Goal: Task Accomplishment & Management: Use online tool/utility

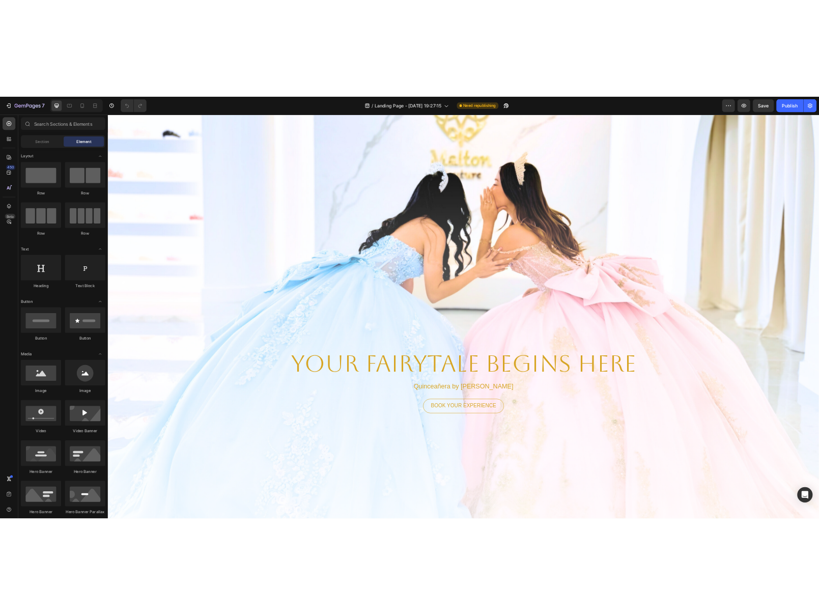
scroll to position [51, 0]
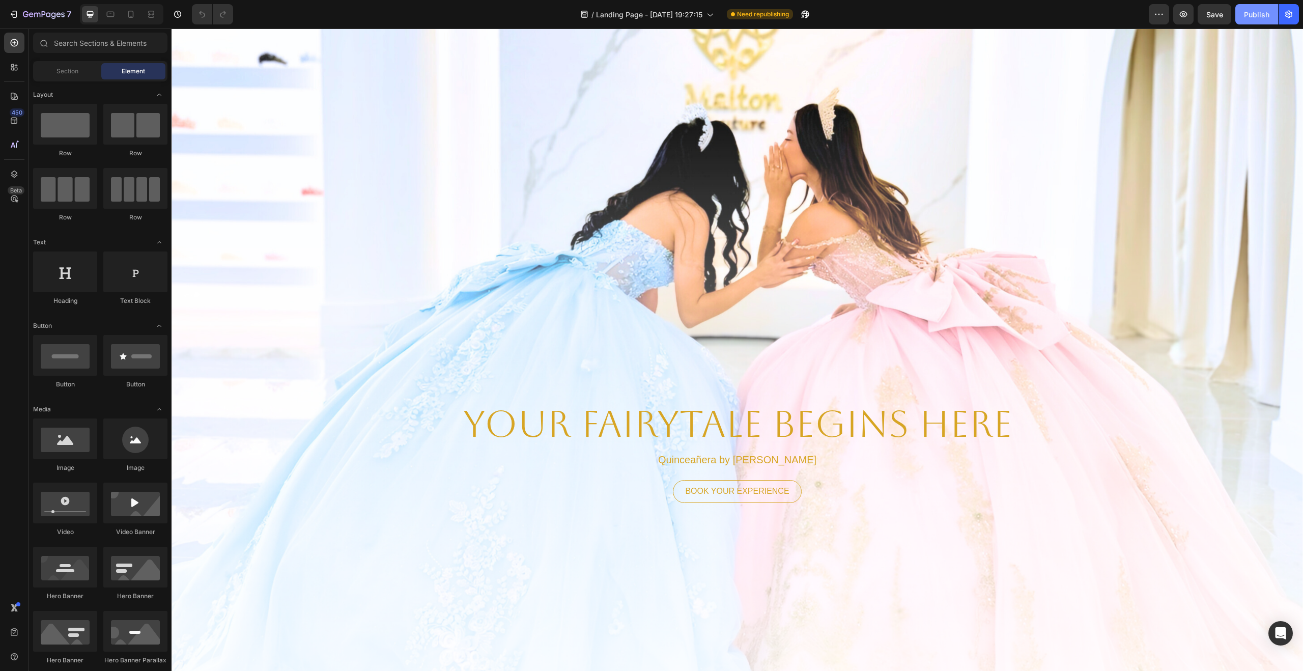
click at [1121, 21] on button "Publish" at bounding box center [1256, 14] width 43 height 20
click at [1121, 15] on button "button" at bounding box center [1159, 14] width 20 height 20
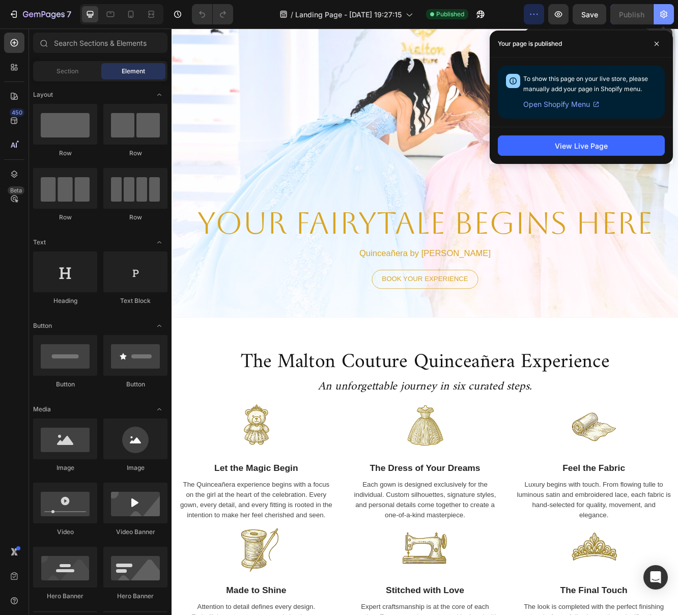
click at [665, 10] on icon "button" at bounding box center [664, 14] width 10 height 10
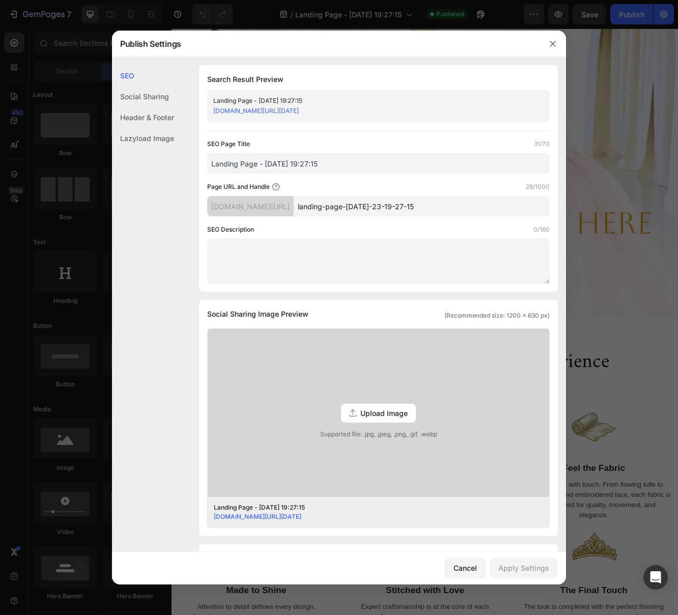
click at [454, 107] on div "a24f3c.myshopify.com/pages/landing-page-jul-23-19-27-15" at bounding box center [369, 111] width 313 height 10
drag, startPoint x: 435, startPoint y: 112, endPoint x: 185, endPoint y: 112, distance: 249.9
click at [185, 112] on div "SEO Search Result Preview Landing Page - Jul 23, 19:27:15 a24f3c.myshopify.com/…" at bounding box center [339, 460] width 454 height 791
click at [165, 243] on div "SEO Social Sharing Header & Footer Lazyload Image" at bounding box center [143, 341] width 62 height 553
click at [137, 201] on div "SEO Social Sharing Header & Footer Lazyload Image" at bounding box center [143, 341] width 62 height 553
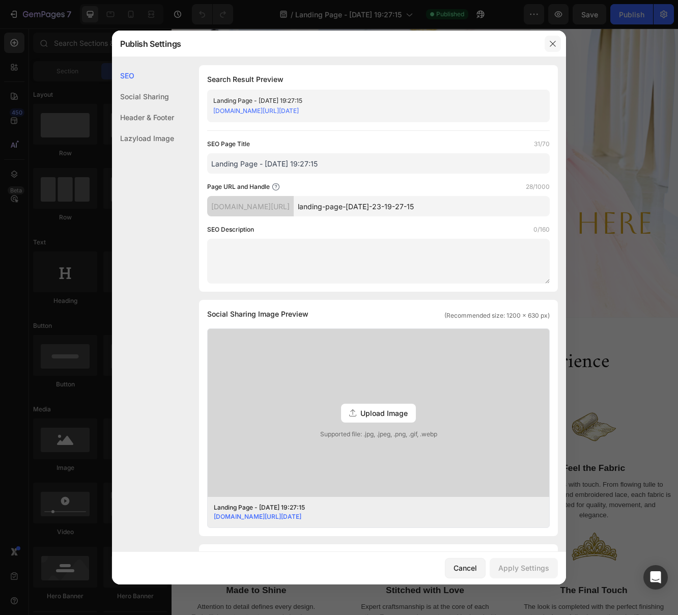
click at [552, 45] on icon "button" at bounding box center [553, 44] width 8 height 8
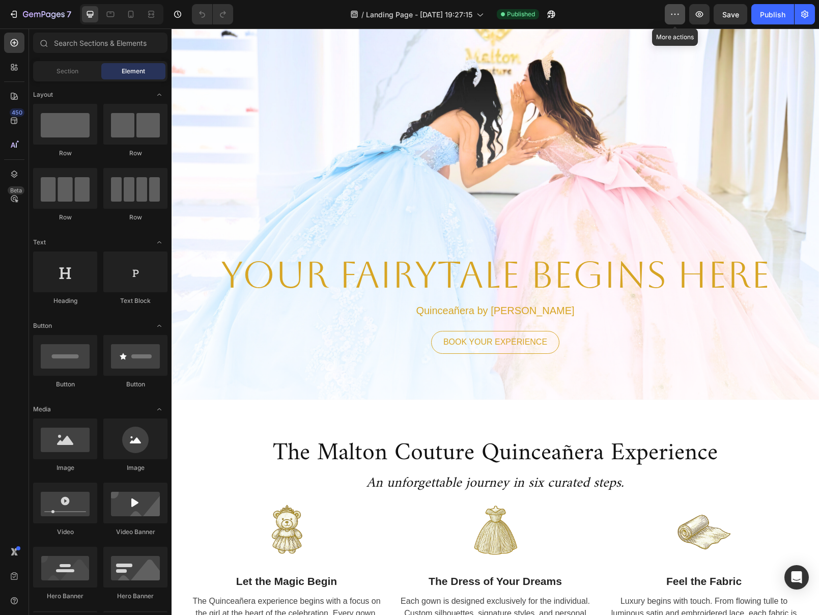
click at [672, 13] on icon "button" at bounding box center [675, 14] width 10 height 10
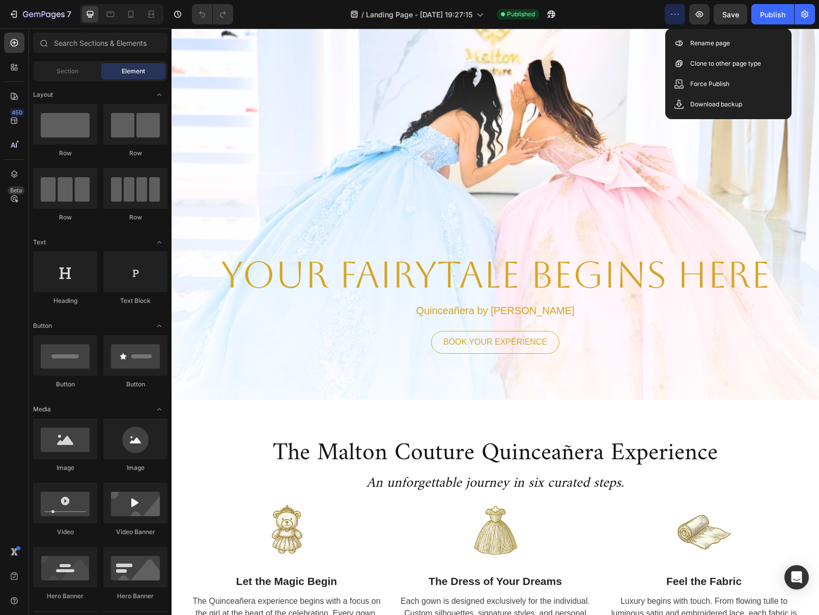
click at [621, 18] on div "/ Landing Page - Jul 23, 19:27:15 Published" at bounding box center [452, 14] width 423 height 20
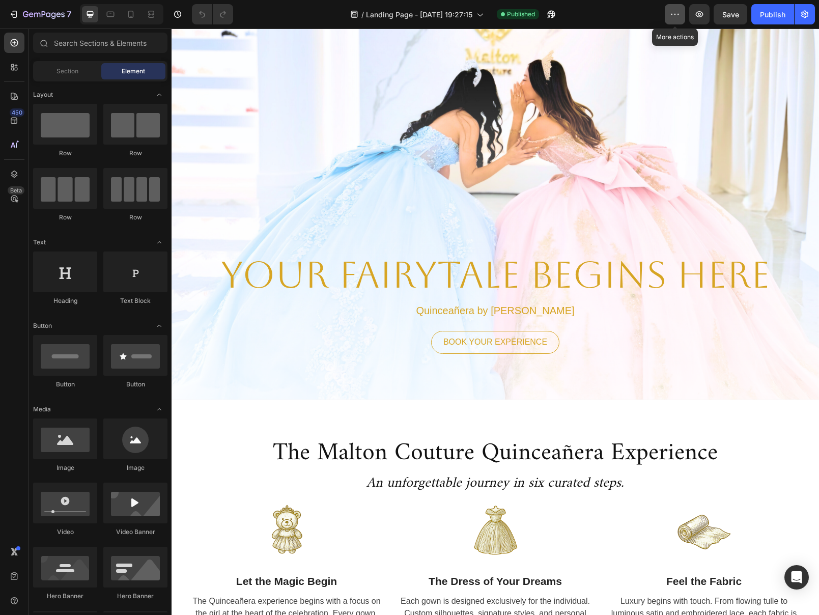
click at [676, 12] on icon "button" at bounding box center [675, 14] width 10 height 10
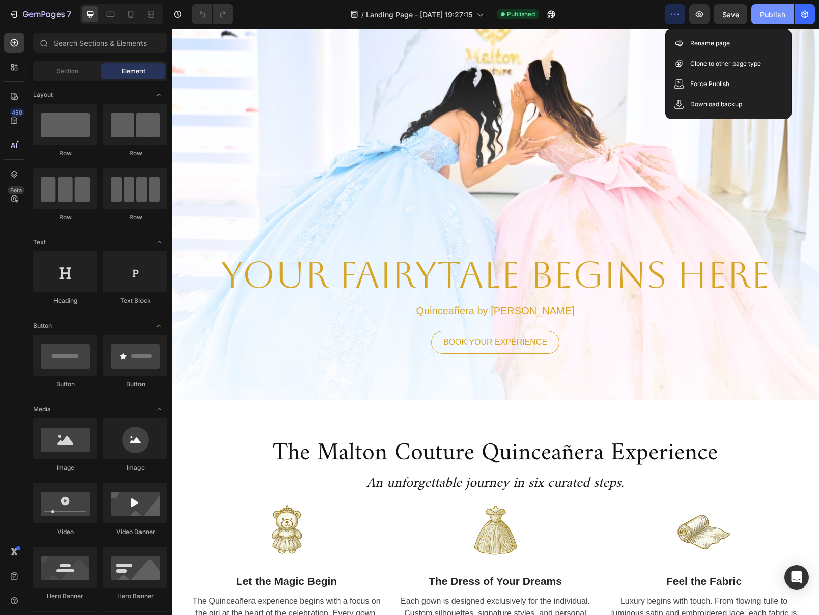
click at [772, 17] on div "Publish" at bounding box center [772, 14] width 25 height 11
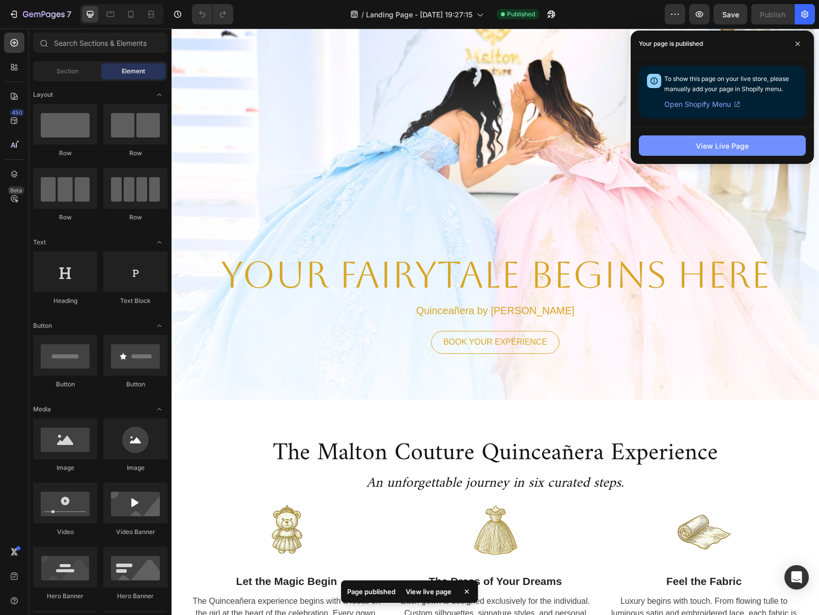
click at [712, 146] on div "View Live Page" at bounding box center [722, 145] width 53 height 11
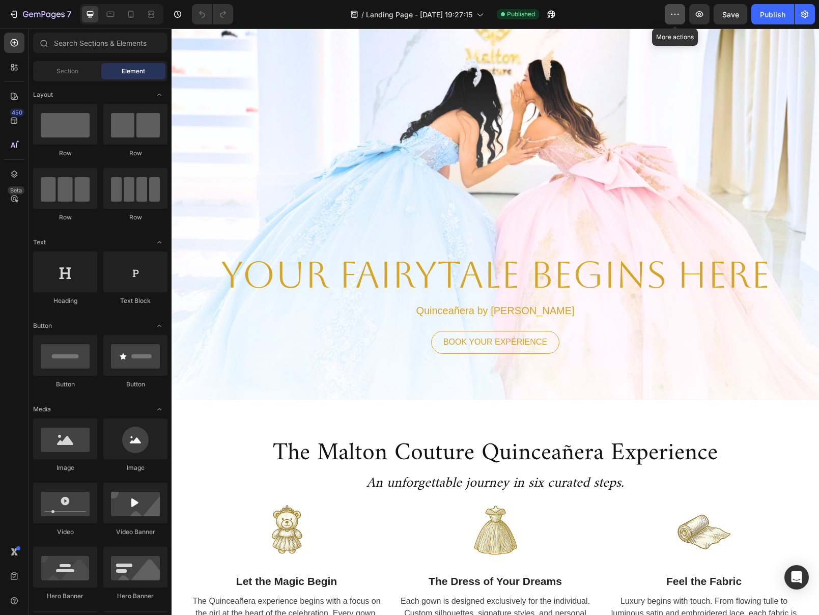
click at [677, 17] on icon "button" at bounding box center [675, 14] width 10 height 10
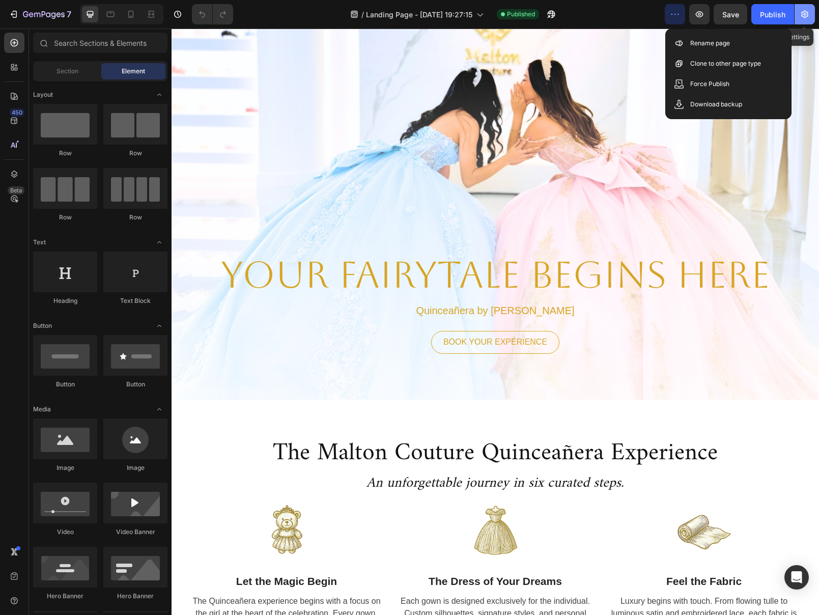
click at [811, 16] on button "button" at bounding box center [804, 14] width 20 height 20
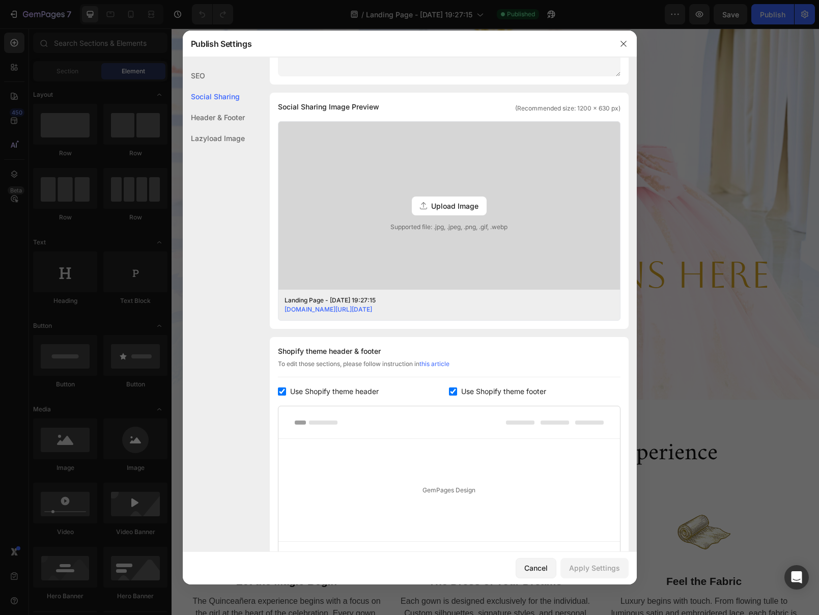
scroll to position [313, 0]
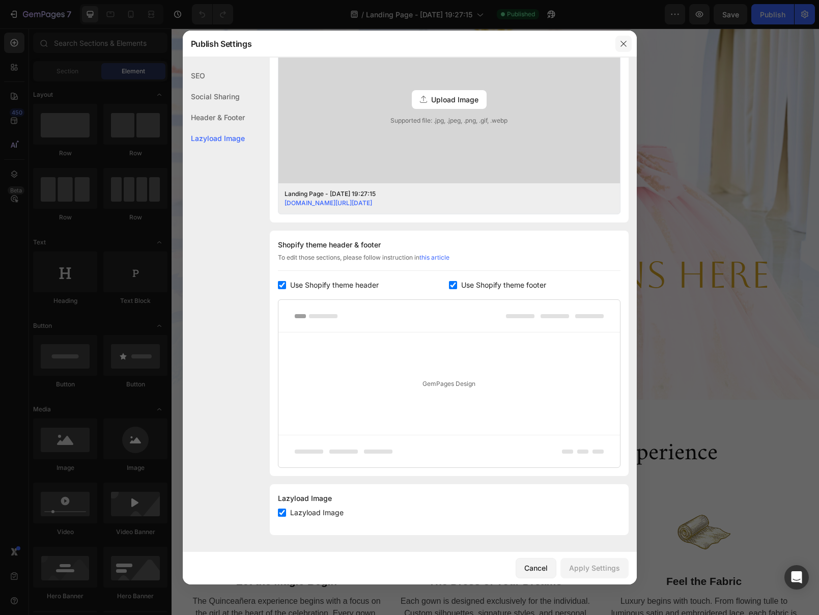
click at [626, 46] on icon "button" at bounding box center [623, 44] width 8 height 8
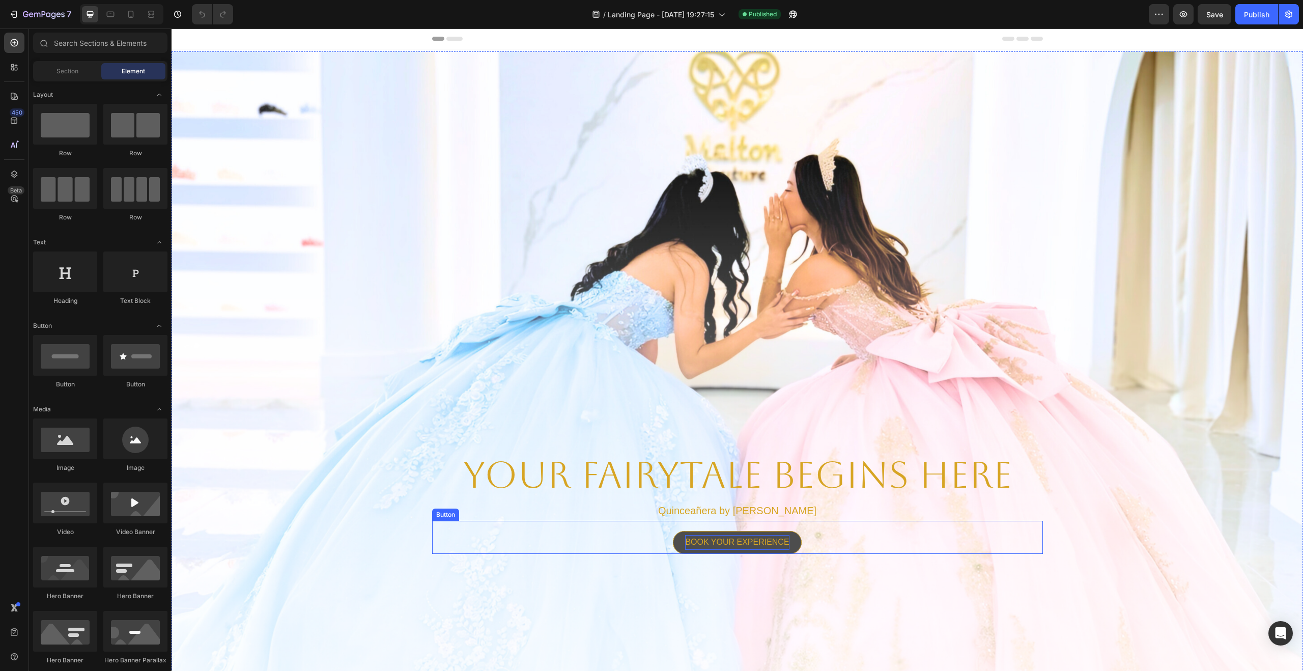
click at [787, 540] on p "BOOK YOUR EXPERIENCE" at bounding box center [737, 542] width 104 height 15
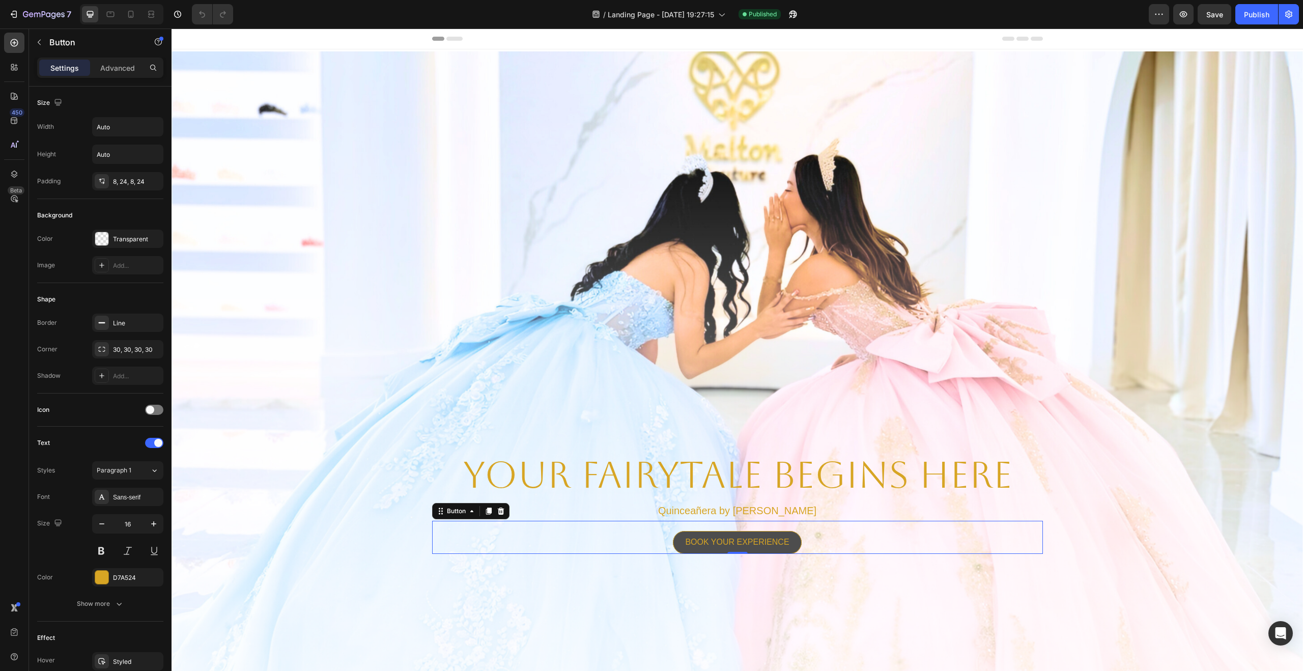
click at [797, 542] on button "BOOK YOUR EXPERIENCE" at bounding box center [737, 542] width 128 height 23
click at [473, 517] on div "Button" at bounding box center [470, 511] width 77 height 16
click at [469, 512] on icon at bounding box center [472, 511] width 8 height 8
click at [713, 534] on button "BOOK YOUR EXPERIENCE" at bounding box center [737, 542] width 128 height 23
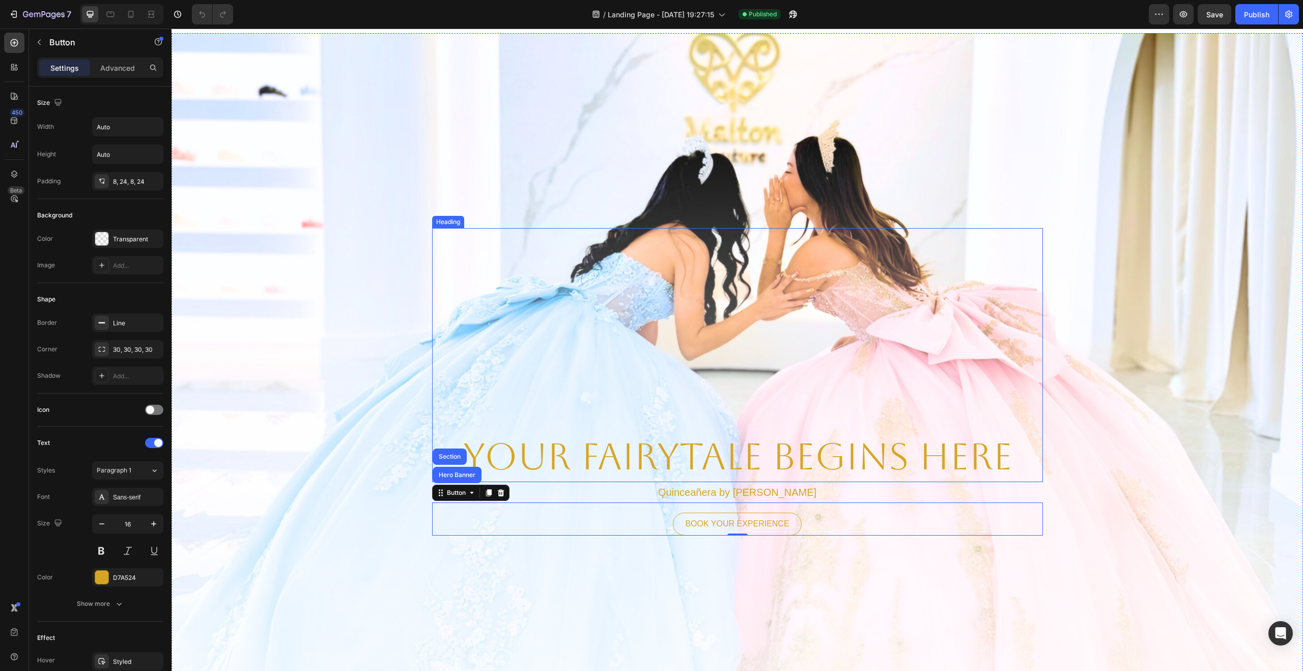
scroll to position [25, 0]
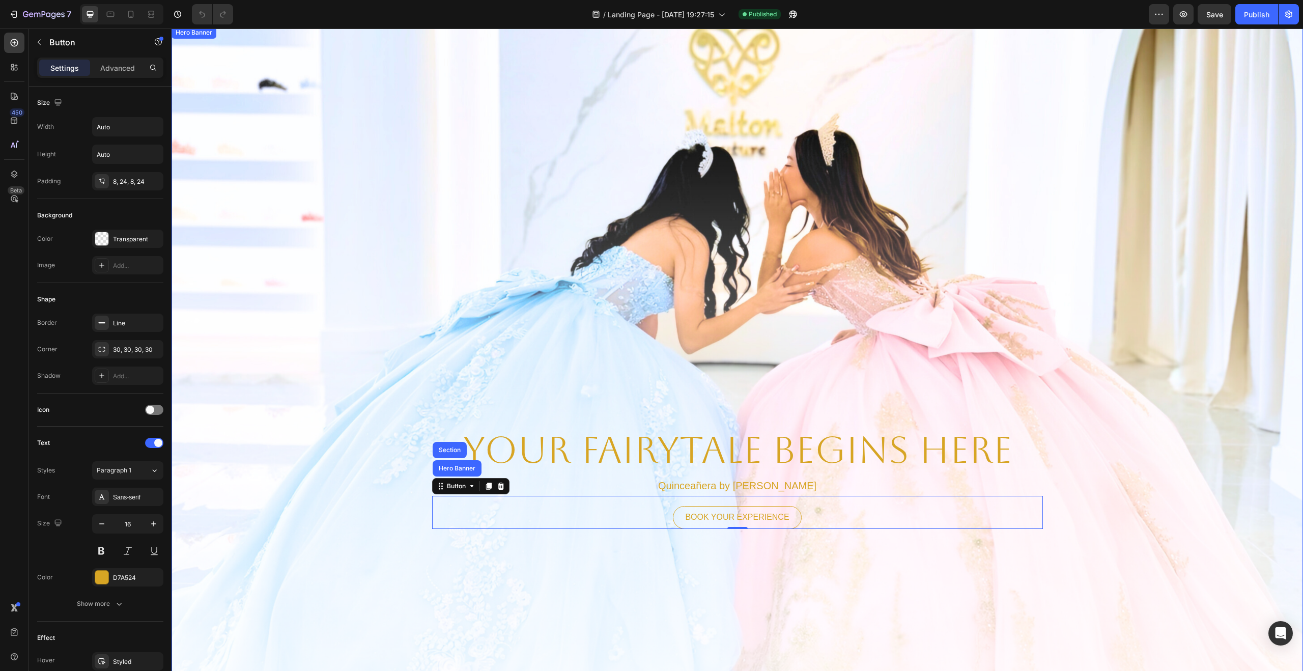
click at [1180, 408] on div "Background Image" at bounding box center [737, 374] width 1131 height 697
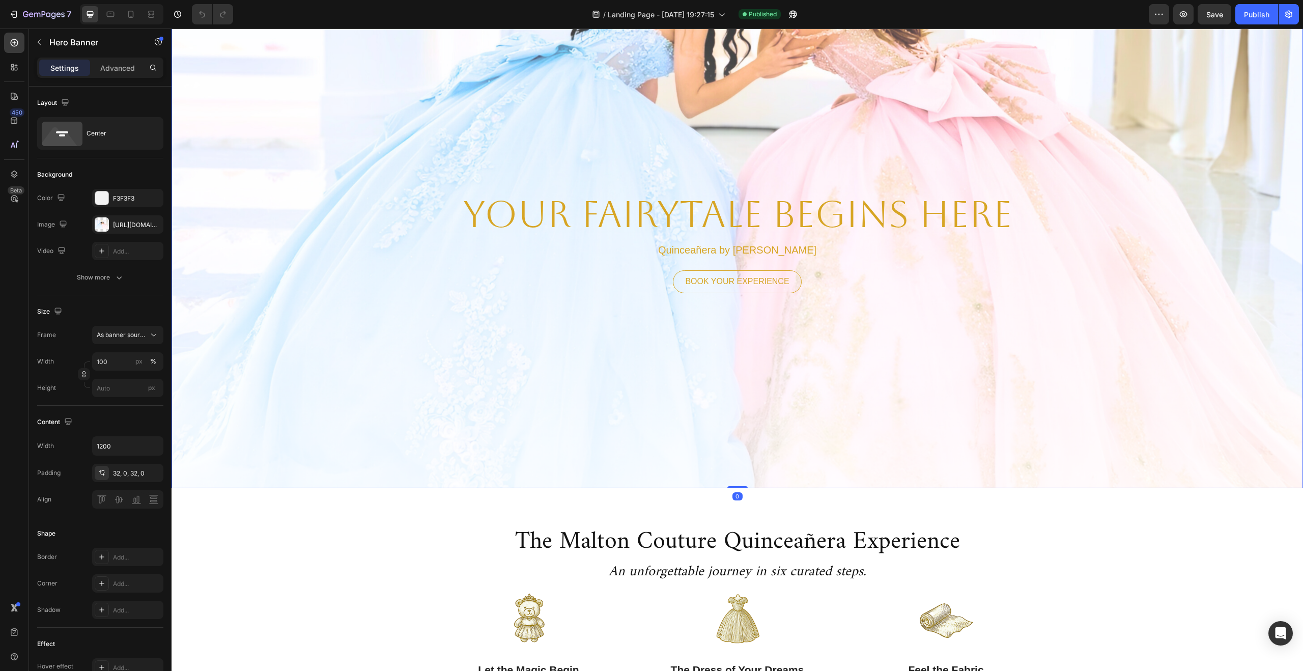
scroll to position [246, 0]
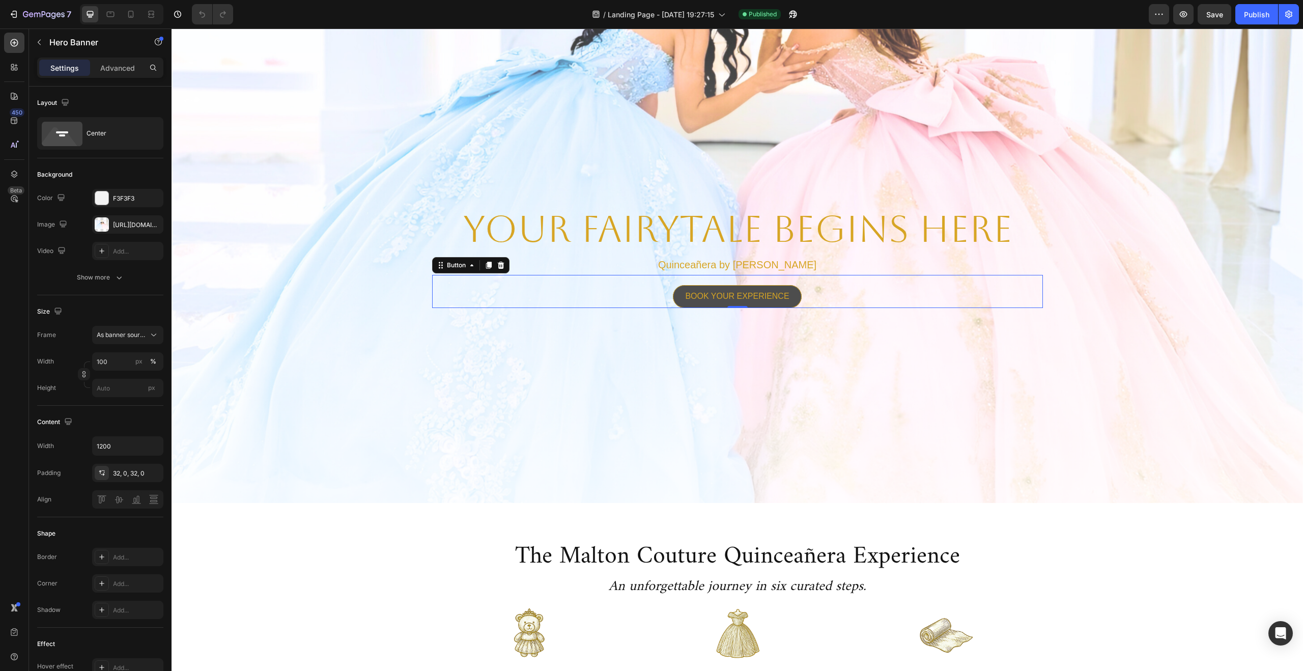
click at [761, 285] on button "BOOK YOUR EXPERIENCE" at bounding box center [737, 296] width 128 height 23
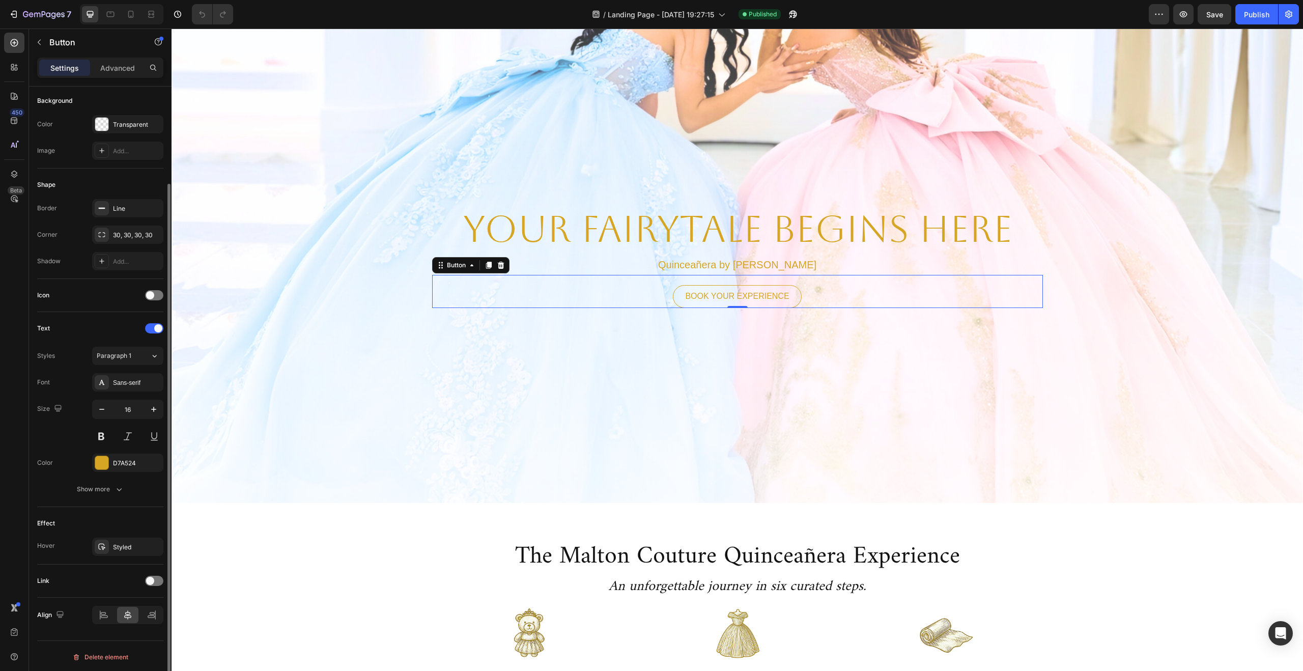
scroll to position [117, 0]
click at [127, 69] on p "Advanced" at bounding box center [117, 68] width 35 height 11
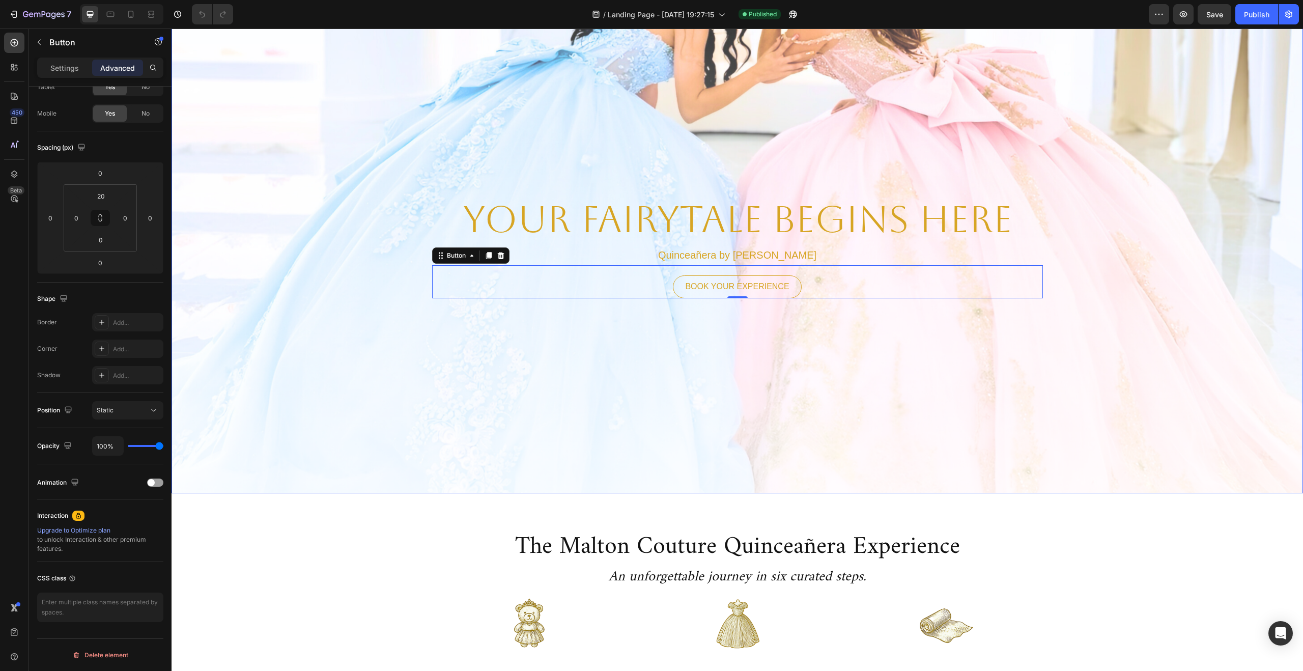
scroll to position [259, 0]
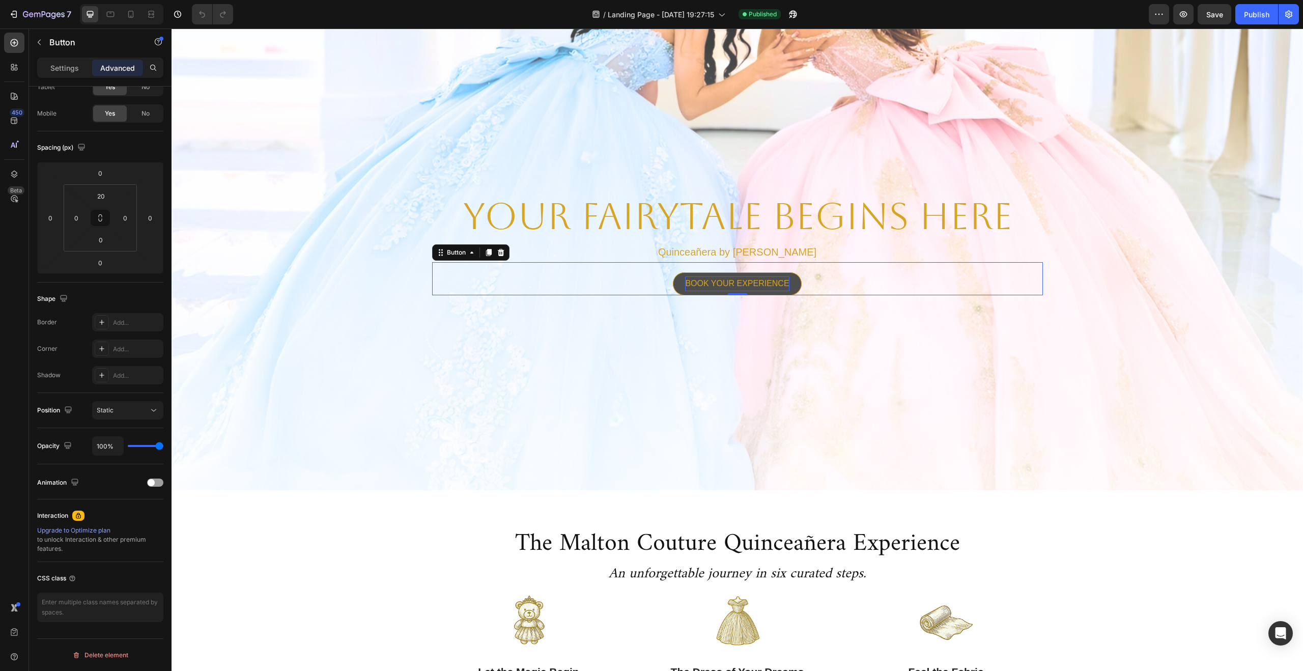
click at [708, 281] on p "BOOK YOUR EXPERIENCE" at bounding box center [737, 283] width 104 height 15
click at [714, 284] on p "BOOK YOUR EXPERIENCE" at bounding box center [737, 283] width 104 height 15
click at [788, 283] on p "BOOK YOUR EXPERIENCE" at bounding box center [737, 283] width 104 height 15
click at [978, 284] on div "BOOK YOUR EXPERIENCE Button 0" at bounding box center [737, 278] width 611 height 33
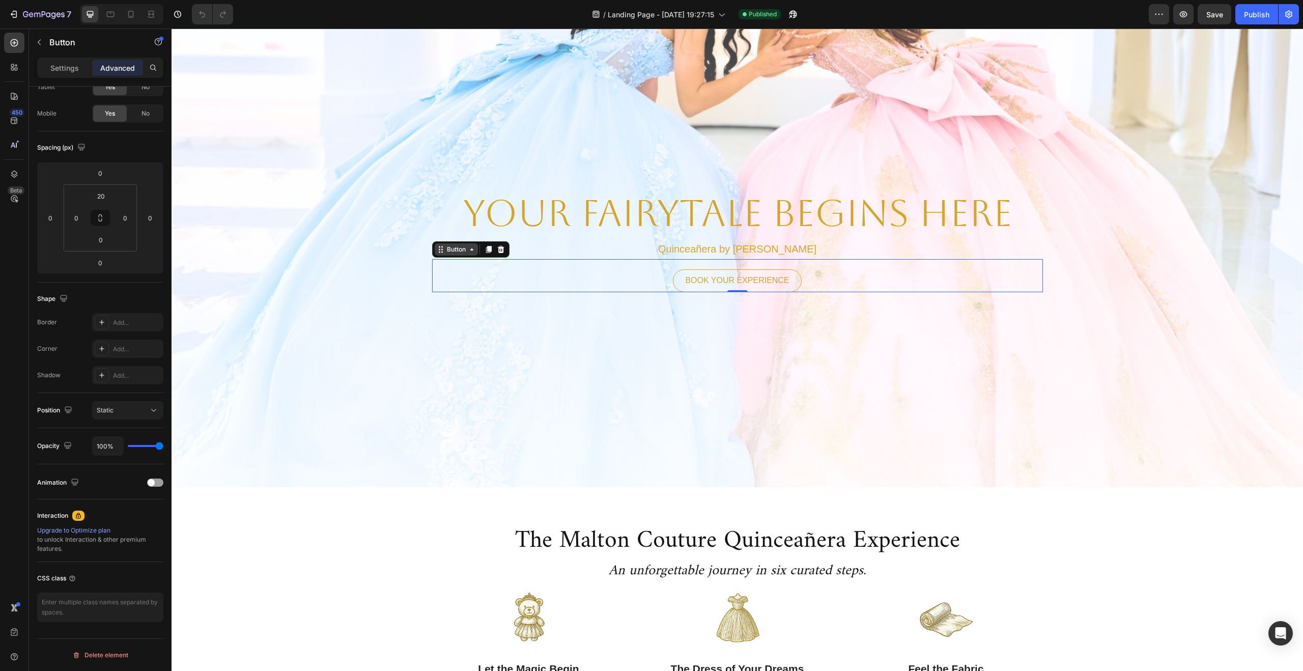
click at [460, 249] on div "Button" at bounding box center [456, 249] width 23 height 9
click at [467, 250] on div "Button" at bounding box center [456, 249] width 23 height 9
click at [743, 280] on p "BOOK YOUR EXPERIENCE" at bounding box center [737, 280] width 104 height 15
click at [798, 282] on button "BOOK YOUR EXPERIENCE" at bounding box center [737, 280] width 128 height 23
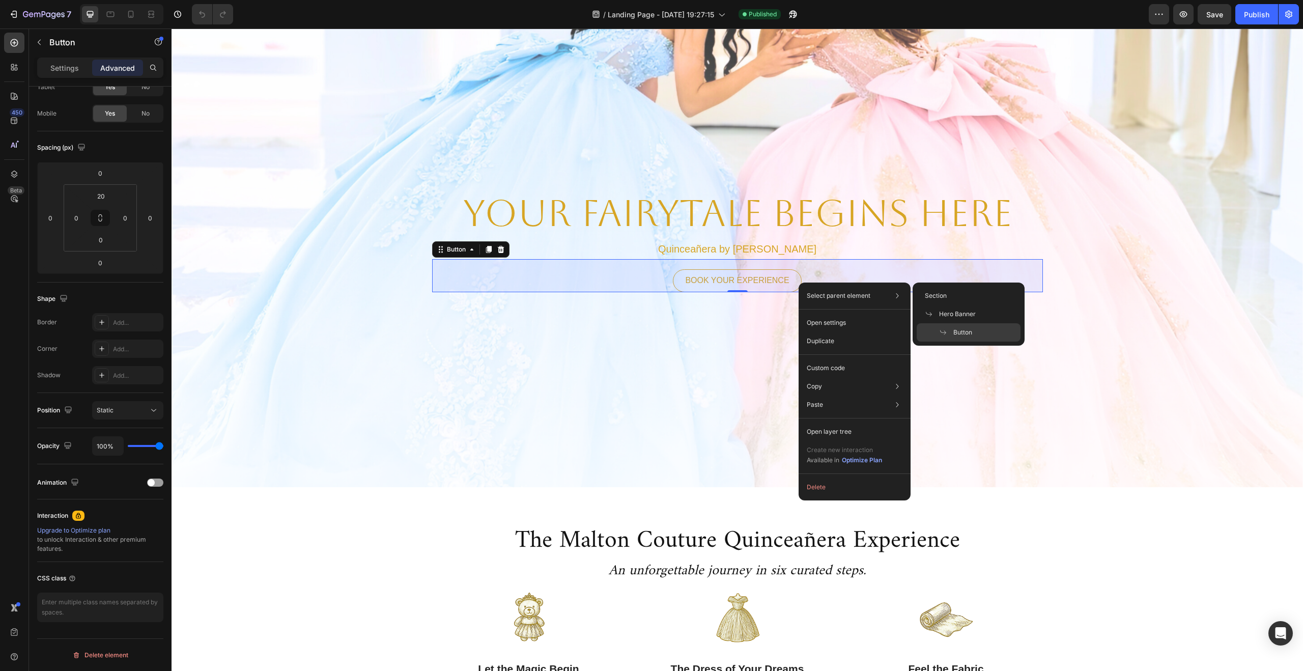
click at [959, 333] on span "Button" at bounding box center [962, 332] width 19 height 9
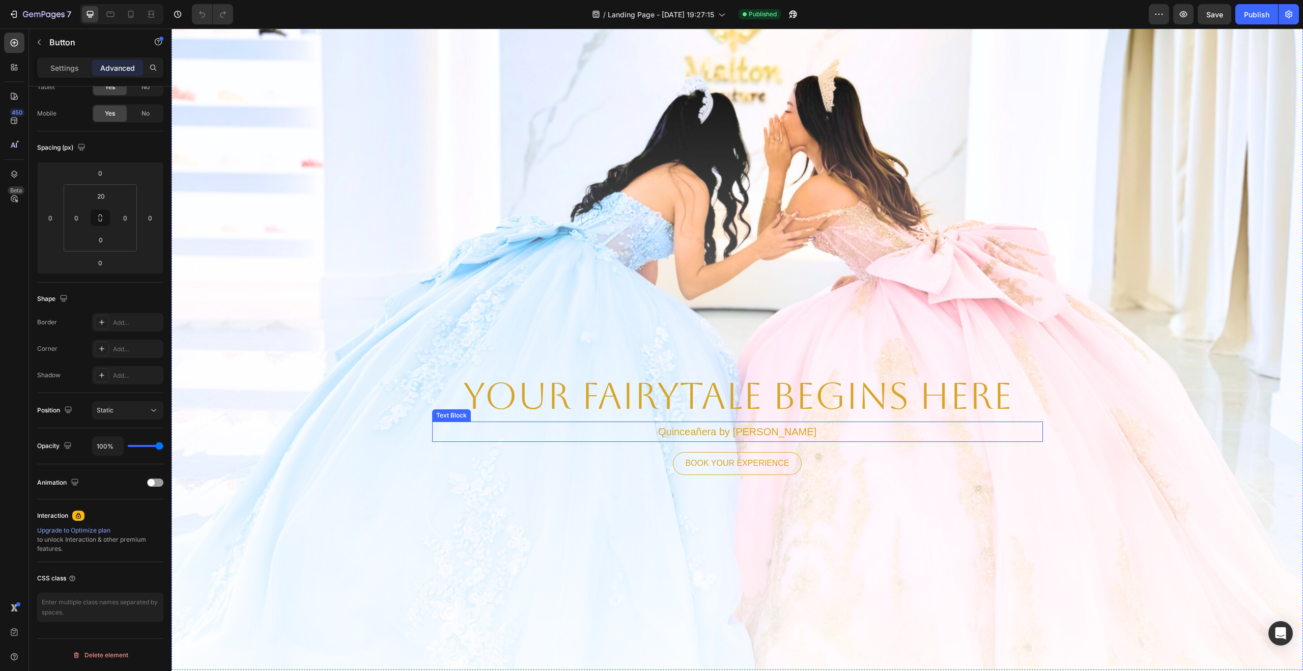
scroll to position [76, 0]
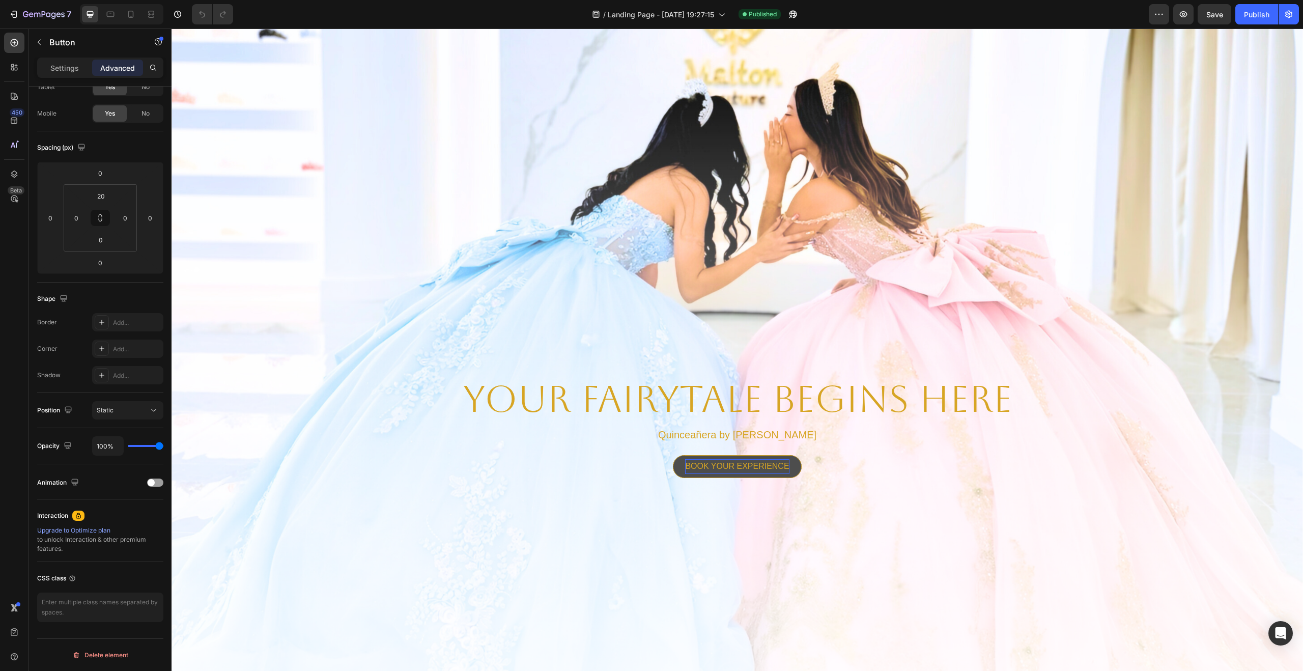
click at [779, 464] on p "BOOK YOUR EXPERIENCE" at bounding box center [737, 466] width 104 height 15
click at [797, 465] on button "BOOK YOUR EXPERIENCE" at bounding box center [737, 466] width 128 height 23
click at [1156, 13] on icon "button" at bounding box center [1159, 14] width 10 height 10
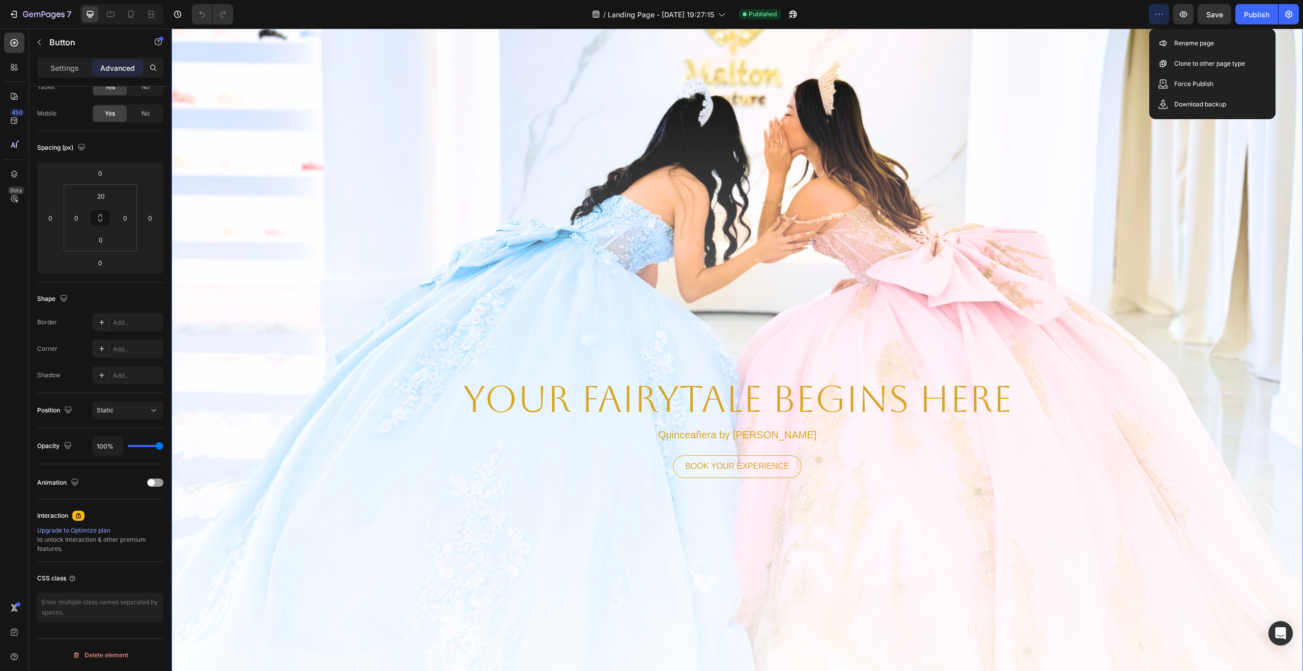
scroll to position [76, 0]
click at [1085, 233] on div "Background Image" at bounding box center [737, 323] width 1131 height 697
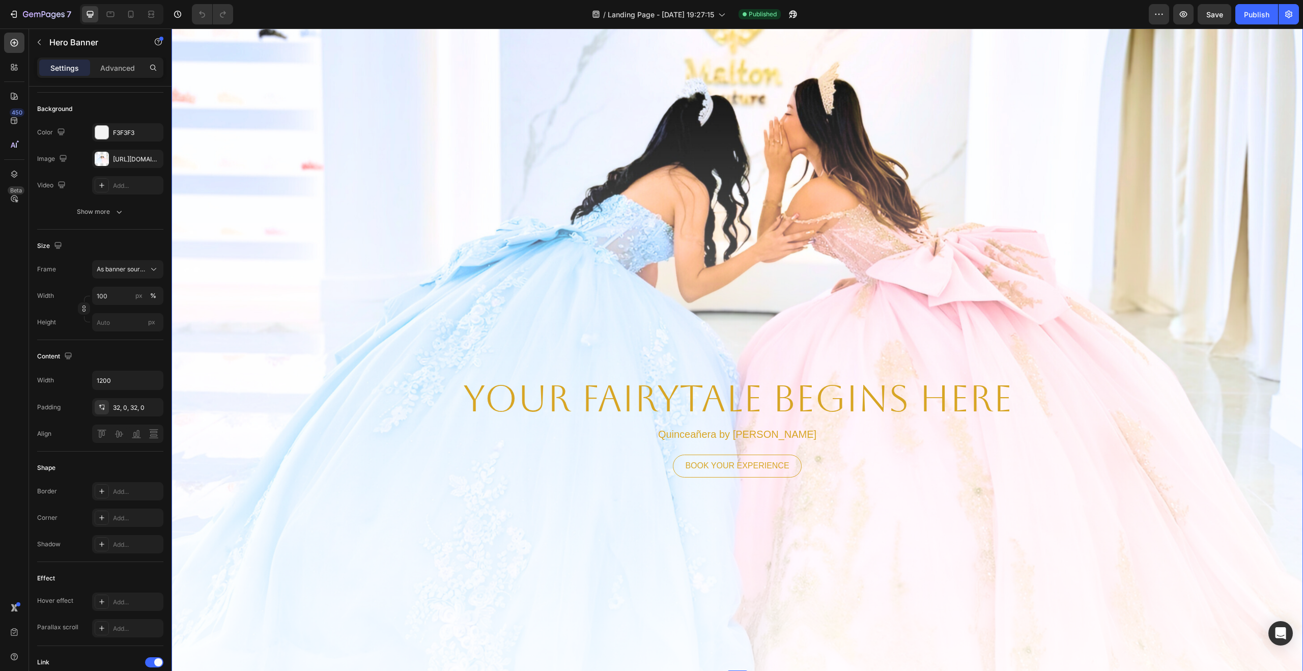
scroll to position [0, 0]
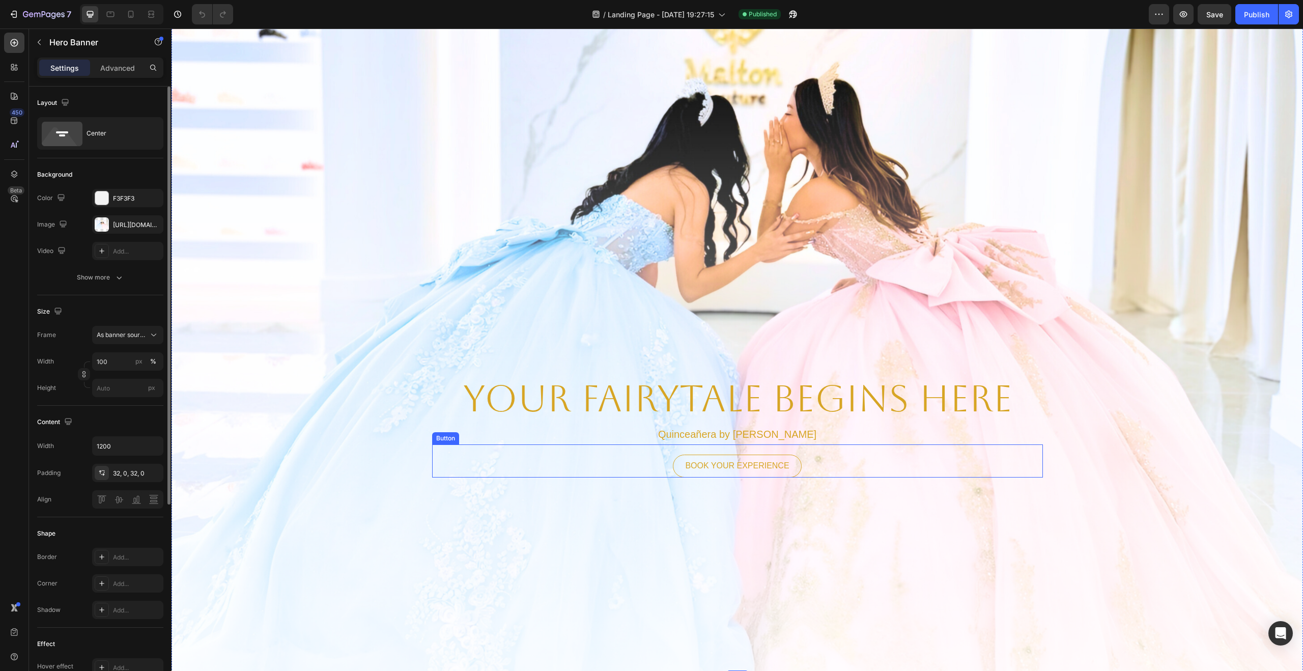
click at [838, 461] on div "BOOK YOUR EXPERIENCE Button" at bounding box center [737, 460] width 611 height 33
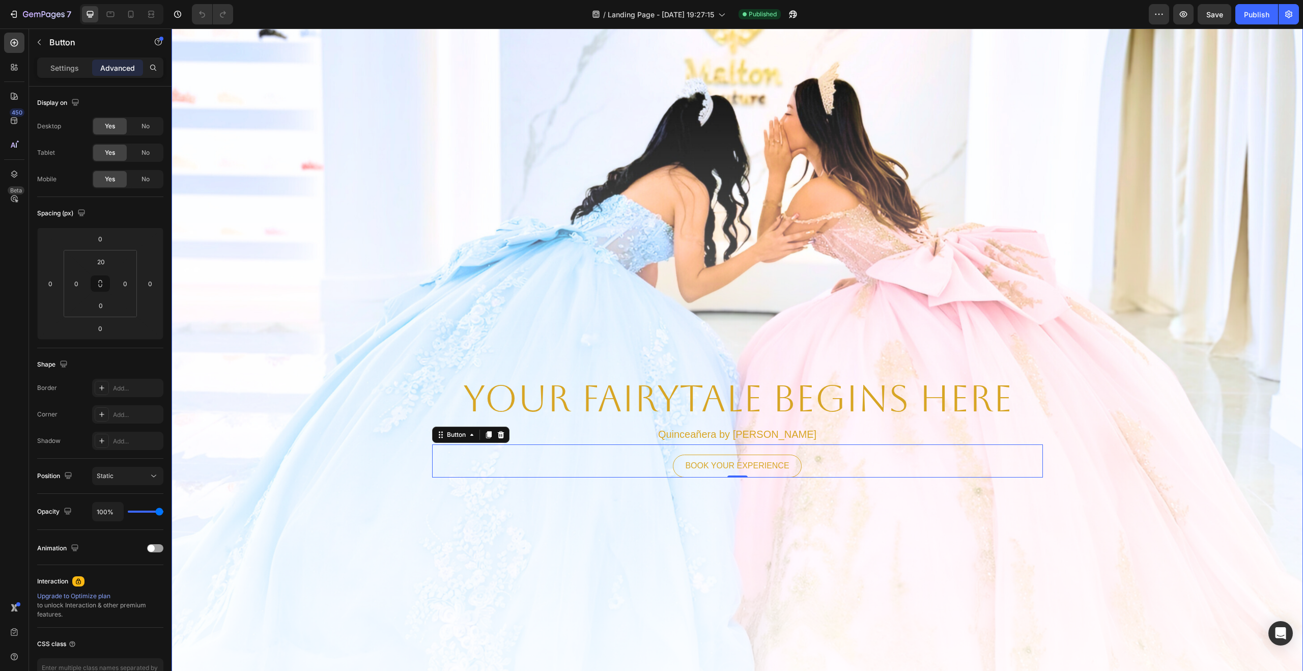
click at [309, 219] on div "Background Image" at bounding box center [737, 323] width 1131 height 697
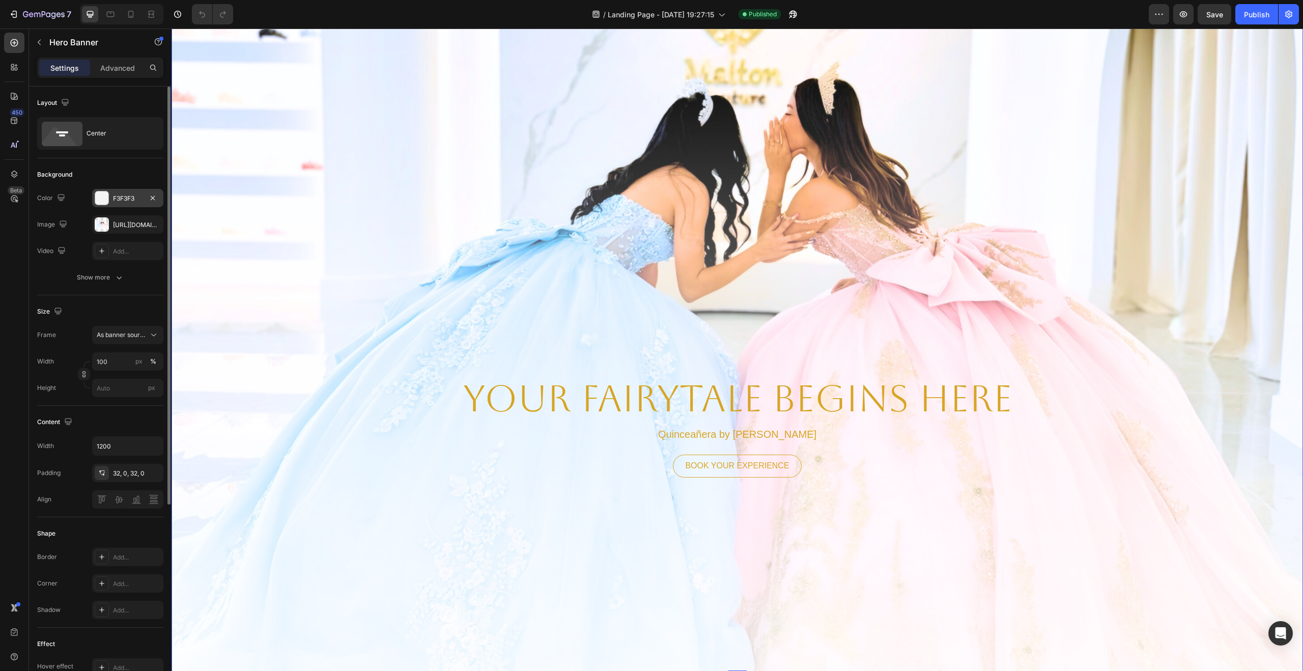
click at [123, 192] on div "F3F3F3" at bounding box center [127, 198] width 71 height 18
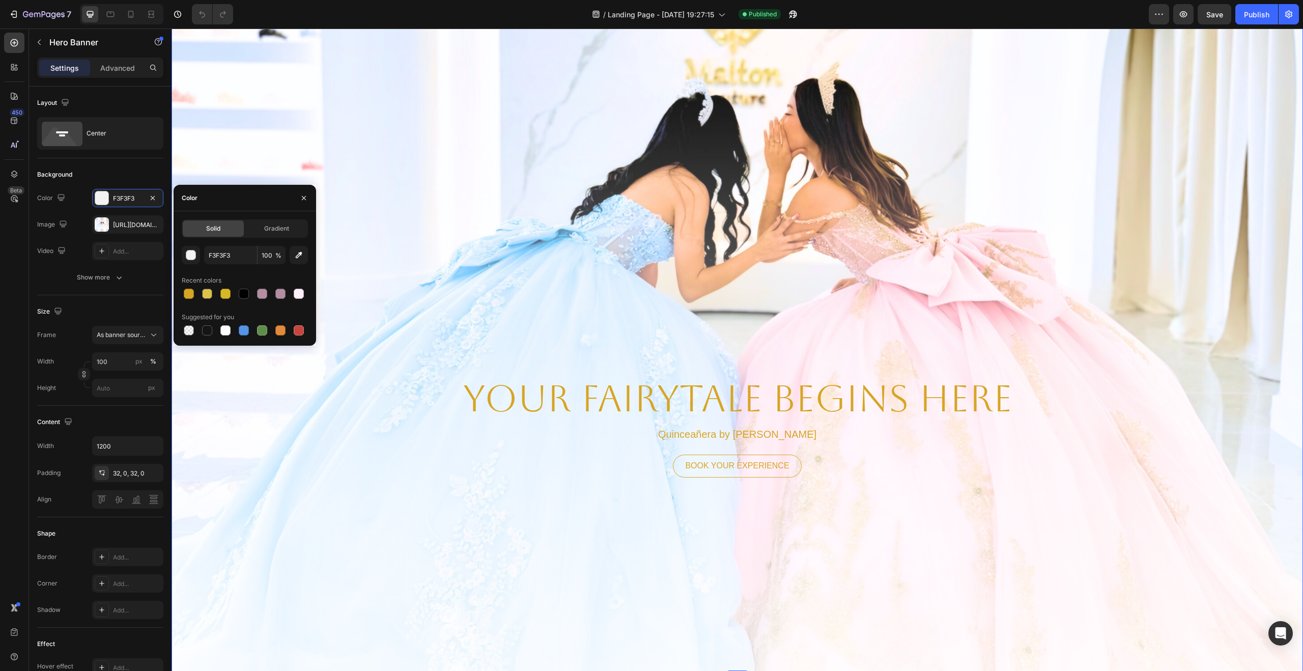
click at [431, 235] on div "Background Image" at bounding box center [737, 323] width 1131 height 697
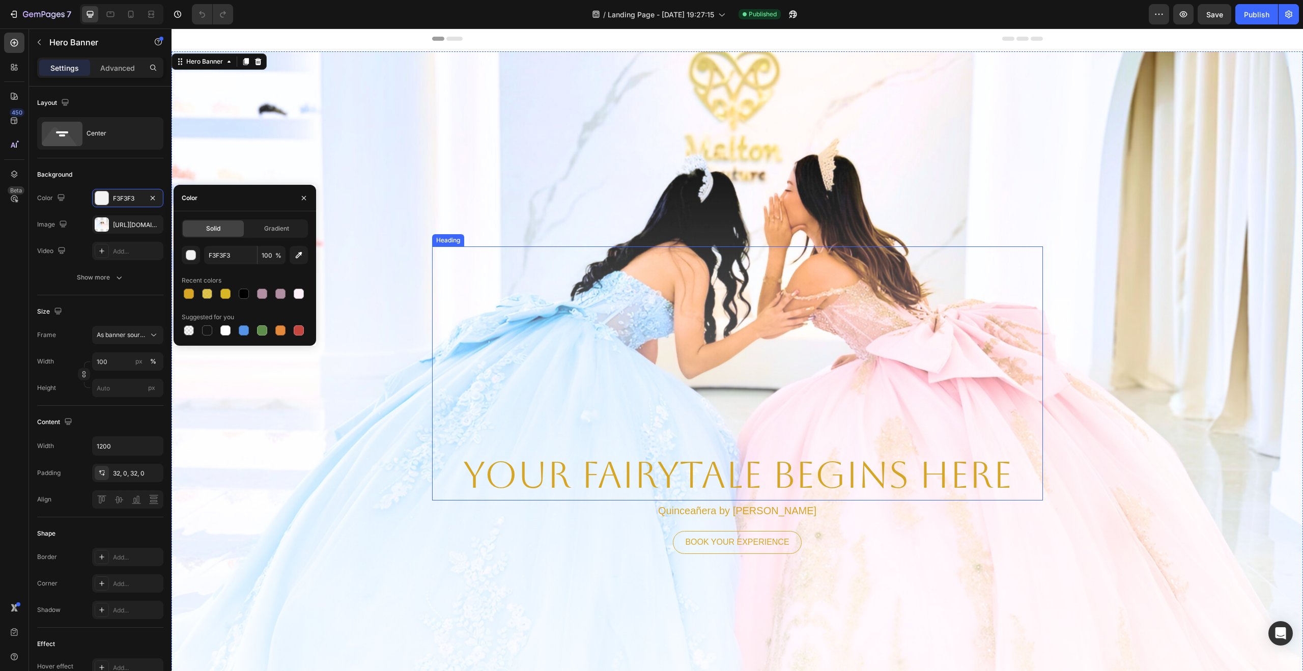
click at [750, 271] on div "YOUR FAIRYTALE BEGINS HERE Heading" at bounding box center [737, 373] width 611 height 254
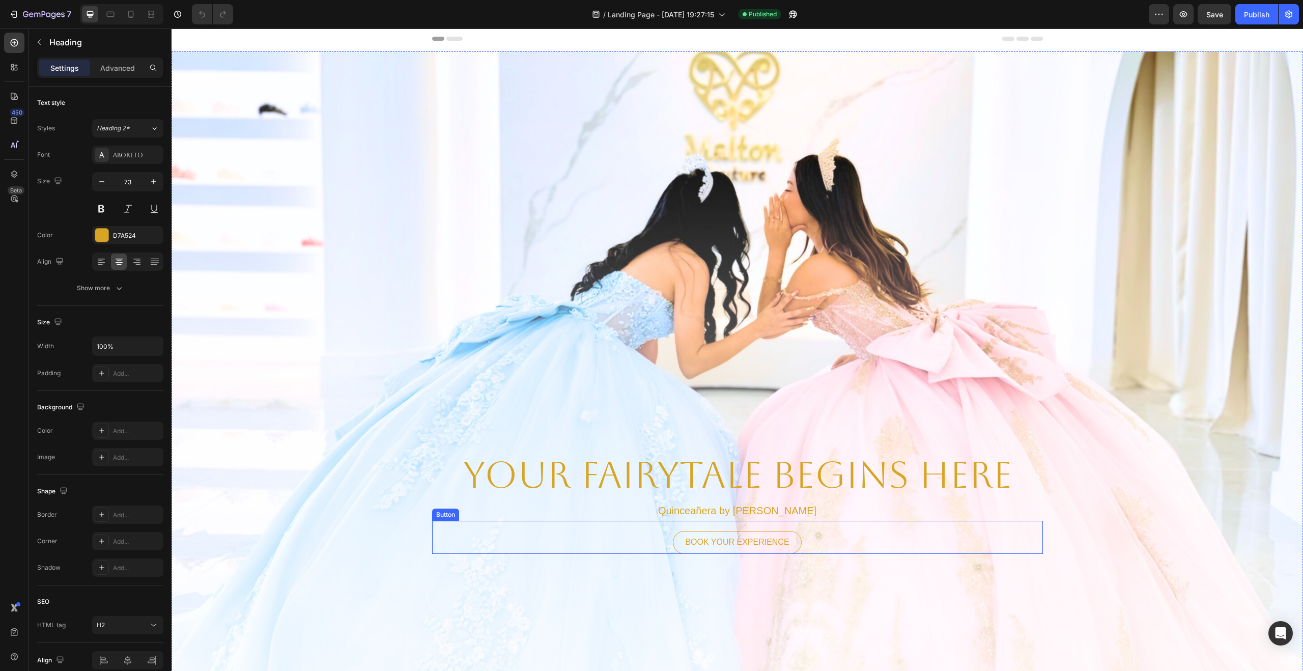
click at [523, 537] on div "BOOK YOUR EXPERIENCE Button" at bounding box center [737, 537] width 611 height 33
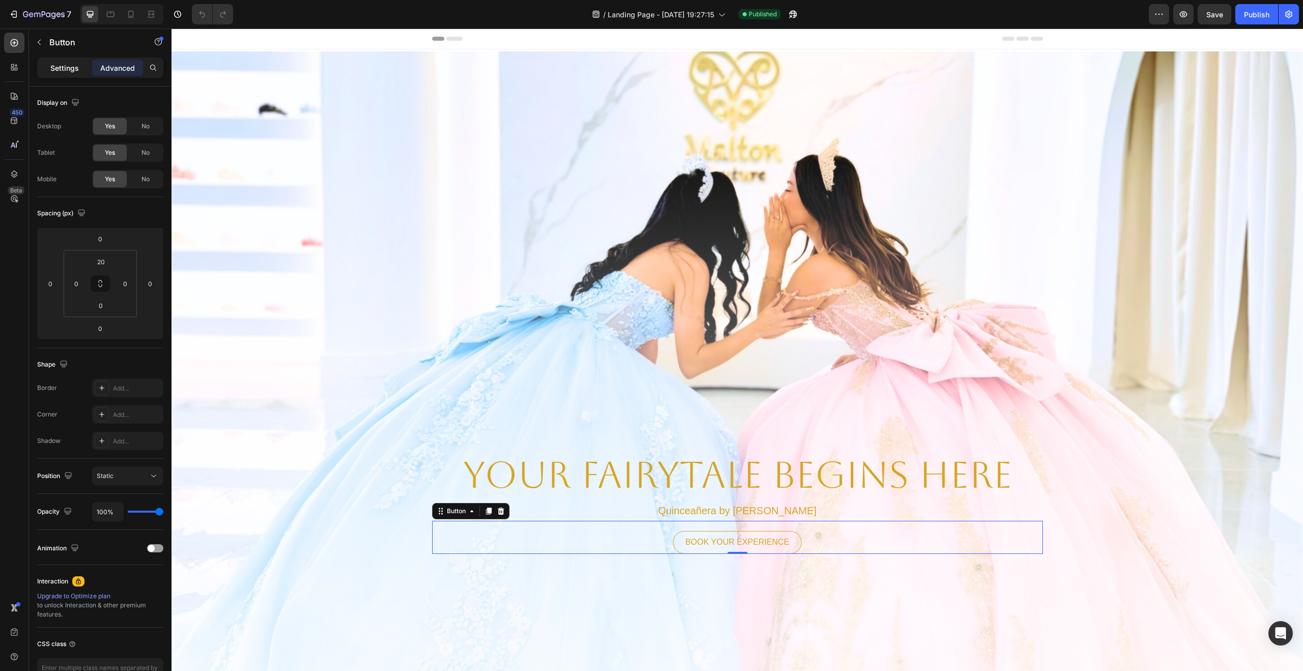
click at [68, 66] on p "Settings" at bounding box center [64, 68] width 28 height 11
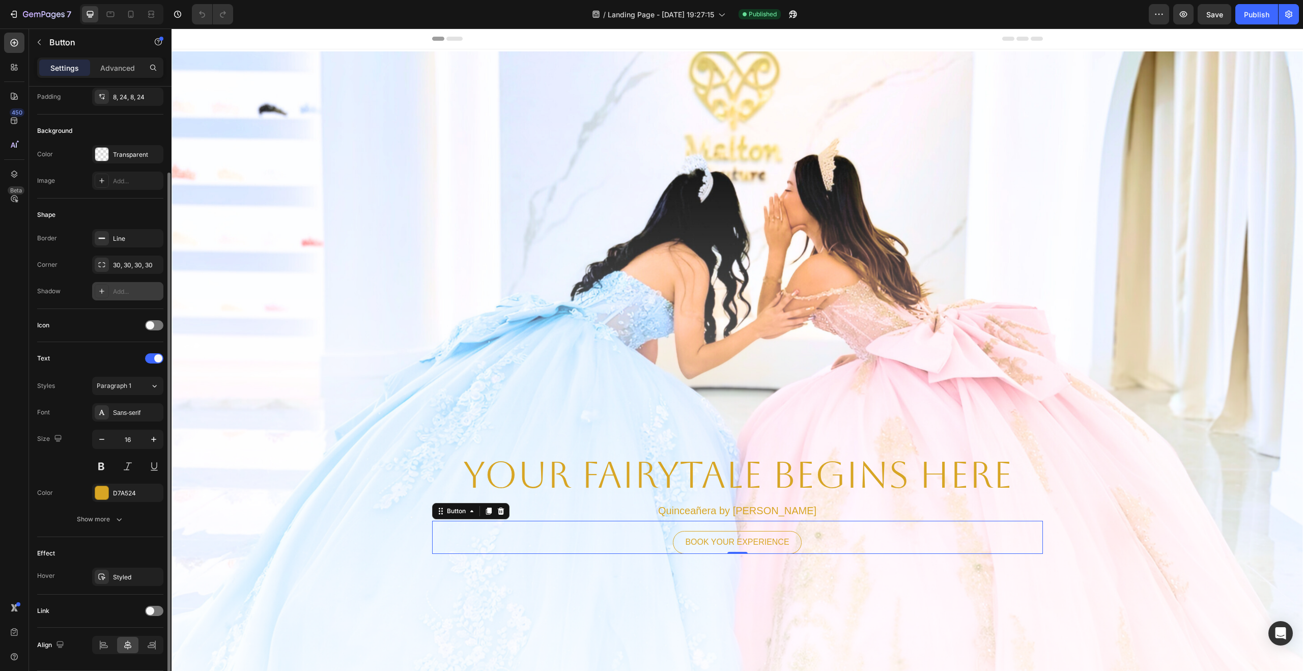
scroll to position [117, 0]
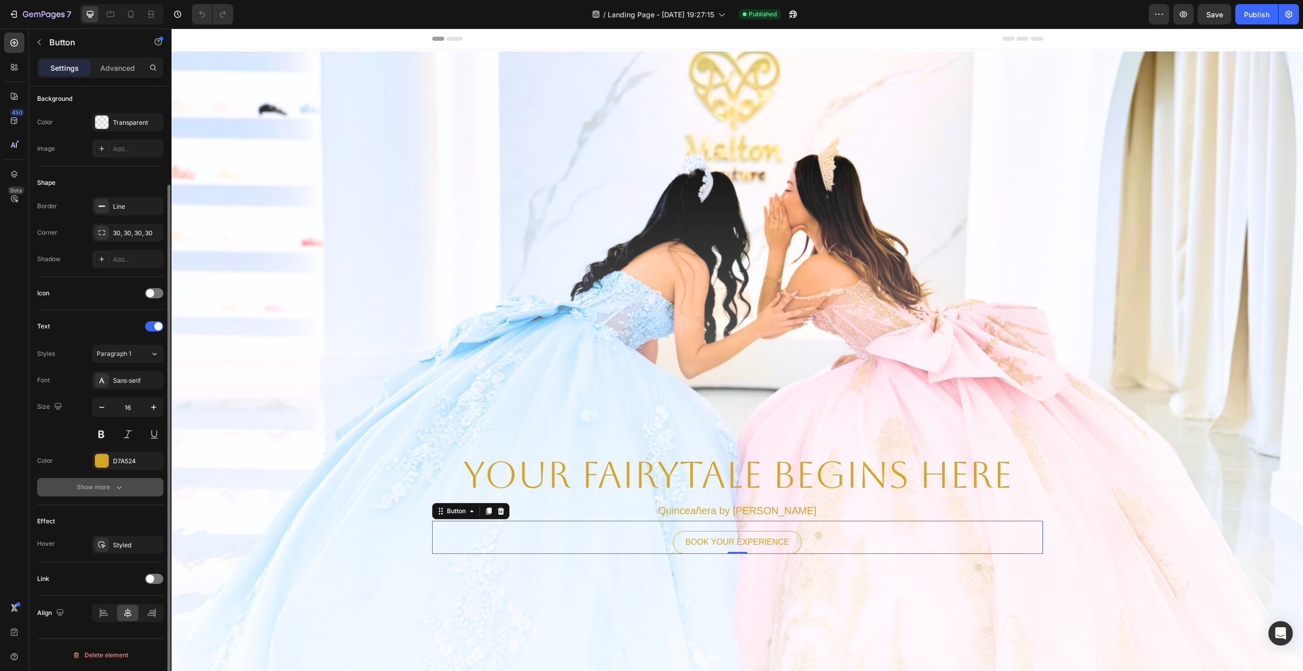
click at [140, 490] on button "Show more" at bounding box center [100, 487] width 126 height 18
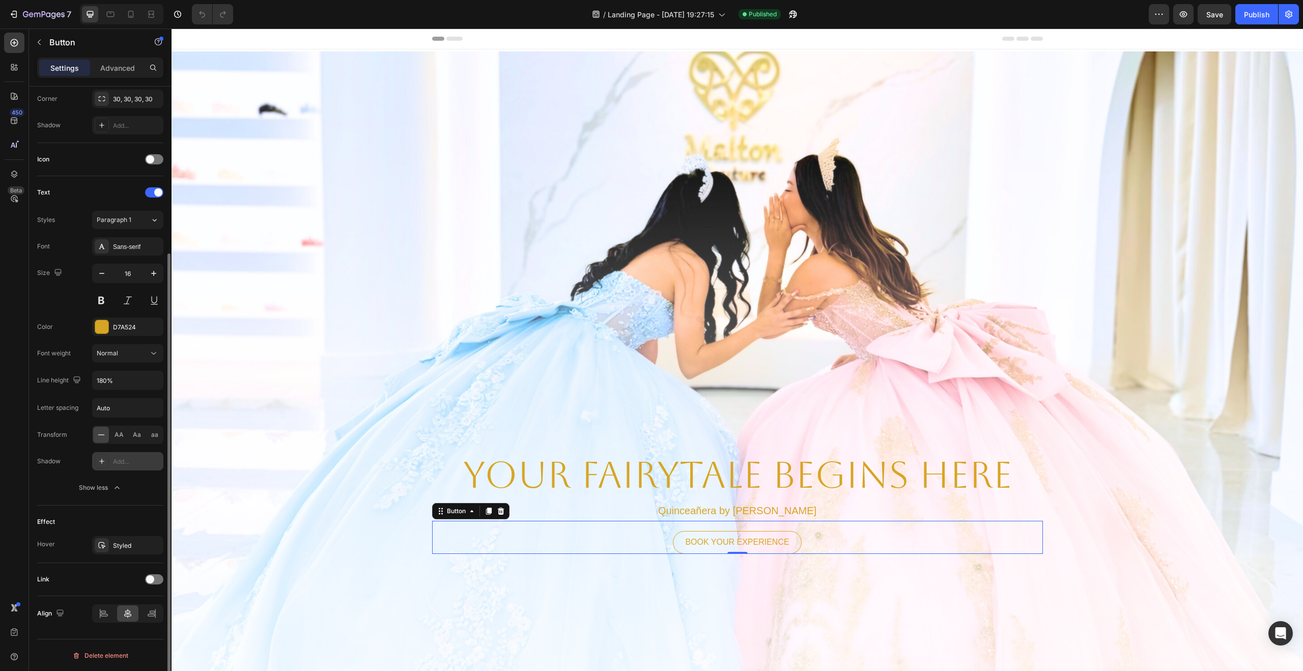
scroll to position [251, 0]
click at [139, 546] on div "Styled" at bounding box center [128, 544] width 30 height 9
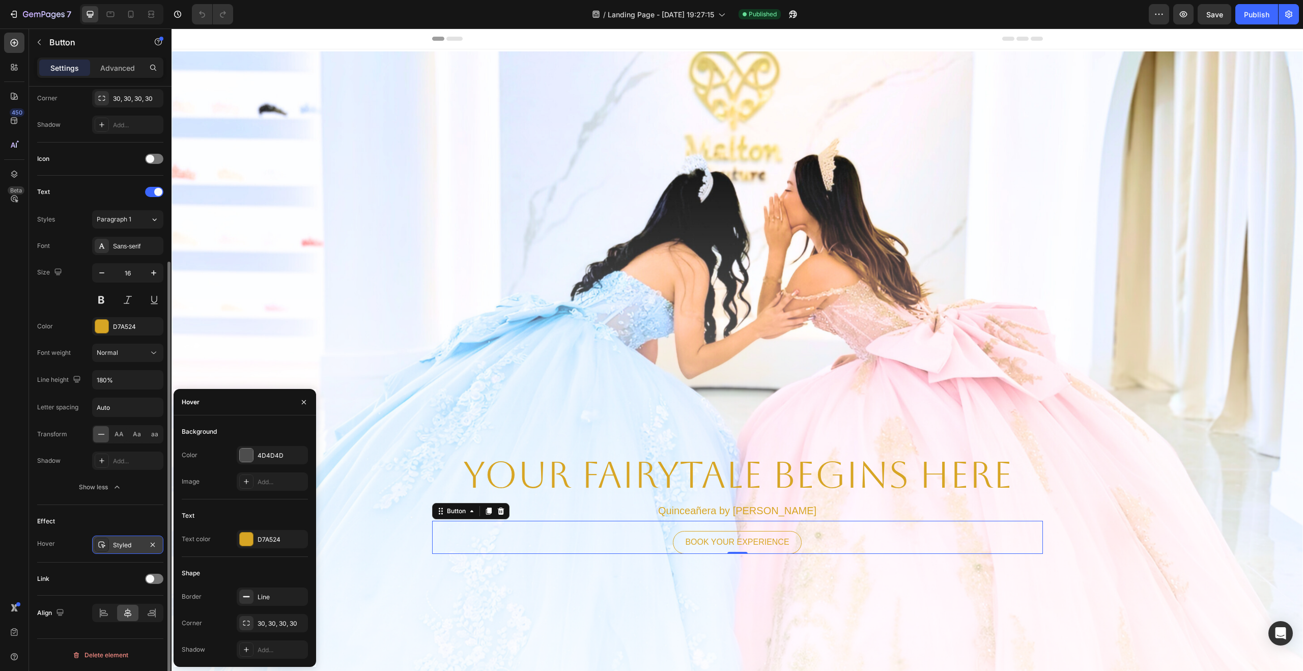
click at [139, 546] on div "Styled" at bounding box center [128, 544] width 30 height 9
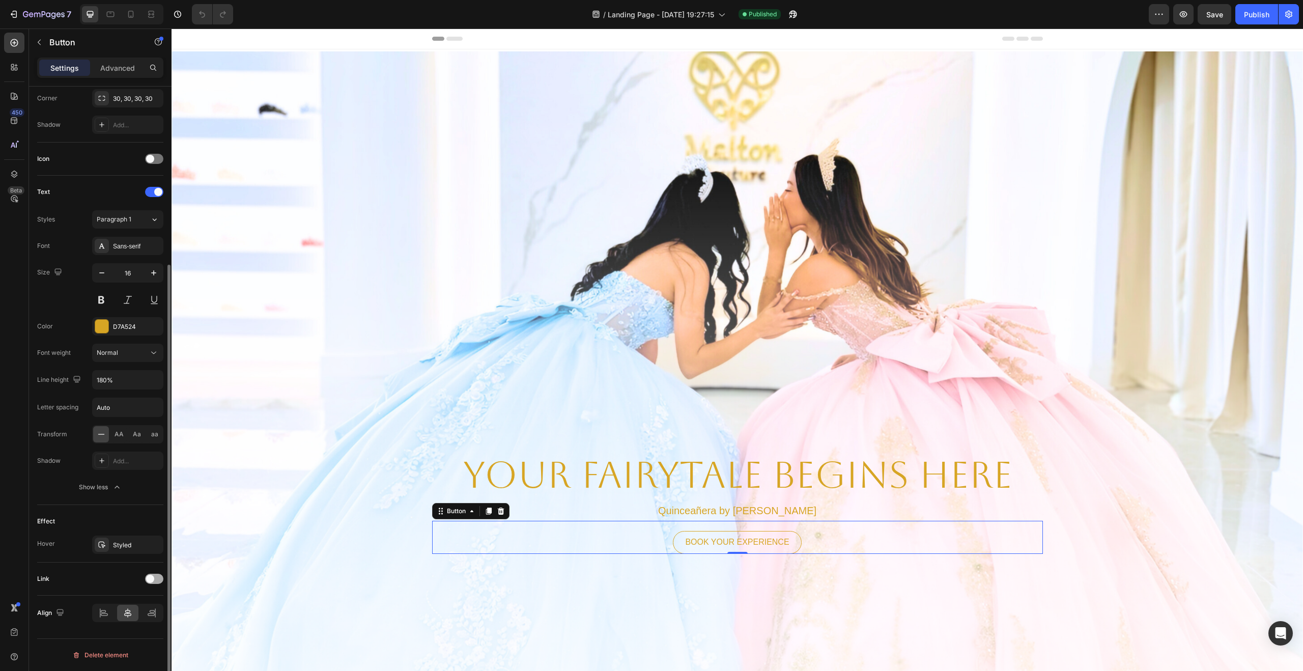
click at [151, 578] on span at bounding box center [150, 579] width 8 height 8
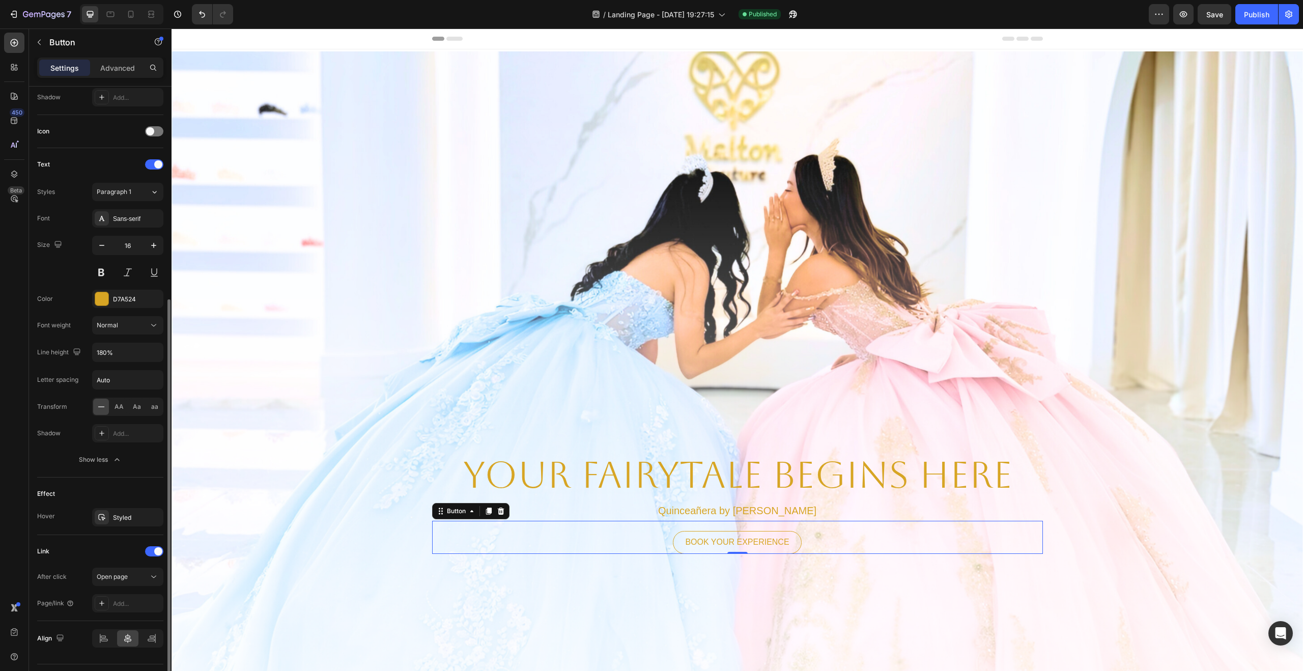
scroll to position [304, 0]
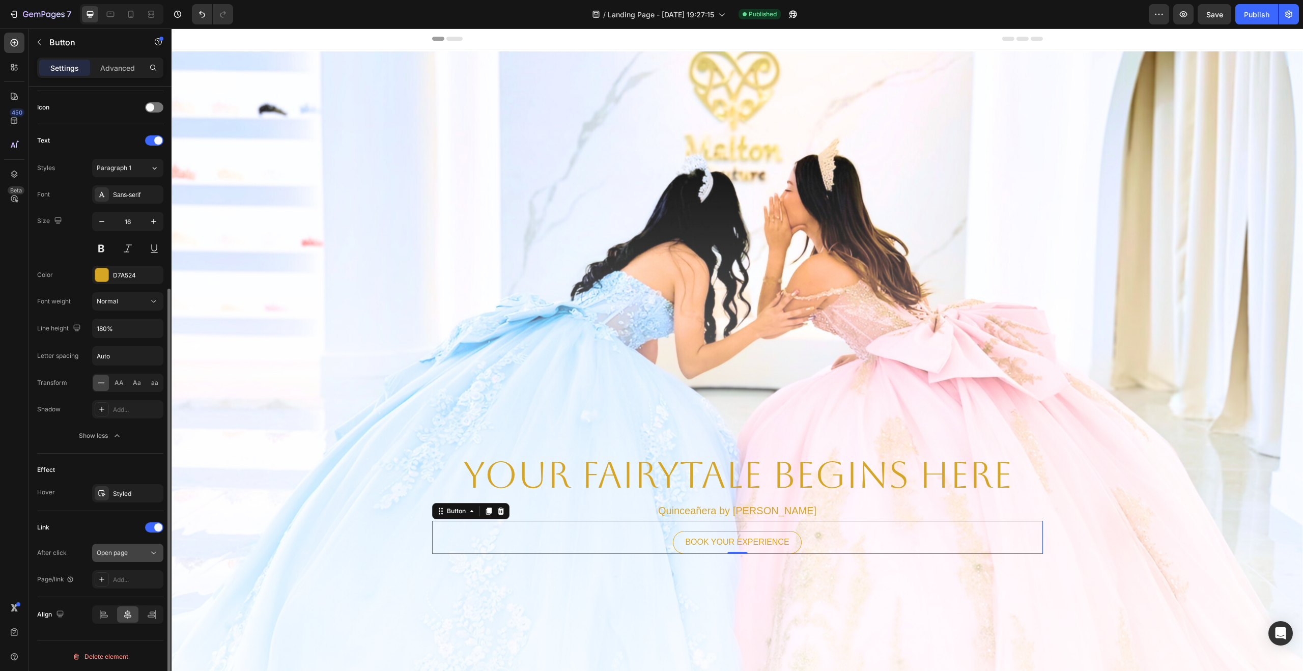
click at [156, 556] on icon at bounding box center [154, 553] width 10 height 10
click at [135, 601] on p "Scroll to" at bounding box center [126, 597] width 58 height 9
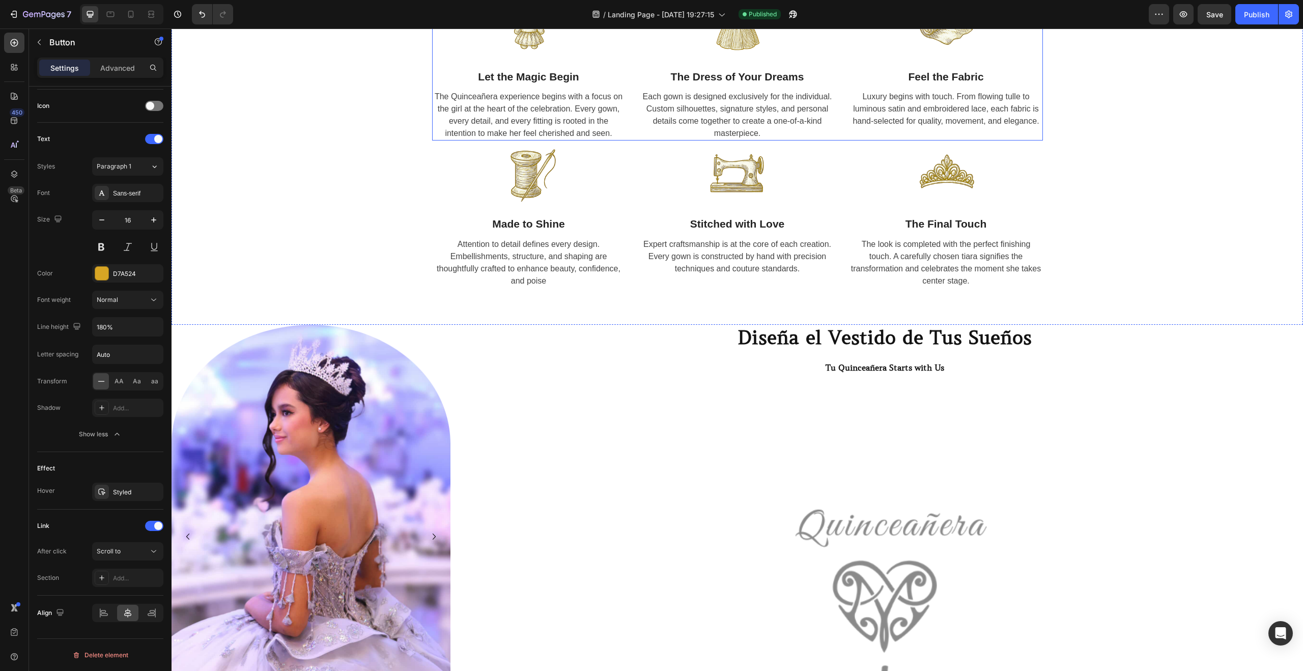
scroll to position [865, 0]
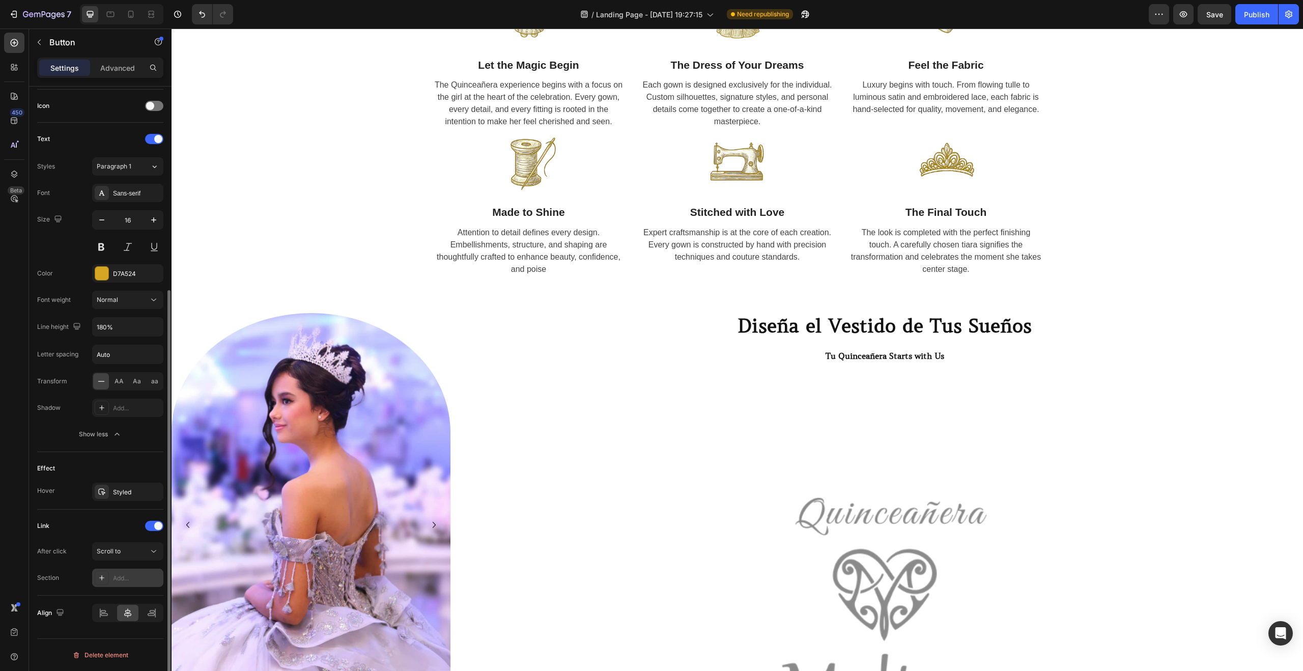
click at [146, 578] on div "Add..." at bounding box center [137, 578] width 48 height 9
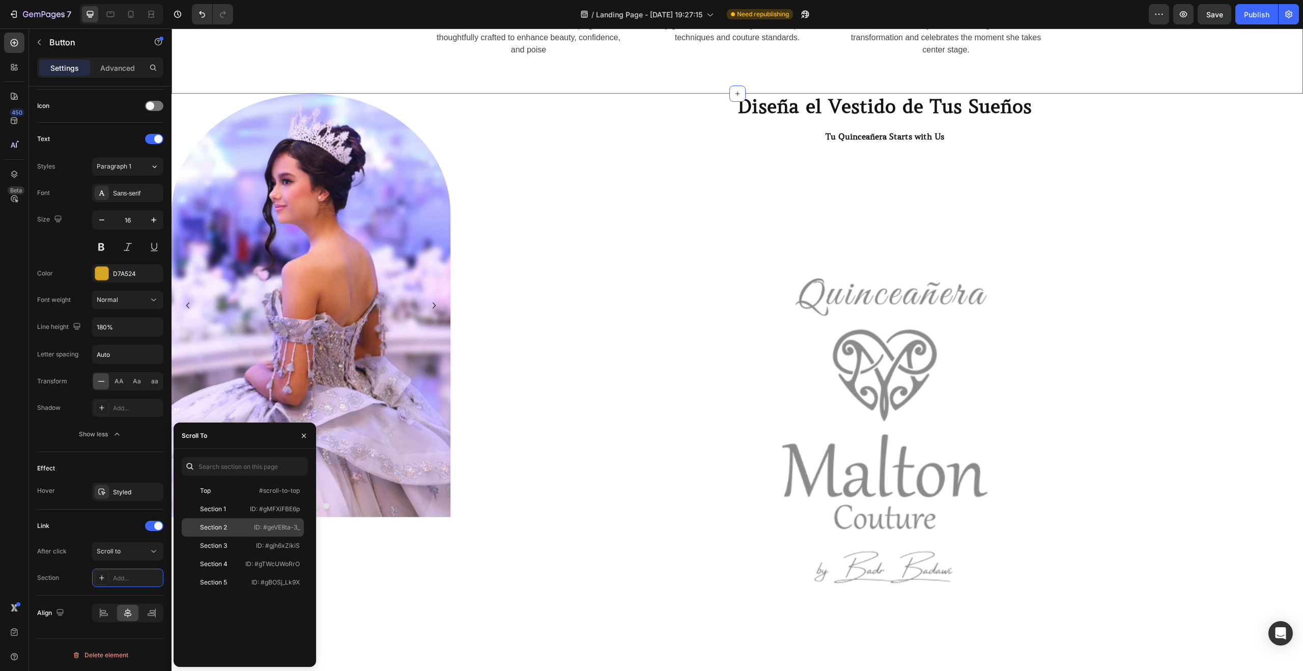
scroll to position [1085, 0]
click at [258, 546] on p "ID: #gjh6xZikiS" at bounding box center [278, 545] width 44 height 9
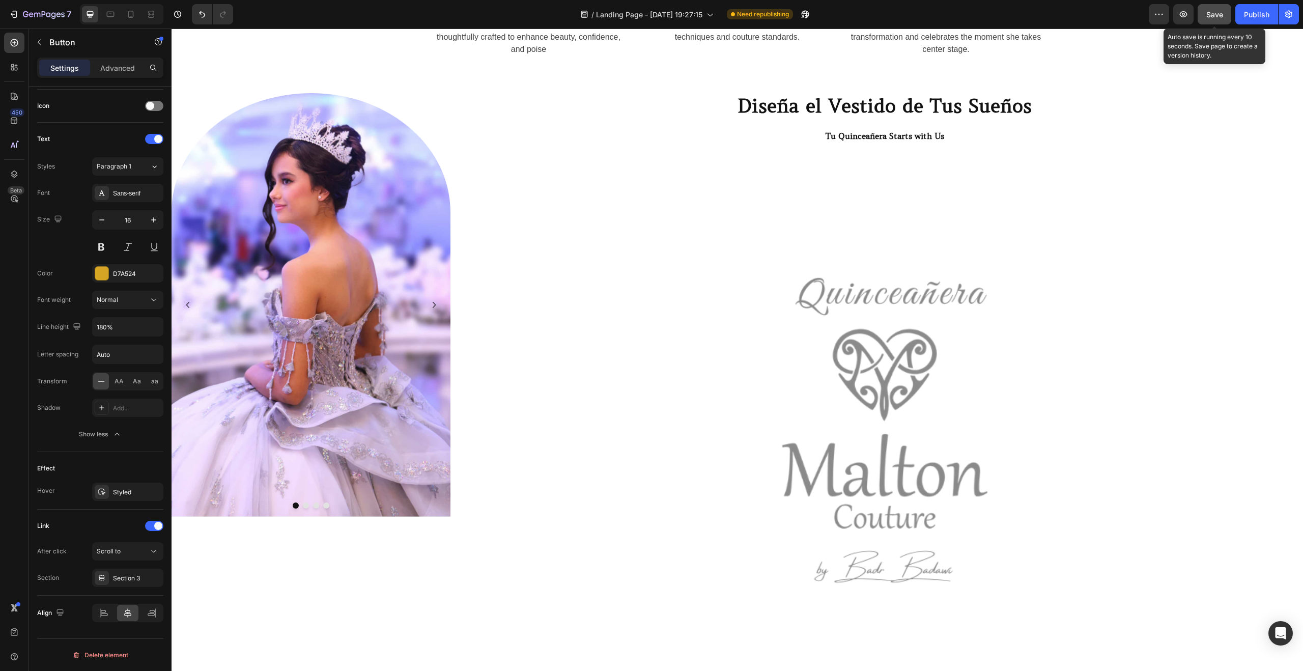
click at [1214, 13] on span "Save" at bounding box center [1214, 14] width 17 height 9
click at [1259, 11] on div "Publish" at bounding box center [1256, 14] width 25 height 11
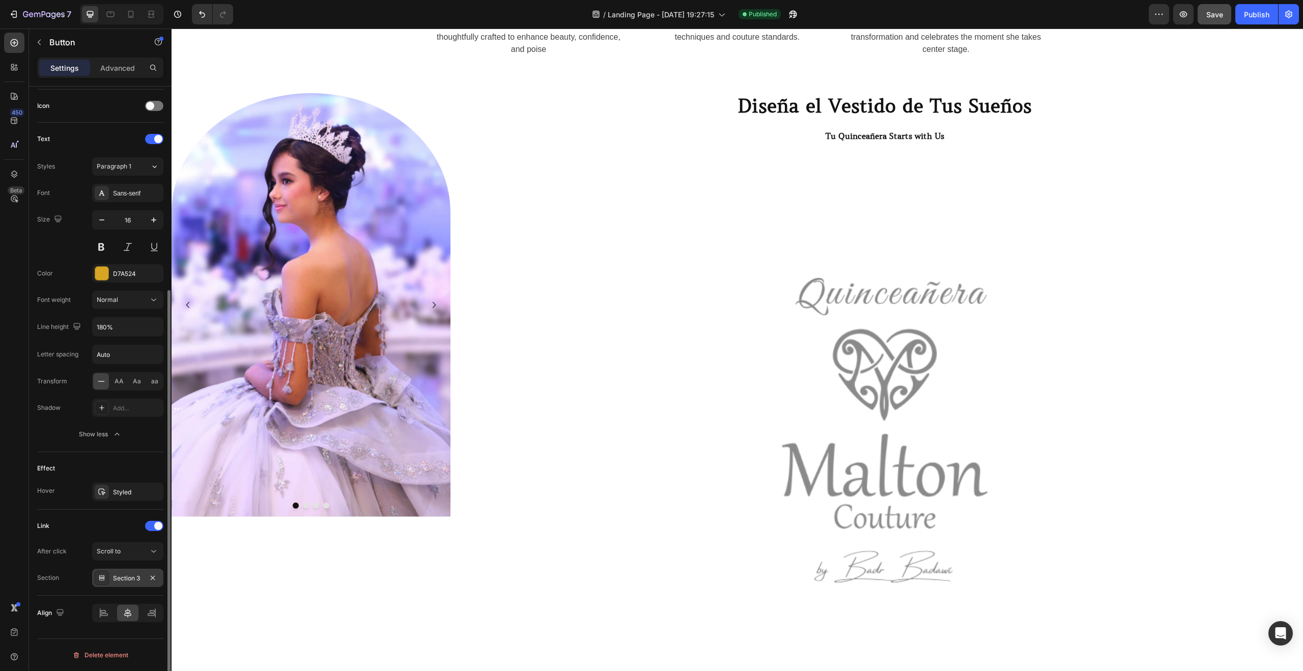
click at [147, 584] on div "Section 3" at bounding box center [127, 577] width 71 height 18
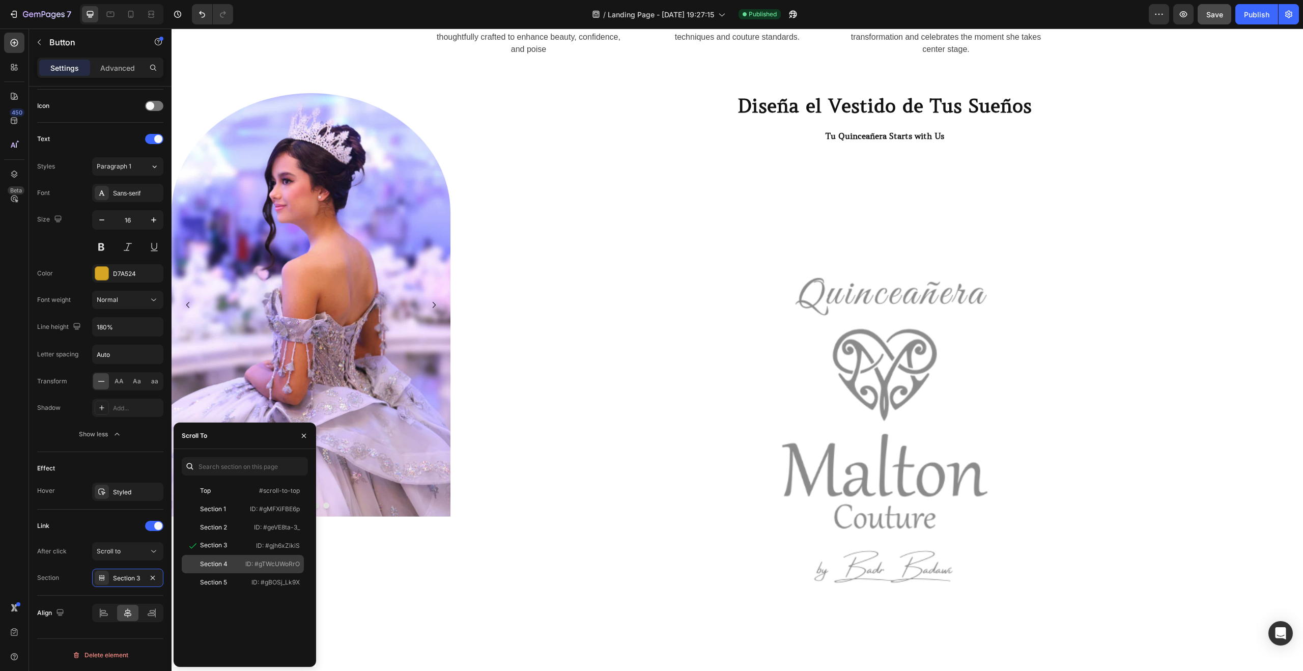
click at [228, 561] on div "Section 4" at bounding box center [213, 563] width 55 height 9
drag, startPoint x: 1214, startPoint y: 10, endPoint x: 1229, endPoint y: 12, distance: 15.4
click at [1215, 10] on span "Save" at bounding box center [1214, 14] width 17 height 9
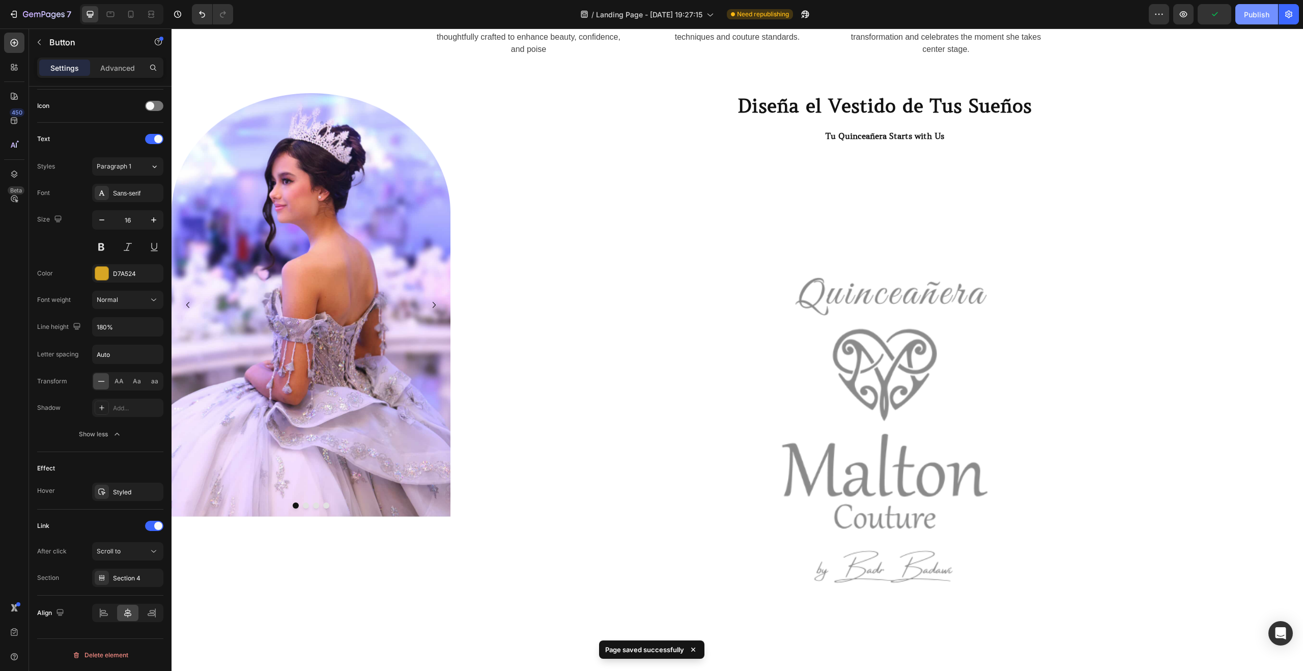
click at [1271, 19] on button "Publish" at bounding box center [1256, 14] width 43 height 20
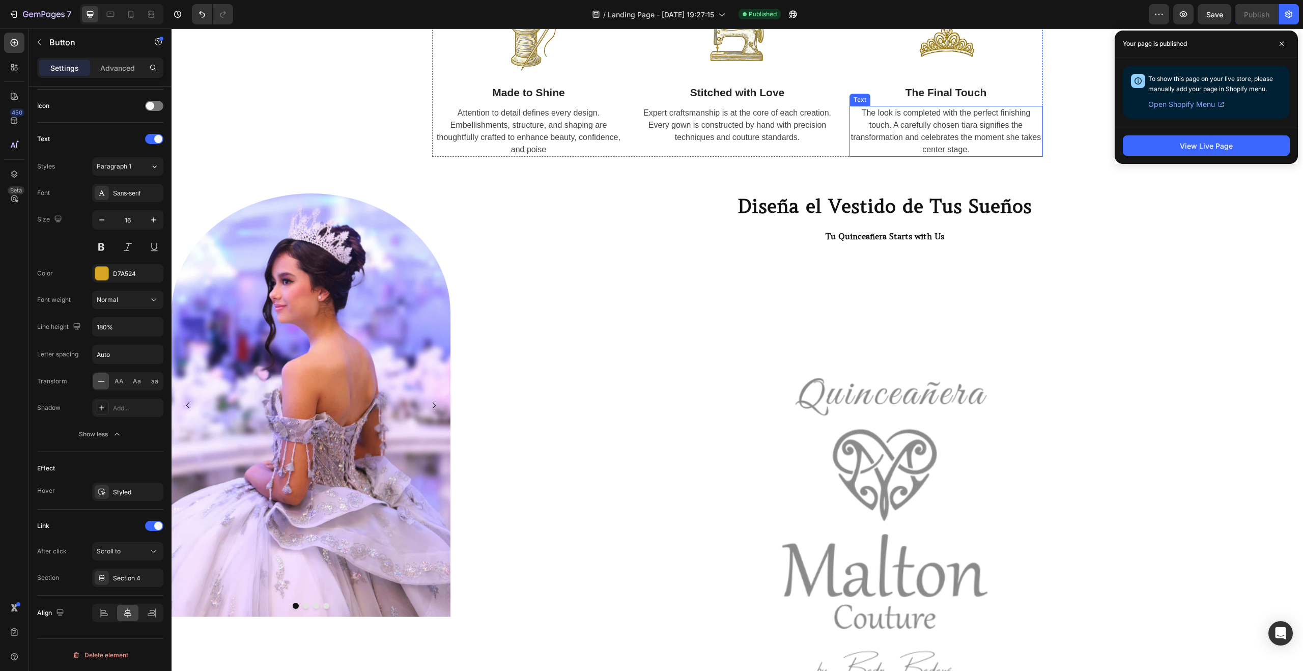
scroll to position [989, 0]
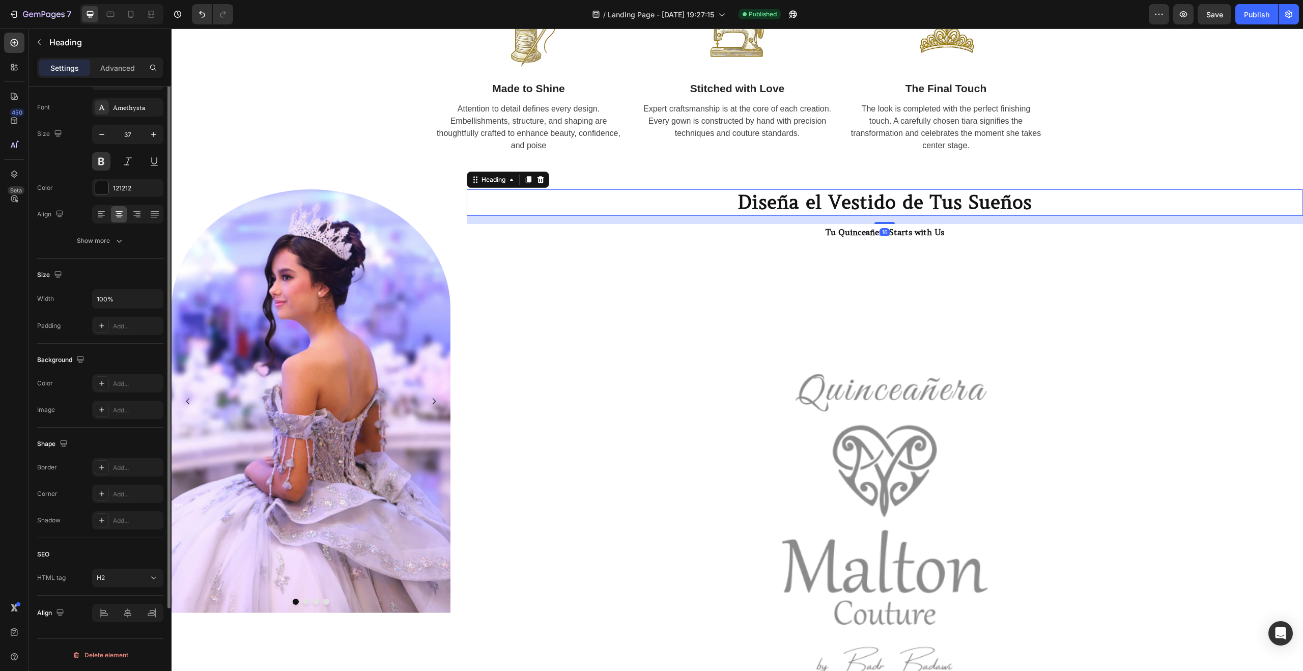
click at [1098, 212] on h2 "Diseña el Vestido de Tus Sueños" at bounding box center [885, 202] width 836 height 26
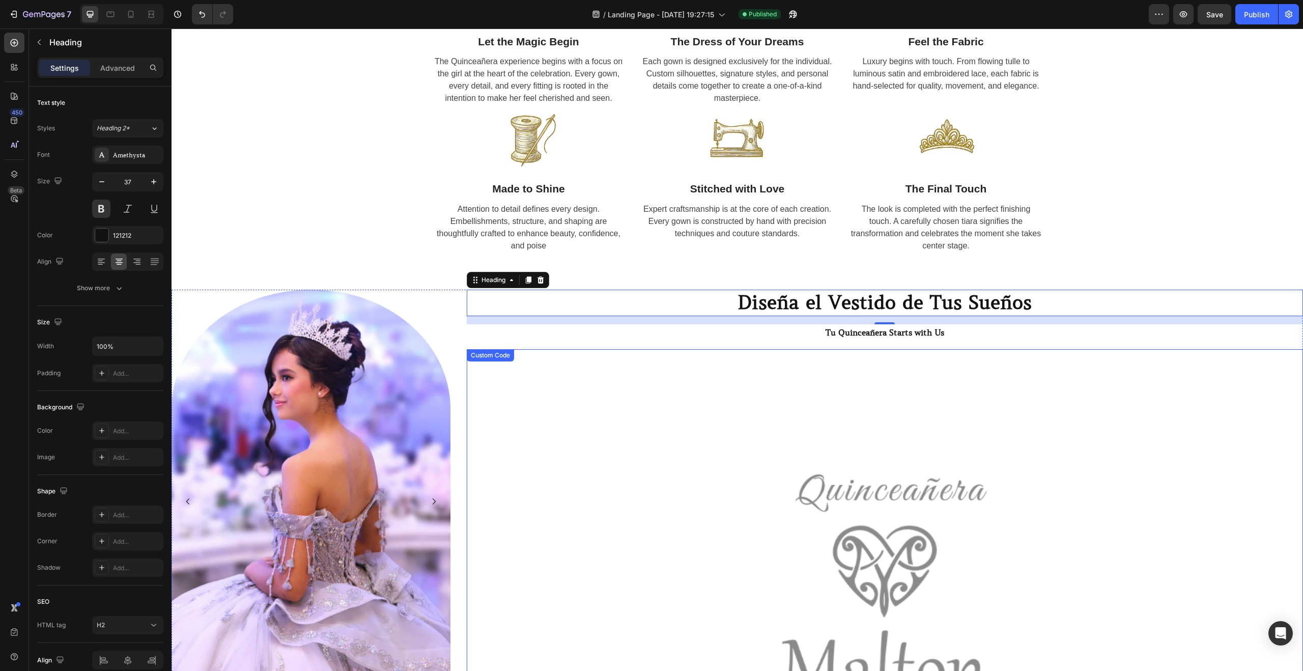
scroll to position [888, 0]
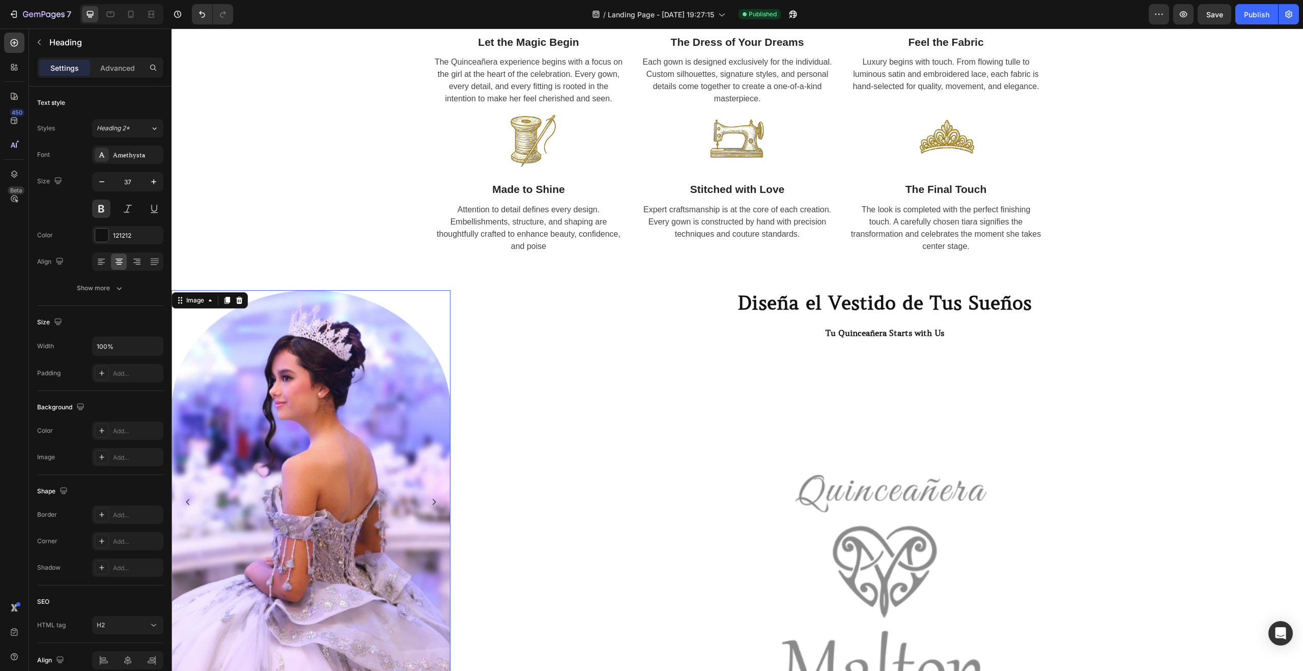
click at [443, 301] on img at bounding box center [311, 502] width 279 height 424
click at [534, 298] on h2 "Diseña el Vestido de Tus Sueños" at bounding box center [885, 303] width 836 height 26
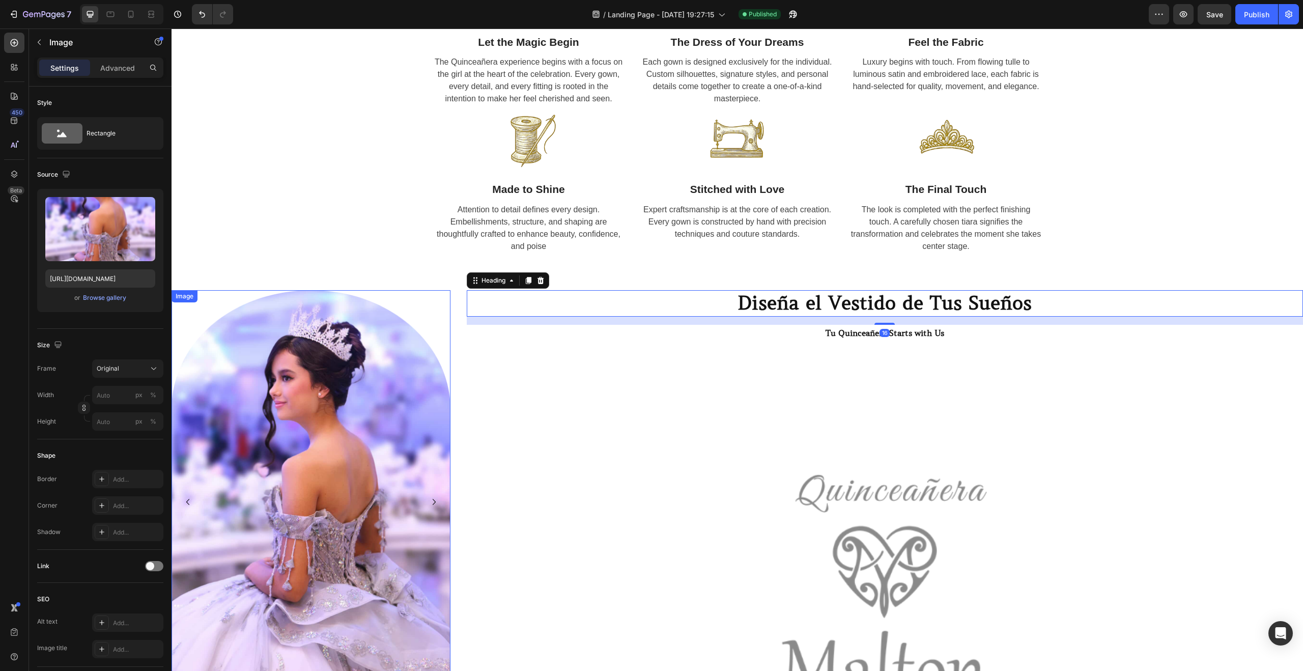
click at [440, 301] on img at bounding box center [311, 502] width 279 height 424
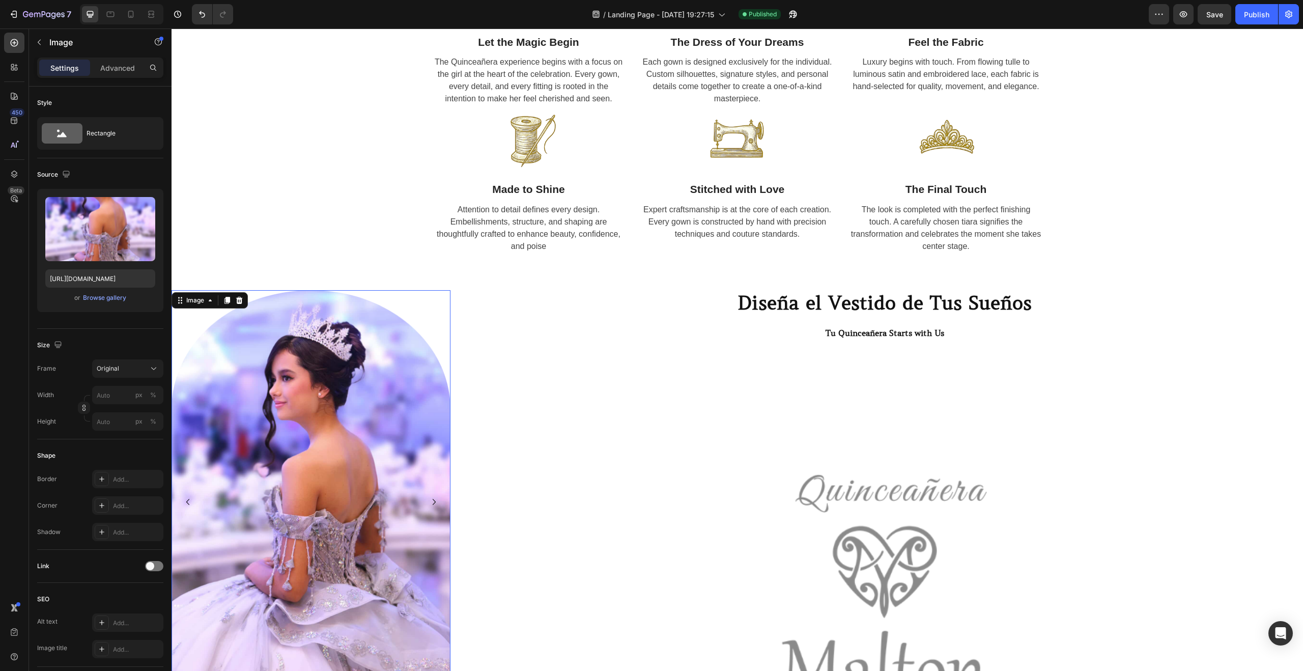
scroll to position [884, 0]
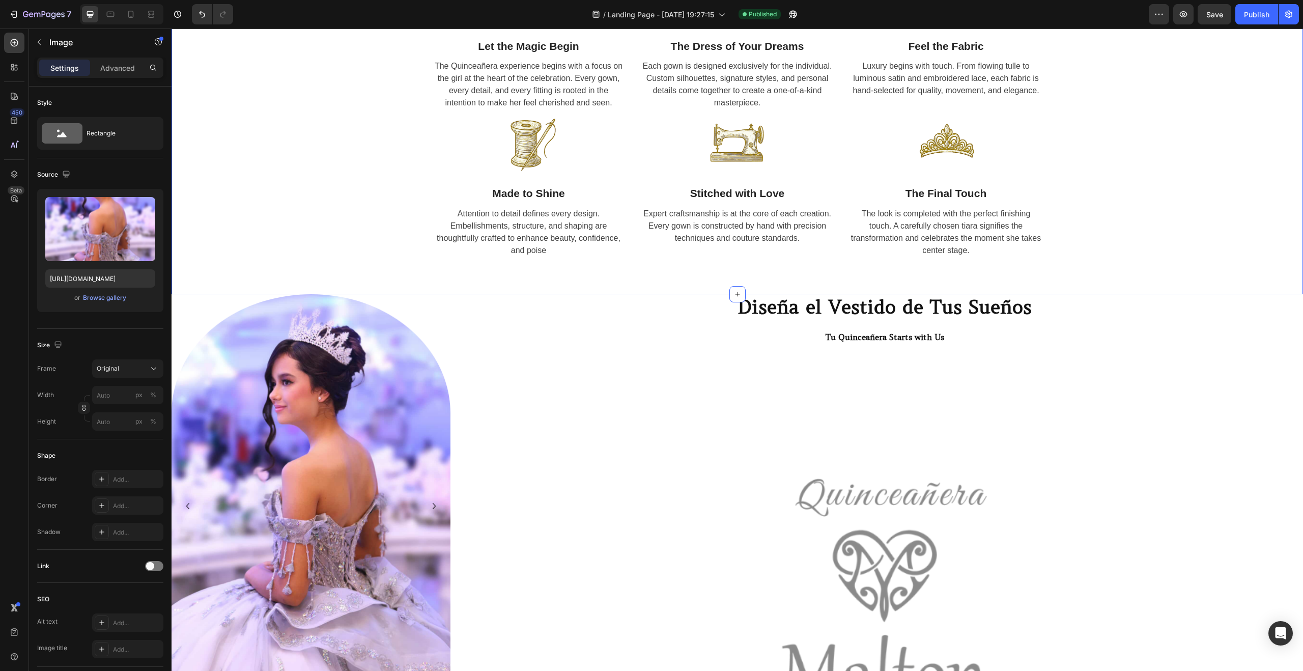
click at [568, 286] on div "The Malton Couture Quinceañera Experience Heading An unforgettable journey in s…" at bounding box center [737, 80] width 1131 height 430
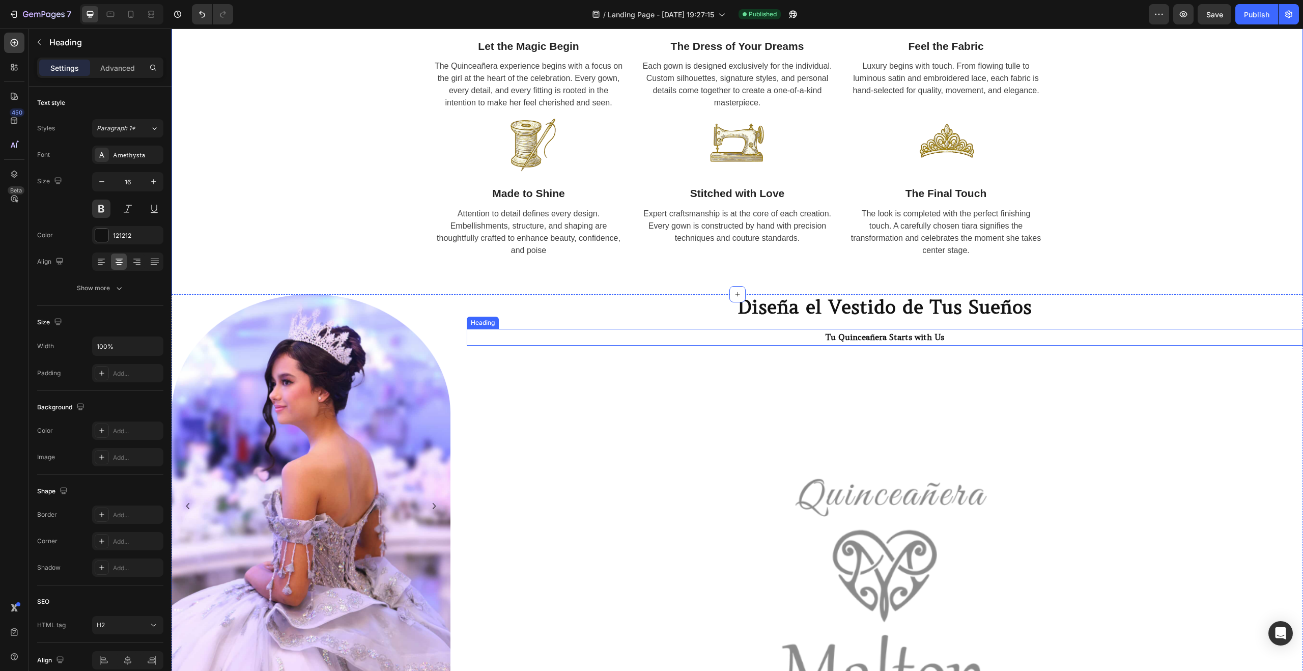
click at [527, 334] on h2 "Tu Quinceañera Starts with Us" at bounding box center [885, 337] width 836 height 17
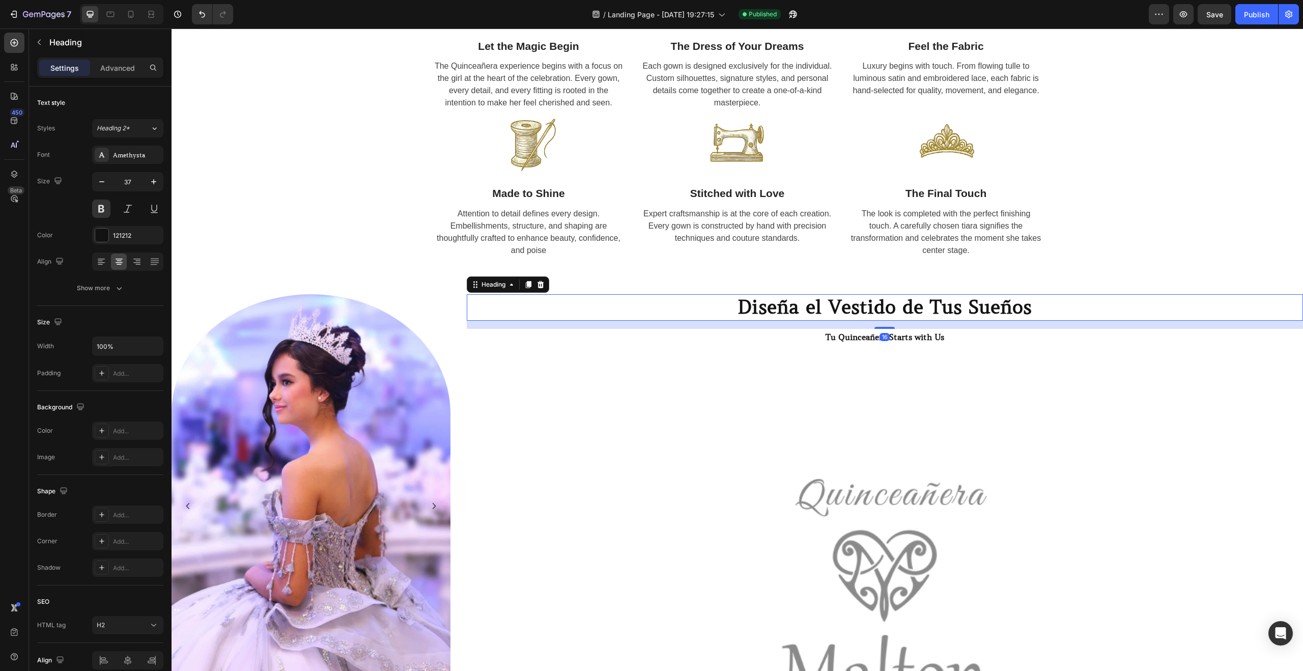
click at [578, 308] on h2 "Diseña el Vestido de Tus Sueños" at bounding box center [885, 307] width 836 height 26
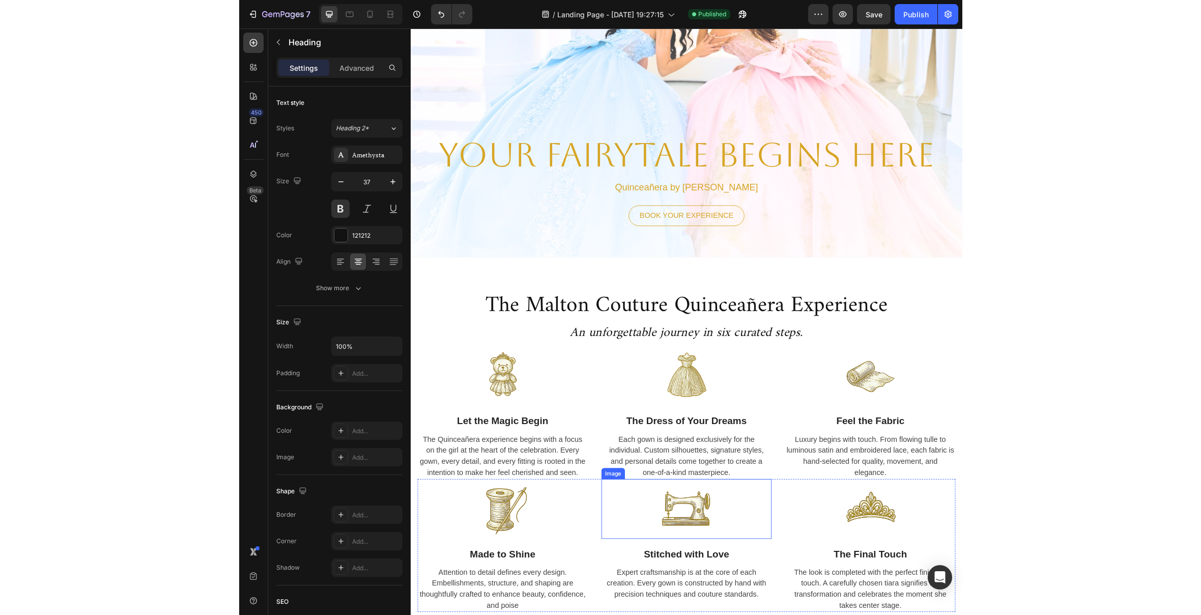
scroll to position [315, 0]
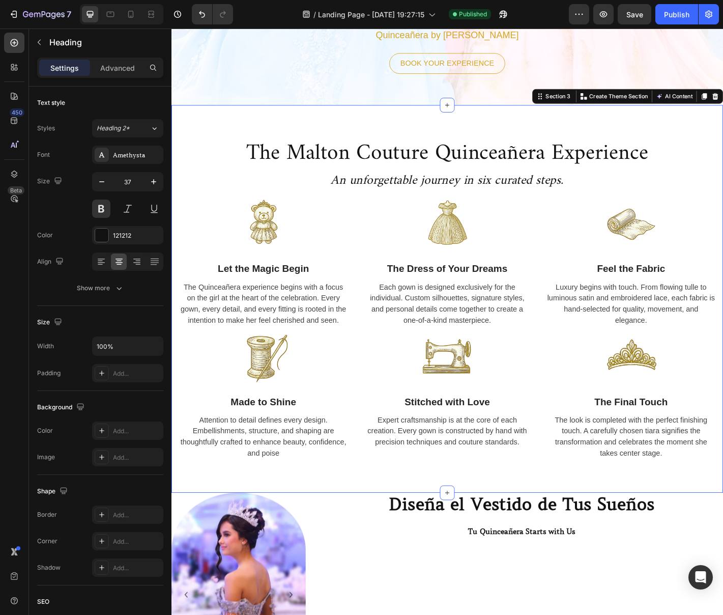
click at [337, 131] on div "The Malton Couture Quinceañera Experience Heading An unforgettable journey in s…" at bounding box center [477, 328] width 611 height 430
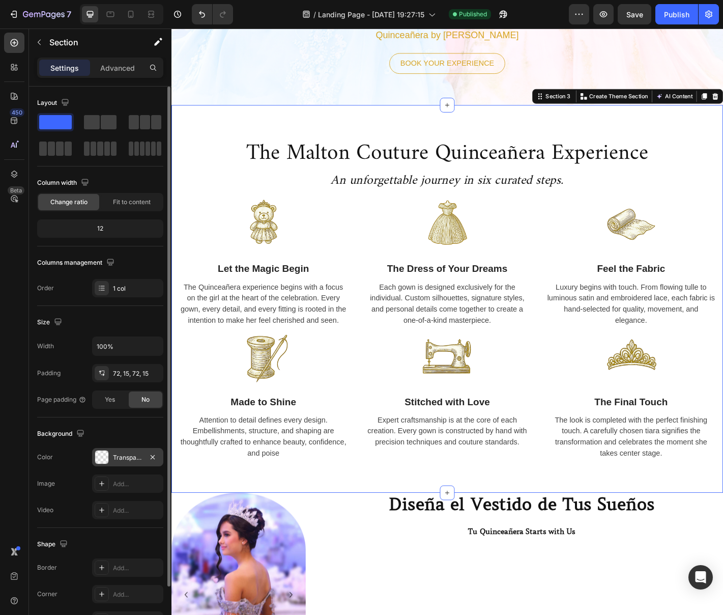
click at [146, 453] on div "Transparent" at bounding box center [127, 457] width 71 height 18
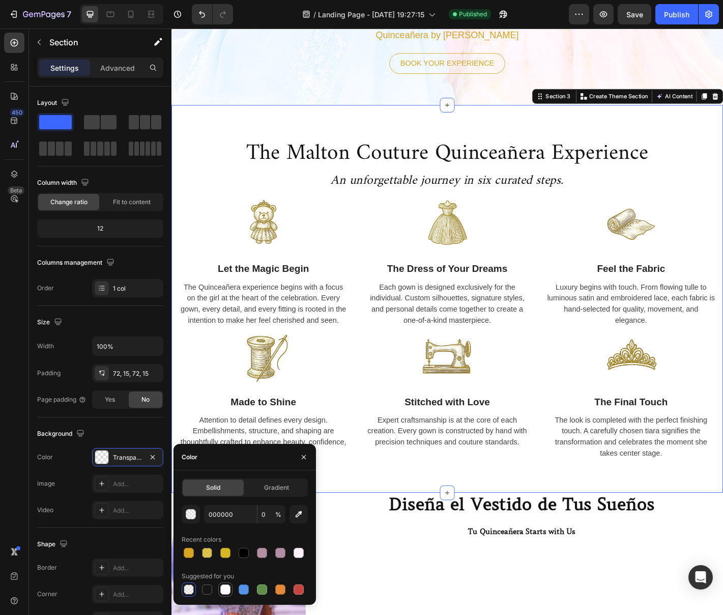
click at [226, 594] on div at bounding box center [225, 589] width 10 height 10
type input "FFFFFF"
type input "100"
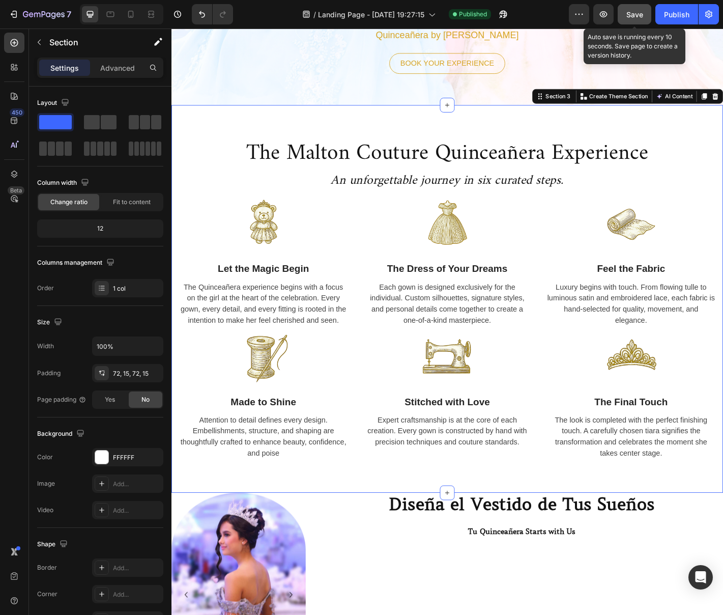
click at [632, 21] on button "Save" at bounding box center [635, 14] width 34 height 20
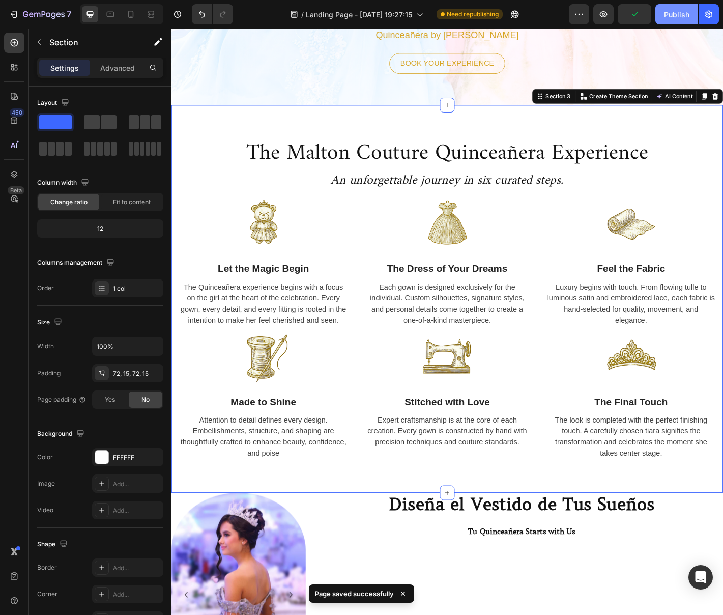
click at [666, 15] on div "Publish" at bounding box center [676, 14] width 25 height 11
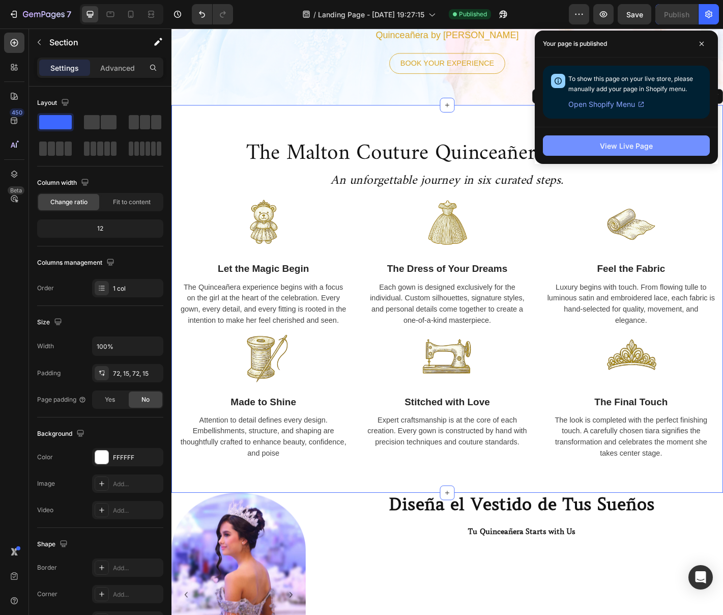
click at [664, 144] on button "View Live Page" at bounding box center [626, 145] width 167 height 20
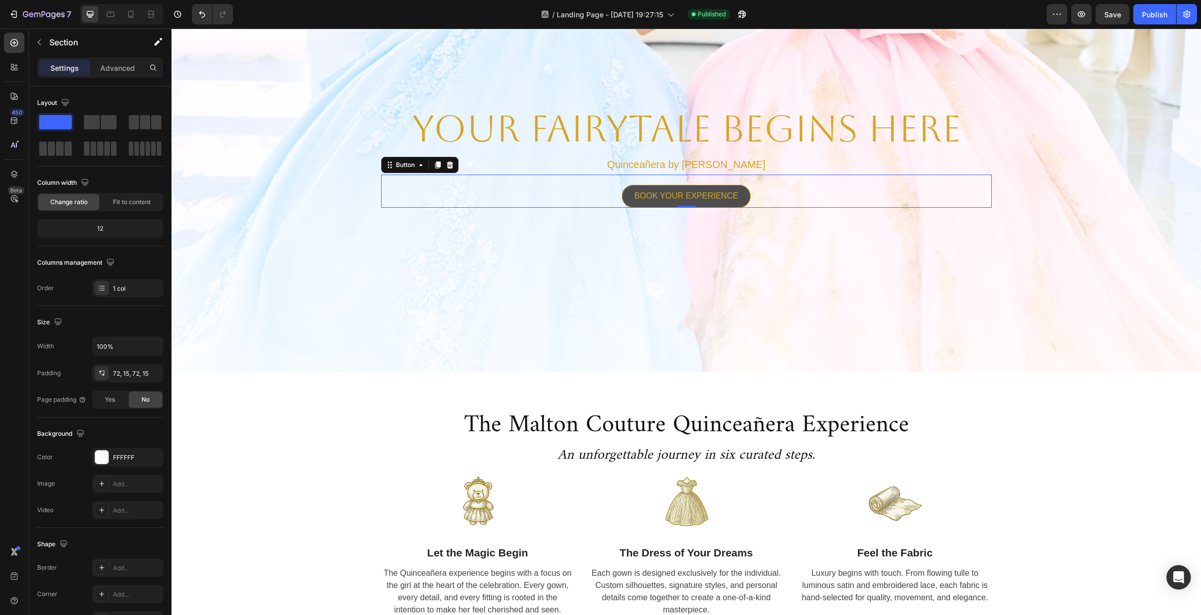
click at [717, 204] on link "BOOK YOUR EXPERIENCE" at bounding box center [686, 196] width 128 height 23
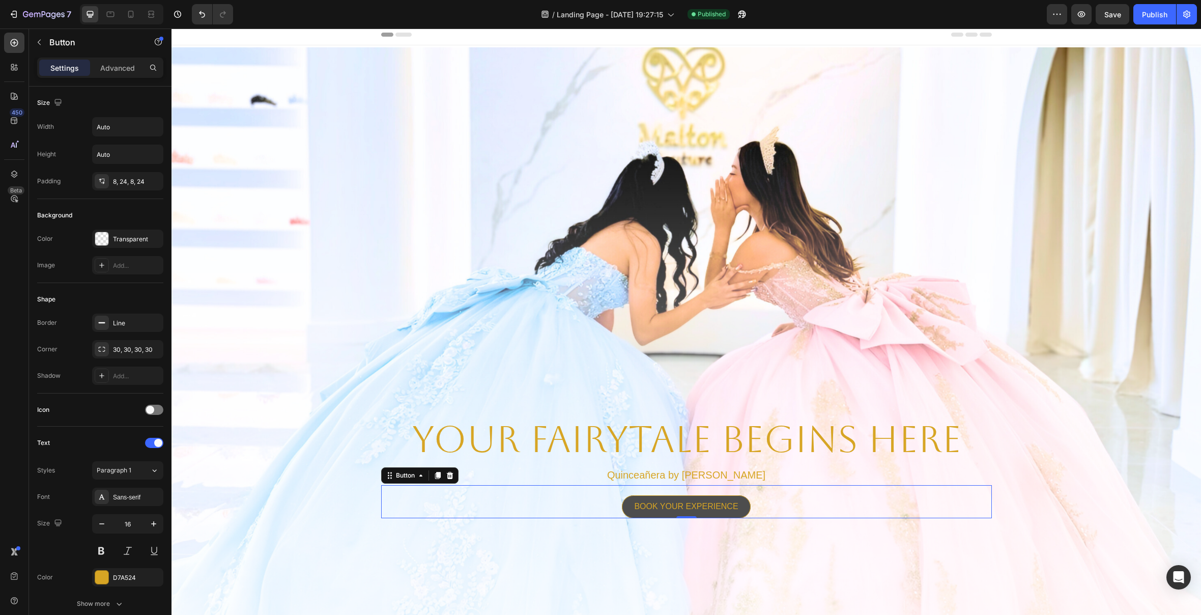
scroll to position [0, 0]
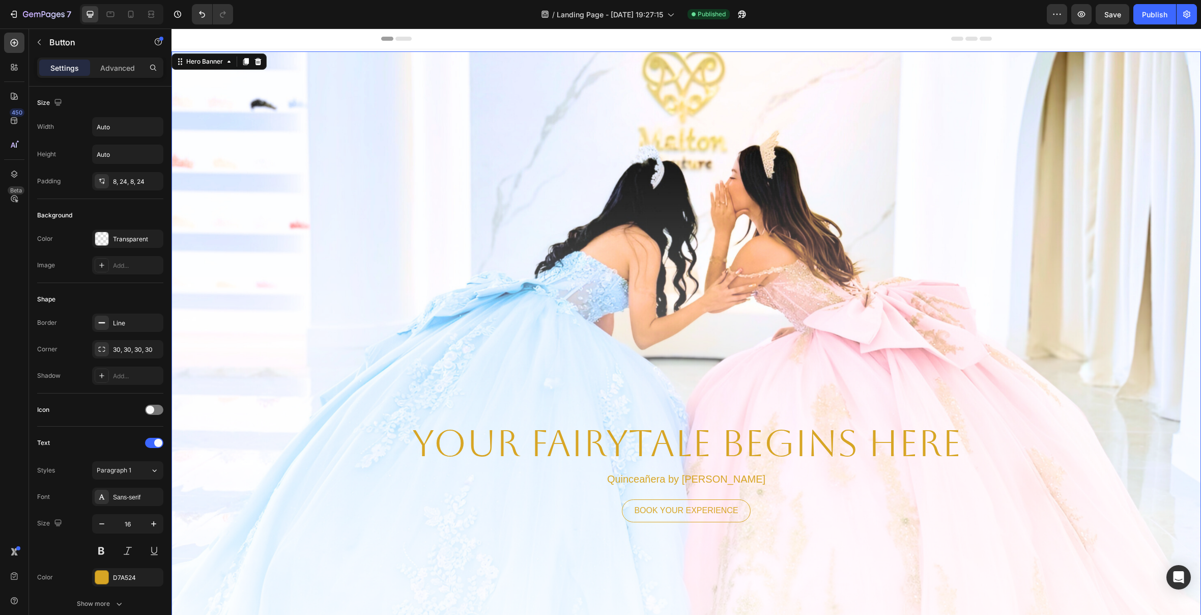
click at [349, 133] on div "Background Image" at bounding box center [687, 368] width 1030 height 635
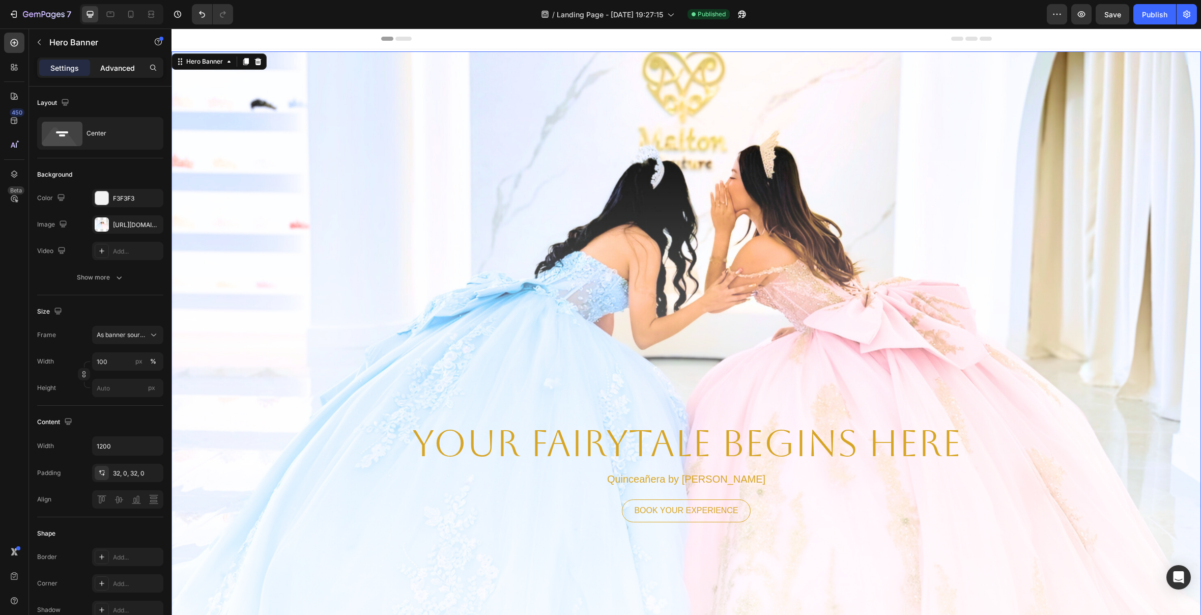
click at [131, 71] on p "Advanced" at bounding box center [117, 68] width 35 height 11
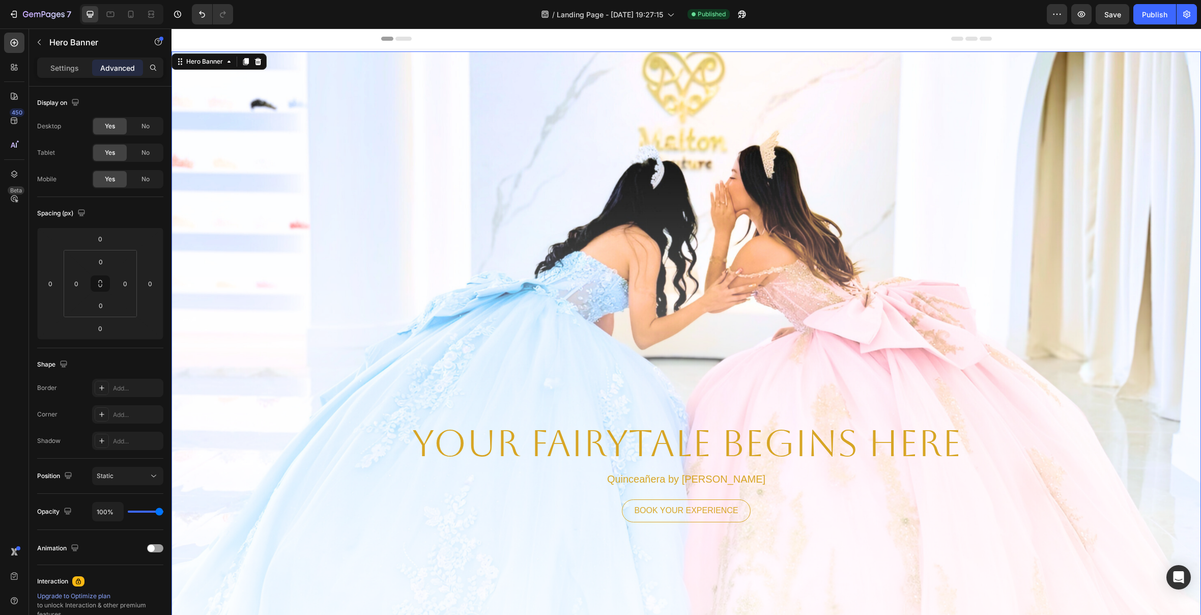
click at [244, 62] on icon at bounding box center [246, 61] width 6 height 7
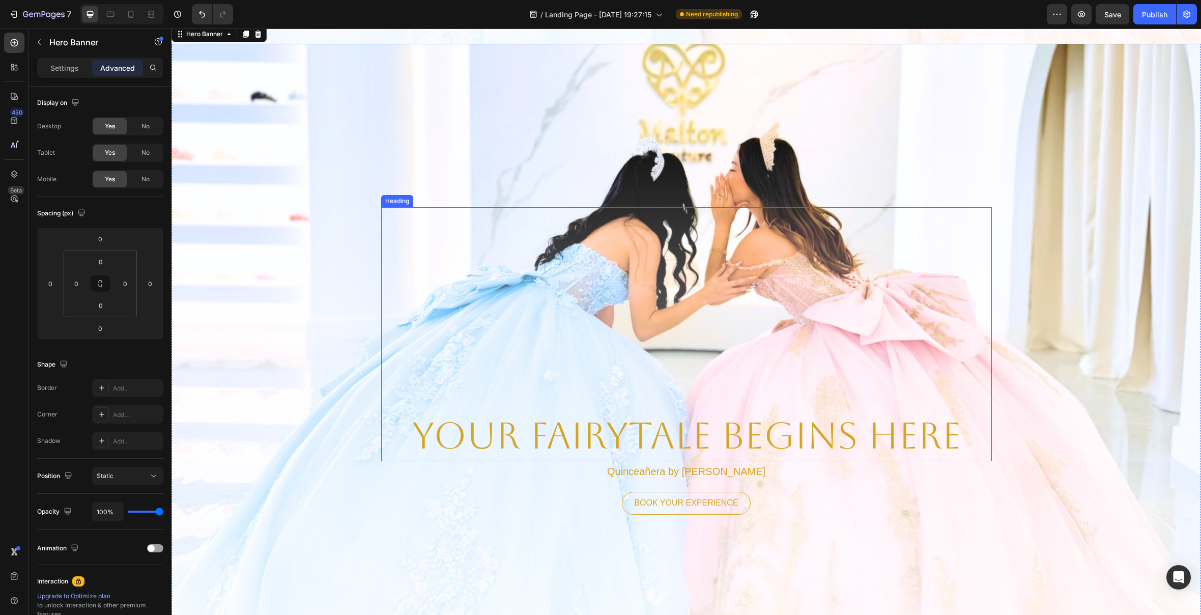
scroll to position [642, 0]
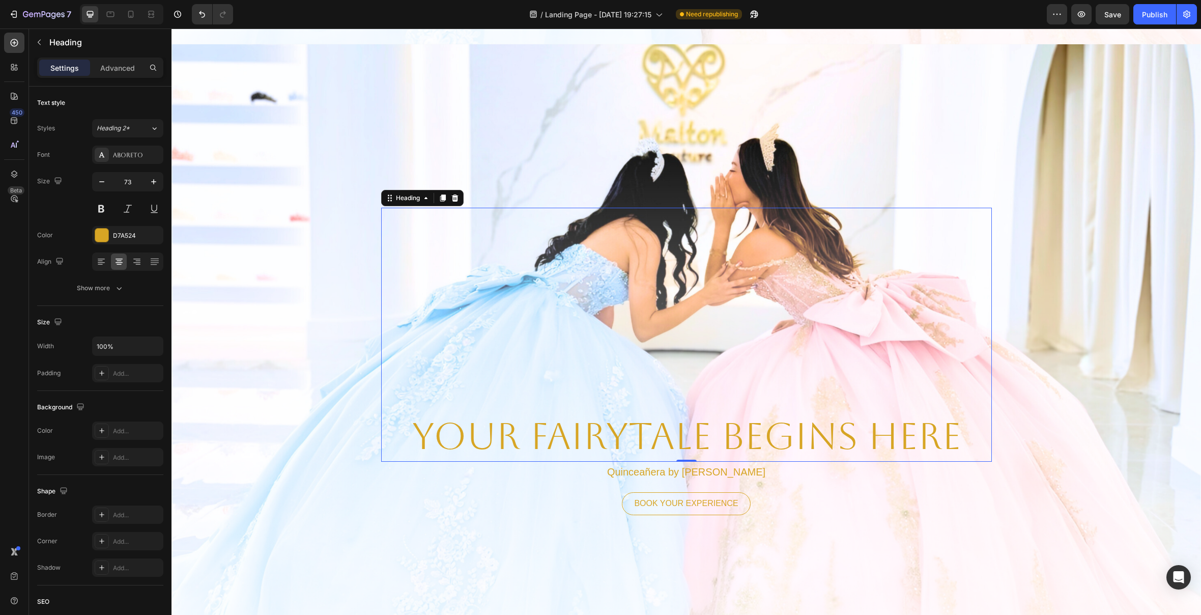
click at [546, 212] on div "YOUR FAIRYTALE BEGINS HERE Heading 0" at bounding box center [686, 335] width 611 height 254
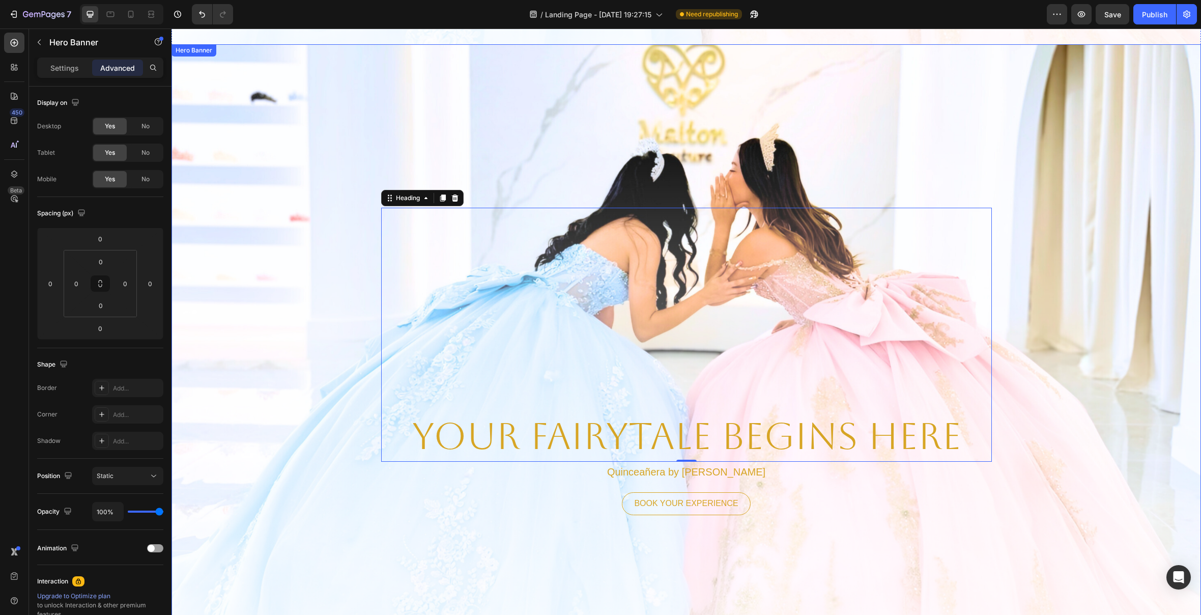
click at [559, 127] on div "Background Image" at bounding box center [687, 361] width 1030 height 635
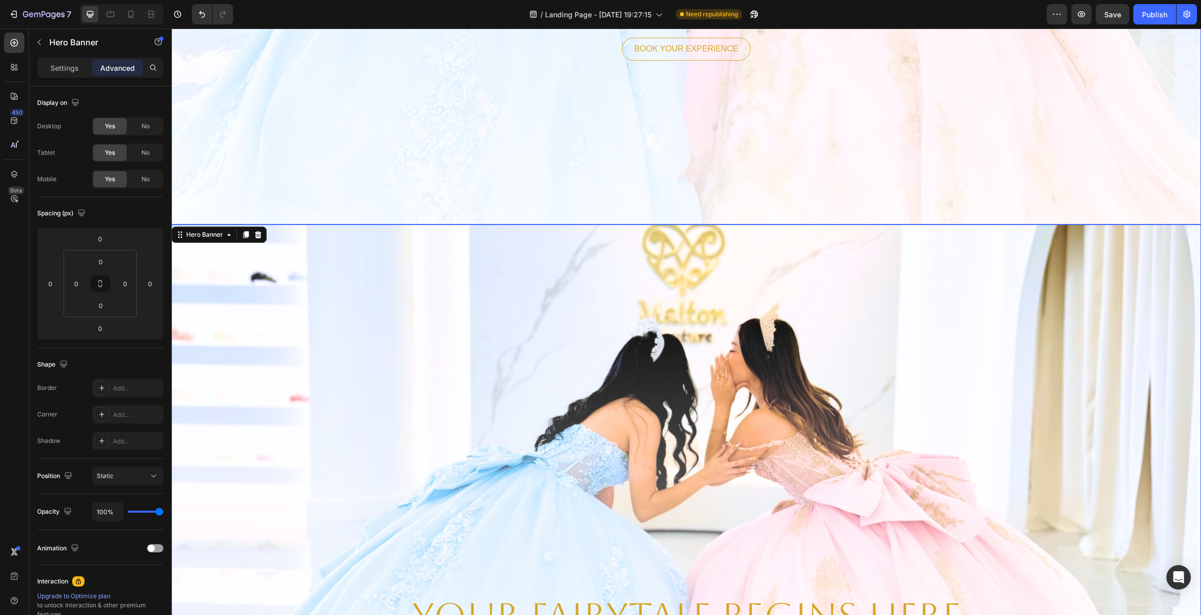
scroll to position [438, 0]
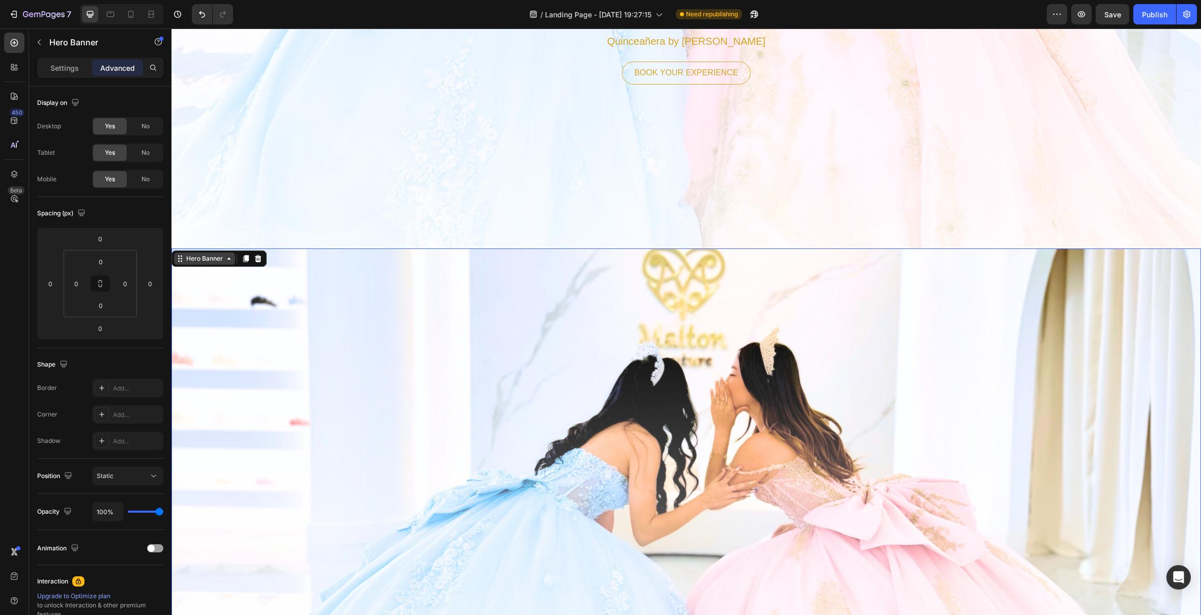
click at [216, 259] on div "Hero Banner" at bounding box center [204, 258] width 41 height 9
click at [312, 341] on div "Background Image" at bounding box center [687, 565] width 1030 height 635
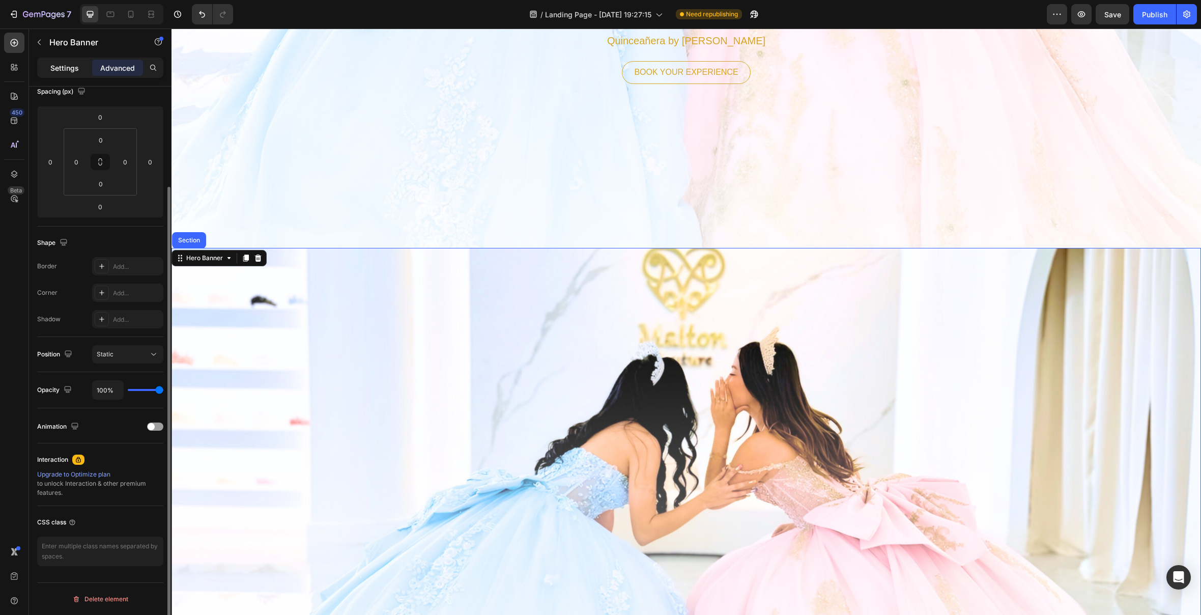
click at [71, 64] on p "Settings" at bounding box center [64, 68] width 28 height 11
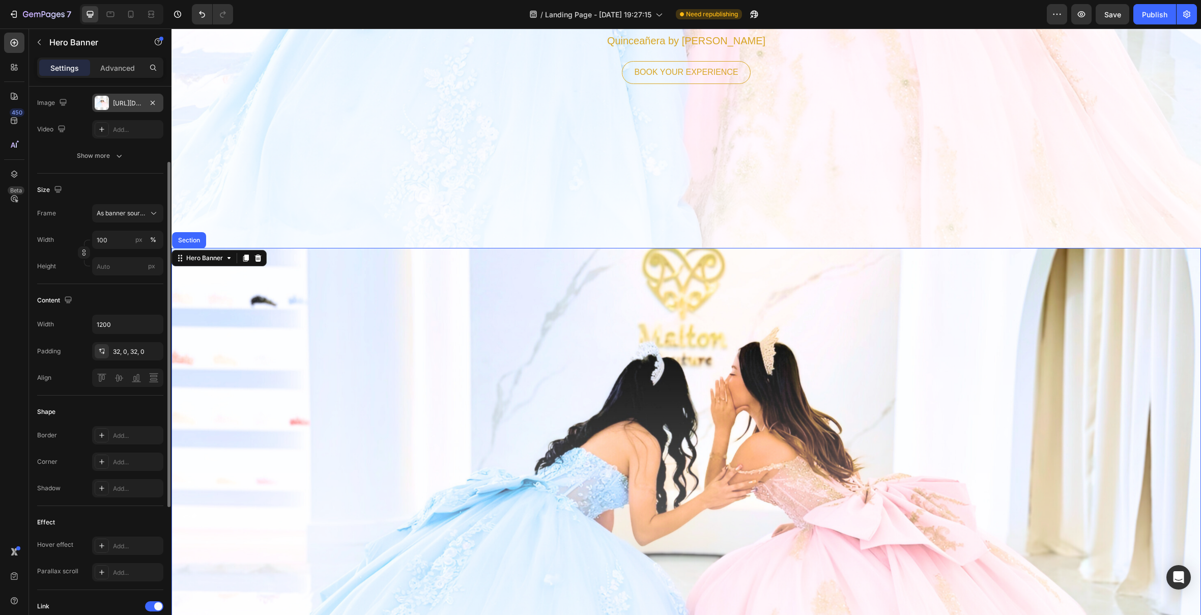
click at [118, 100] on div "[URL][DOMAIN_NAME]" at bounding box center [128, 103] width 30 height 9
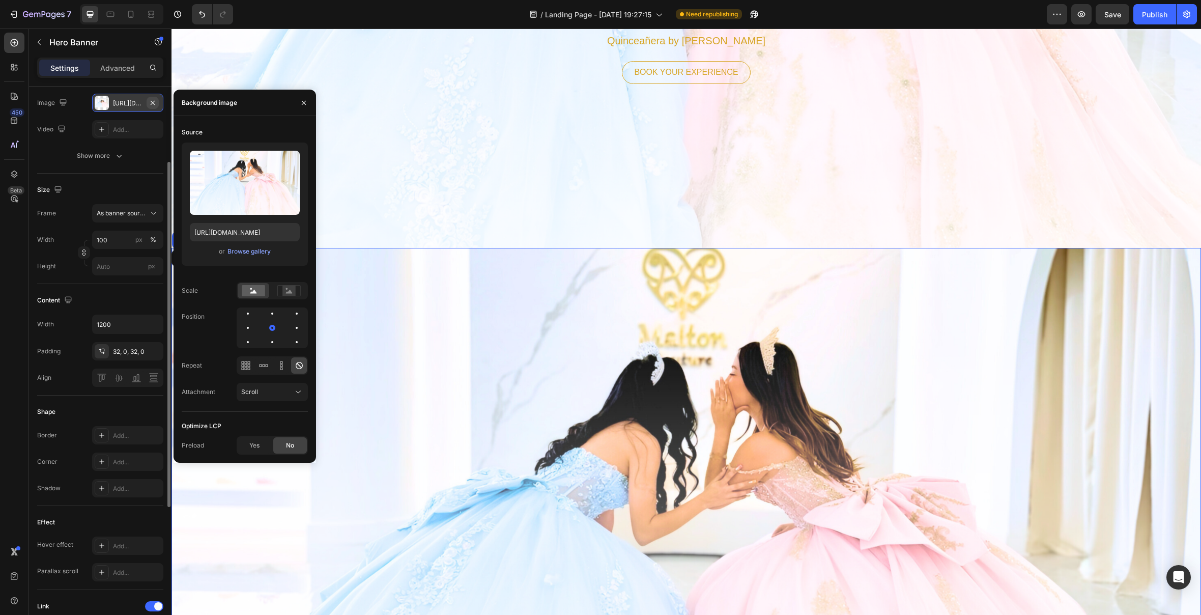
click at [152, 101] on icon "button" at bounding box center [153, 103] width 8 height 8
type input "Auto"
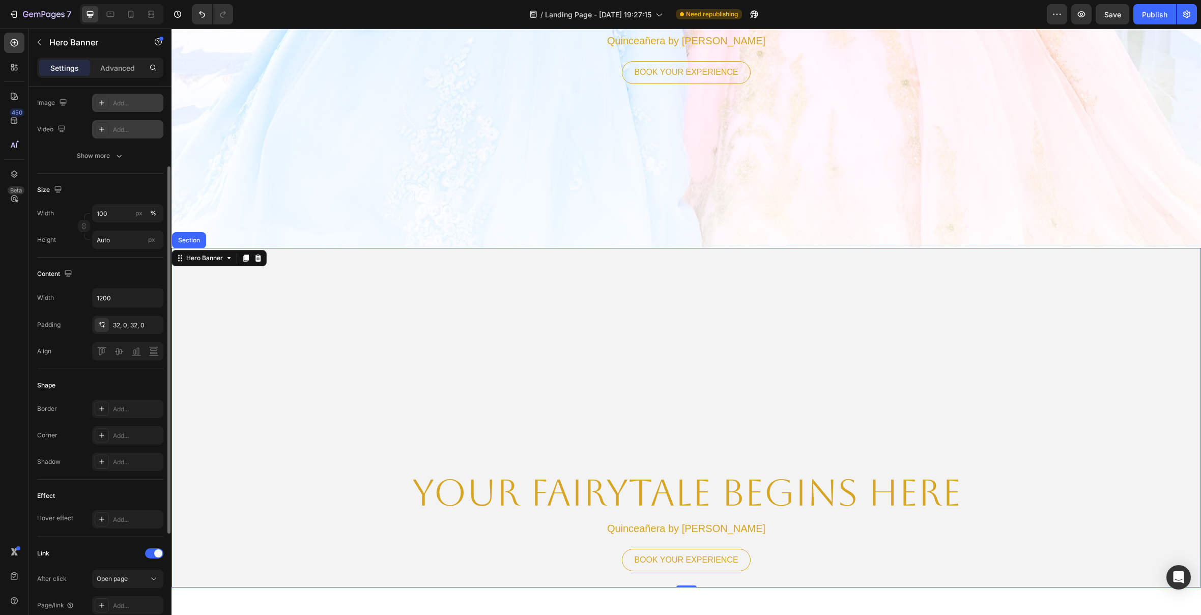
click at [127, 133] on div "Add..." at bounding box center [137, 129] width 48 height 9
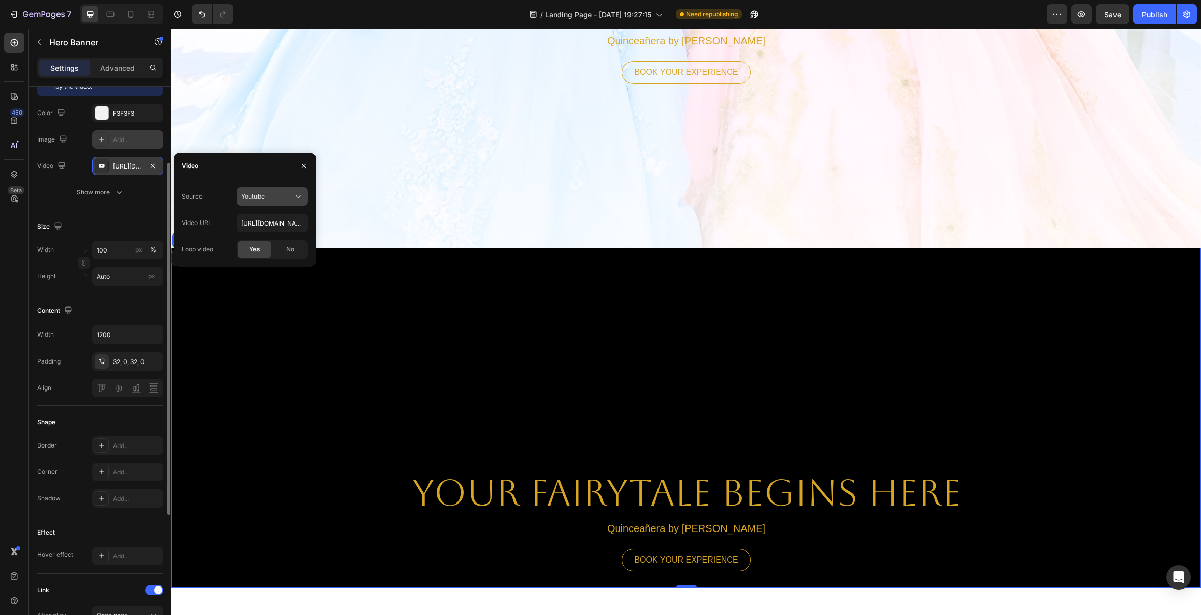
click at [293, 197] on div "Youtube" at bounding box center [267, 196] width 52 height 9
click at [291, 221] on p "Video hosting" at bounding box center [270, 221] width 58 height 9
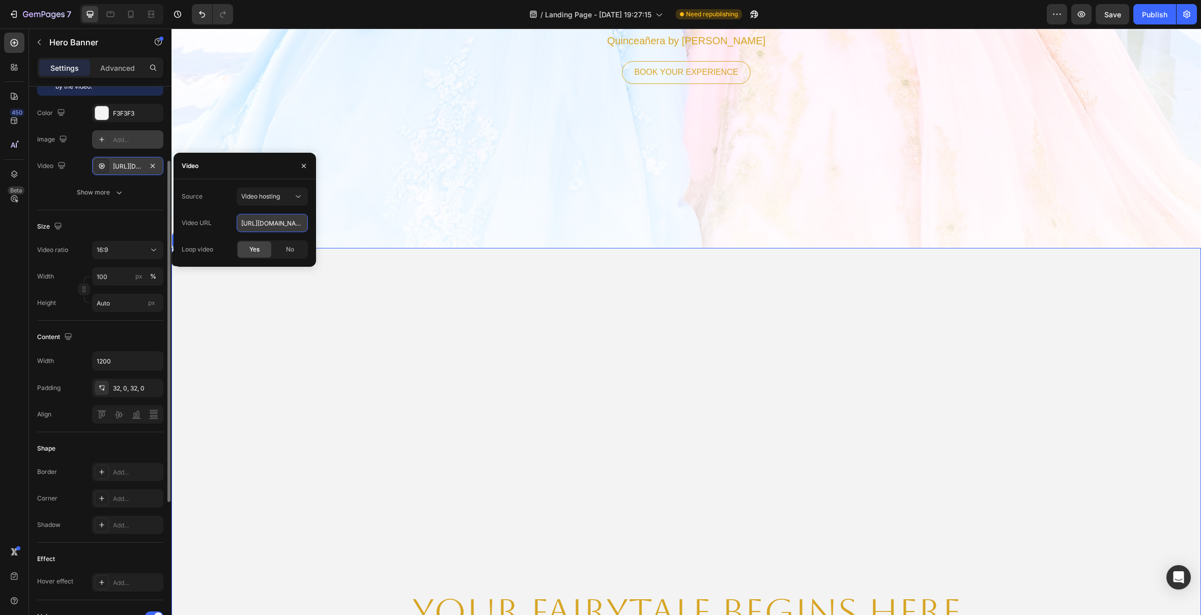
click at [295, 223] on input "[URL][DOMAIN_NAME]" at bounding box center [272, 223] width 71 height 18
paste input "[URL][DOMAIN_NAME]"
type input "[URL][DOMAIN_NAME]"
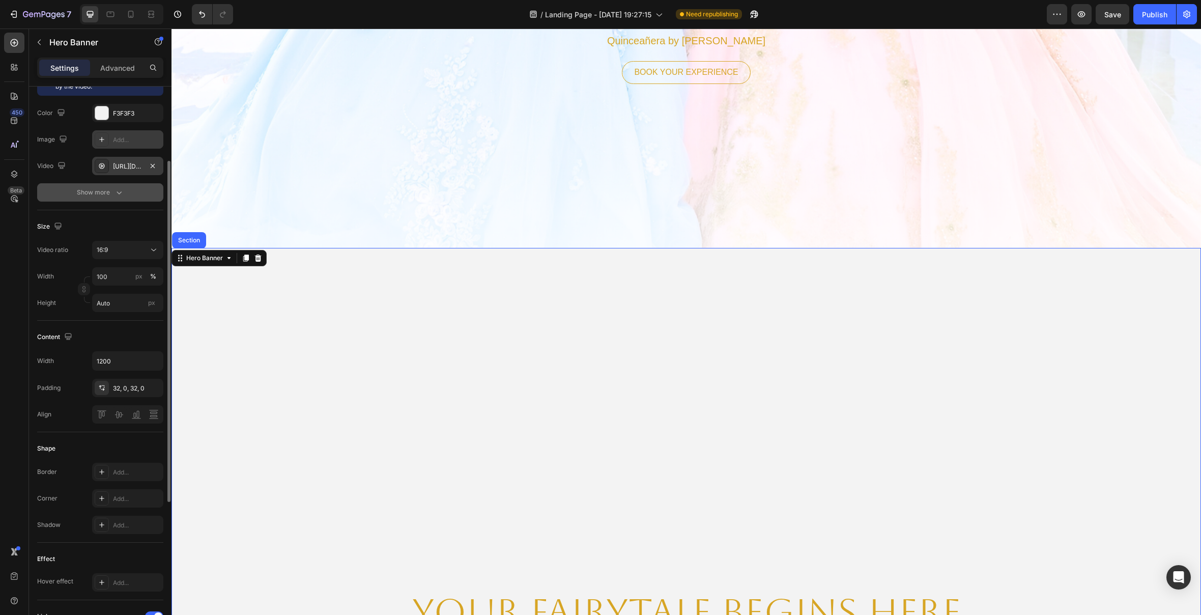
click at [140, 195] on button "Show more" at bounding box center [100, 192] width 126 height 18
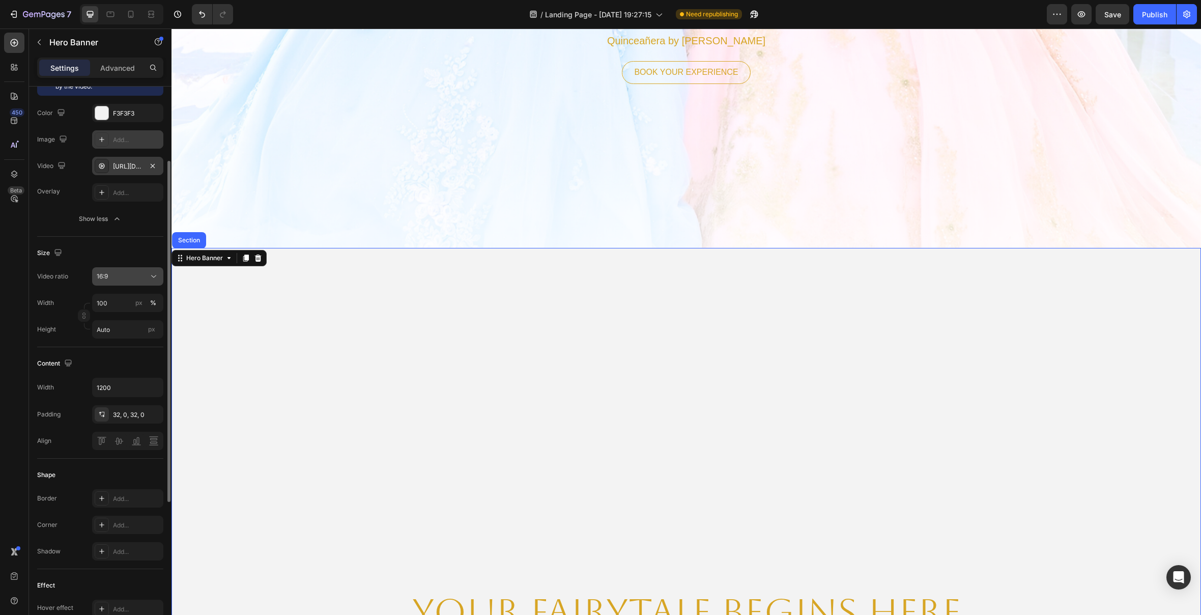
click at [123, 278] on div "16:9" at bounding box center [123, 276] width 52 height 9
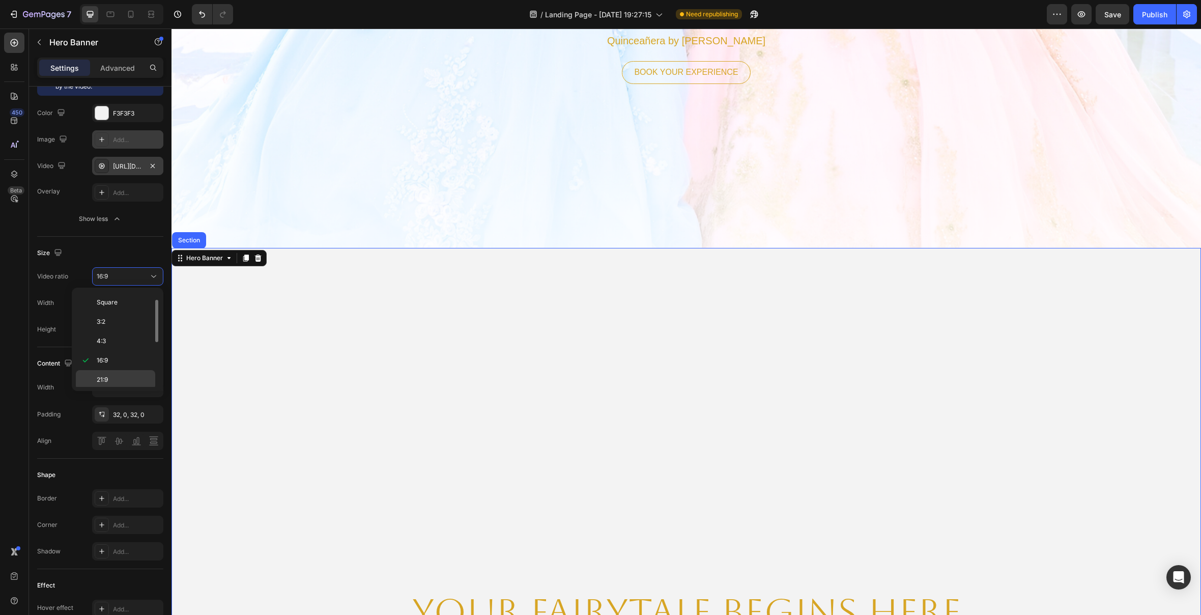
click at [134, 376] on p "21:9" at bounding box center [124, 379] width 54 height 9
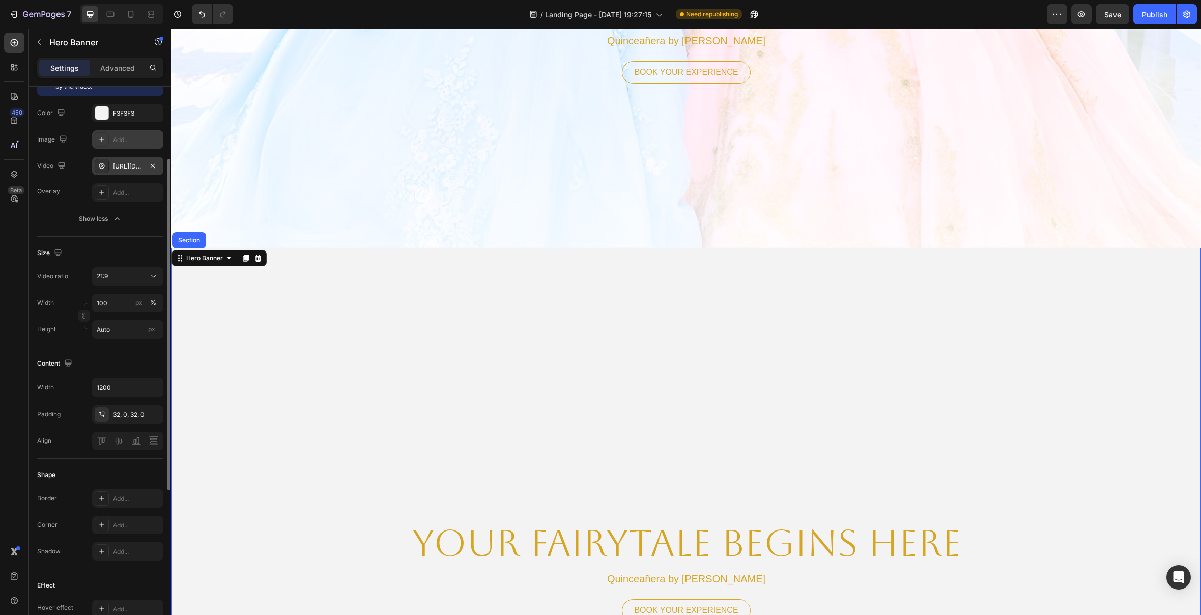
click at [150, 286] on div "Video ratio 21:9 Width 100 px % Height Auto px" at bounding box center [100, 302] width 126 height 71
click at [150, 279] on icon at bounding box center [154, 276] width 10 height 10
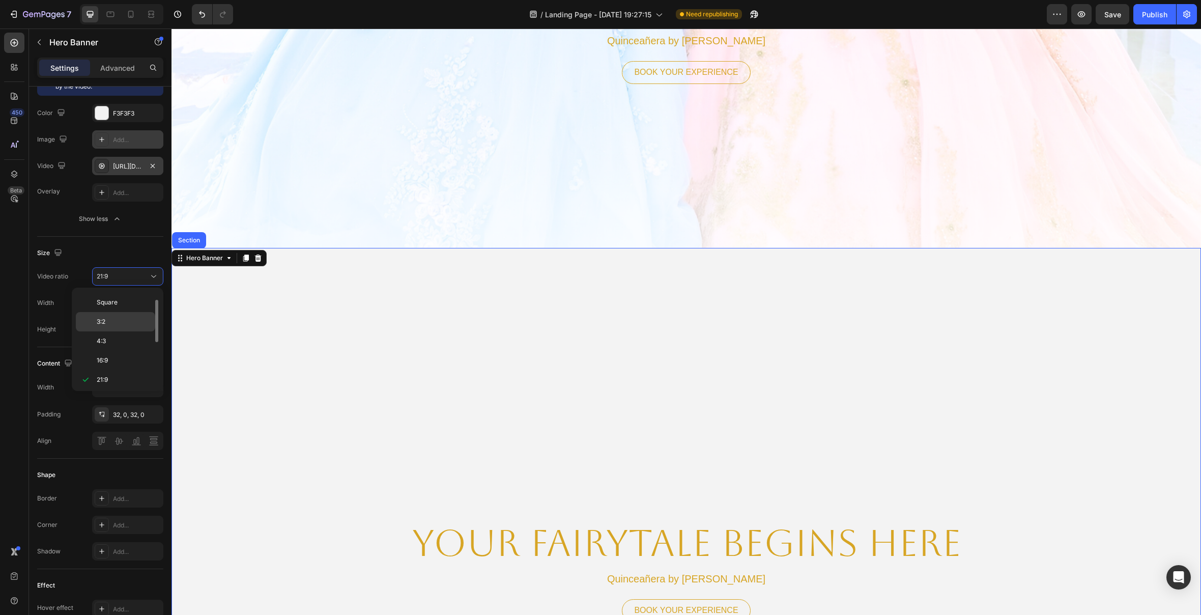
click at [135, 321] on p "3:2" at bounding box center [124, 321] width 54 height 9
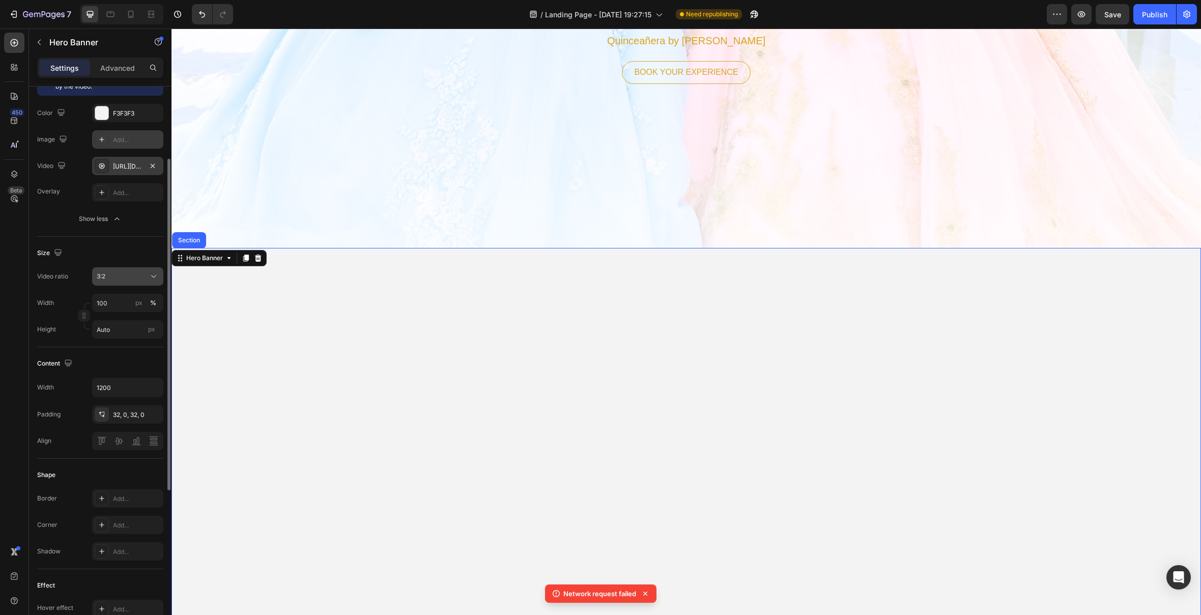
click at [139, 276] on div "3:2" at bounding box center [123, 276] width 52 height 9
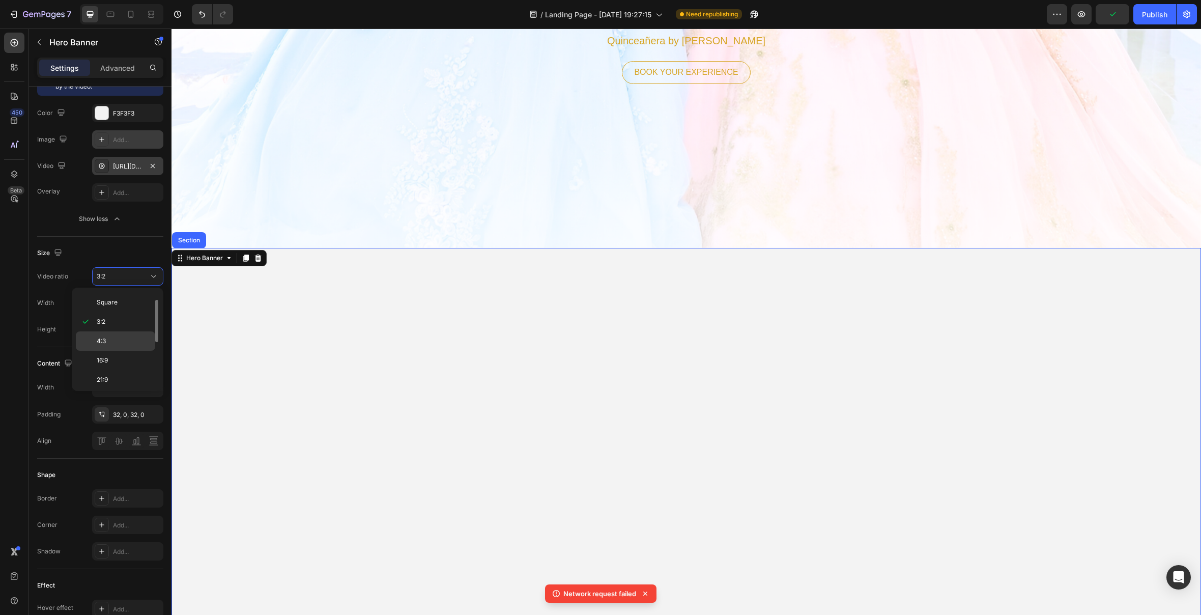
click at [132, 336] on p "4:3" at bounding box center [124, 340] width 54 height 9
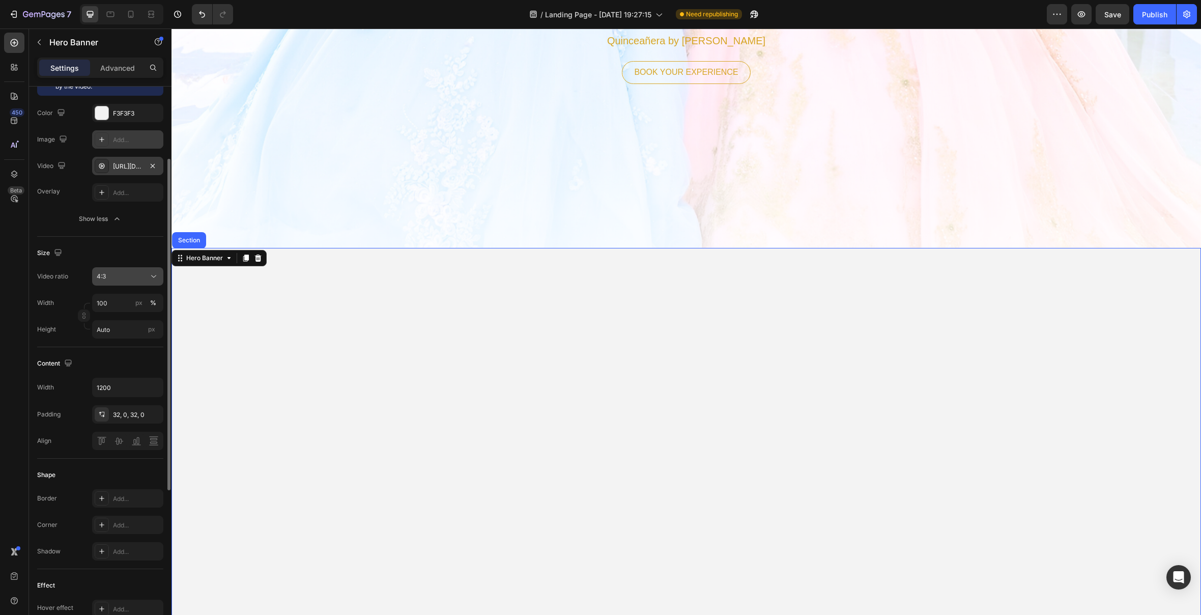
click at [134, 277] on div "4:3" at bounding box center [123, 276] width 52 height 9
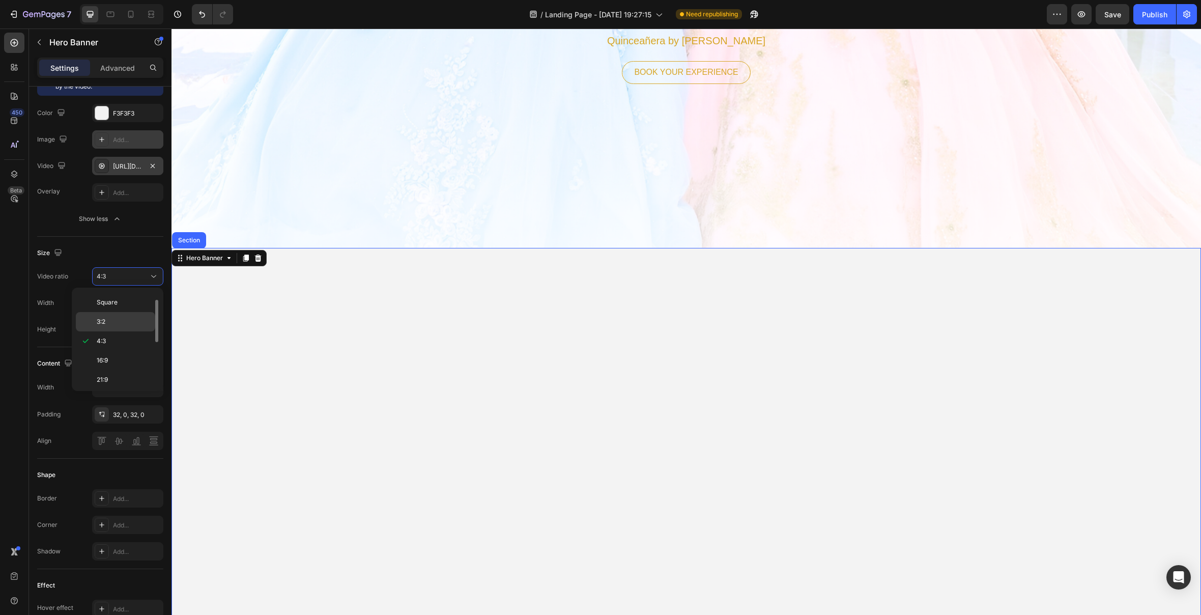
click at [133, 320] on p "3:2" at bounding box center [124, 321] width 54 height 9
click at [1172, 321] on video "Background Image" at bounding box center [687, 591] width 1030 height 687
click at [255, 260] on icon at bounding box center [258, 257] width 7 height 7
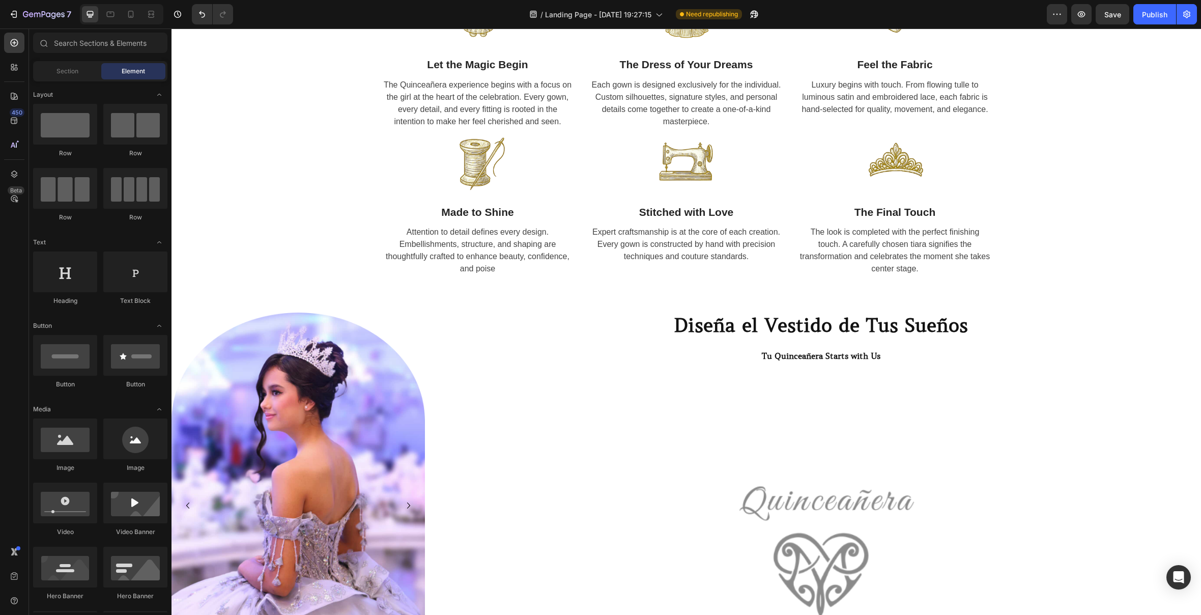
scroll to position [805, 0]
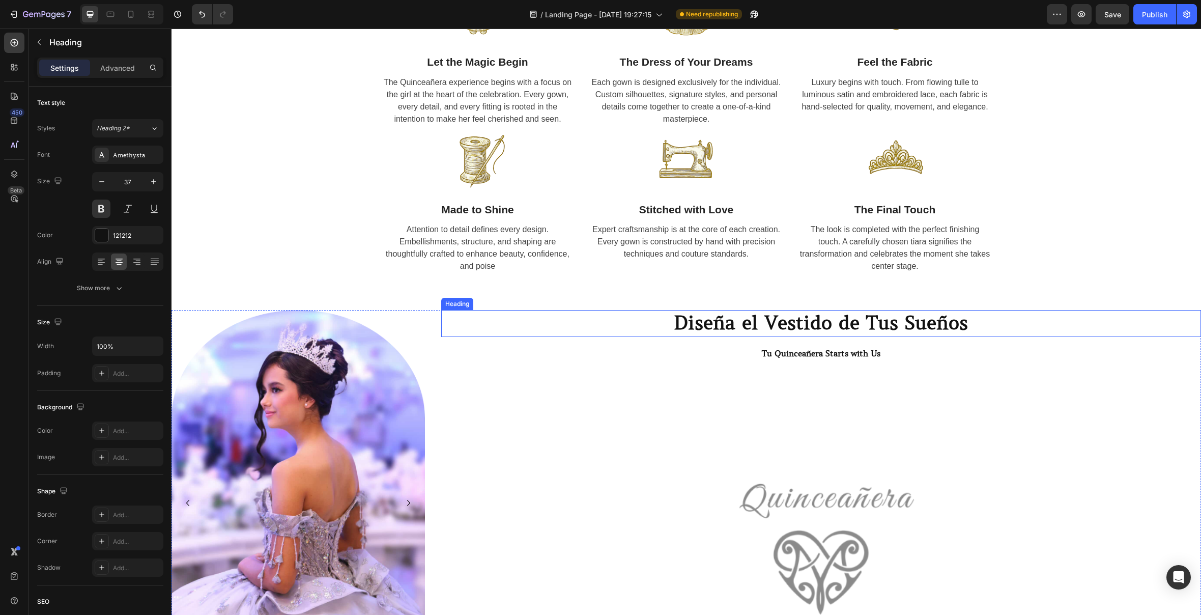
click at [730, 327] on h2 "Diseña el Vestido de Tus Sueños" at bounding box center [821, 323] width 760 height 26
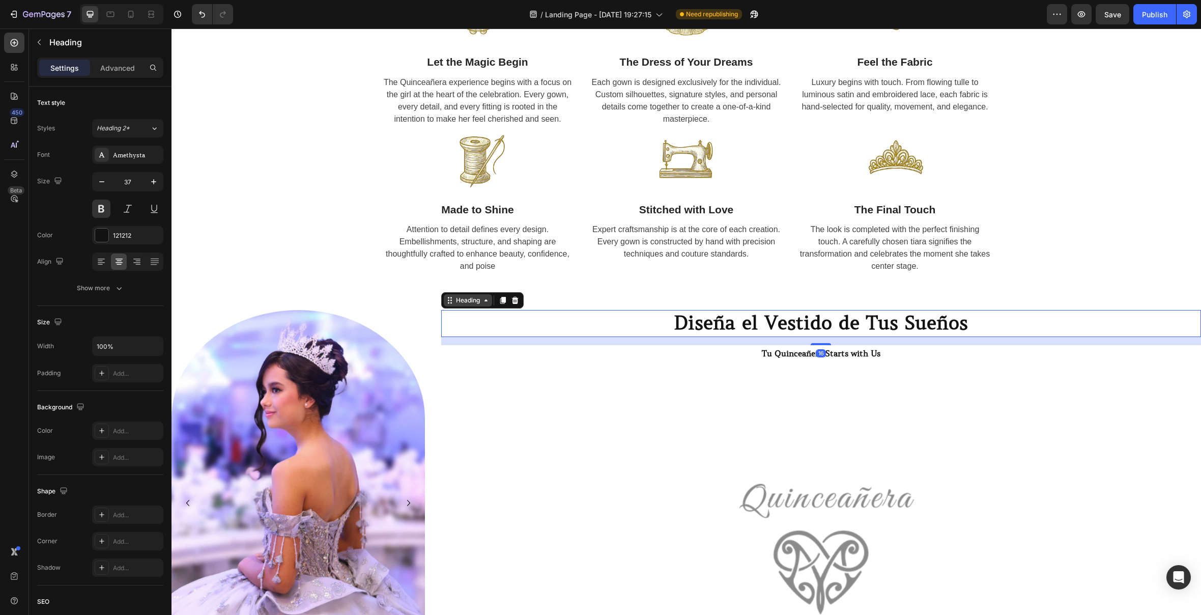
click at [473, 305] on div "Heading" at bounding box center [468, 300] width 28 height 9
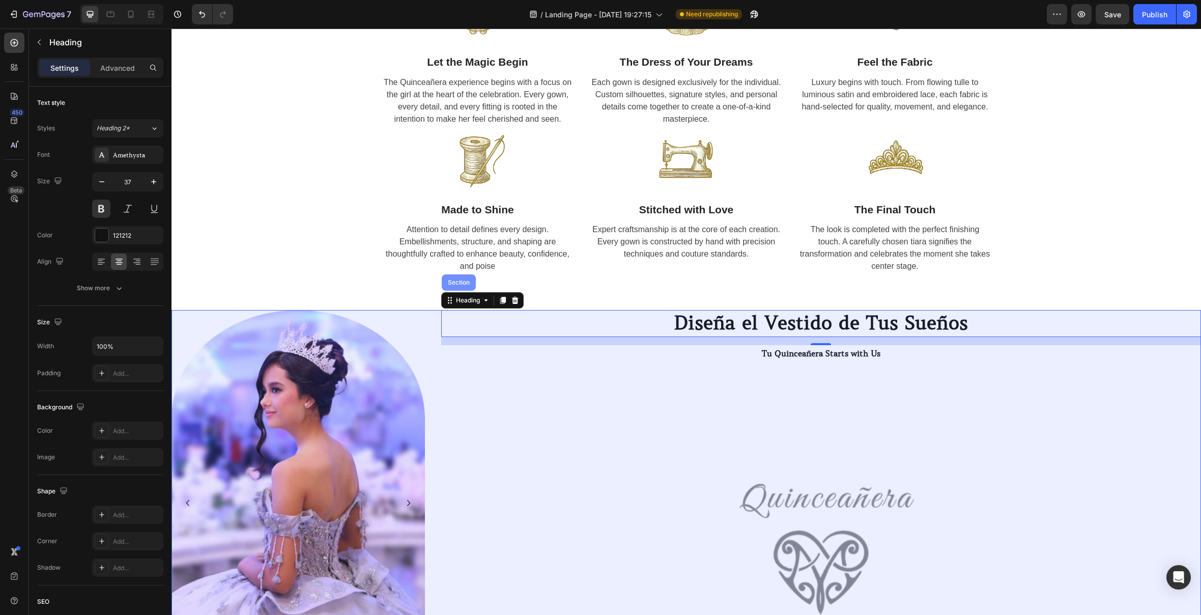
click at [464, 288] on div "Section" at bounding box center [459, 282] width 34 height 16
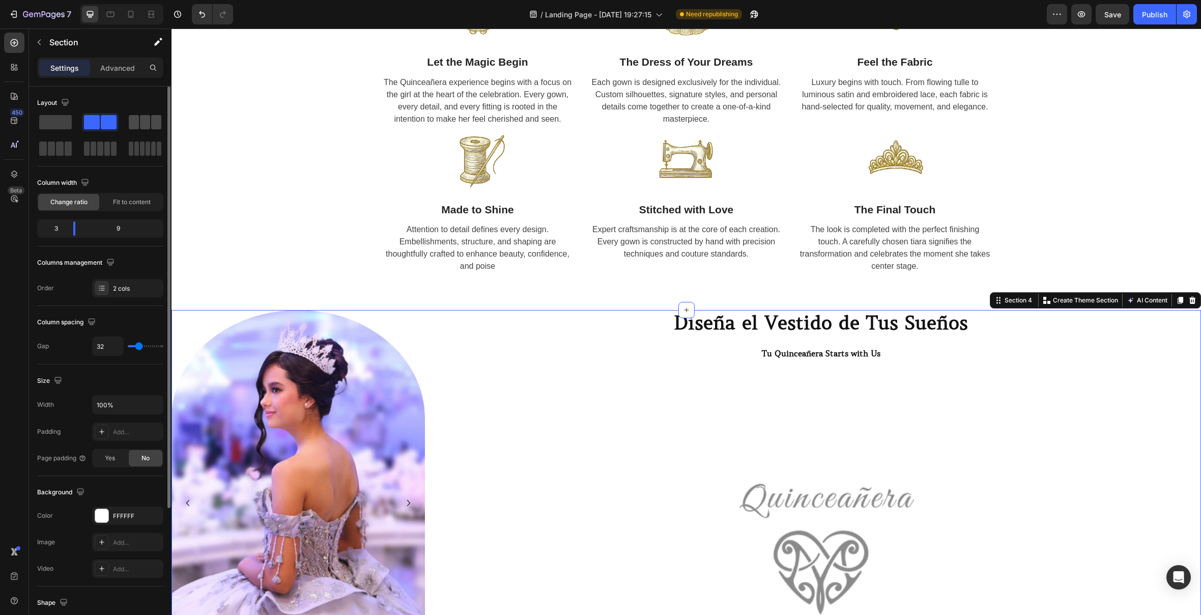
click at [139, 124] on div at bounding box center [145, 122] width 33 height 14
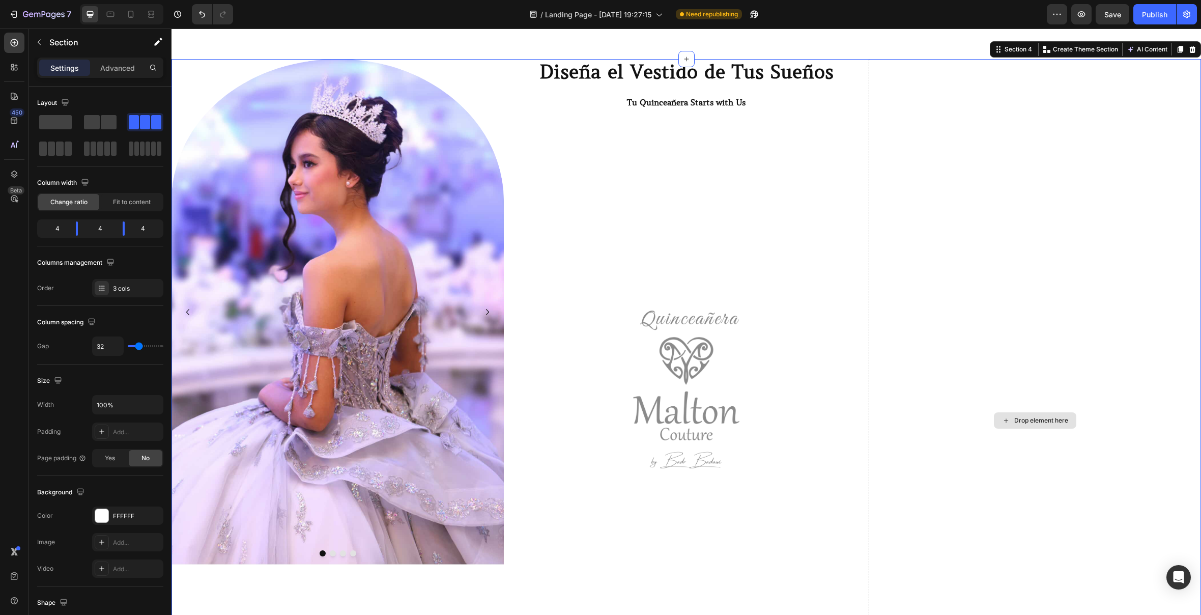
scroll to position [1059, 0]
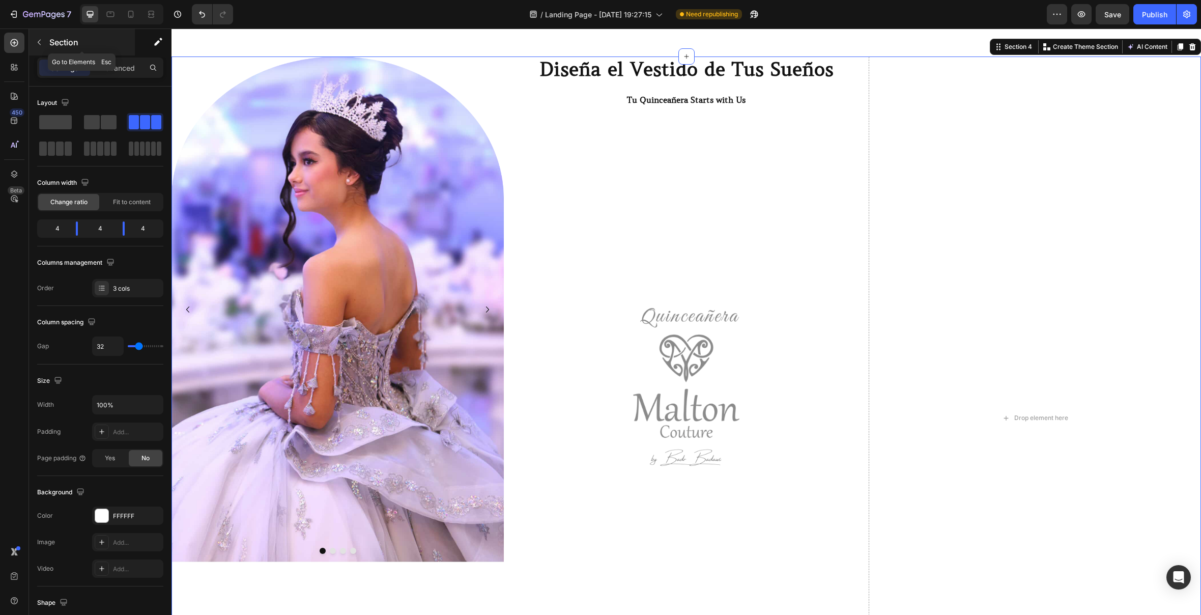
click at [40, 43] on icon "button" at bounding box center [39, 42] width 8 height 8
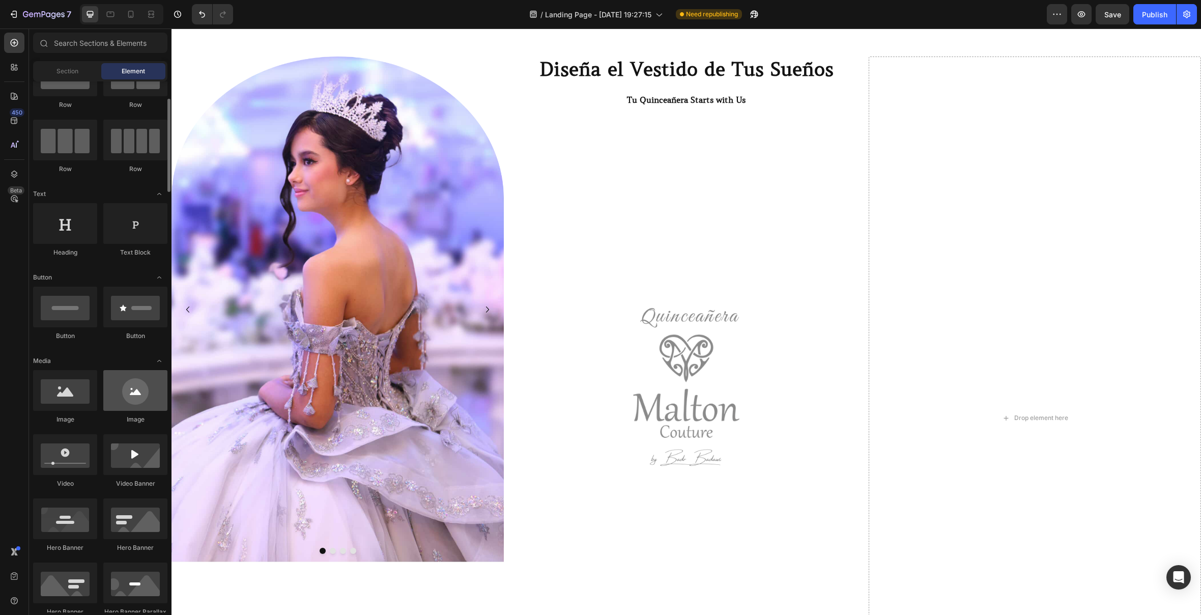
scroll to position [58, 0]
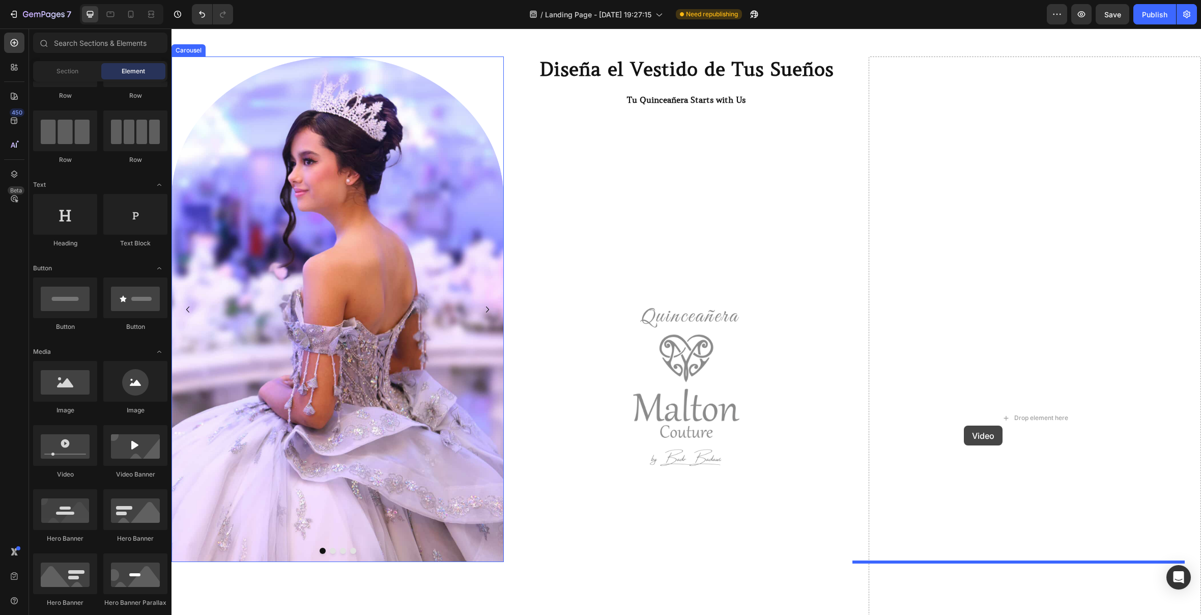
drag, startPoint x: 257, startPoint y: 484, endPoint x: 964, endPoint y: 425, distance: 709.3
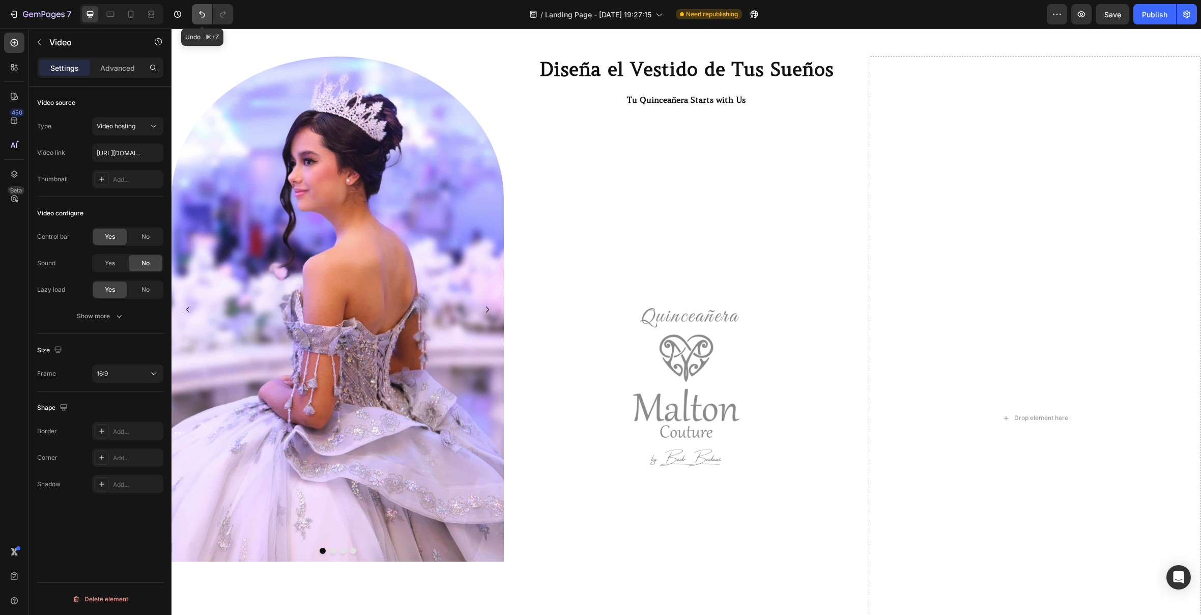
click at [199, 17] on icon "Undo/Redo" at bounding box center [202, 14] width 10 height 10
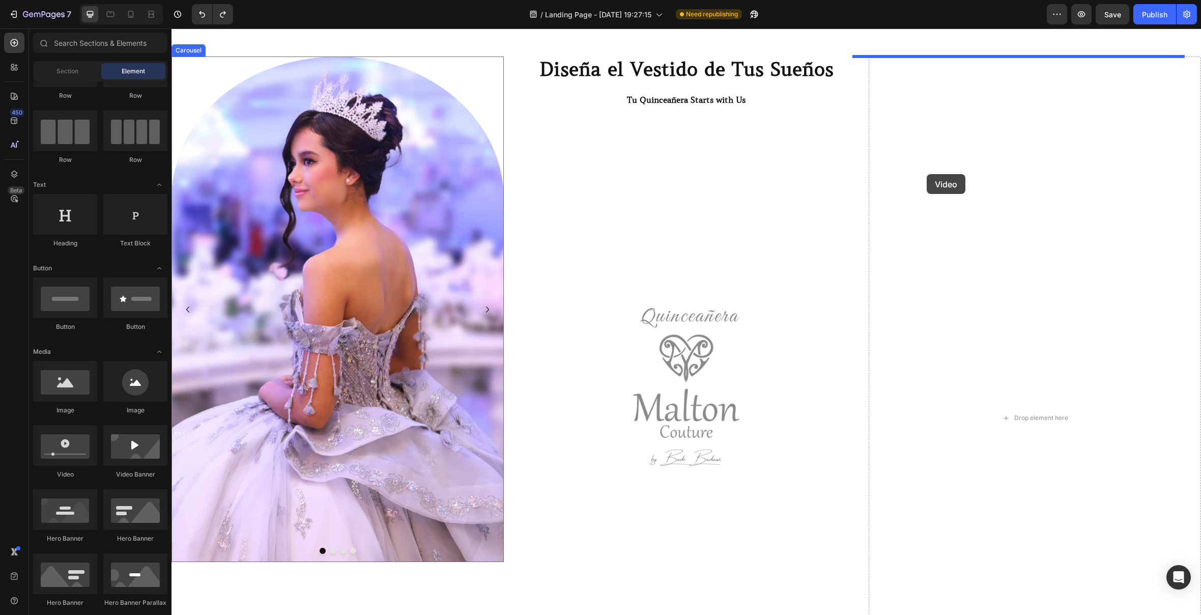
drag, startPoint x: 253, startPoint y: 488, endPoint x: 927, endPoint y: 174, distance: 742.7
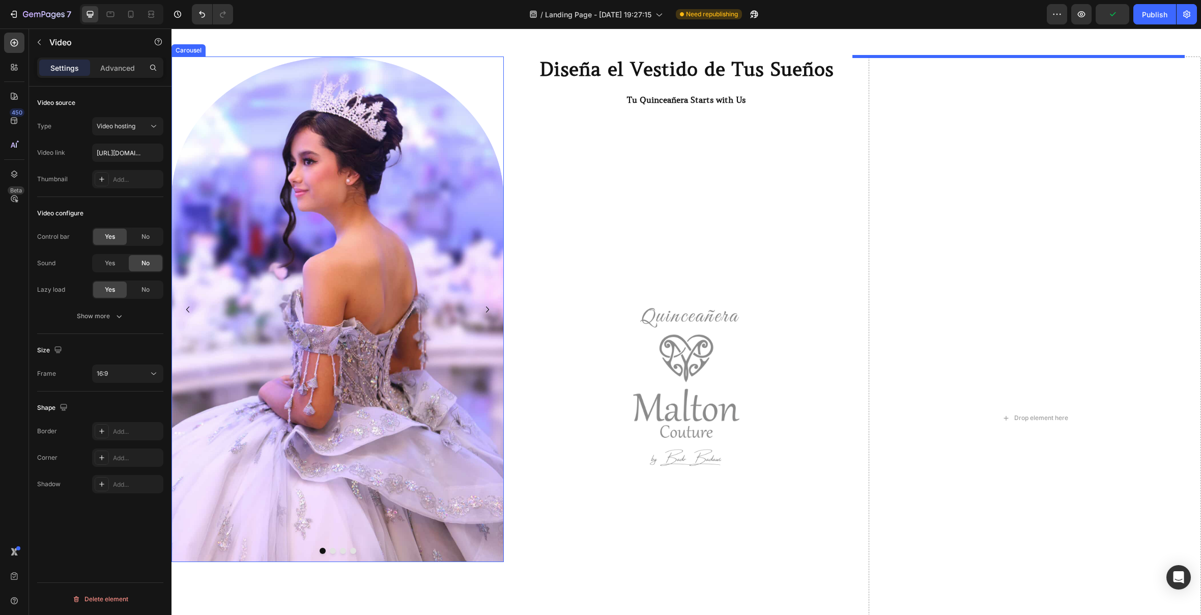
scroll to position [1056, 0]
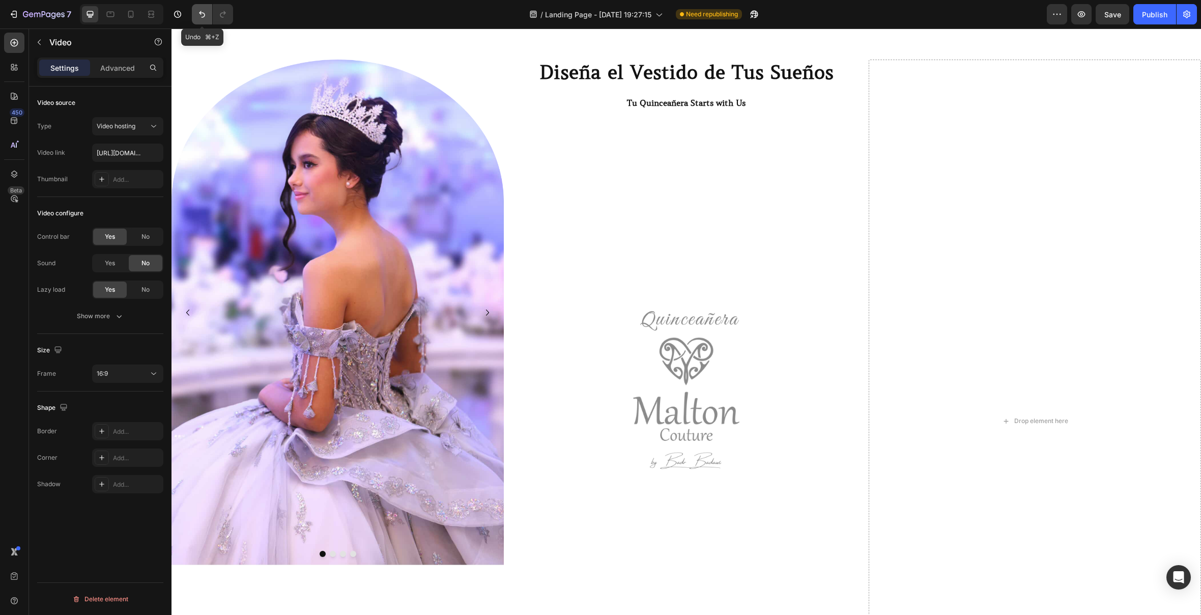
click at [199, 12] on icon "Undo/Redo" at bounding box center [202, 14] width 10 height 10
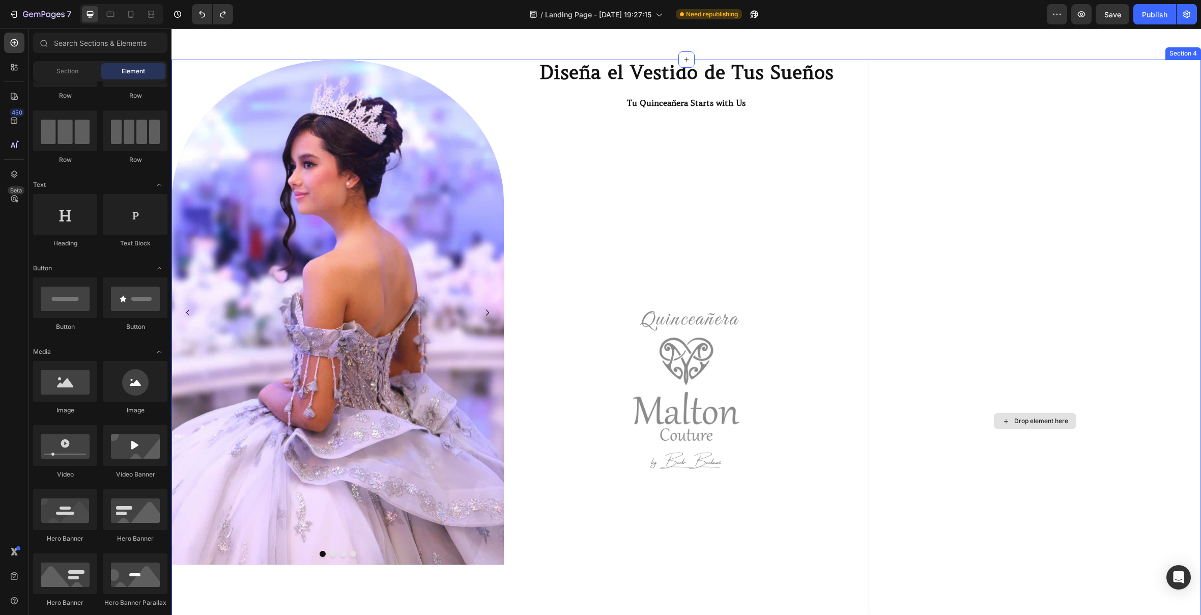
click at [1075, 420] on div "Drop element here" at bounding box center [1035, 421] width 82 height 16
click at [1038, 419] on div "Drop element here" at bounding box center [1041, 421] width 54 height 8
click at [65, 454] on div at bounding box center [65, 445] width 64 height 41
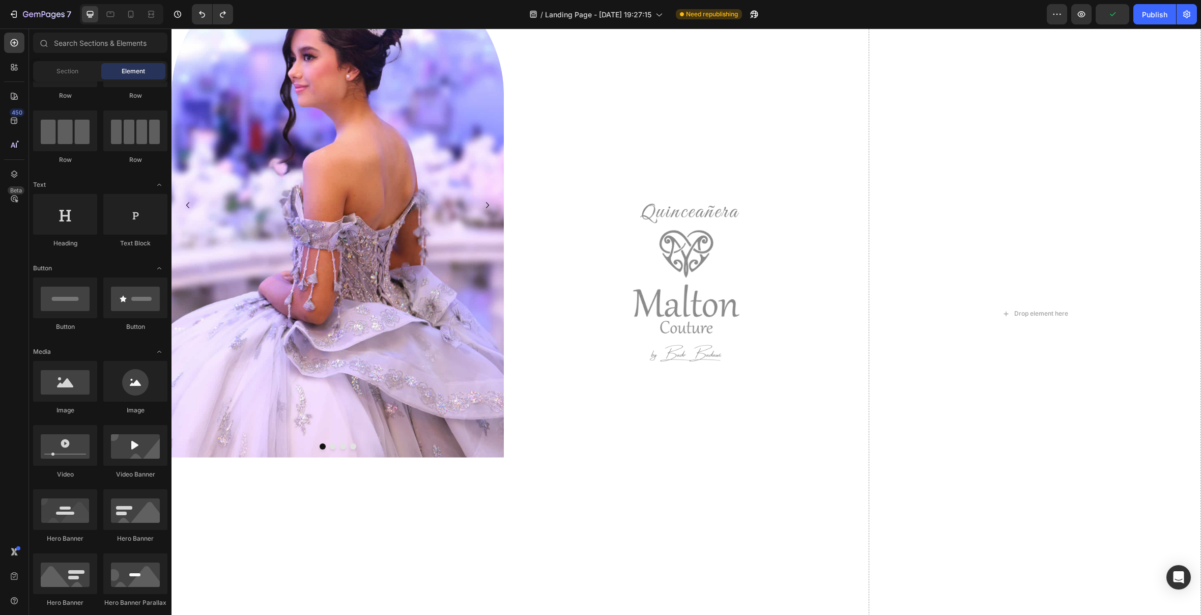
scroll to position [1415, 0]
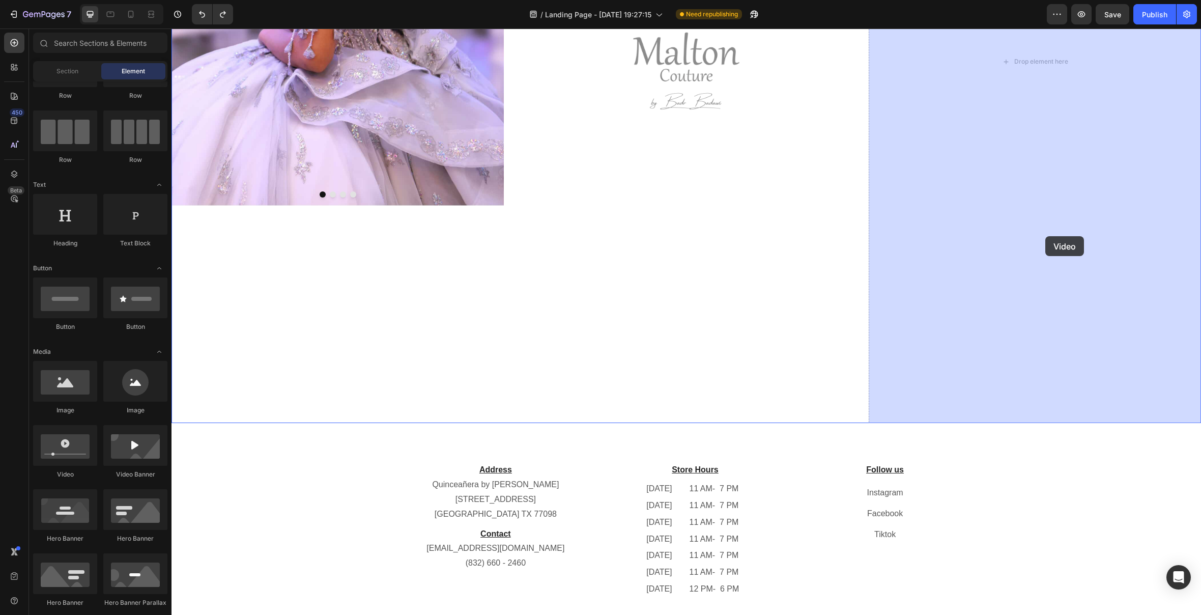
drag, startPoint x: 236, startPoint y: 482, endPoint x: 1045, endPoint y: 236, distance: 845.8
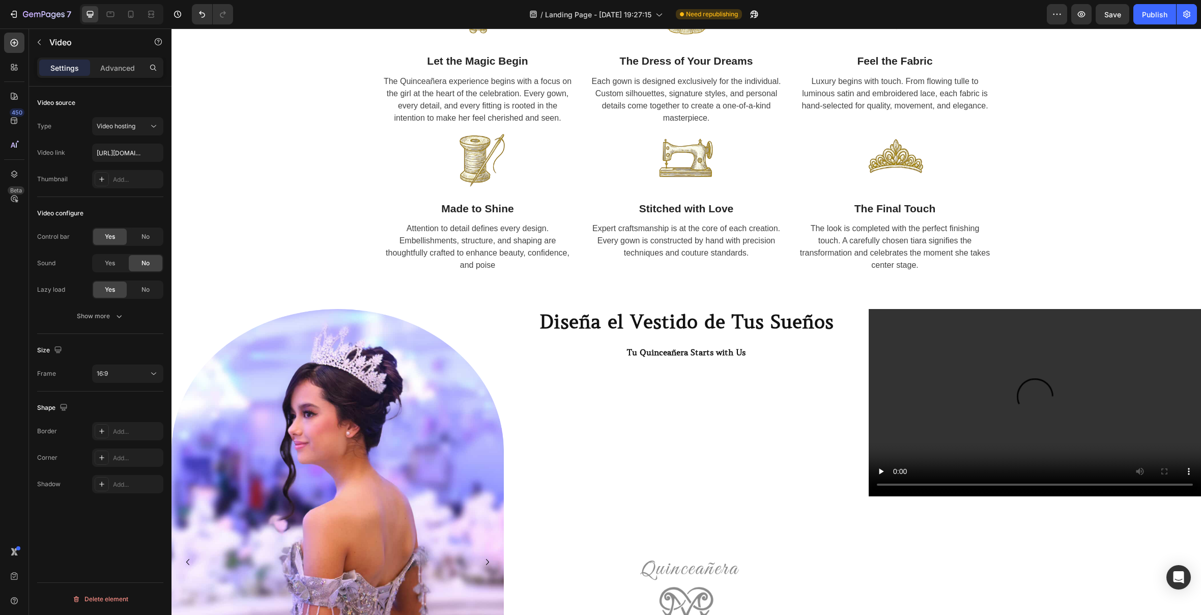
scroll to position [828, 0]
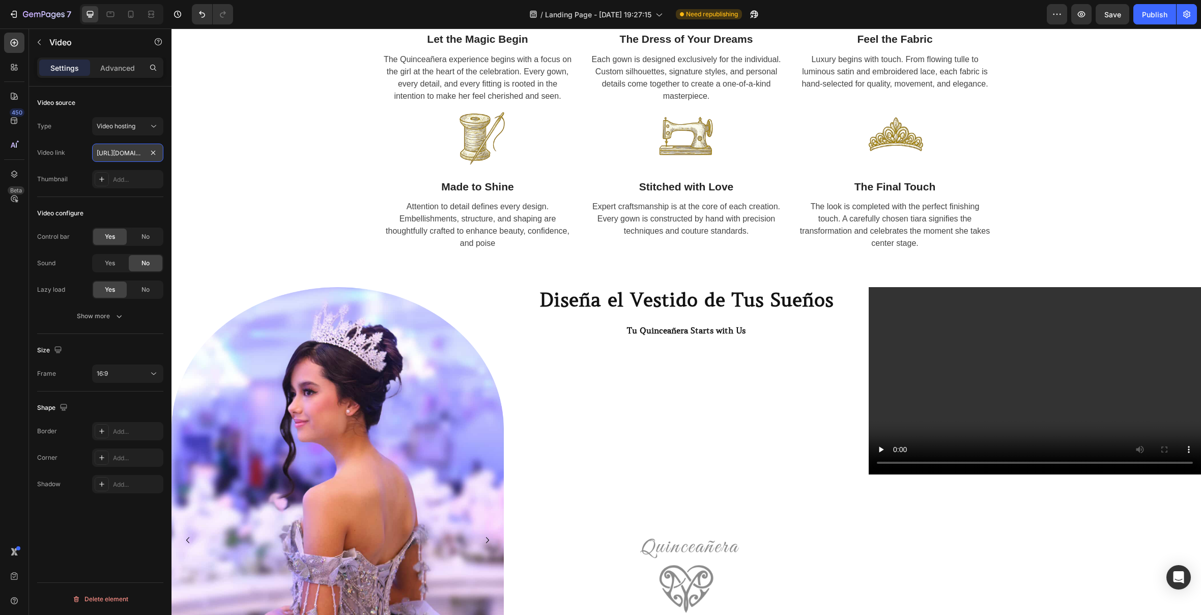
click at [133, 153] on input "[URL][DOMAIN_NAME]" at bounding box center [127, 153] width 71 height 18
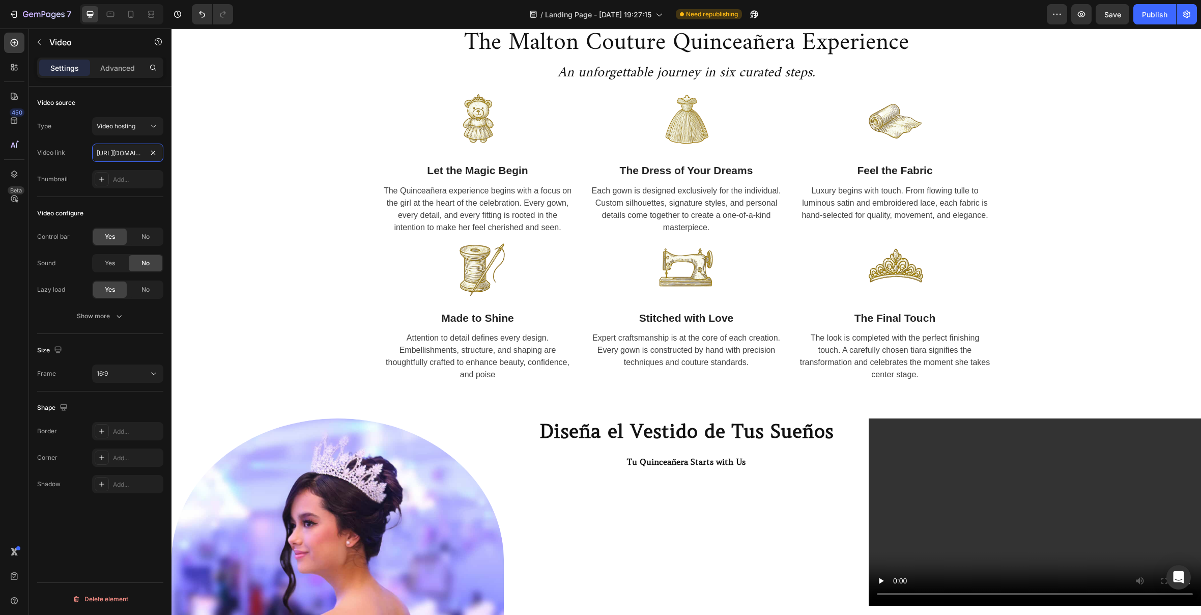
scroll to position [693, 0]
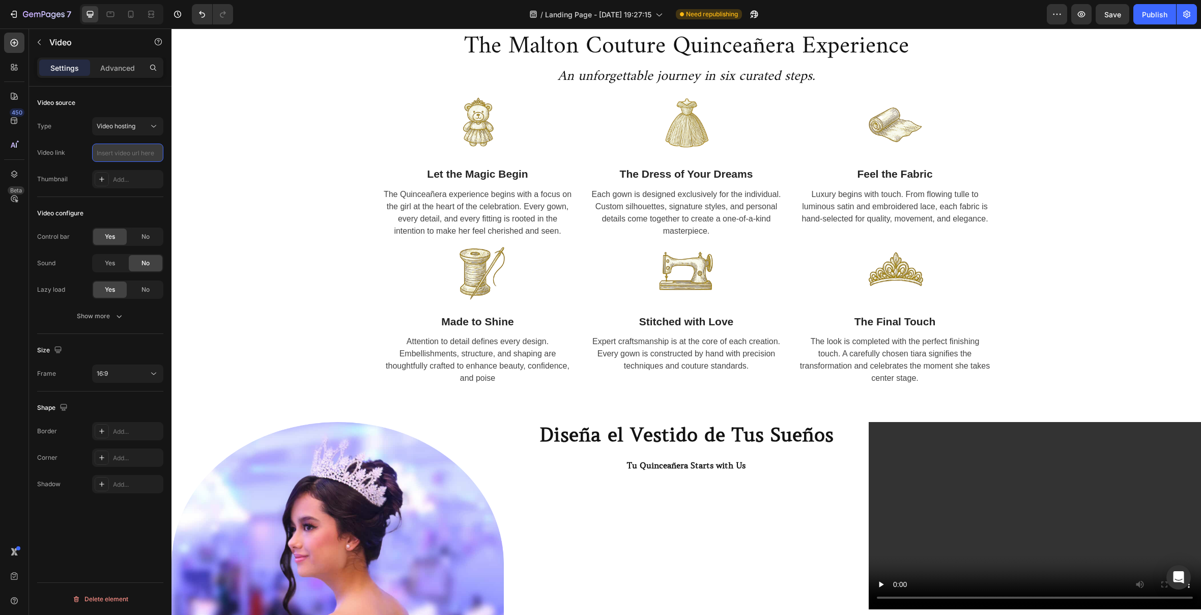
paste input "[URL][DOMAIN_NAME]"
type input "[URL][DOMAIN_NAME]"
click at [150, 241] on div "No" at bounding box center [146, 237] width 34 height 16
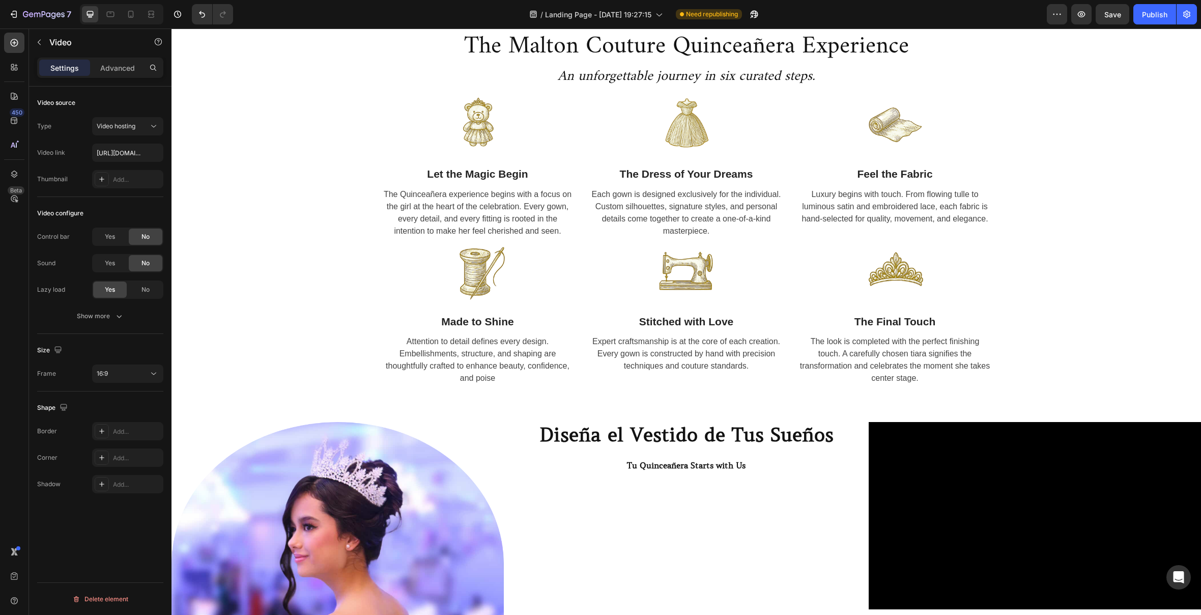
click at [150, 241] on div "No" at bounding box center [146, 237] width 34 height 16
click at [148, 294] on div "No" at bounding box center [146, 289] width 34 height 16
click at [117, 292] on div "Yes" at bounding box center [110, 289] width 34 height 16
click at [134, 373] on div "16:9" at bounding box center [123, 373] width 52 height 9
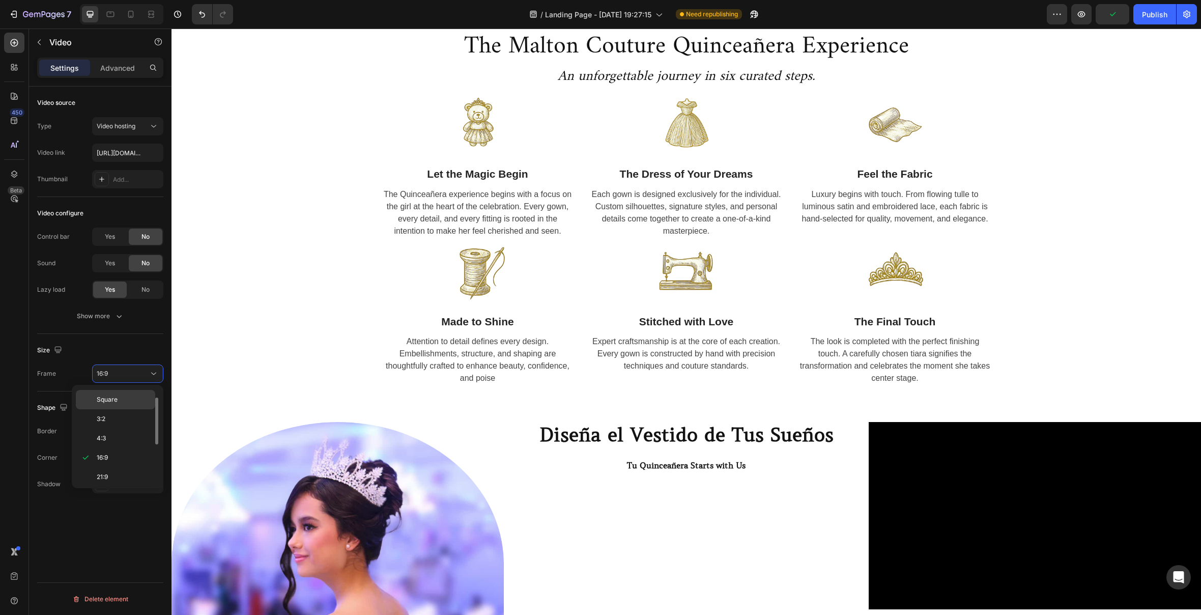
click at [129, 409] on div "Square" at bounding box center [115, 418] width 79 height 19
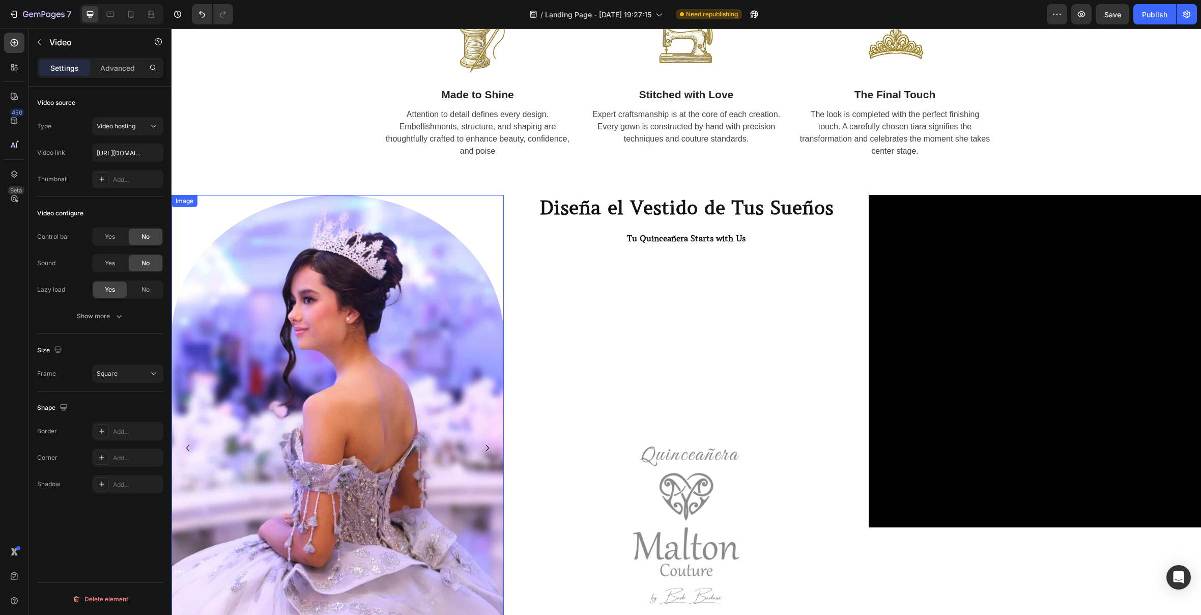
scroll to position [916, 0]
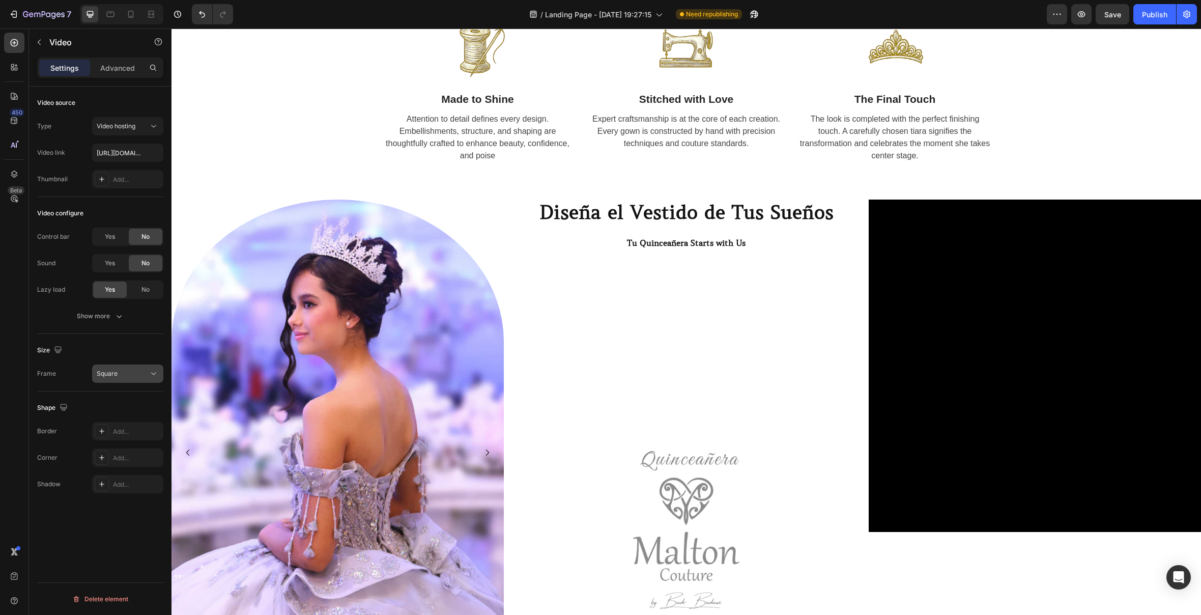
click at [142, 370] on div "Square" at bounding box center [123, 373] width 52 height 9
click at [125, 460] on p "16:9" at bounding box center [124, 457] width 54 height 9
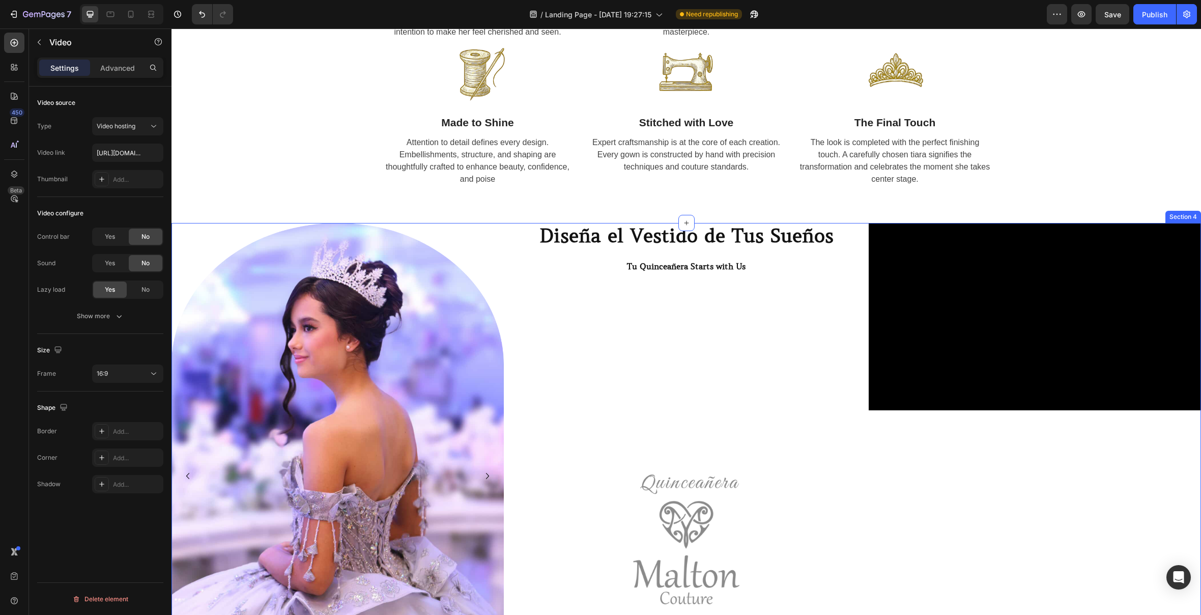
scroll to position [905, 0]
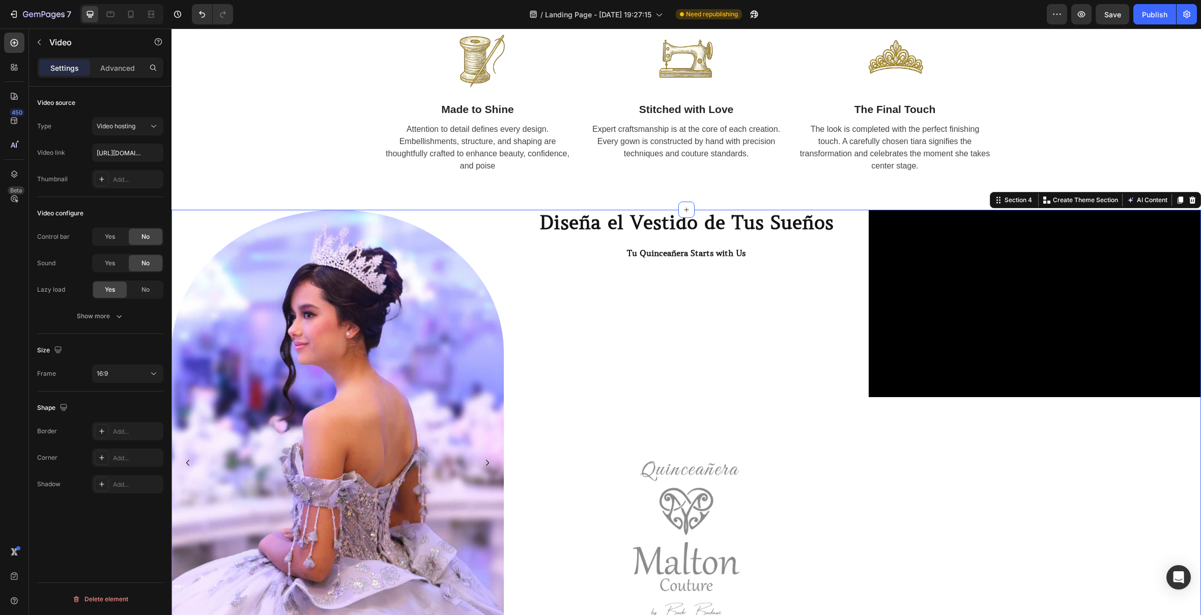
click at [1148, 505] on div "Video" at bounding box center [1035, 571] width 332 height 723
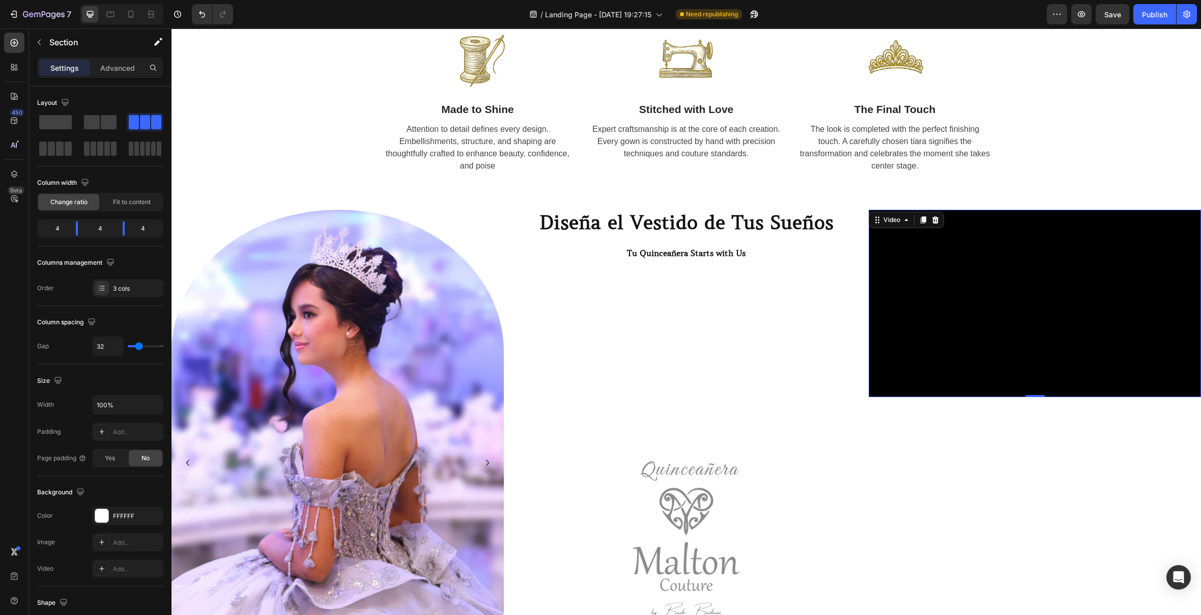
click at [1078, 327] on video at bounding box center [1035, 303] width 332 height 187
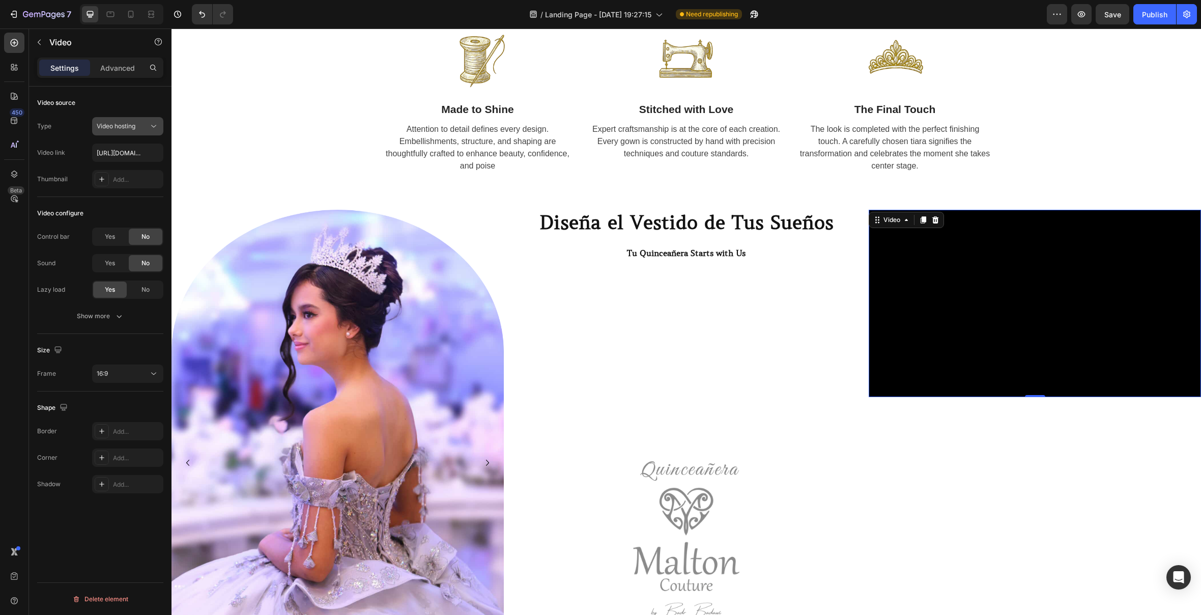
click at [130, 124] on span "Video hosting" at bounding box center [116, 126] width 39 height 8
click at [140, 334] on div "Video source Type Video hosting Video link [URL][DOMAIN_NAME] Thumbnail Add..." at bounding box center [100, 363] width 126 height 58
click at [1028, 332] on video at bounding box center [1035, 303] width 332 height 187
paste input "[URL][DOMAIN_NAME]"
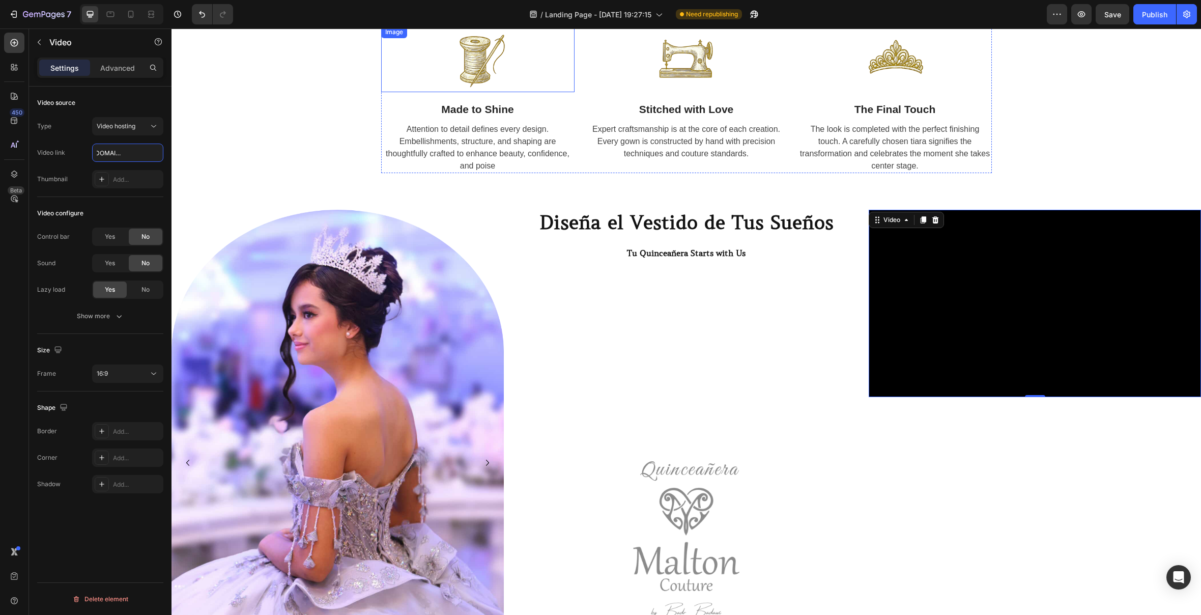
scroll to position [907, 0]
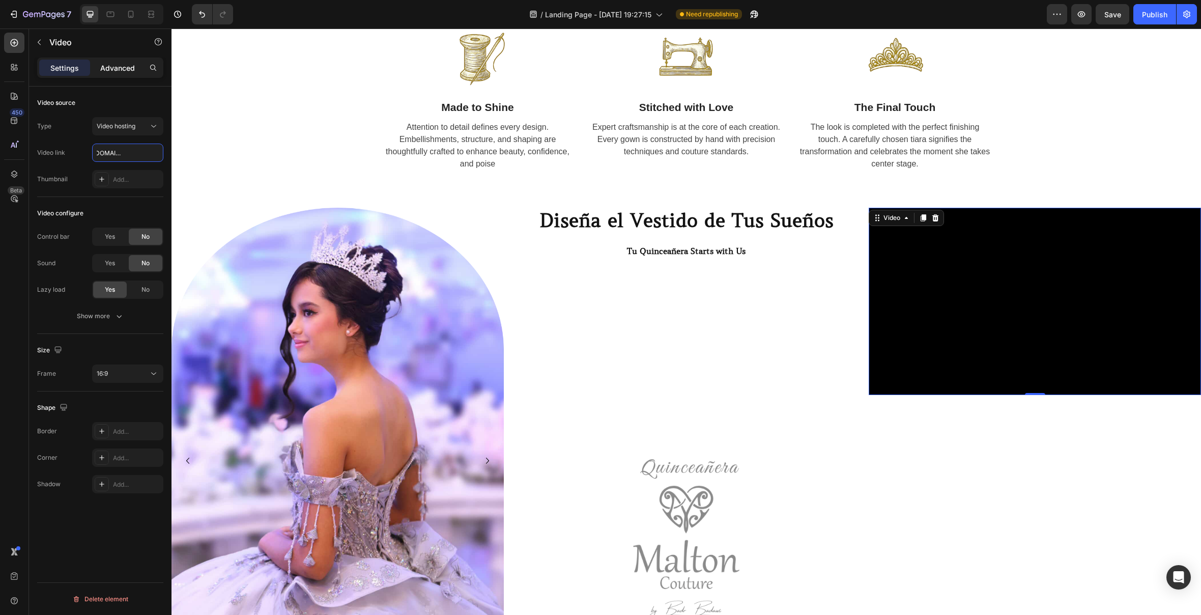
type input "[URL][DOMAIN_NAME]"
click at [128, 72] on p "Advanced" at bounding box center [117, 68] width 35 height 11
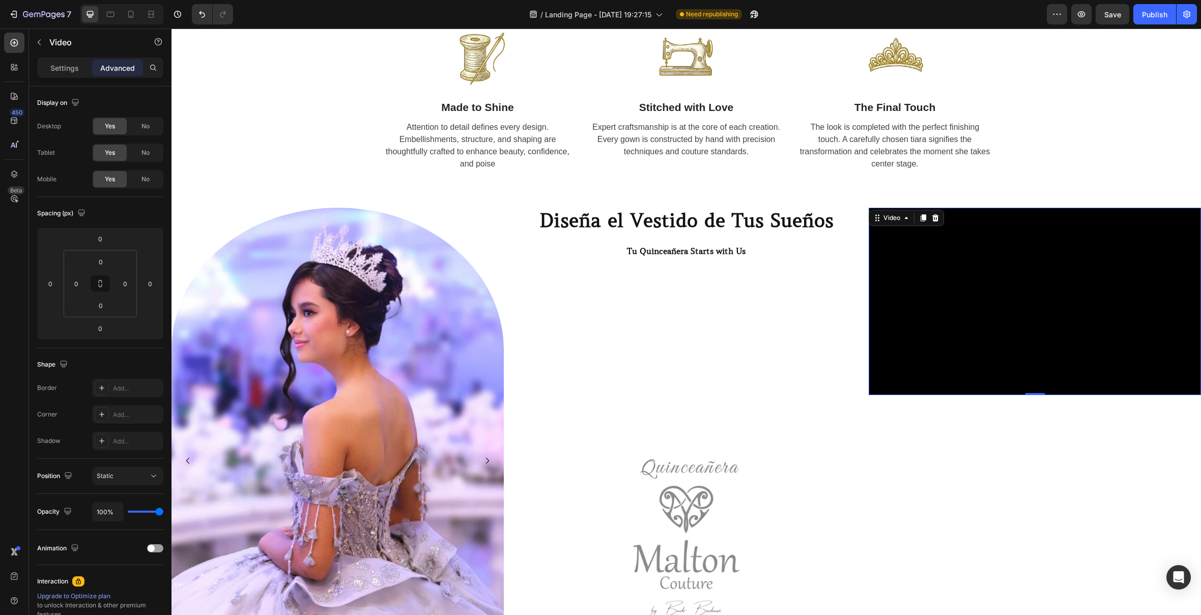
click at [1146, 327] on video at bounding box center [1035, 301] width 332 height 187
click at [69, 71] on p "Settings" at bounding box center [64, 68] width 28 height 11
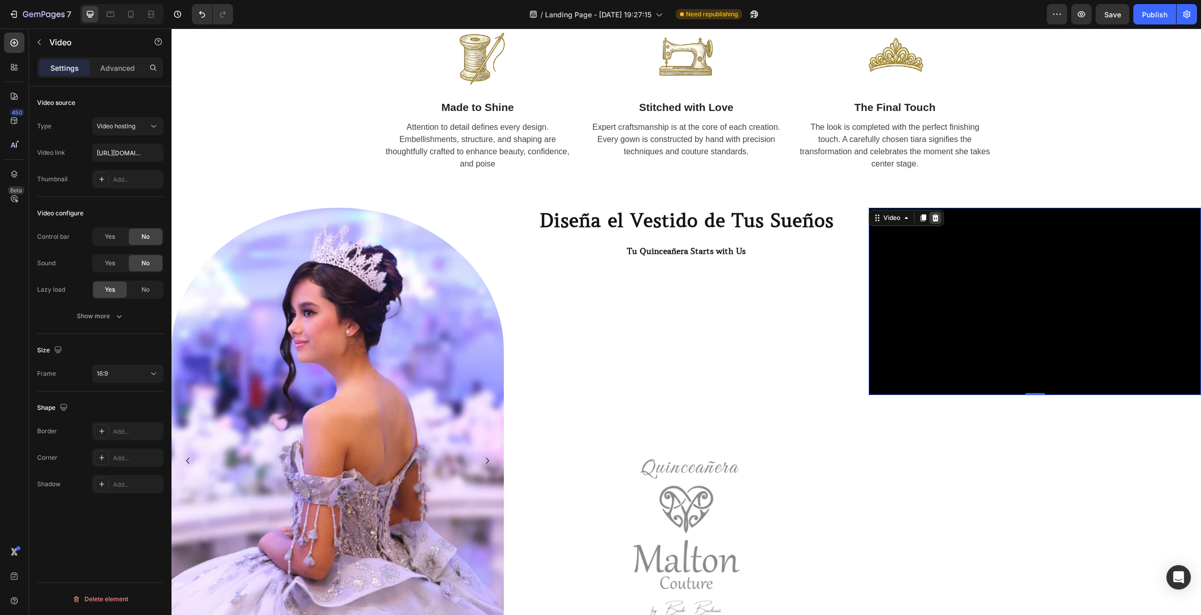
click at [937, 220] on icon at bounding box center [935, 217] width 7 height 7
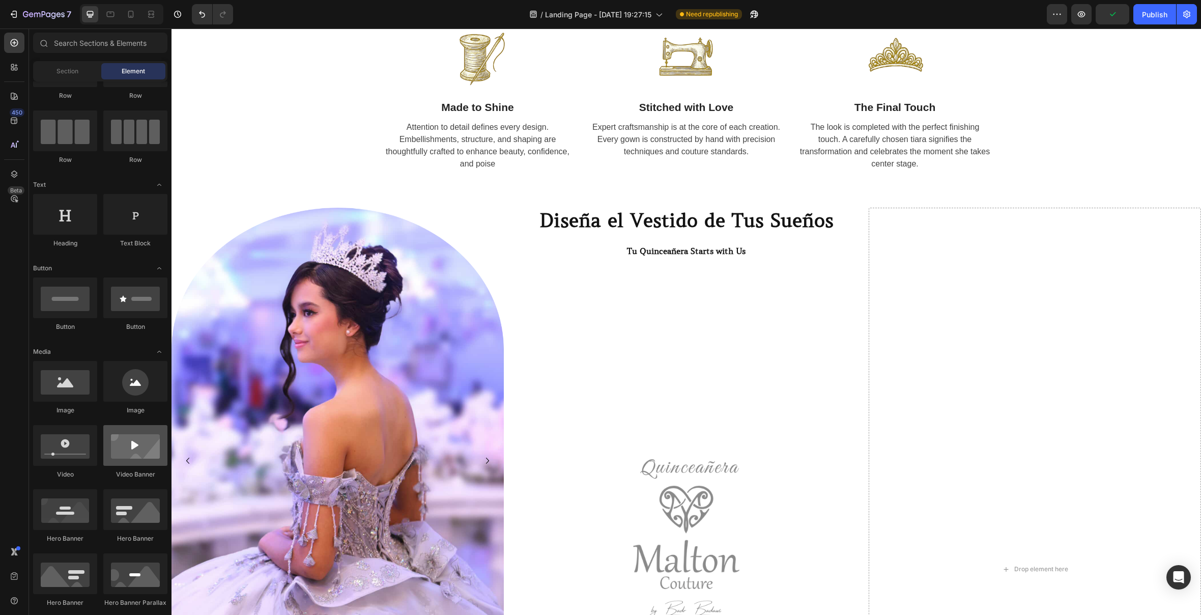
click at [150, 451] on div at bounding box center [135, 445] width 64 height 41
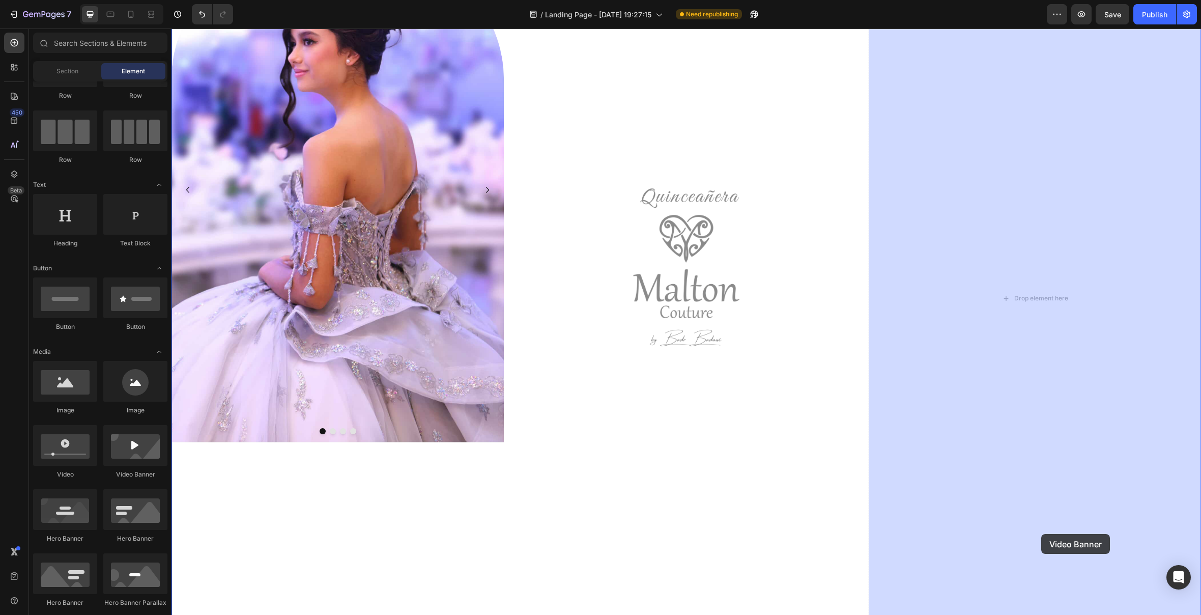
scroll to position [1184, 0]
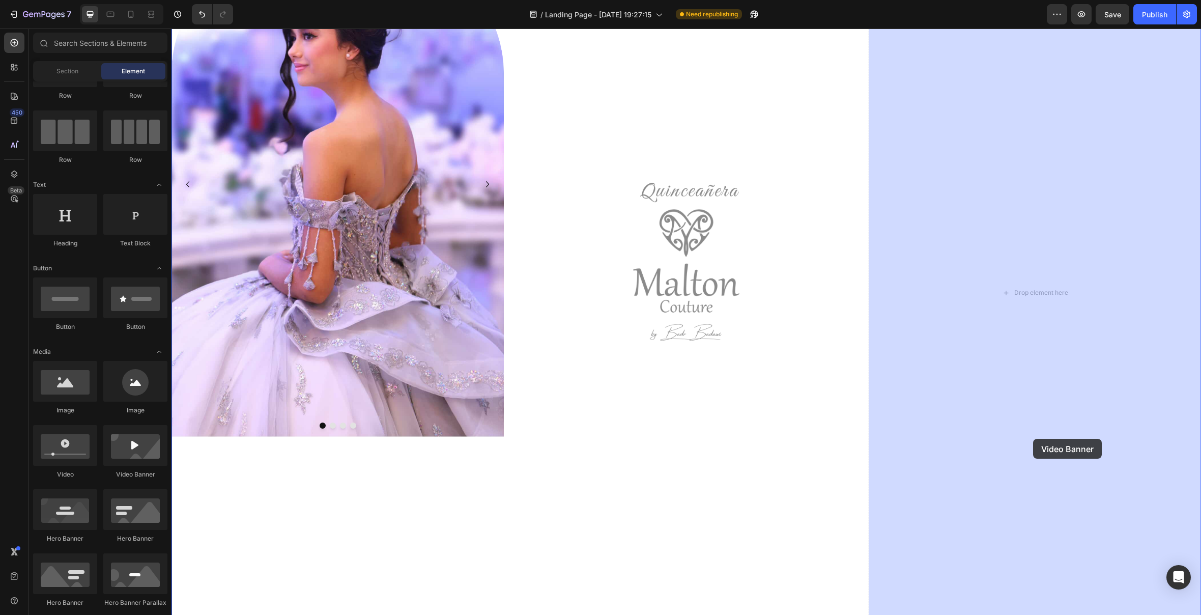
drag, startPoint x: 332, startPoint y: 476, endPoint x: 1033, endPoint y: 439, distance: 701.8
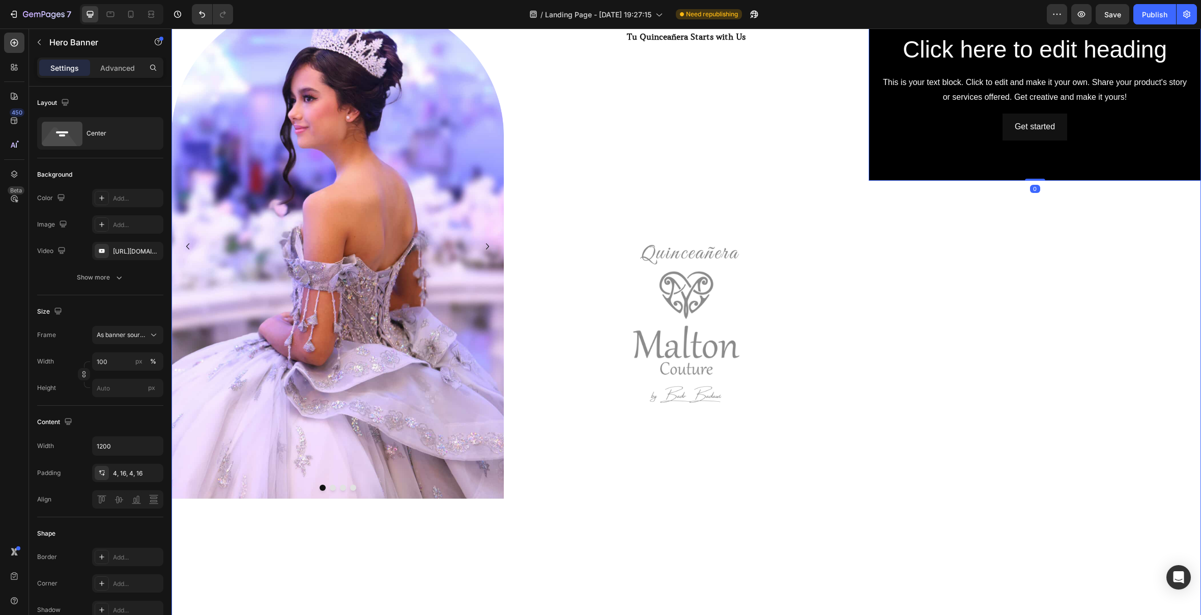
scroll to position [1006, 0]
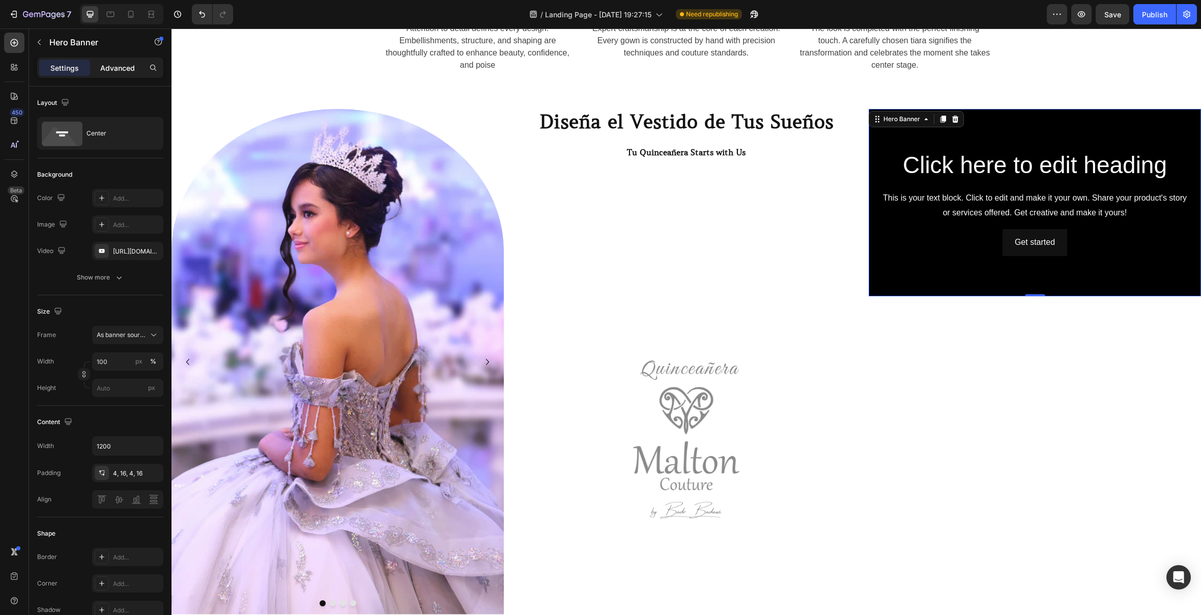
click at [127, 68] on p "Advanced" at bounding box center [117, 68] width 35 height 11
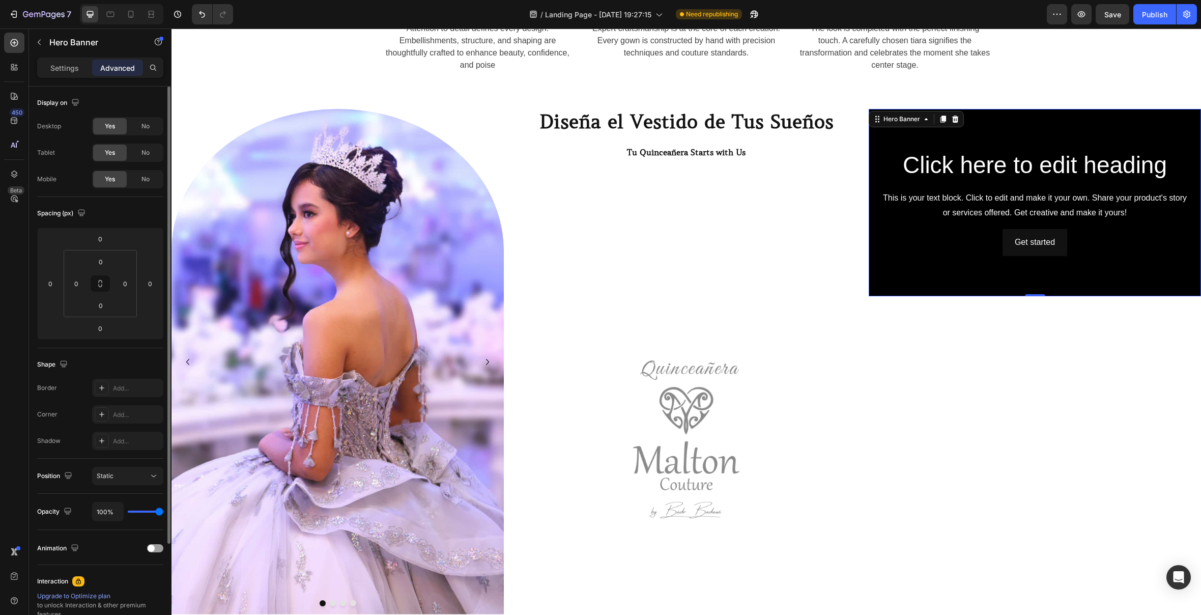
click at [58, 67] on p "Settings" at bounding box center [64, 68] width 28 height 11
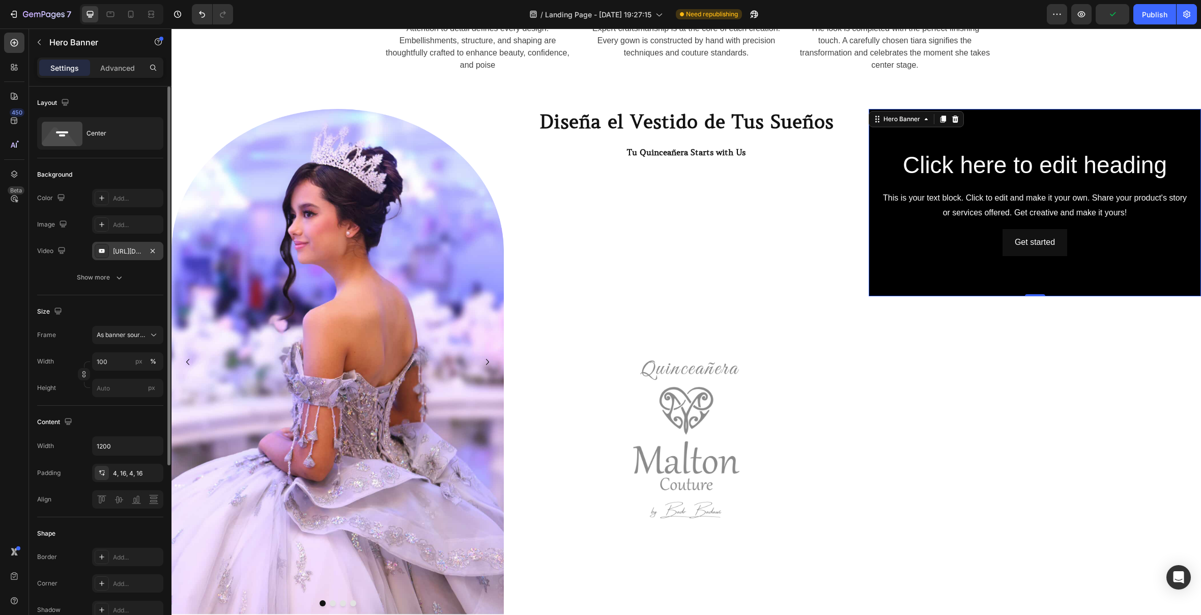
click at [138, 256] on div "[URL][DOMAIN_NAME]" at bounding box center [127, 251] width 71 height 18
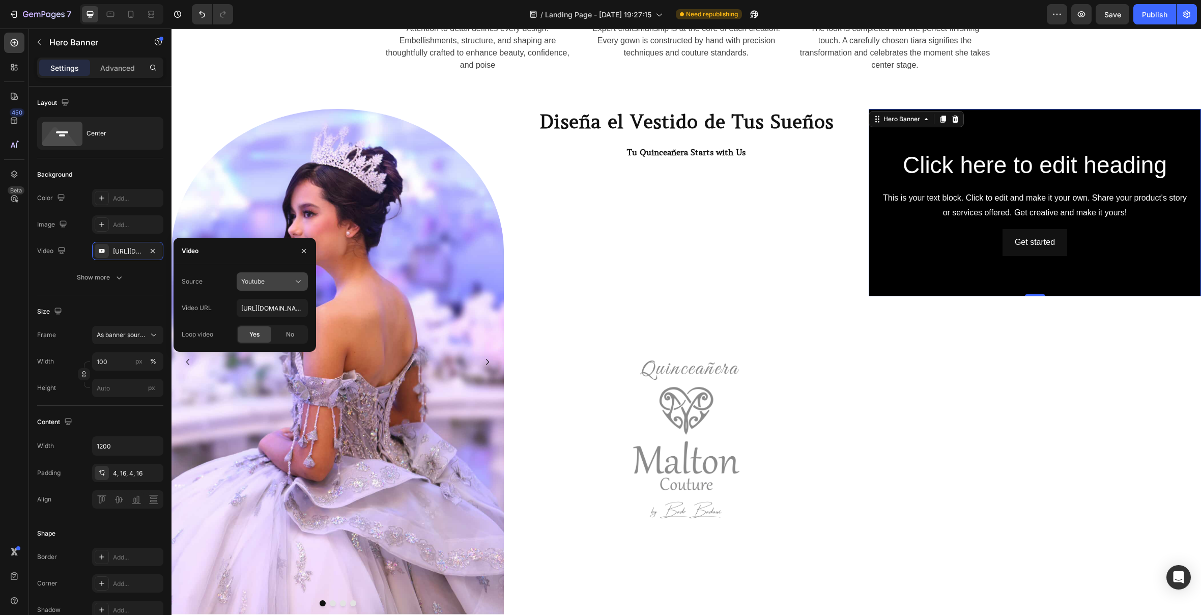
click at [280, 284] on div "Youtube" at bounding box center [267, 281] width 52 height 9
click at [277, 310] on span "Video hosting" at bounding box center [260, 306] width 39 height 9
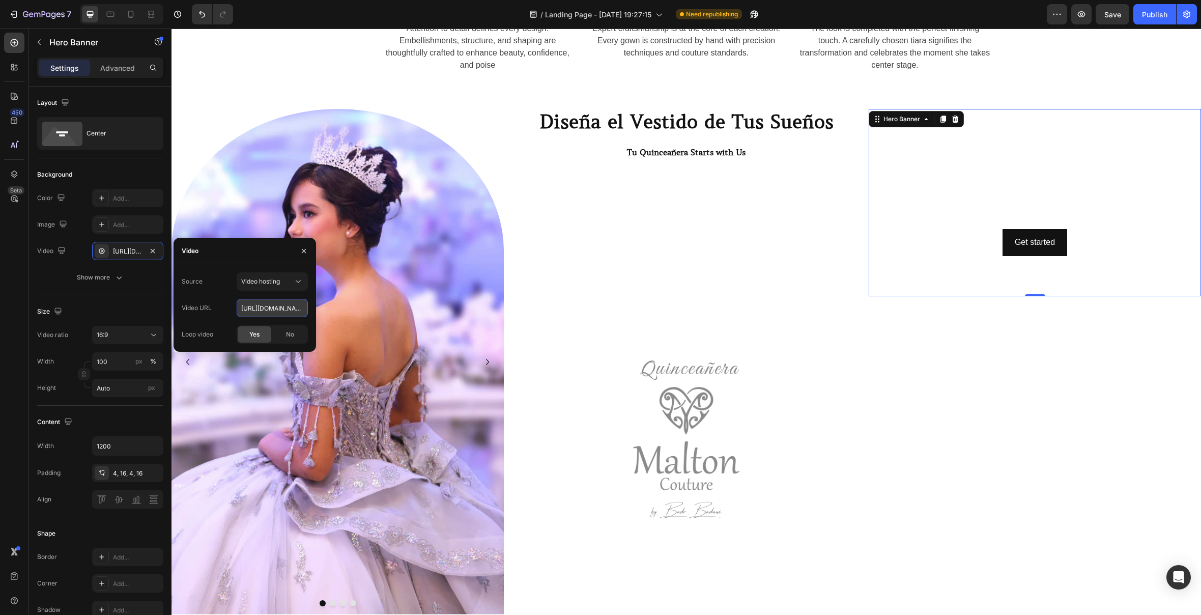
click at [277, 310] on input "[URL][DOMAIN_NAME]" at bounding box center [272, 308] width 71 height 18
paste input "704d78f8a884f6a8ee37d4feef2612e"
type input "[URL][DOMAIN_NAME]"
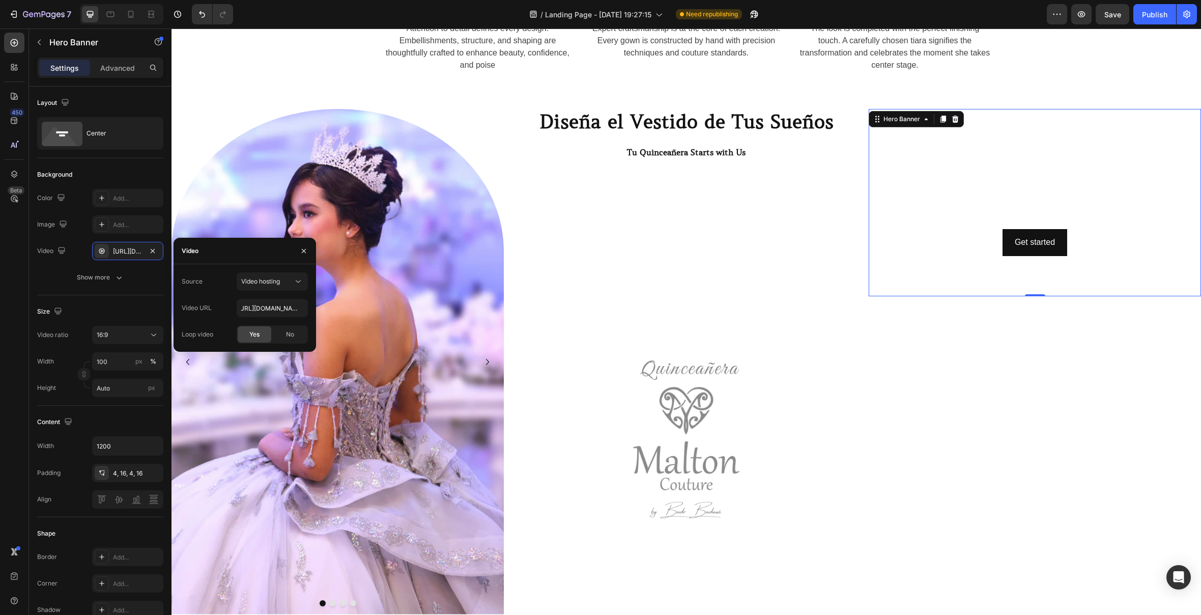
click at [253, 333] on span "Yes" at bounding box center [254, 334] width 10 height 9
click at [1066, 376] on div "Click here to edit heading Heading This is your text block. Click to edit and m…" at bounding box center [1035, 470] width 332 height 723
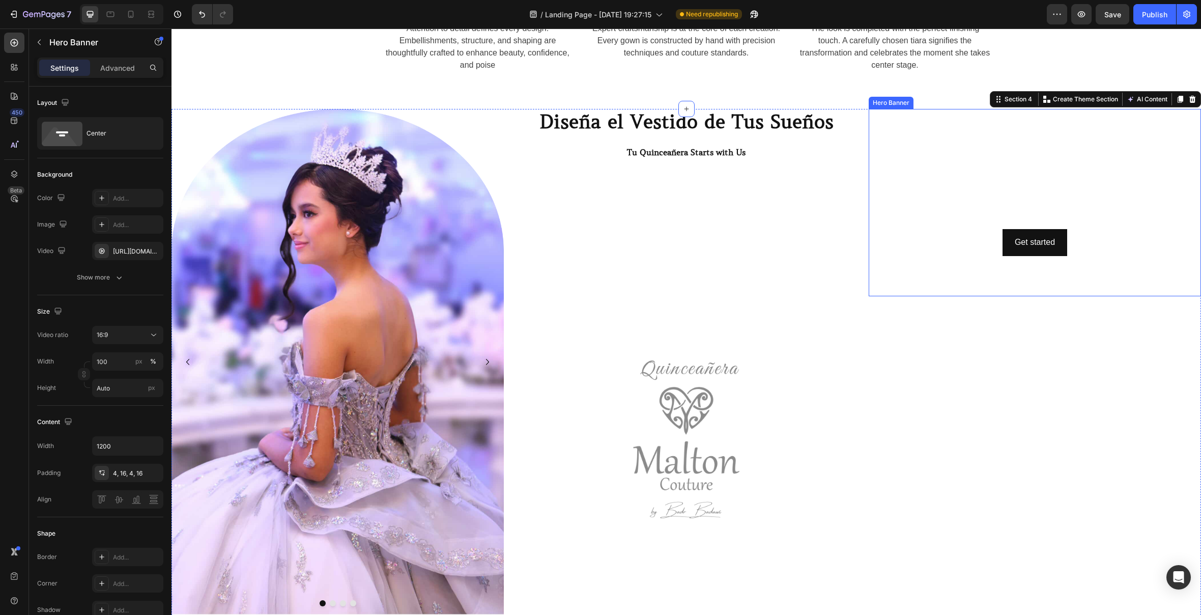
click at [1035, 260] on video "Background Image" at bounding box center [1035, 202] width 332 height 187
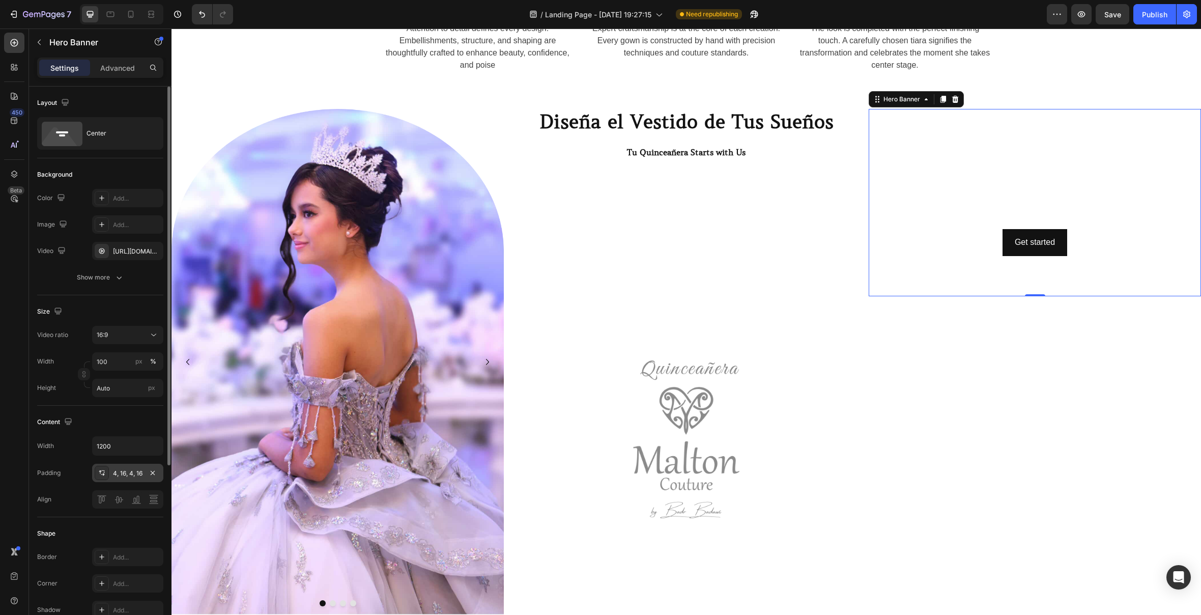
click at [136, 476] on div "4, 16, 4, 16" at bounding box center [128, 473] width 30 height 9
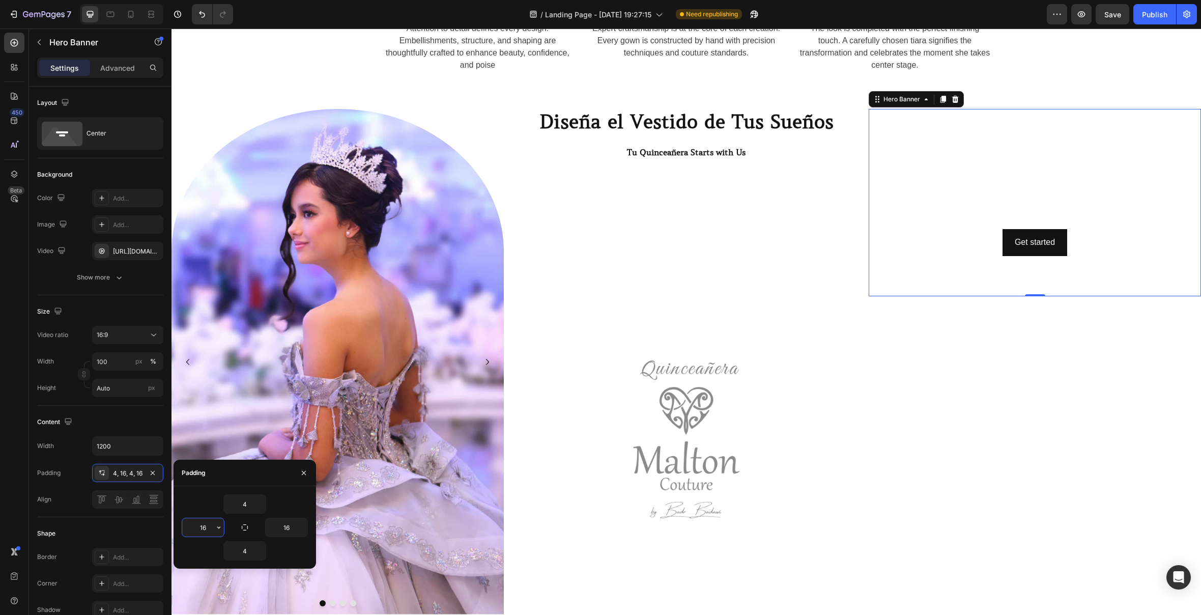
click at [209, 526] on input "16" at bounding box center [203, 527] width 42 height 18
type input "0"
click at [293, 524] on input "16" at bounding box center [287, 527] width 42 height 18
type input "0"
click at [299, 494] on div "4" at bounding box center [245, 503] width 126 height 19
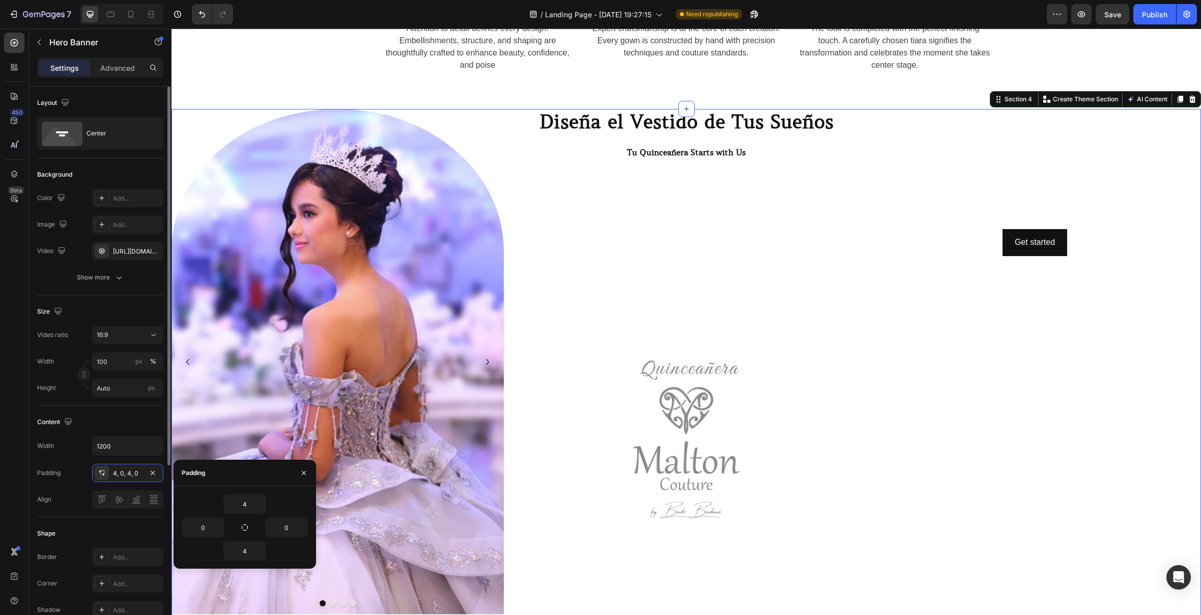
click at [1073, 393] on div "Click here to edit heading Heading This is your text block. Click to edit and m…" at bounding box center [1035, 470] width 332 height 723
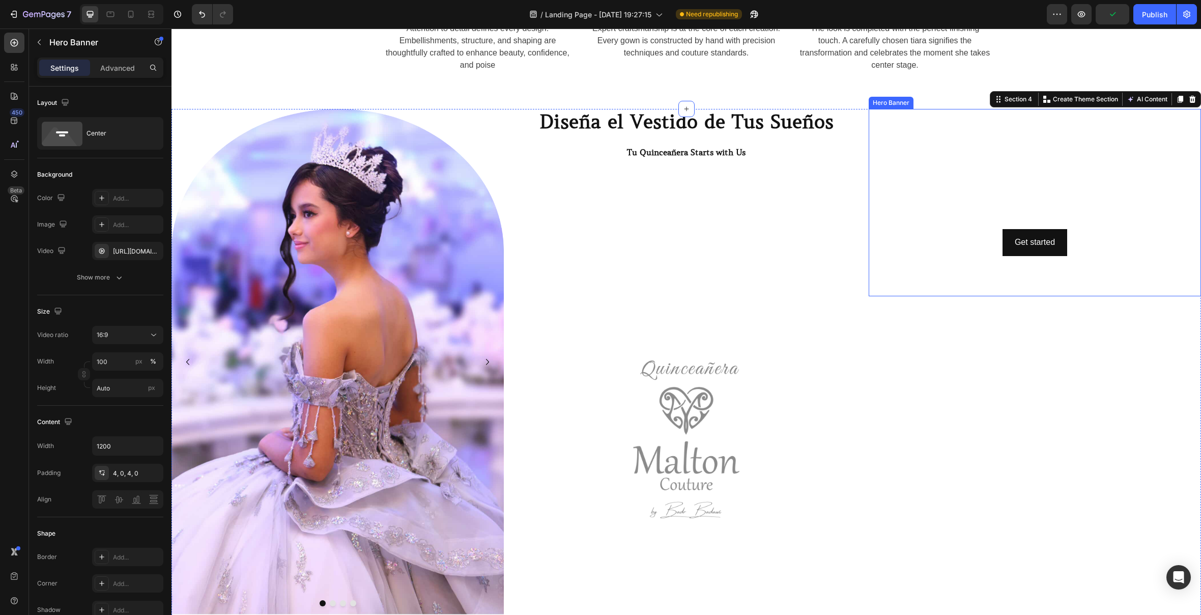
click at [1066, 261] on video "Background Image" at bounding box center [1035, 202] width 332 height 187
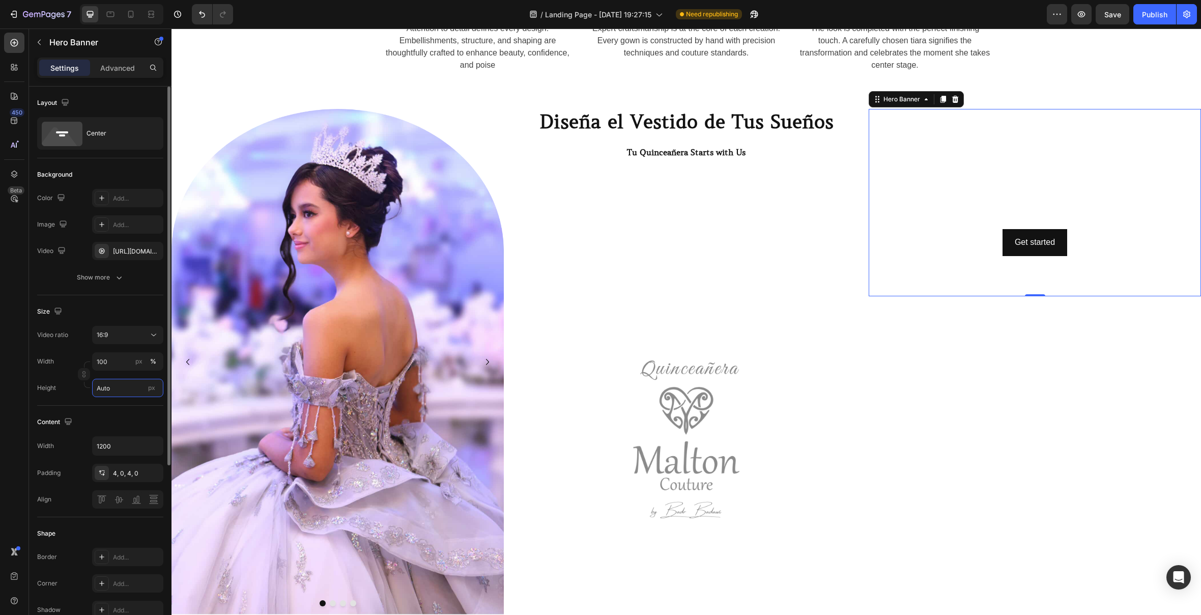
click at [143, 390] on input "Auto" at bounding box center [127, 388] width 71 height 18
click at [127, 431] on p "Fit screen 100vh" at bounding box center [125, 430] width 59 height 9
type input "100 vh"
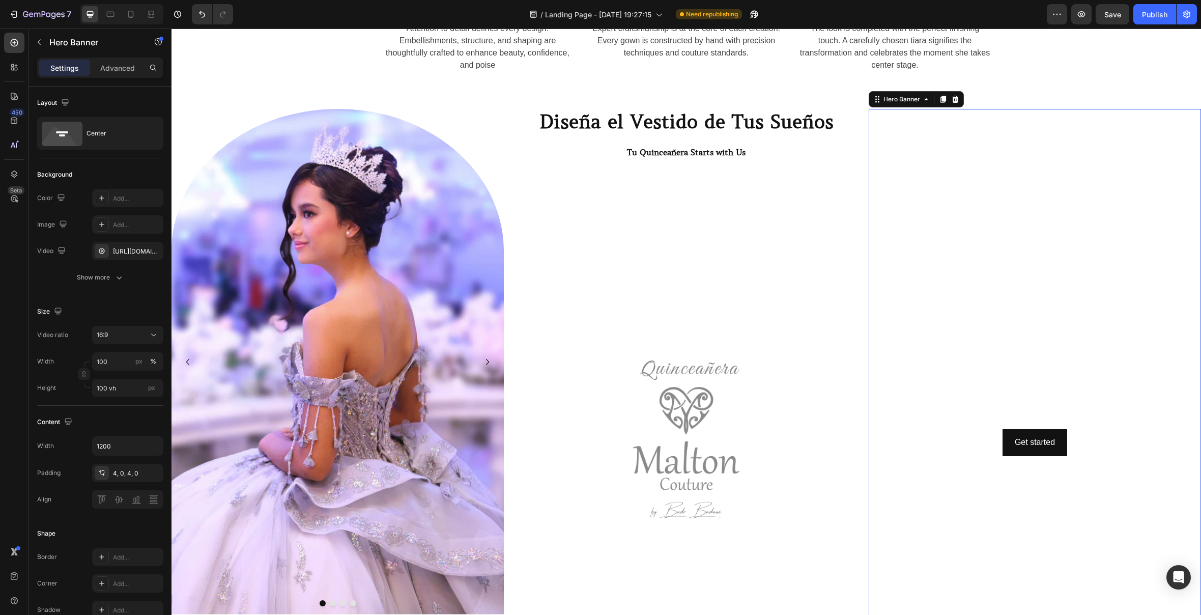
click at [1051, 324] on div "Background Image" at bounding box center [1035, 402] width 332 height 586
drag, startPoint x: 1188, startPoint y: 358, endPoint x: 1137, endPoint y: 329, distance: 58.6
click at [1182, 355] on h2 "Click here to edit heading" at bounding box center [1035, 365] width 332 height 33
drag, startPoint x: 1049, startPoint y: 193, endPoint x: 1150, endPoint y: 376, distance: 208.0
click at [1050, 193] on video "Background Image" at bounding box center [1035, 202] width 332 height 187
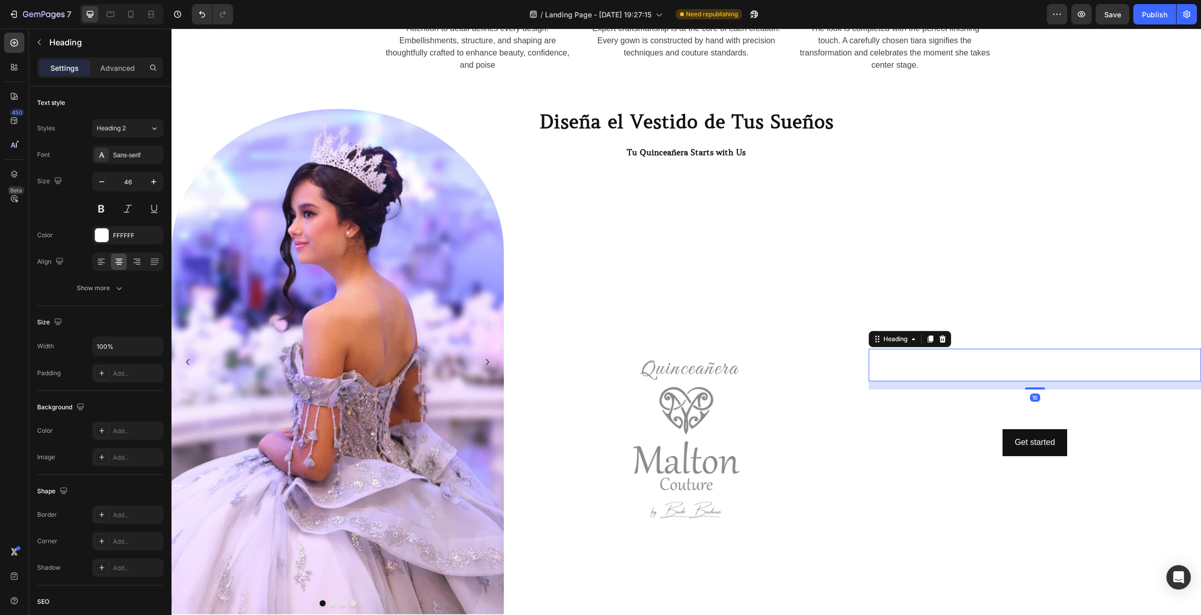
click at [954, 363] on h2 "Click here to edit heading" at bounding box center [1035, 365] width 332 height 33
click at [945, 342] on icon at bounding box center [942, 338] width 7 height 7
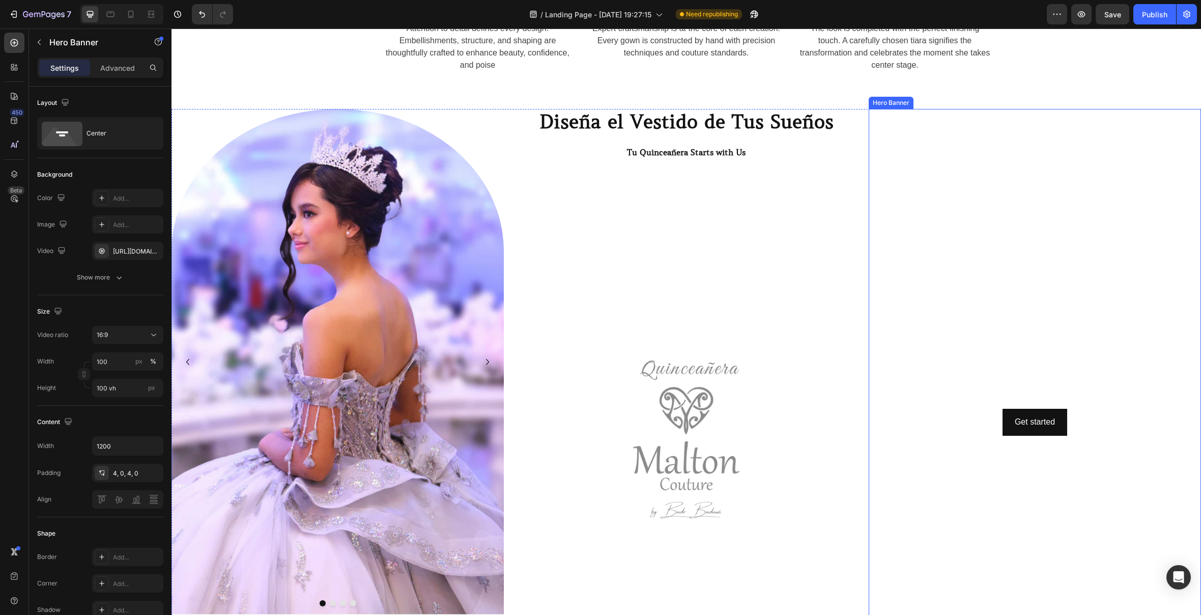
click at [1019, 532] on div "Background Image" at bounding box center [1035, 402] width 332 height 586
click at [955, 99] on icon at bounding box center [955, 99] width 8 height 8
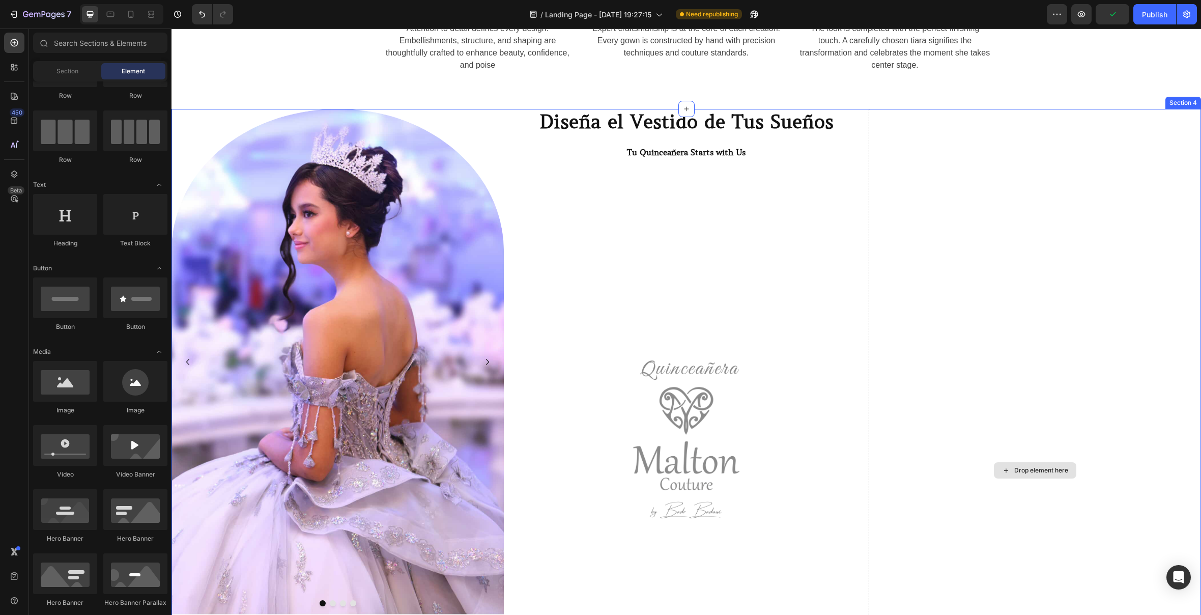
click at [1080, 361] on div "Drop element here" at bounding box center [1035, 470] width 332 height 723
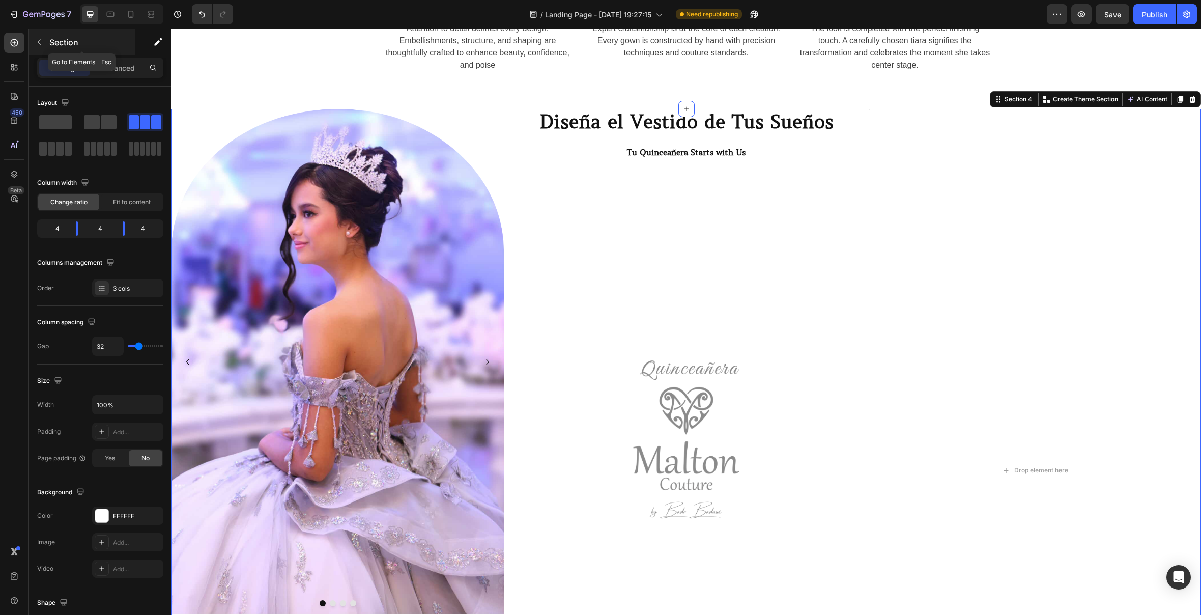
click at [37, 44] on icon "button" at bounding box center [39, 42] width 8 height 8
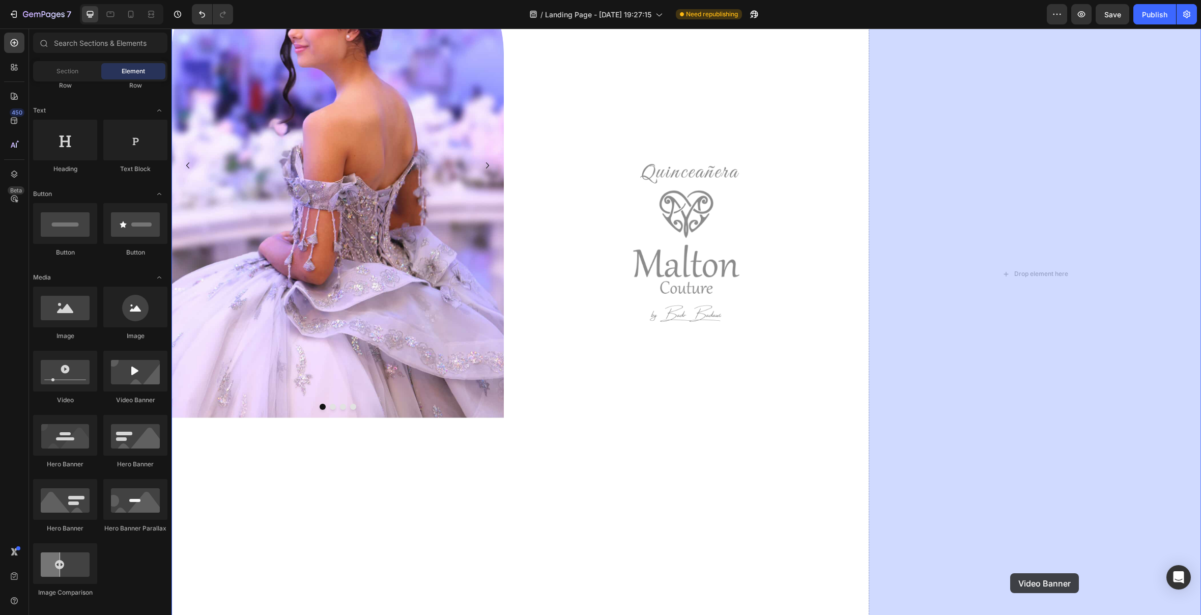
scroll to position [1268, 0]
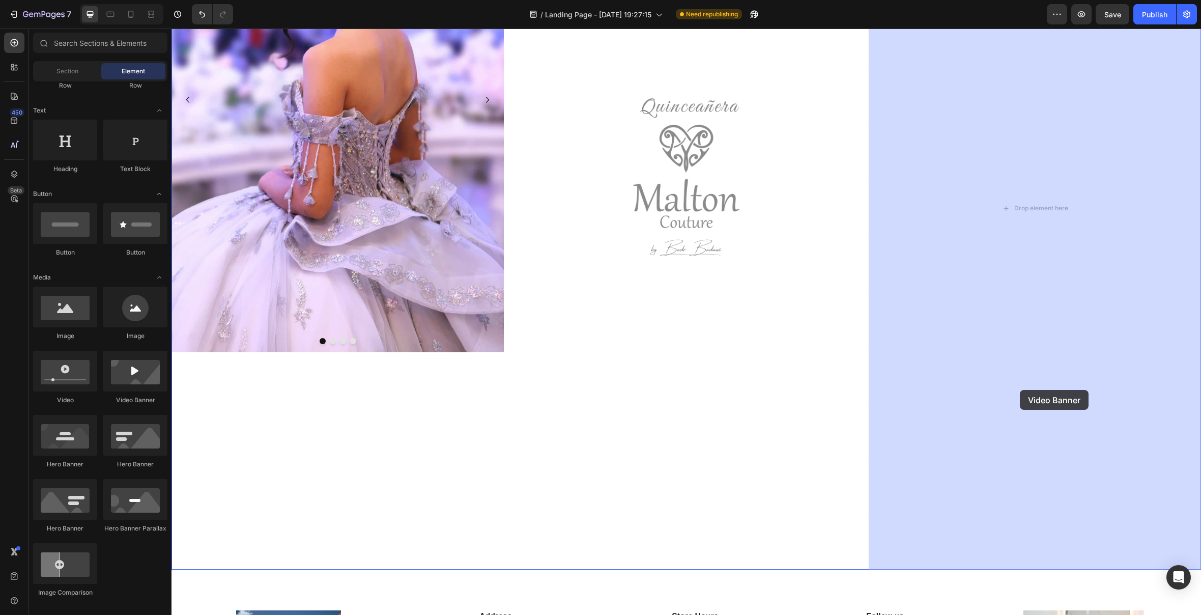
drag, startPoint x: 321, startPoint y: 417, endPoint x: 1020, endPoint y: 390, distance: 699.3
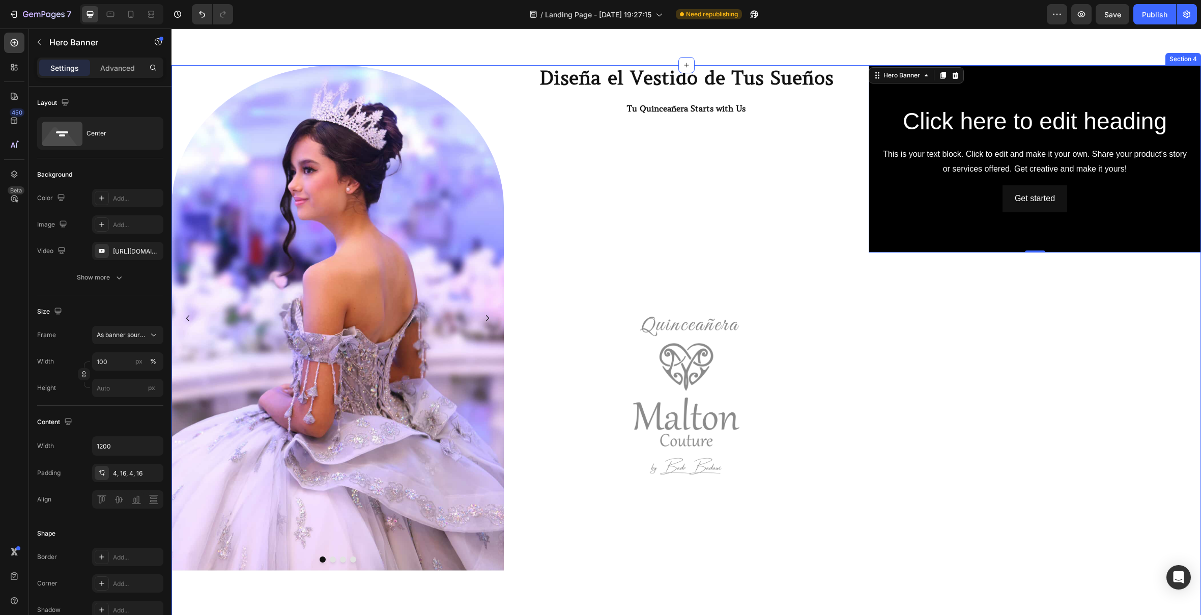
scroll to position [1072, 0]
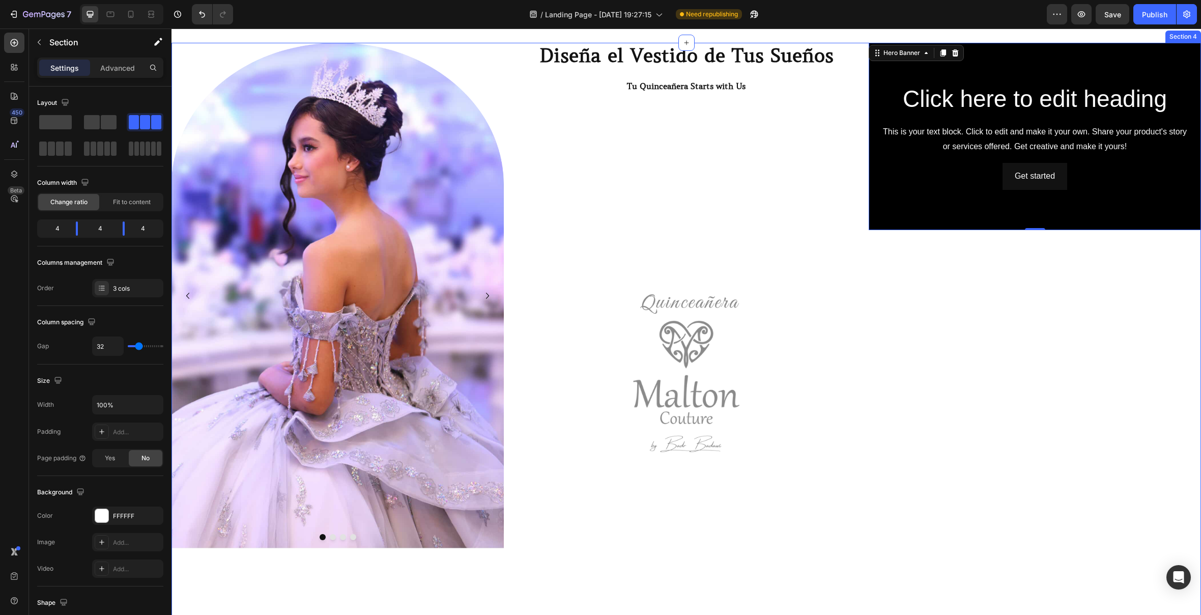
click at [1015, 501] on div "Click here to edit heading Heading This is your text block. Click to edit and m…" at bounding box center [1035, 404] width 332 height 723
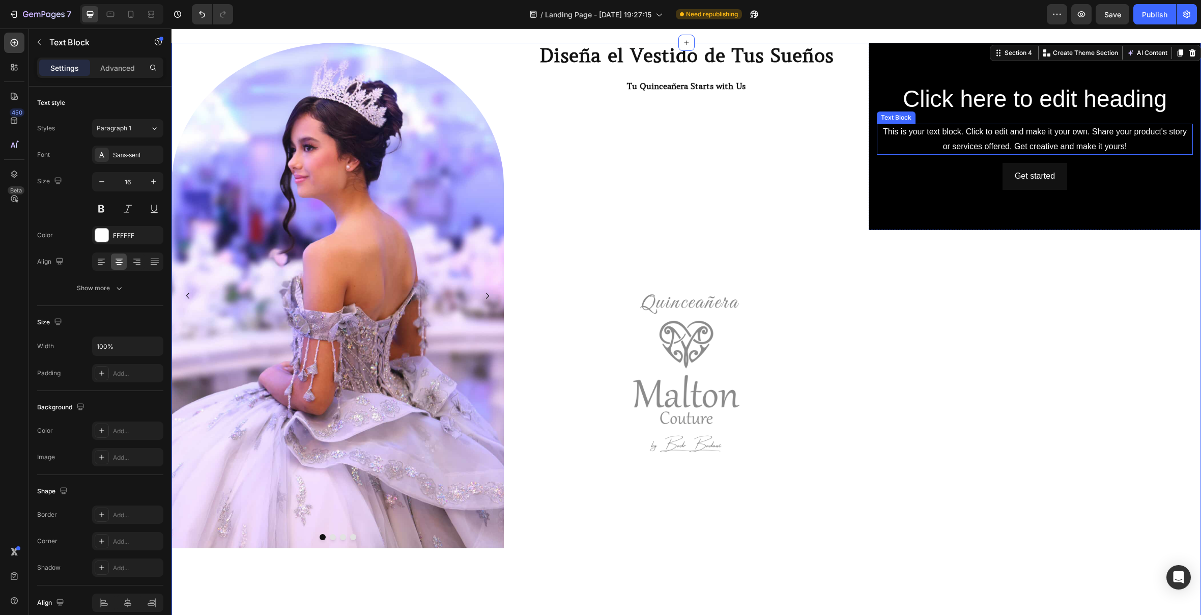
click at [946, 138] on div "This is your text block. Click to edit and make it your own. Share your product…" at bounding box center [1035, 140] width 316 height 32
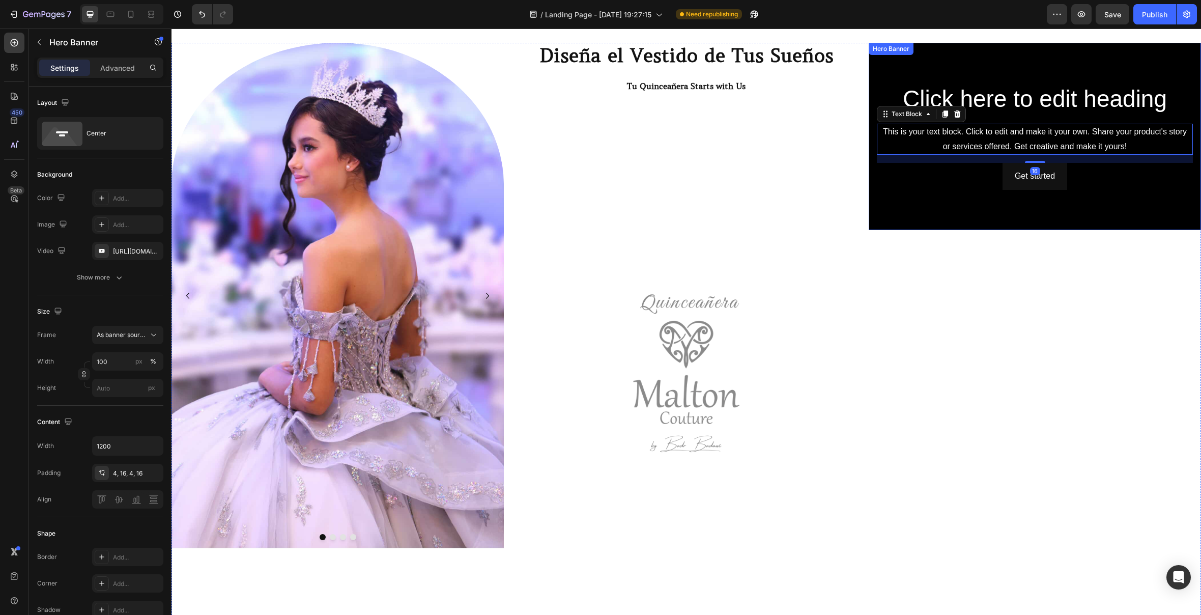
click at [945, 81] on div "Click here to edit heading Heading This is your text block. Click to edit and m…" at bounding box center [1035, 136] width 332 height 111
drag, startPoint x: 1030, startPoint y: 206, endPoint x: 1028, endPoint y: 194, distance: 11.8
click at [1030, 205] on div "Background Image" at bounding box center [1035, 136] width 332 height 187
click at [959, 162] on div "Click here to edit heading Heading This is your text block. Click to edit and m…" at bounding box center [1035, 136] width 316 height 107
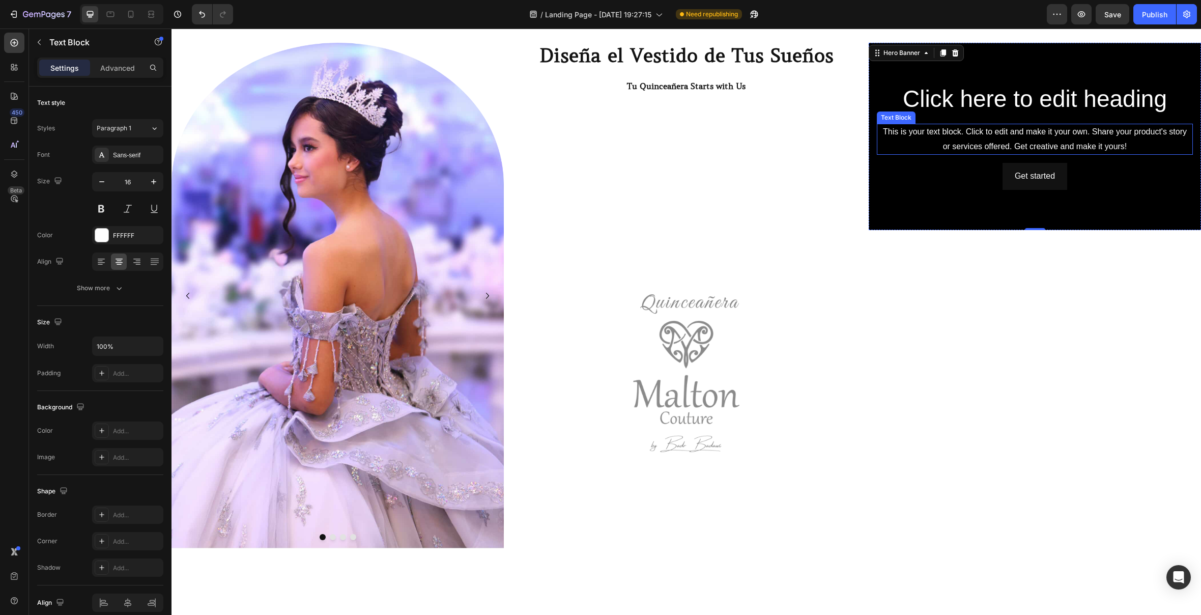
click at [1062, 144] on div "This is your text block. Click to edit and make it your own. Share your product…" at bounding box center [1035, 140] width 316 height 32
click at [959, 112] on icon at bounding box center [957, 113] width 7 height 7
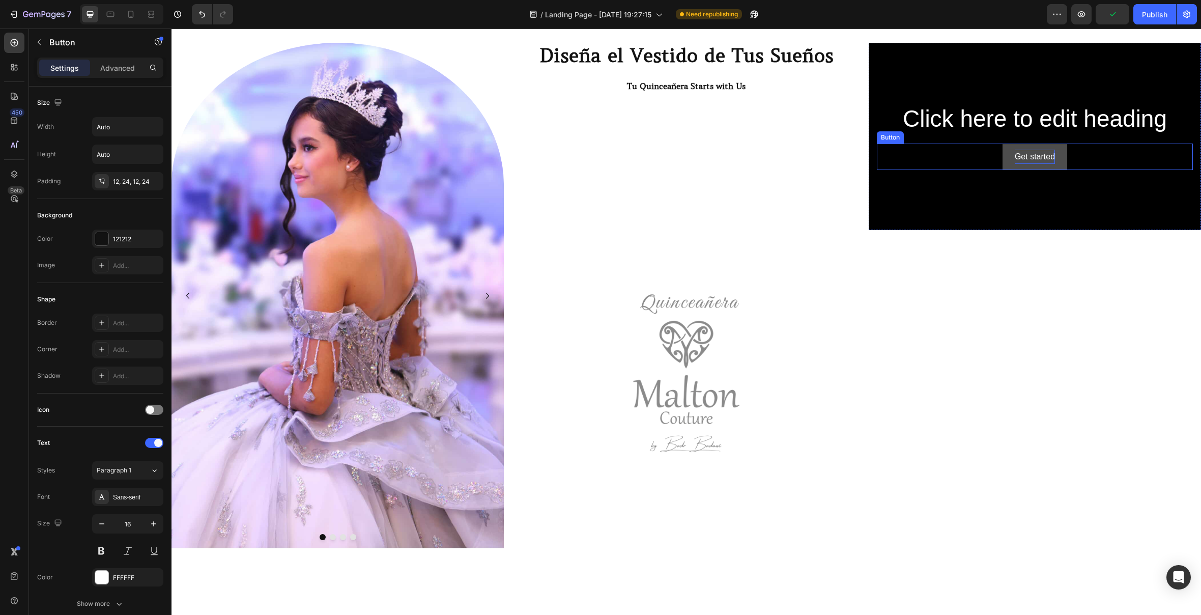
click at [1016, 152] on div "Get started" at bounding box center [1035, 157] width 40 height 15
click at [940, 133] on div at bounding box center [945, 134] width 12 height 12
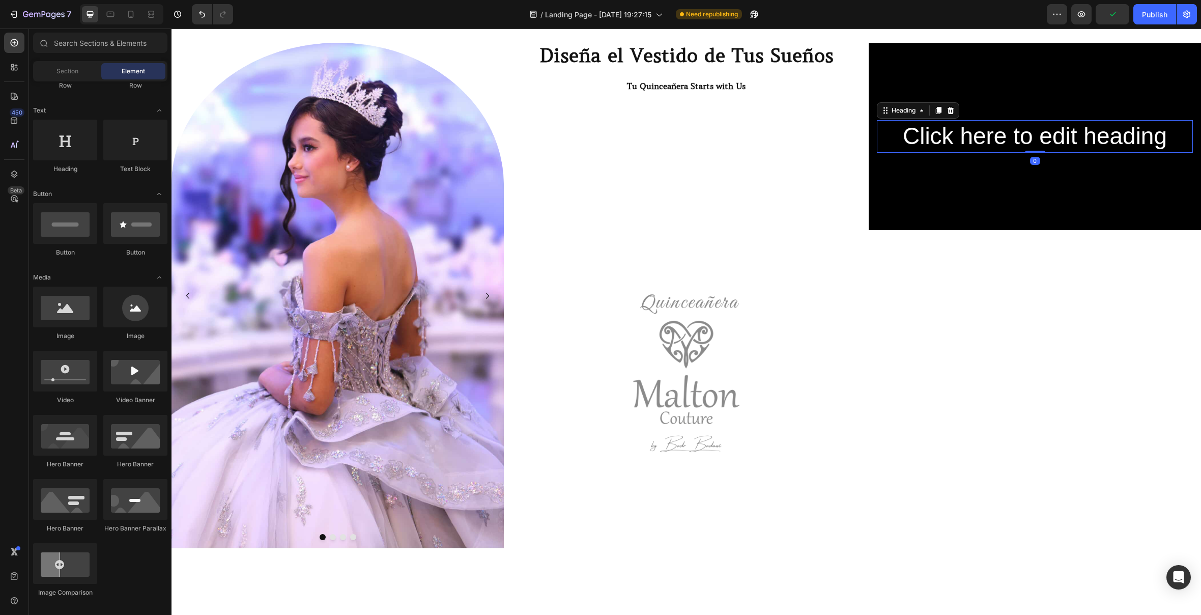
click at [957, 128] on h2 "Click here to edit heading" at bounding box center [1035, 136] width 316 height 33
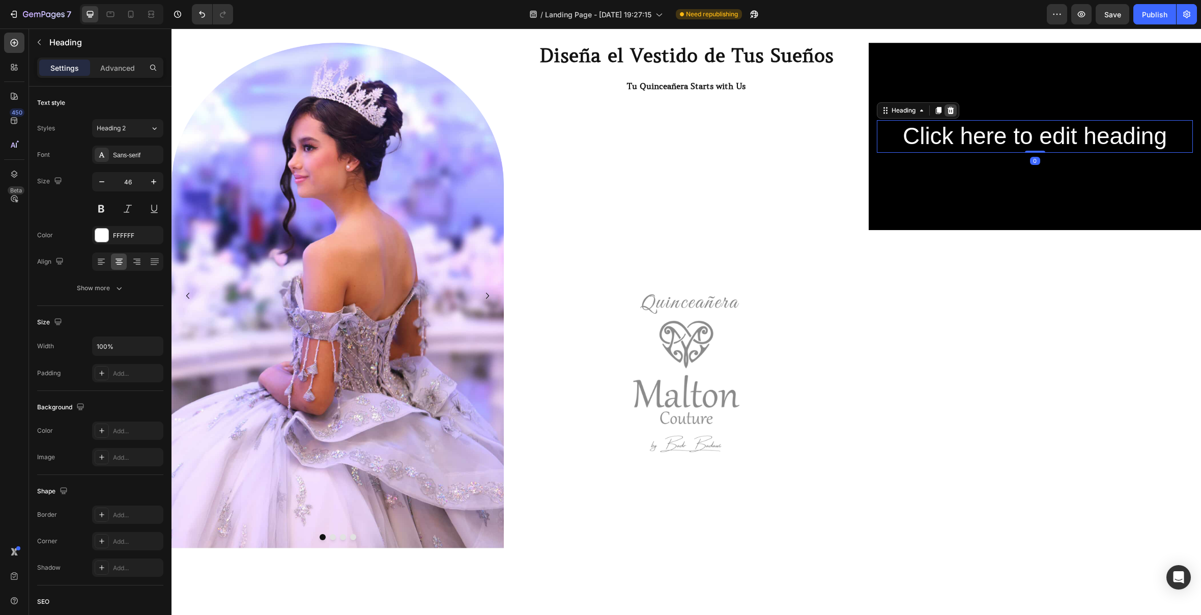
click at [950, 109] on icon at bounding box center [951, 110] width 7 height 7
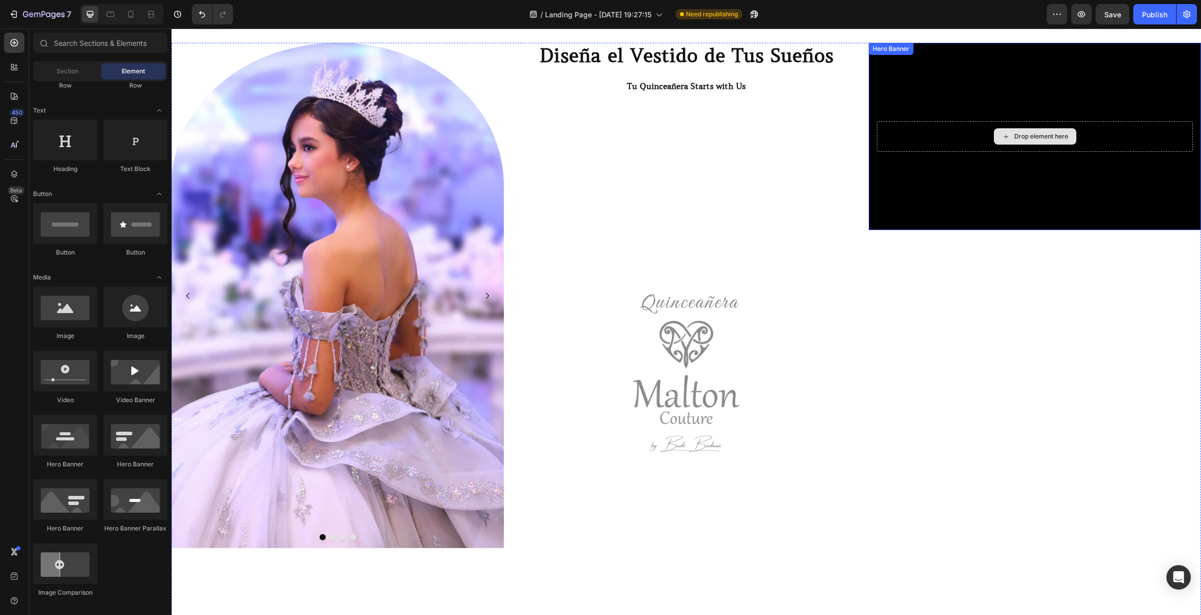
click at [1001, 131] on div "Drop element here" at bounding box center [1035, 136] width 82 height 16
click at [974, 144] on div "Drop element here" at bounding box center [1035, 136] width 316 height 31
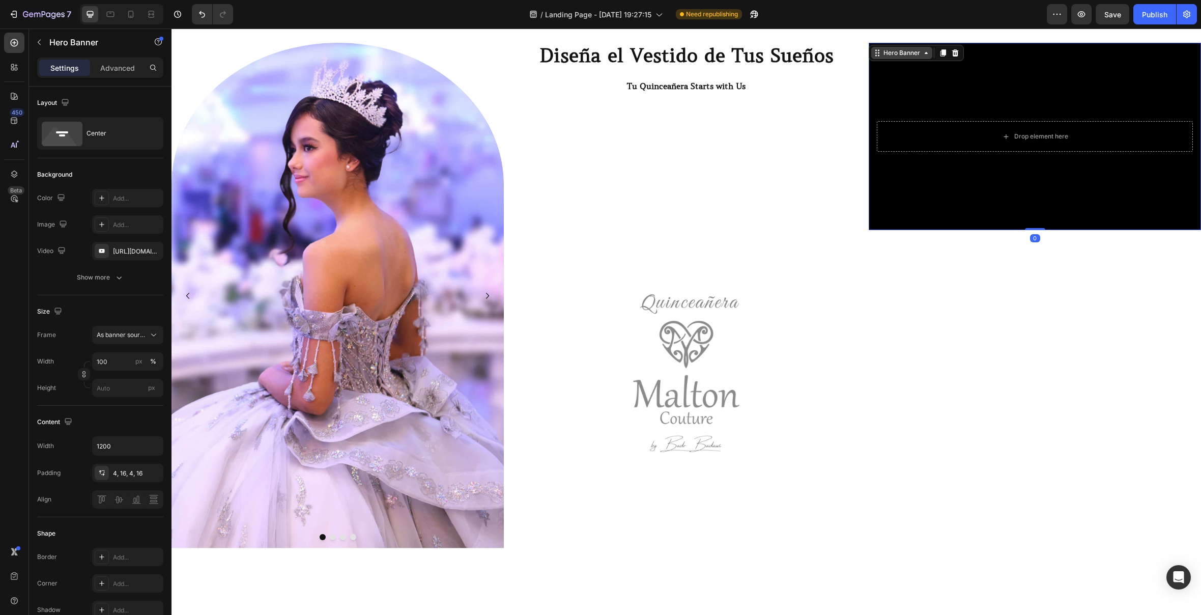
click at [919, 53] on div "Hero Banner" at bounding box center [901, 52] width 41 height 9
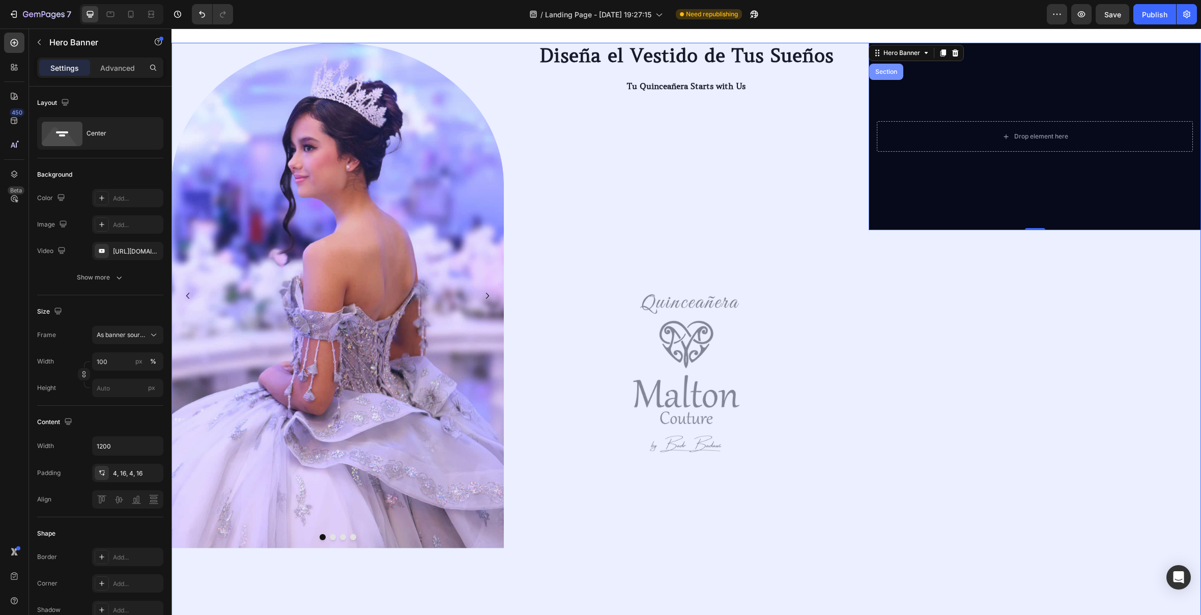
click at [877, 75] on div "Section" at bounding box center [886, 72] width 26 height 6
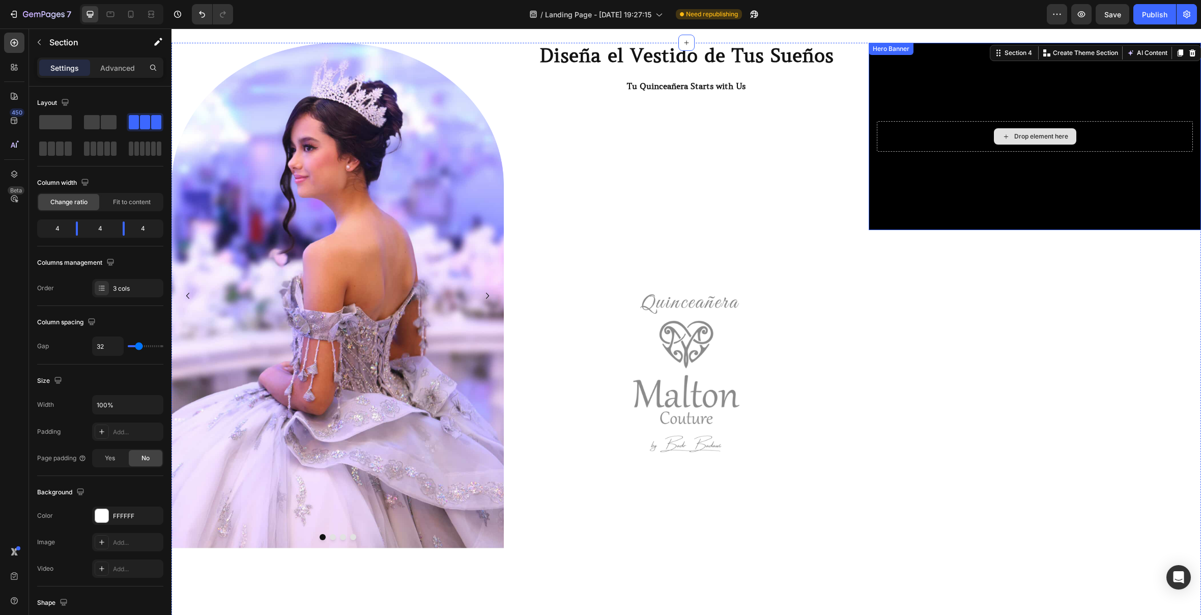
click at [1003, 132] on icon at bounding box center [1006, 136] width 8 height 9
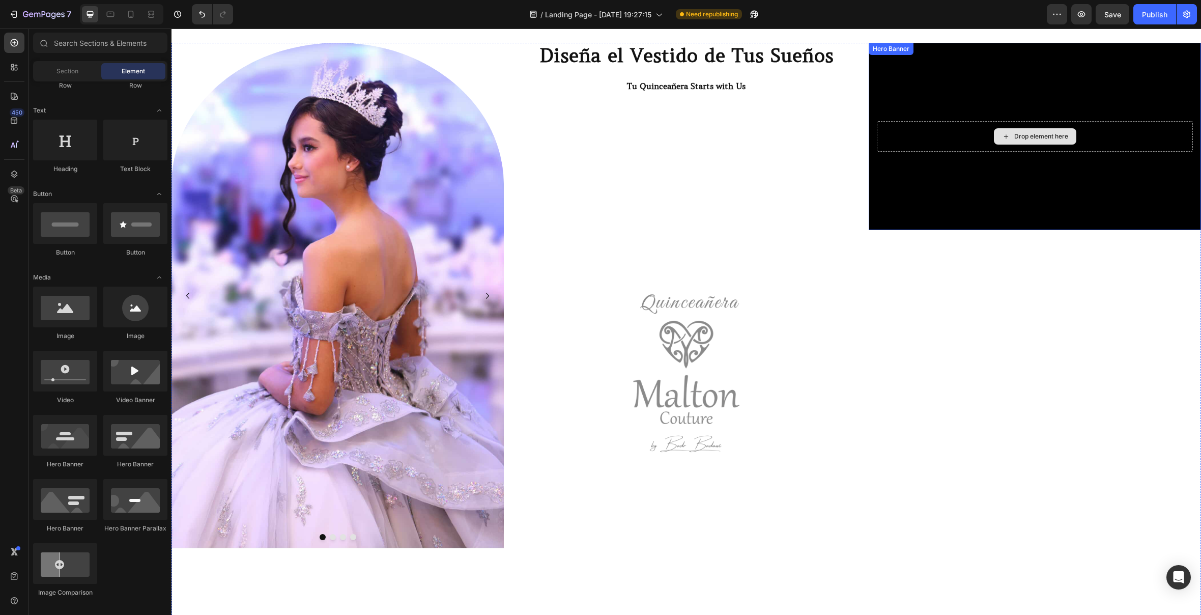
click at [1177, 128] on div "Drop element here" at bounding box center [1035, 136] width 316 height 31
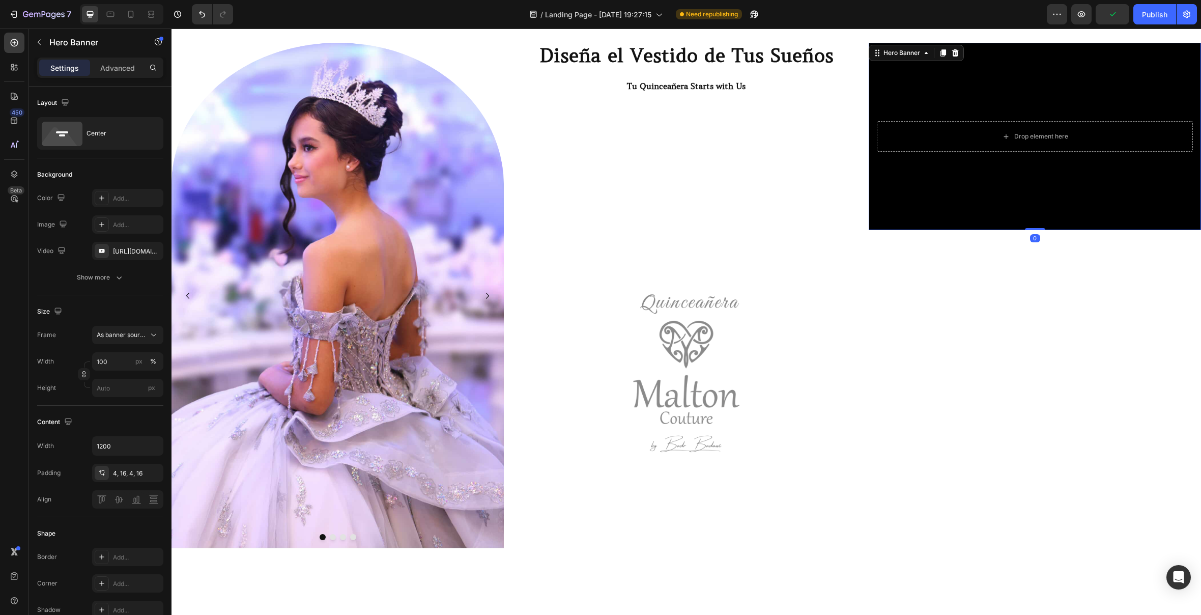
click at [1155, 223] on div "Background Image" at bounding box center [1035, 136] width 332 height 187
click at [130, 251] on div "[URL][DOMAIN_NAME]" at bounding box center [128, 251] width 30 height 9
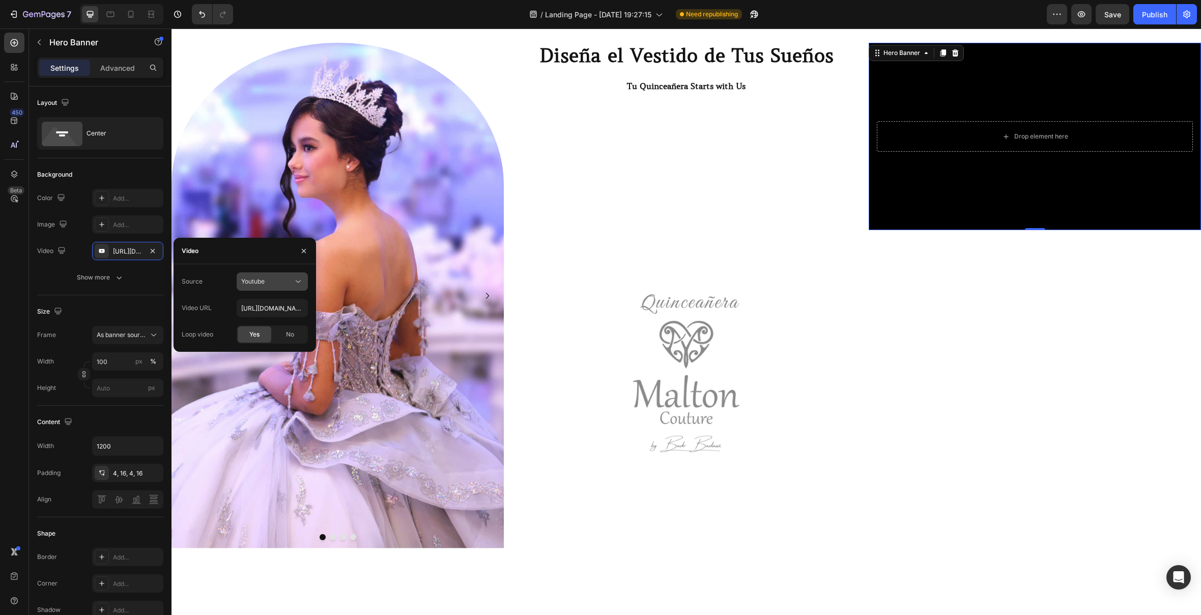
click at [302, 284] on icon at bounding box center [298, 281] width 10 height 10
click at [294, 303] on p "Video hosting" at bounding box center [270, 306] width 58 height 9
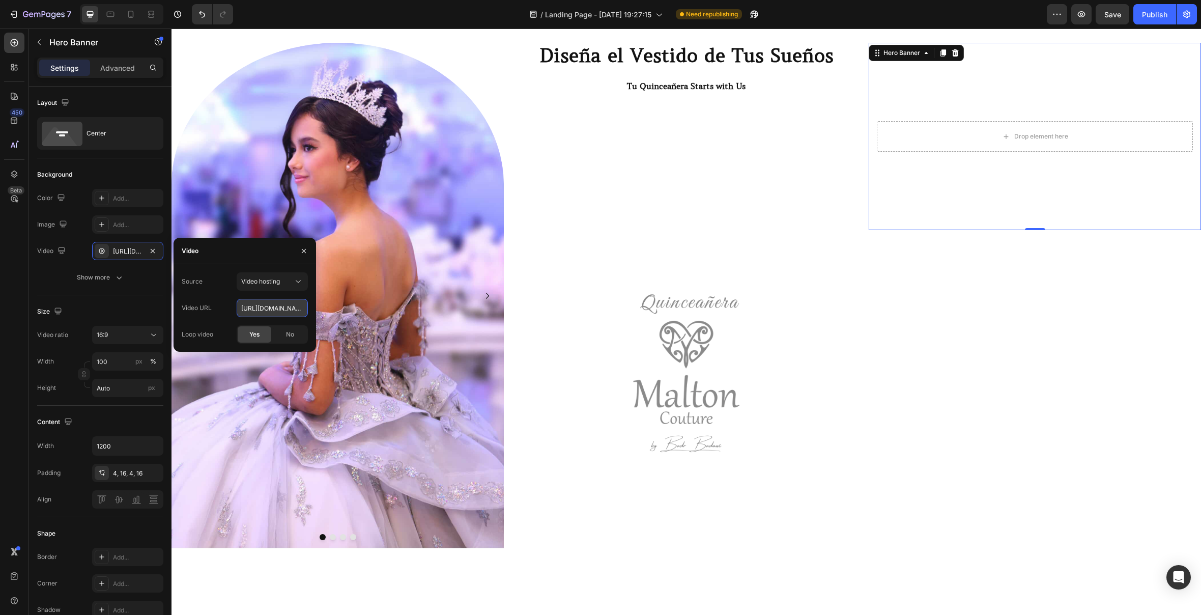
click at [291, 312] on input "[URL][DOMAIN_NAME]" at bounding box center [272, 308] width 71 height 18
paste input "704d78f8a884f6a8ee37d4feef2612e"
type input "[URL][DOMAIN_NAME]"
click at [241, 327] on div "Yes" at bounding box center [255, 334] width 34 height 16
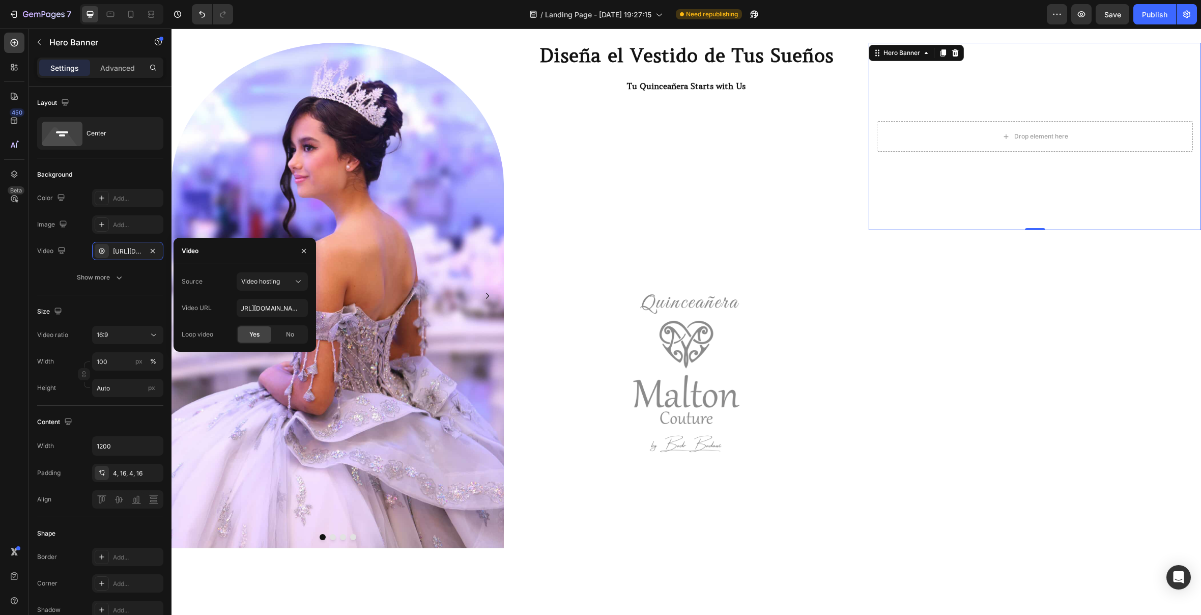
scroll to position [0, 0]
click at [254, 332] on span "Yes" at bounding box center [254, 334] width 10 height 9
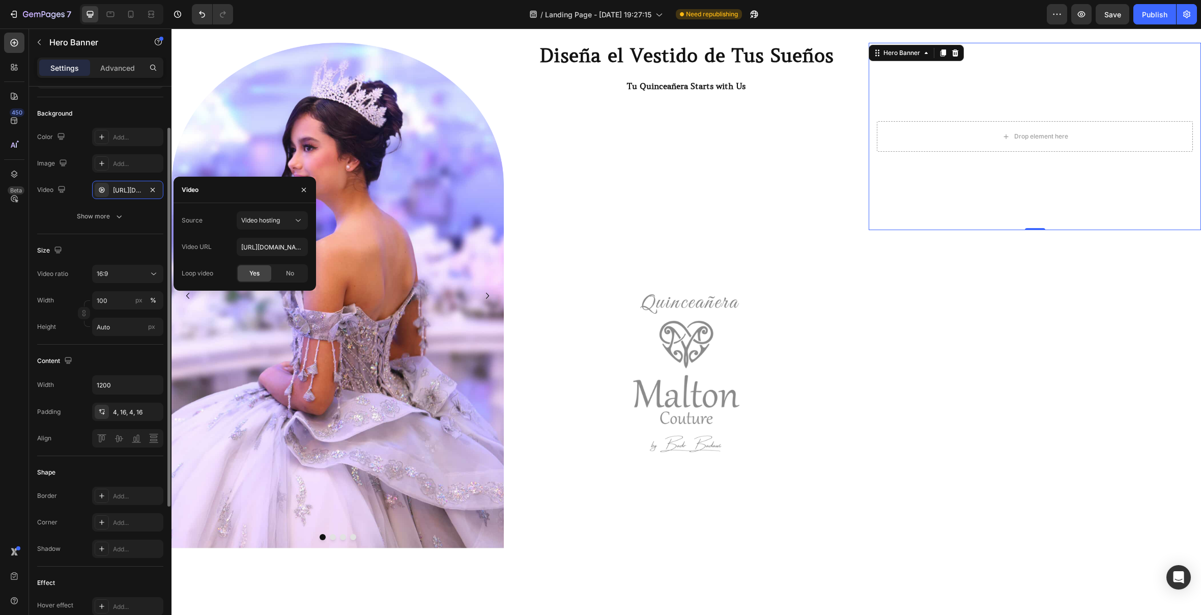
scroll to position [62, 0]
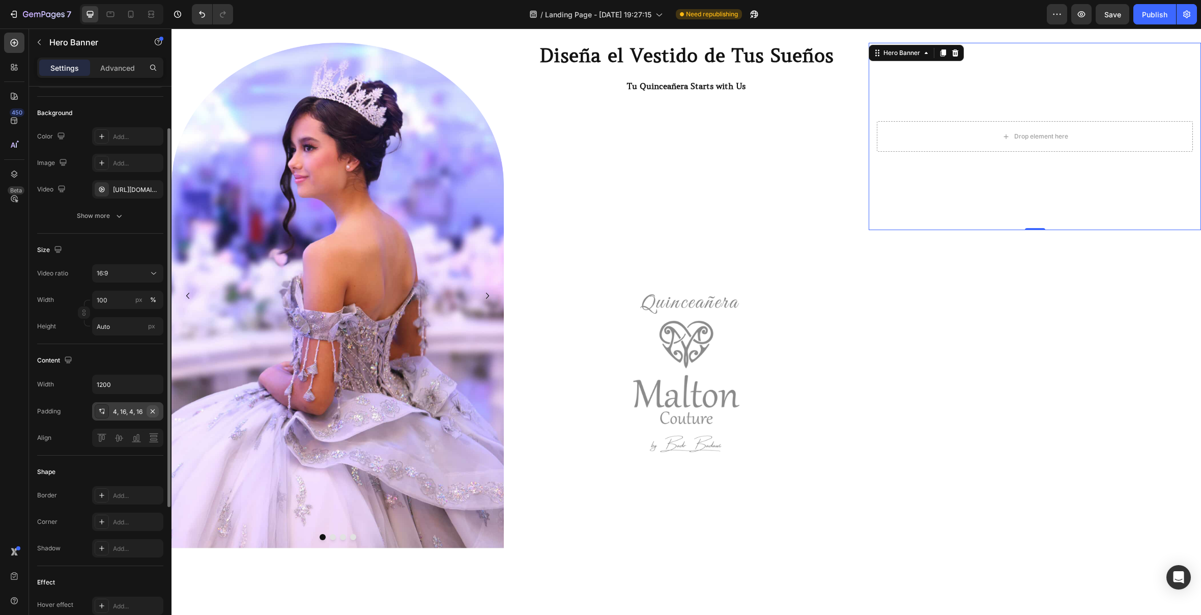
click at [156, 412] on icon "button" at bounding box center [153, 411] width 8 height 8
click at [140, 381] on input "1200" at bounding box center [128, 384] width 70 height 18
click at [159, 380] on button "button" at bounding box center [154, 384] width 18 height 18
click at [131, 451] on p "Fit content Auto" at bounding box center [125, 448] width 58 height 9
click at [157, 377] on button "button" at bounding box center [154, 384] width 18 height 18
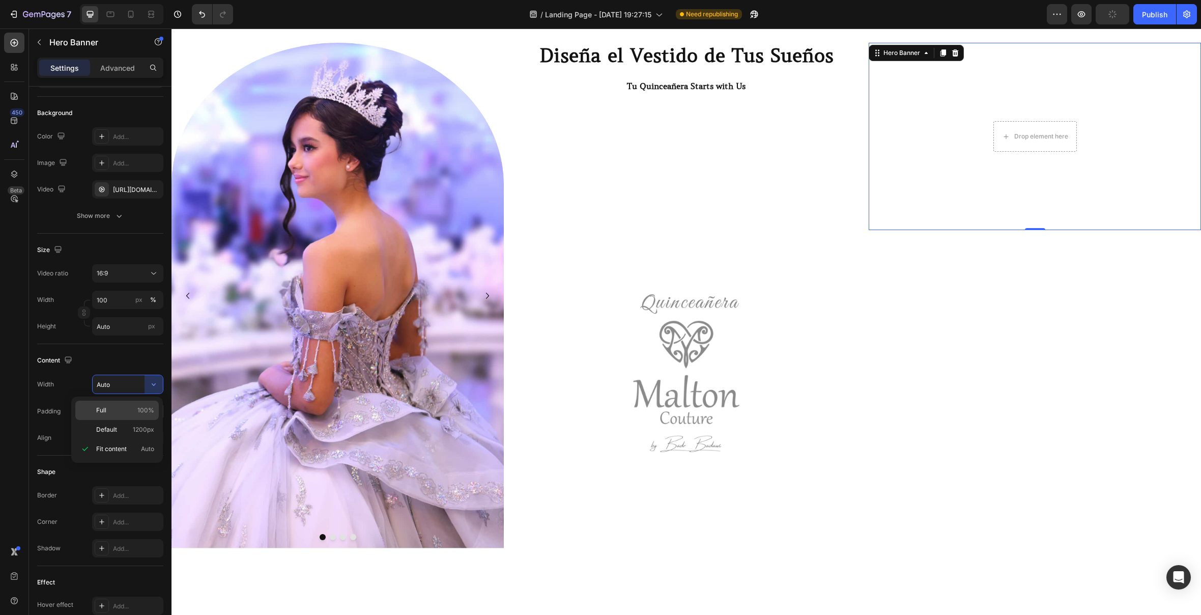
click at [125, 408] on p "Full 100%" at bounding box center [125, 410] width 58 height 9
type input "100%"
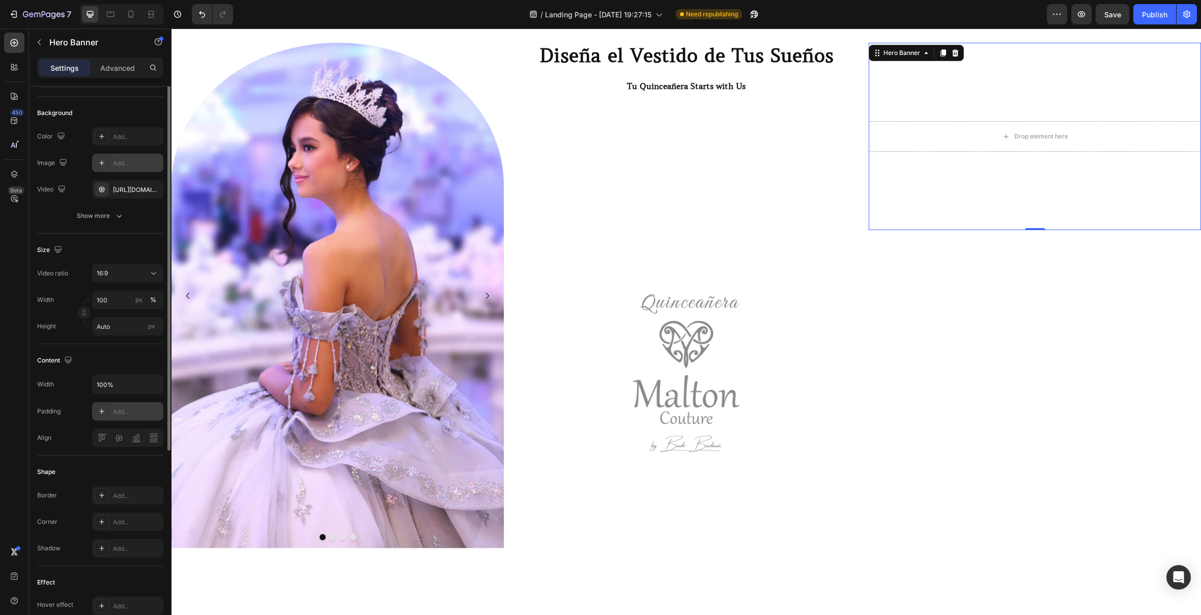
scroll to position [0, 0]
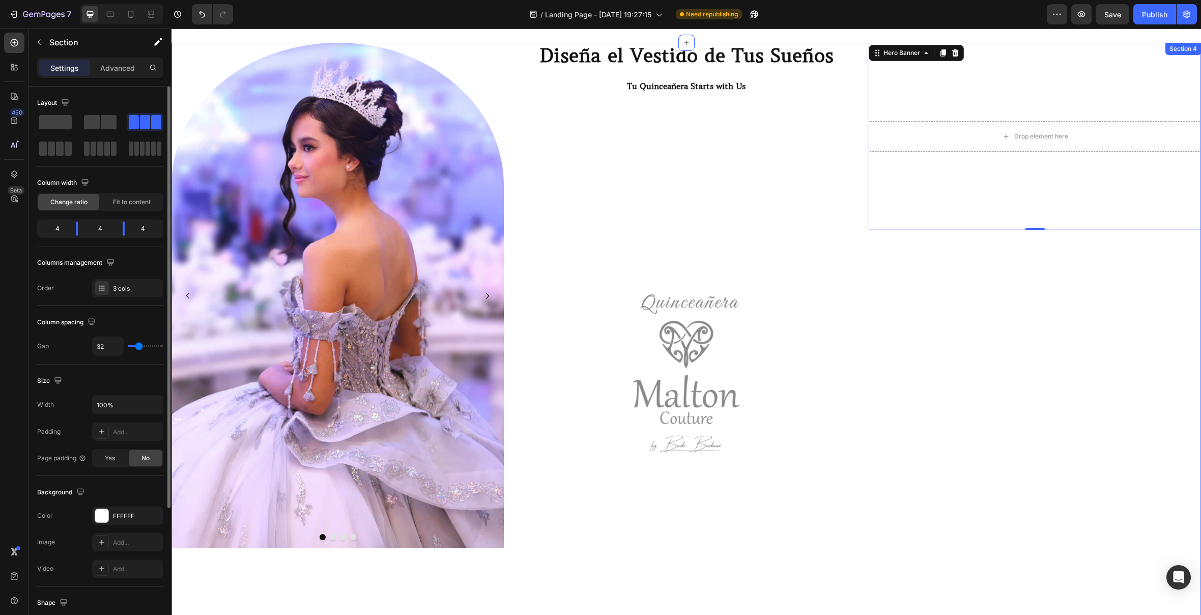
click at [1040, 357] on div "Drop element here Hero Banner 0" at bounding box center [1035, 404] width 332 height 723
click at [1136, 140] on div "Drop element here" at bounding box center [1035, 136] width 332 height 31
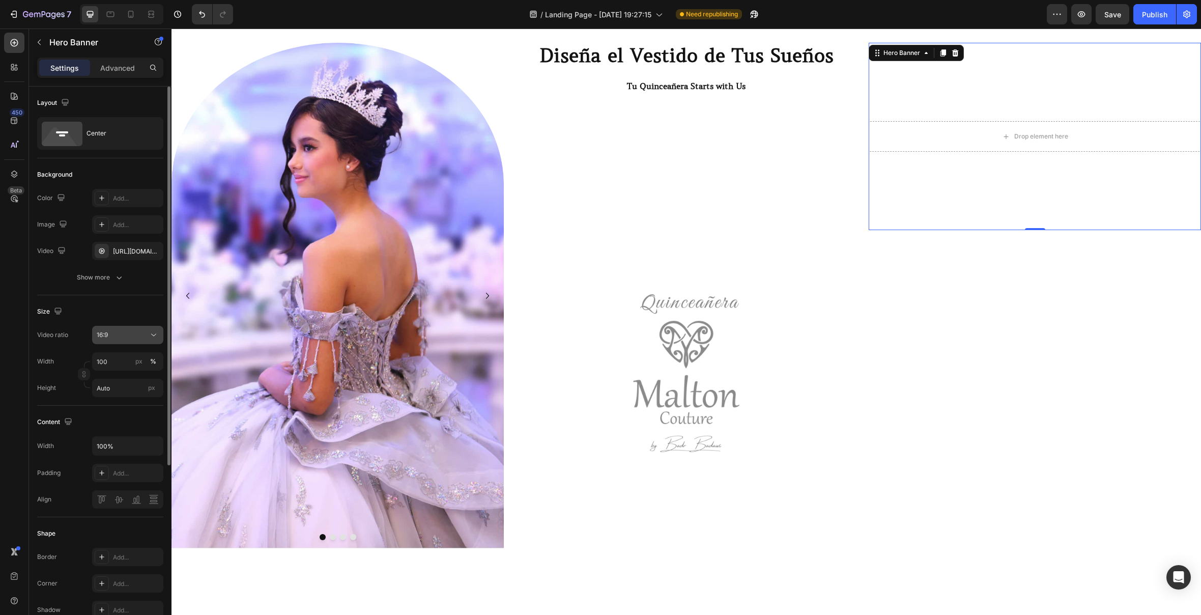
click at [117, 334] on div "16:9" at bounding box center [123, 334] width 52 height 9
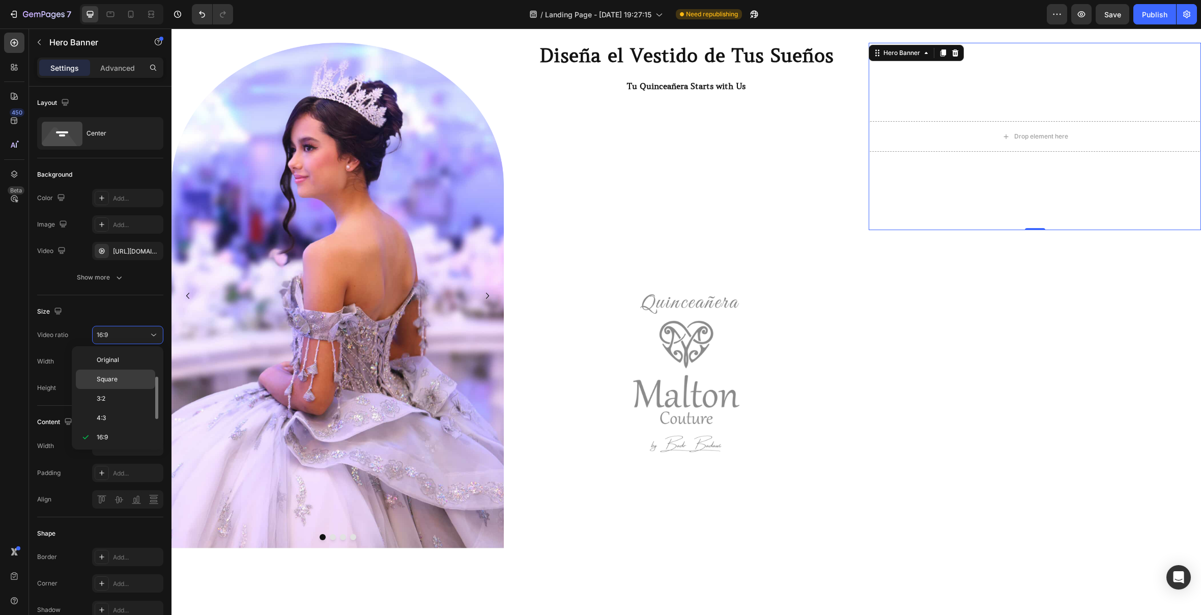
scroll to position [18, 0]
click at [121, 379] on p "3:2" at bounding box center [124, 380] width 54 height 9
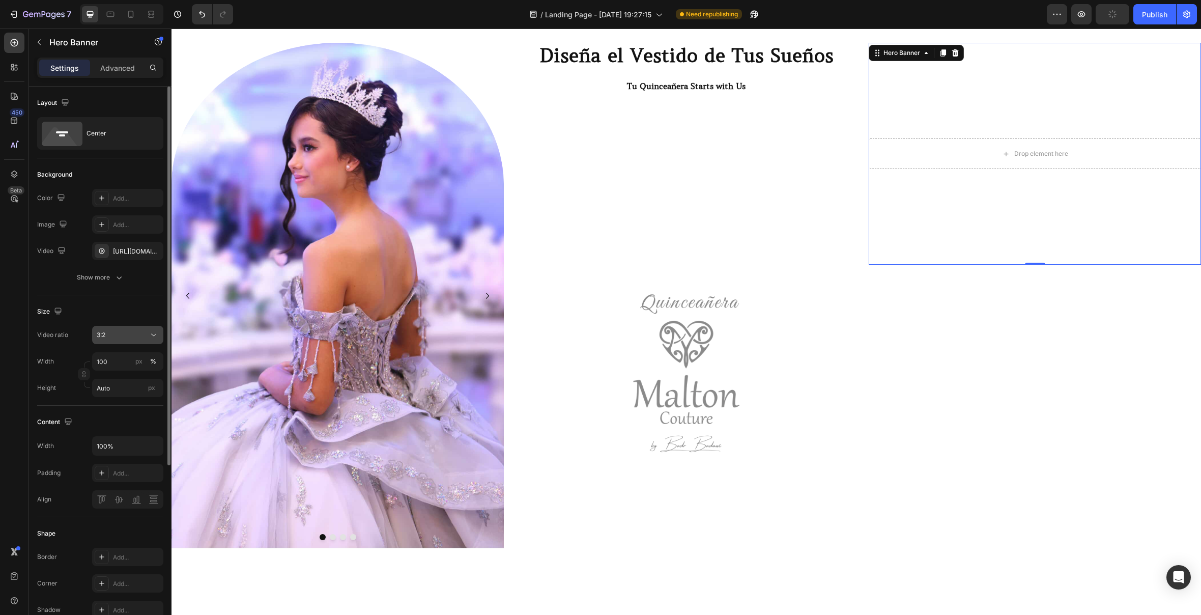
click at [134, 336] on div "3:2" at bounding box center [123, 334] width 52 height 9
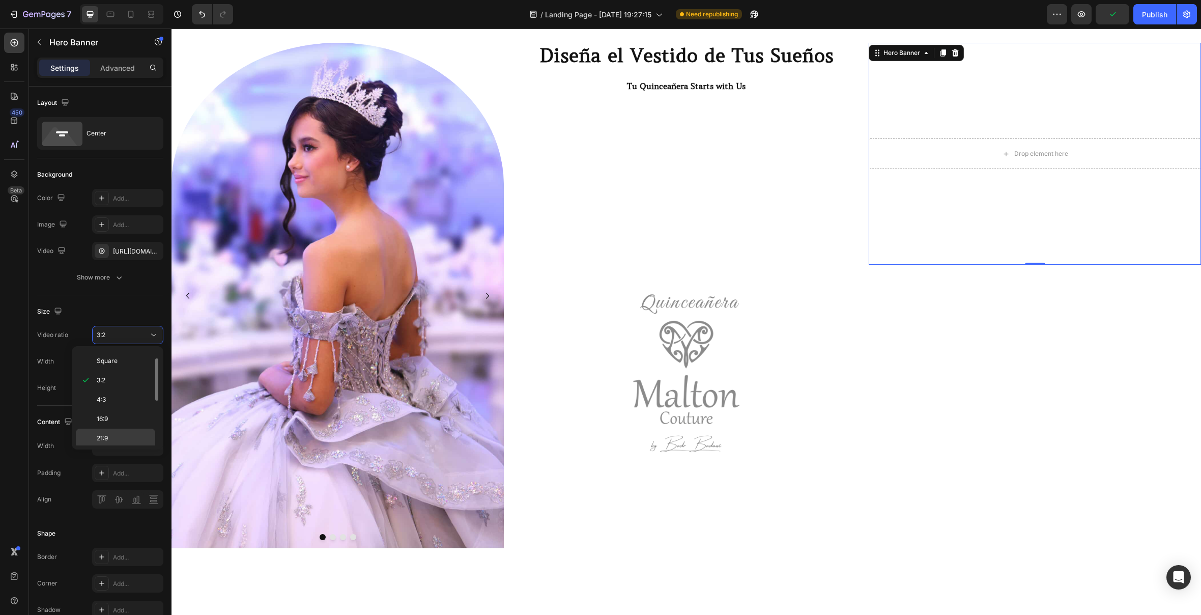
click at [132, 448] on div "21:9" at bounding box center [115, 457] width 79 height 19
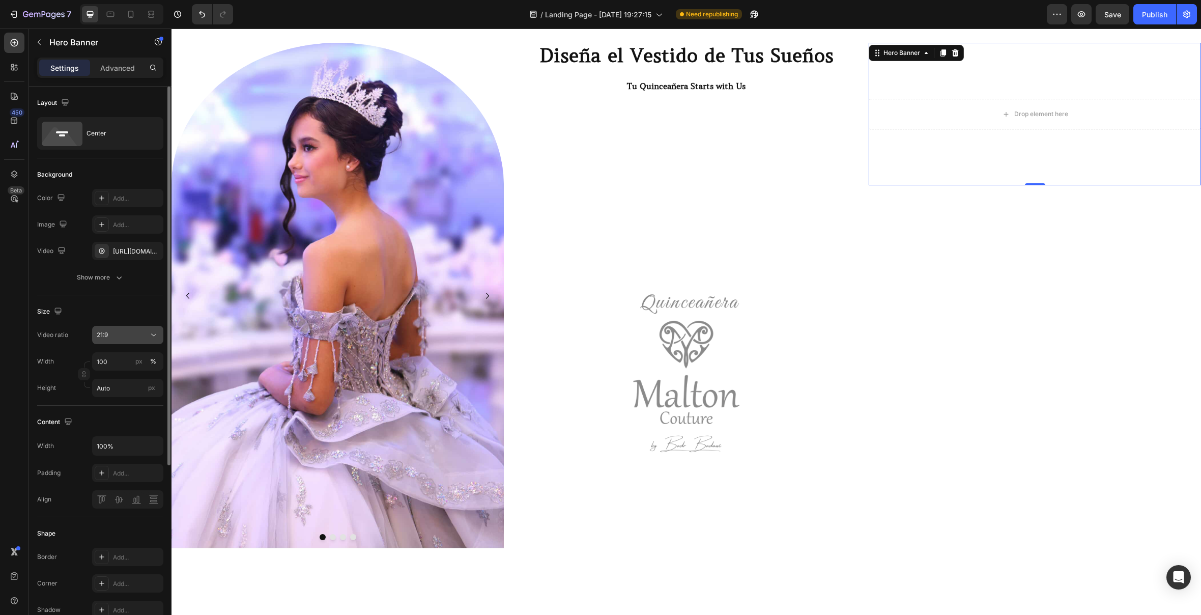
click at [133, 339] on div "21:9" at bounding box center [123, 334] width 52 height 9
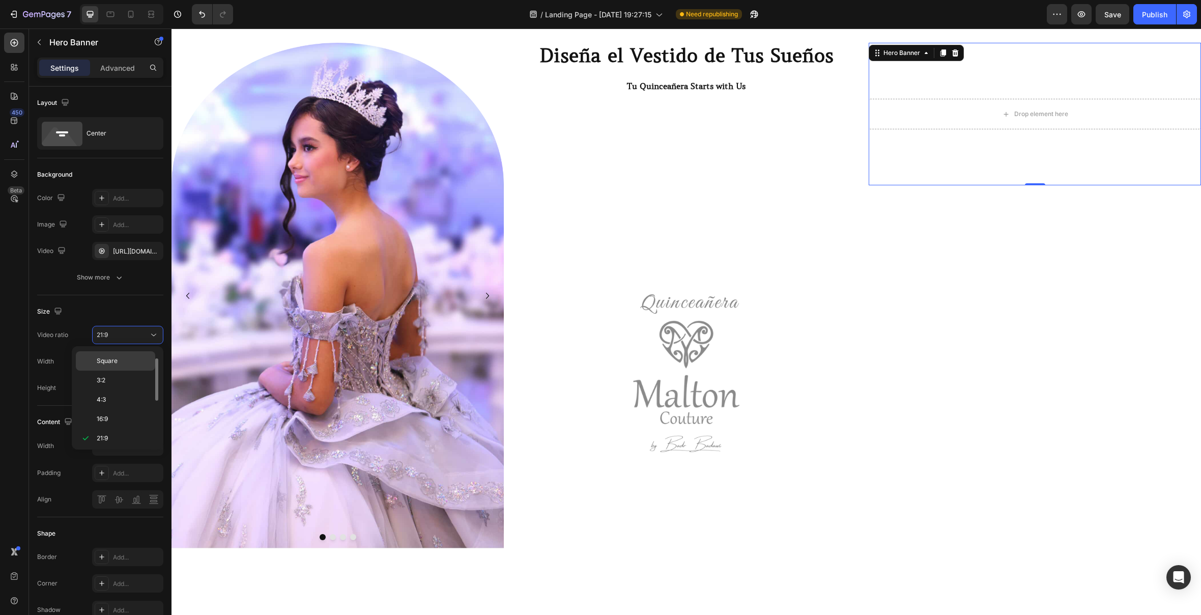
click at [129, 370] on div "Square" at bounding box center [115, 379] width 79 height 19
click at [121, 69] on p "Advanced" at bounding box center [117, 68] width 35 height 11
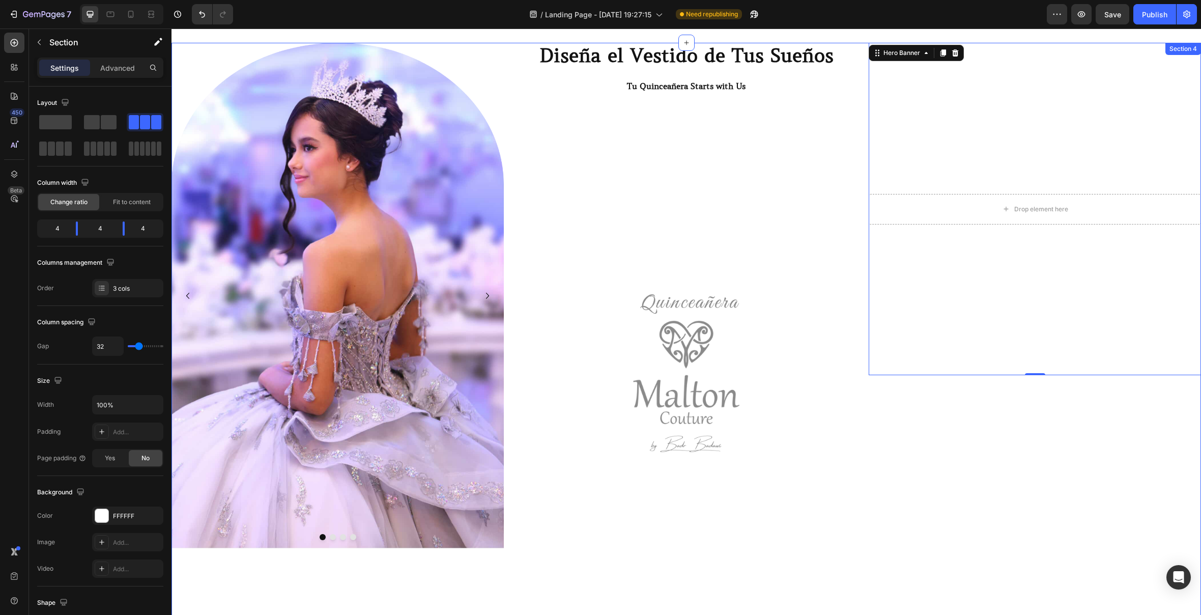
drag, startPoint x: 1108, startPoint y: 475, endPoint x: 1107, endPoint y: 486, distance: 11.3
click at [1108, 476] on div "Drop element here Hero Banner 0" at bounding box center [1035, 404] width 332 height 723
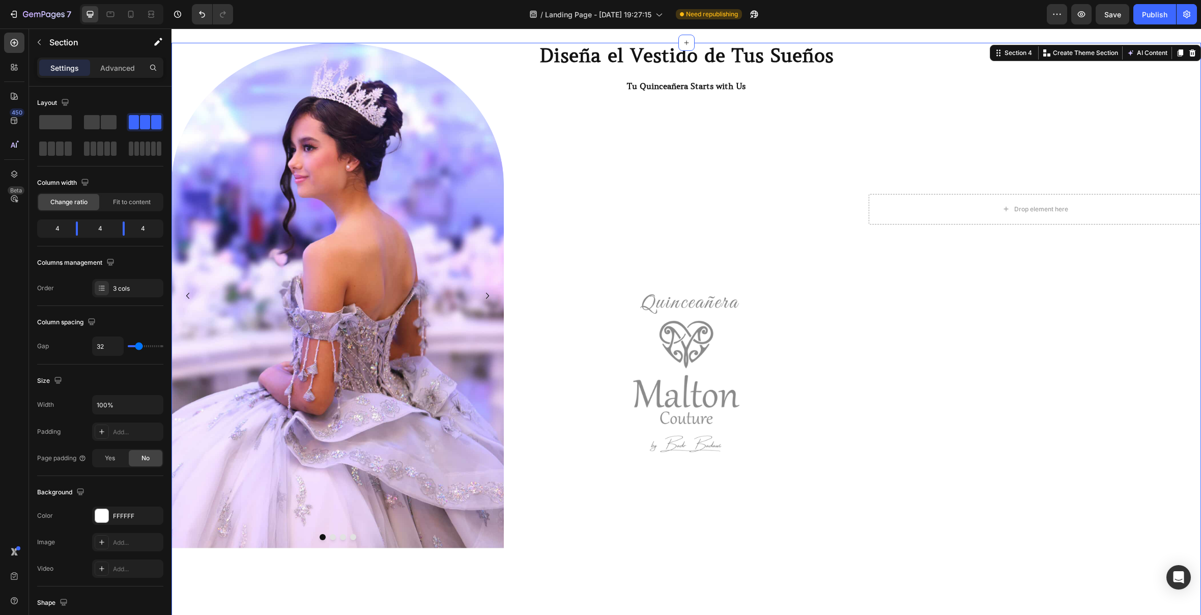
click at [1088, 519] on div "Drop element here Hero Banner" at bounding box center [1035, 404] width 332 height 723
click at [915, 168] on video "Background Image" at bounding box center [1035, 209] width 332 height 332
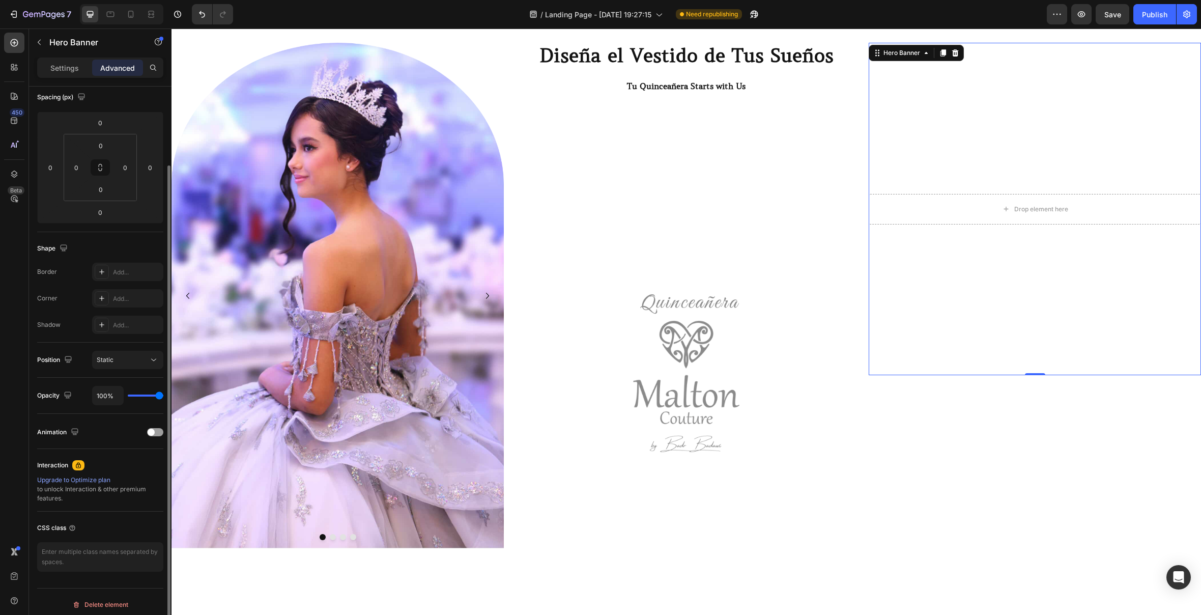
scroll to position [122, 0]
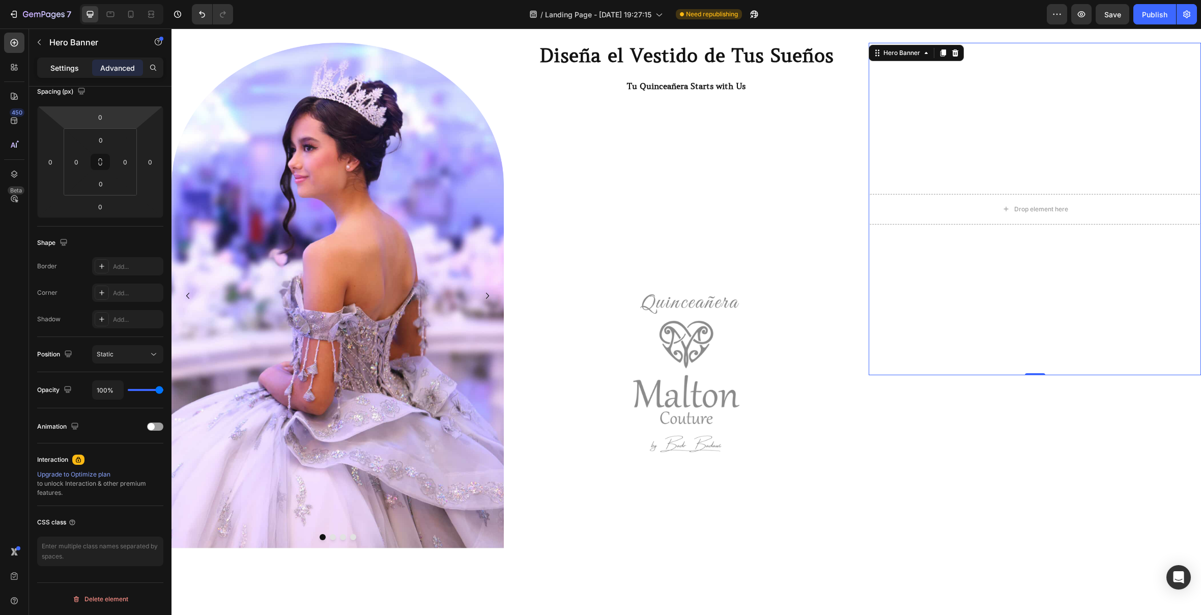
click at [60, 66] on p "Settings" at bounding box center [64, 68] width 28 height 11
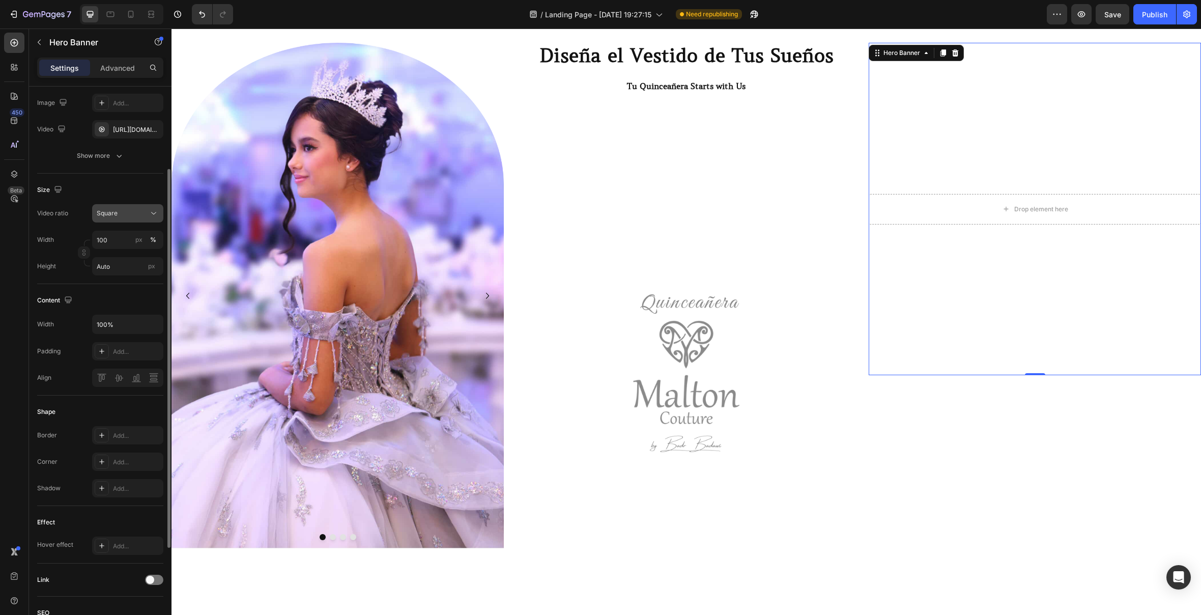
click at [134, 211] on div "Square" at bounding box center [123, 213] width 52 height 9
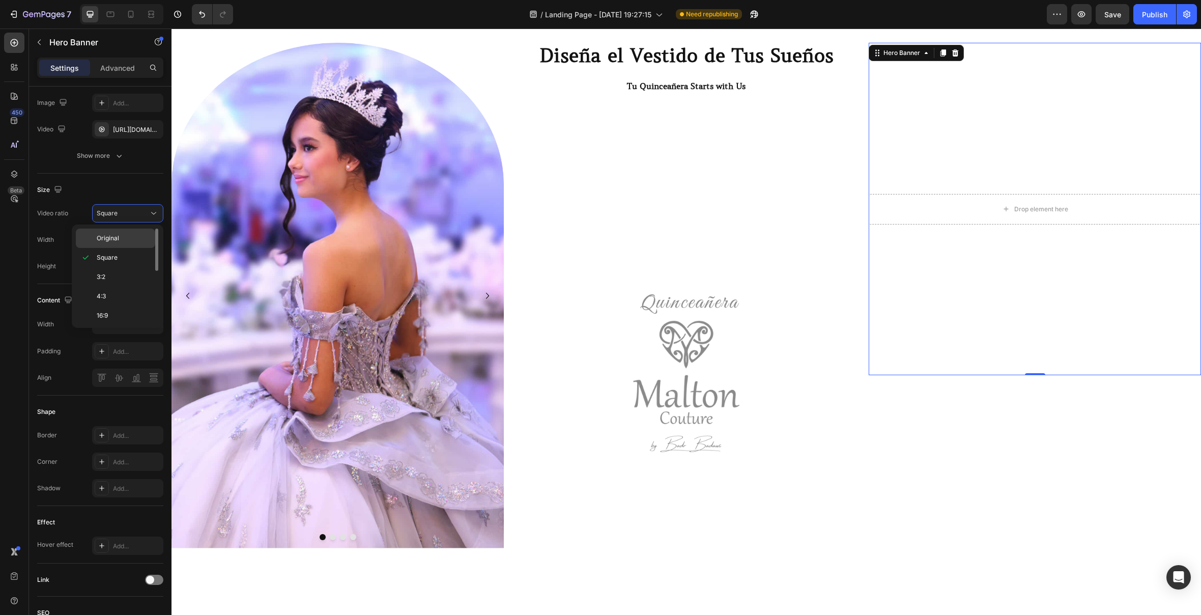
click at [127, 232] on div "Original" at bounding box center [115, 238] width 79 height 19
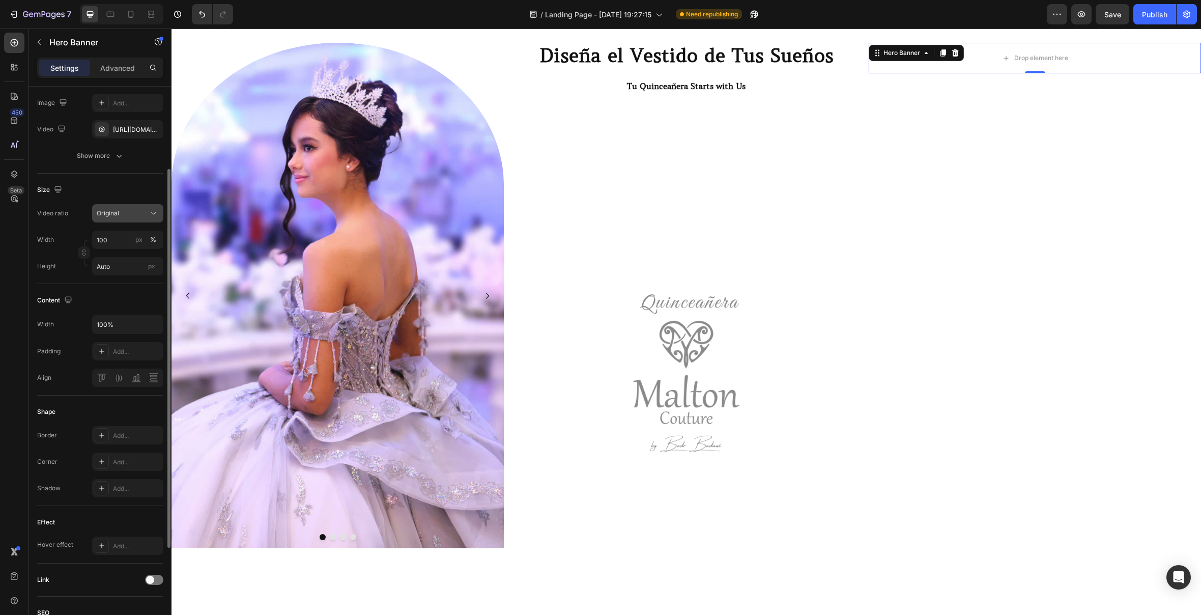
click at [135, 208] on div "Original" at bounding box center [128, 213] width 62 height 10
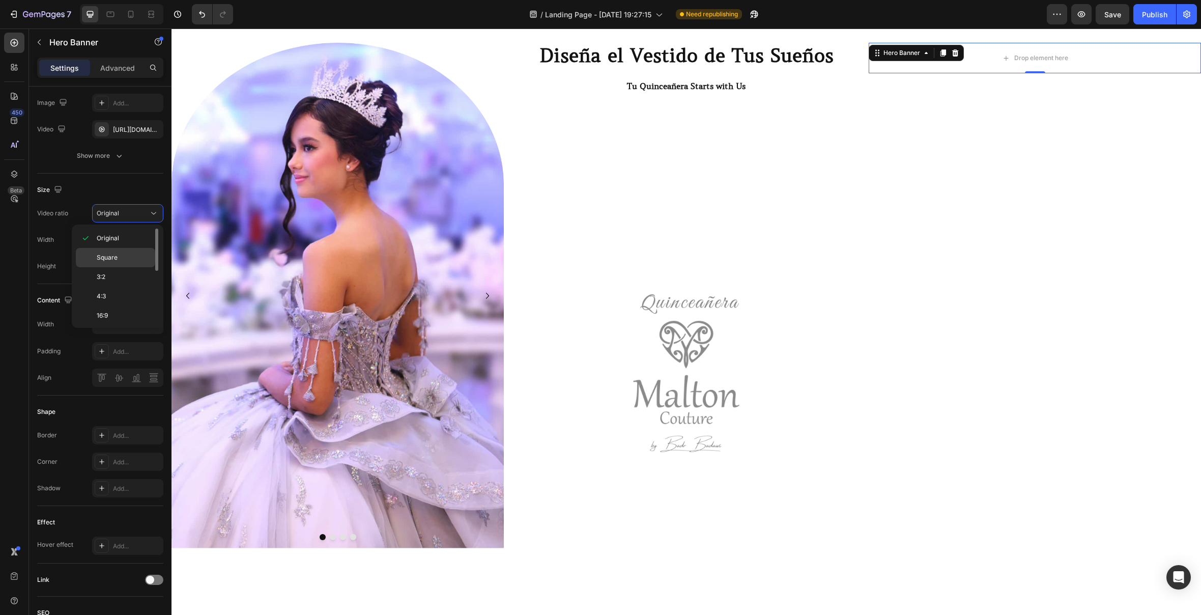
click at [129, 253] on p "Square" at bounding box center [124, 257] width 54 height 9
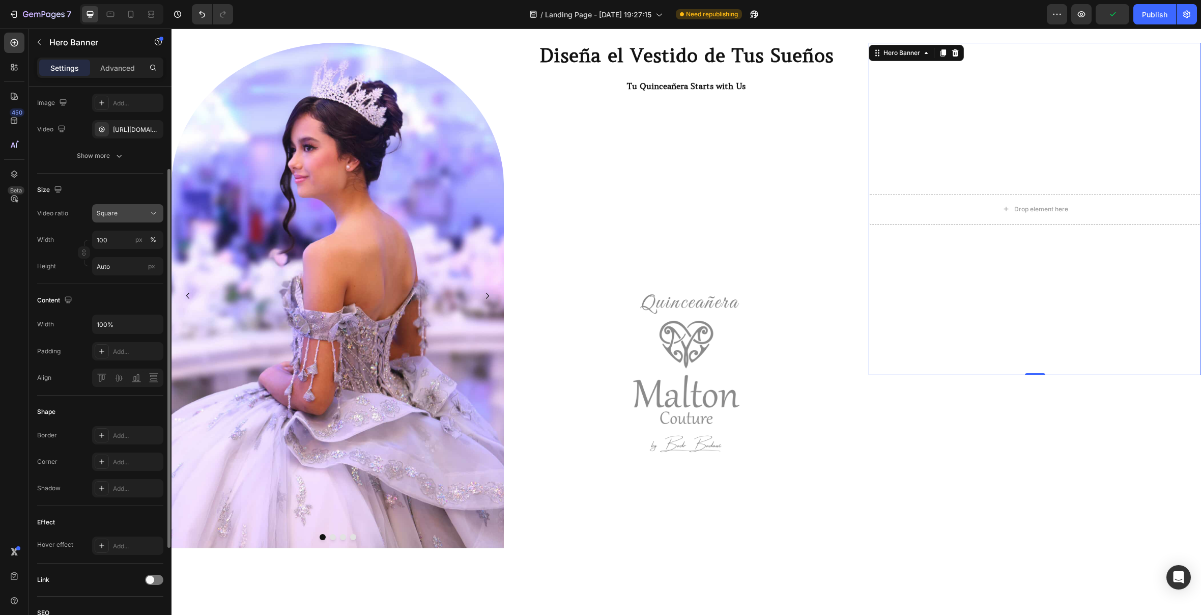
click at [136, 217] on div "Square" at bounding box center [123, 213] width 52 height 9
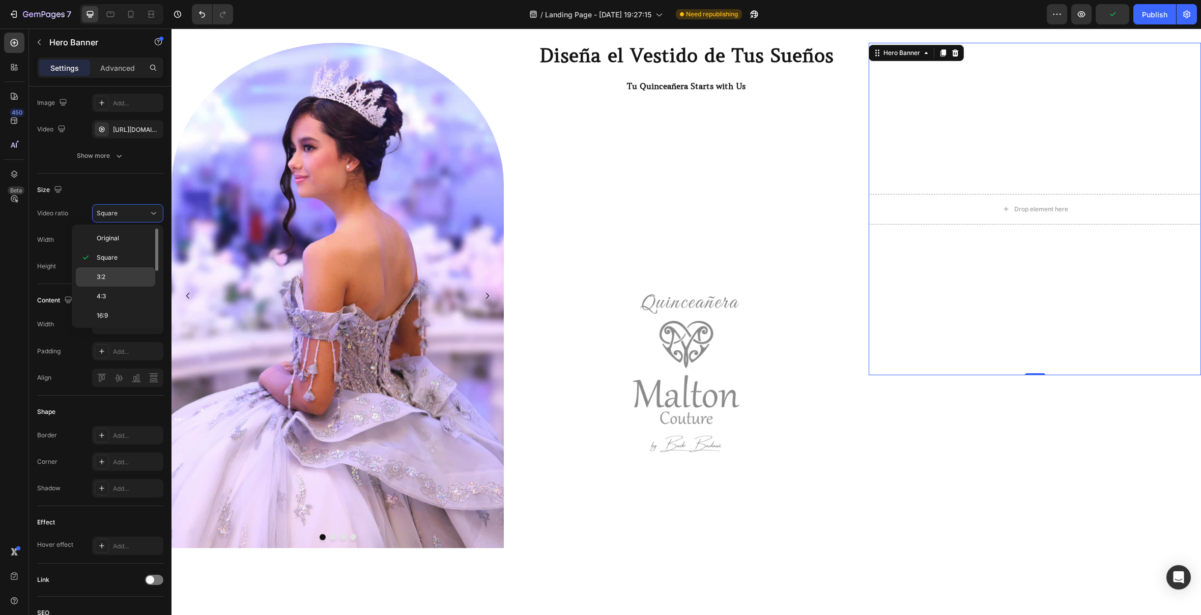
click at [132, 276] on p "3:2" at bounding box center [124, 276] width 54 height 9
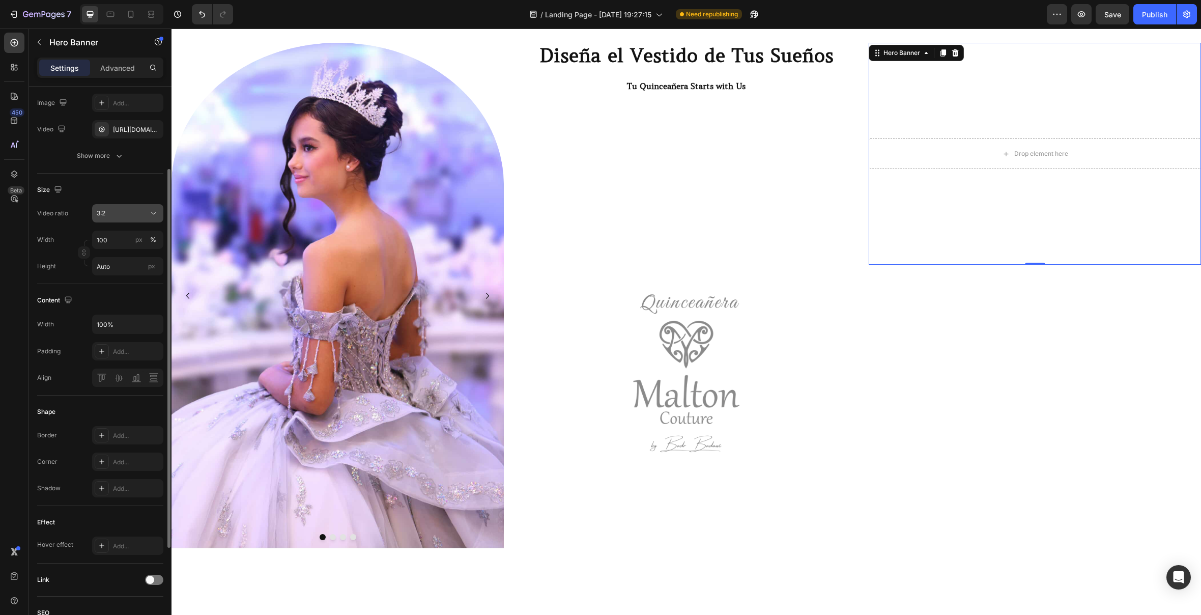
click at [138, 218] on button "3:2" at bounding box center [127, 213] width 71 height 18
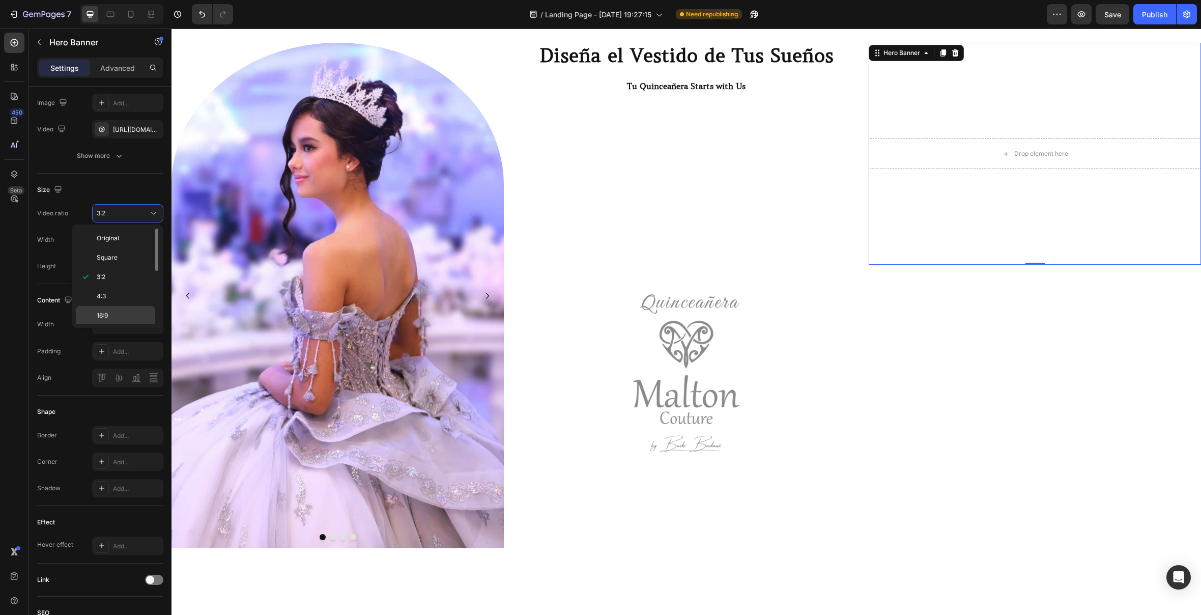
click at [120, 313] on p "16:9" at bounding box center [124, 315] width 54 height 9
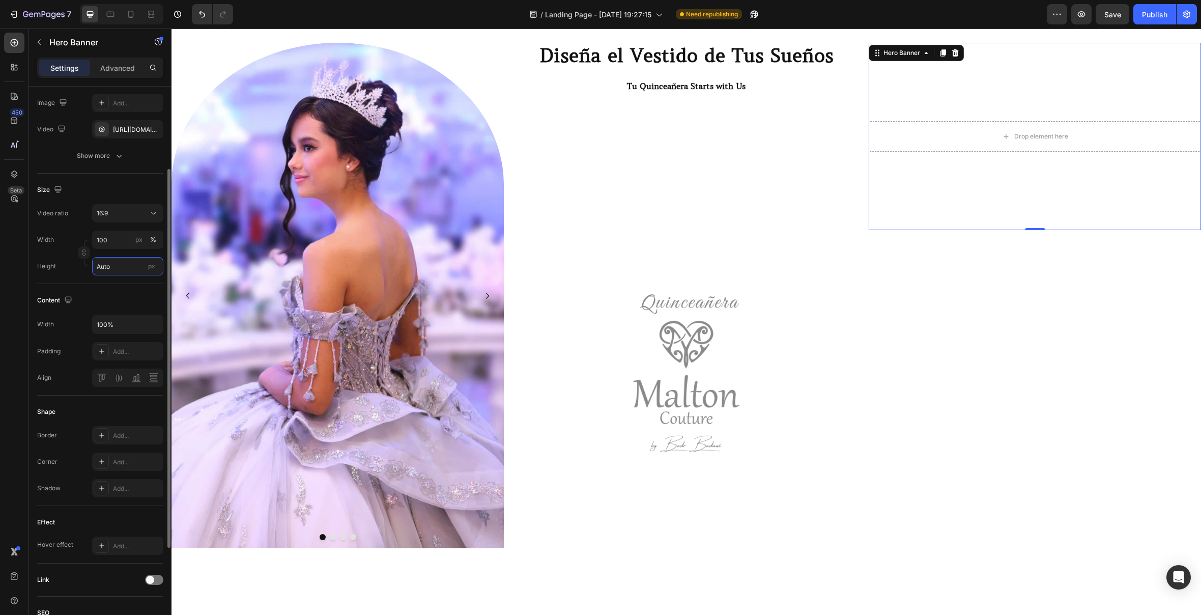
click at [137, 264] on input "Auto" at bounding box center [127, 266] width 71 height 18
click at [134, 308] on p "Fit screen 100vh" at bounding box center [125, 308] width 59 height 9
type input "100 vh"
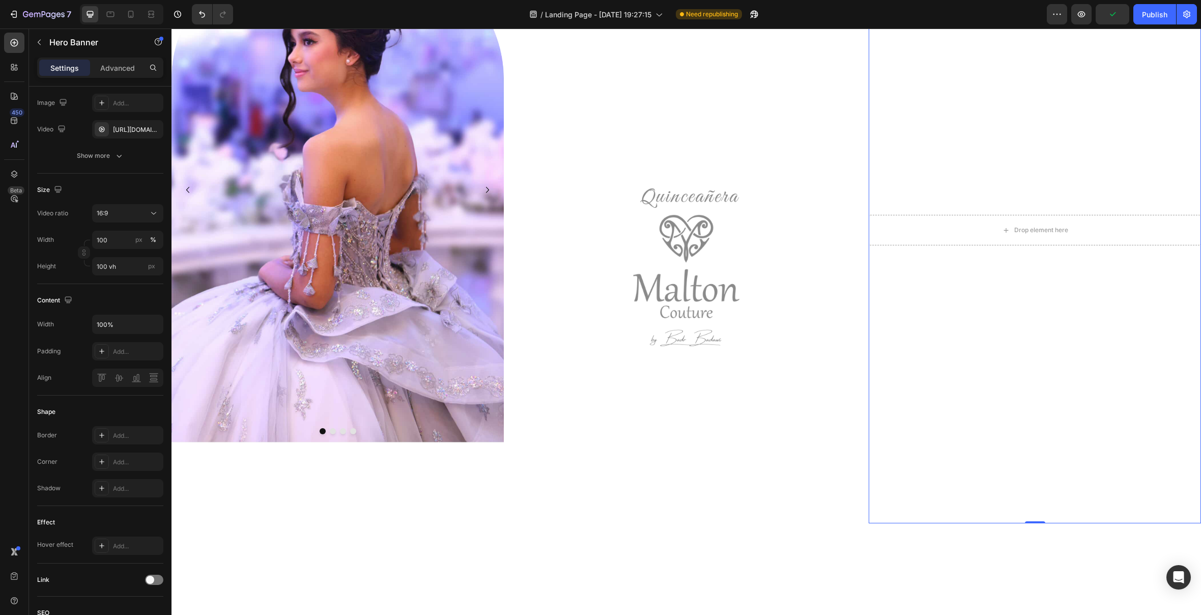
scroll to position [1154, 0]
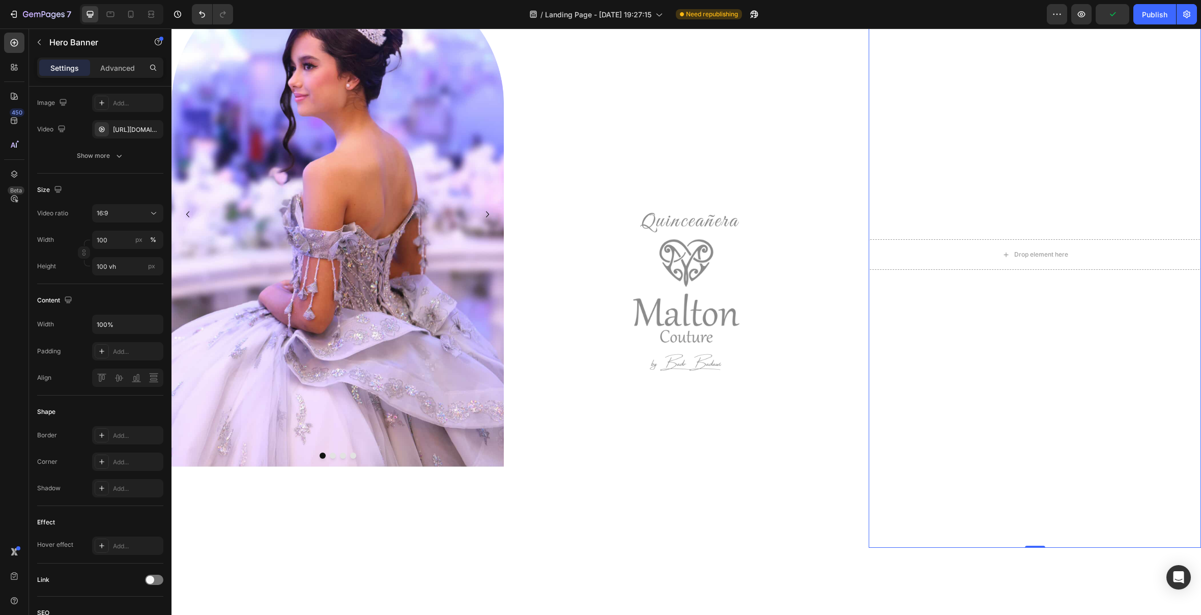
click at [1082, 435] on div "Background Image" at bounding box center [1035, 254] width 332 height 586
click at [45, 40] on button "button" at bounding box center [39, 42] width 16 height 16
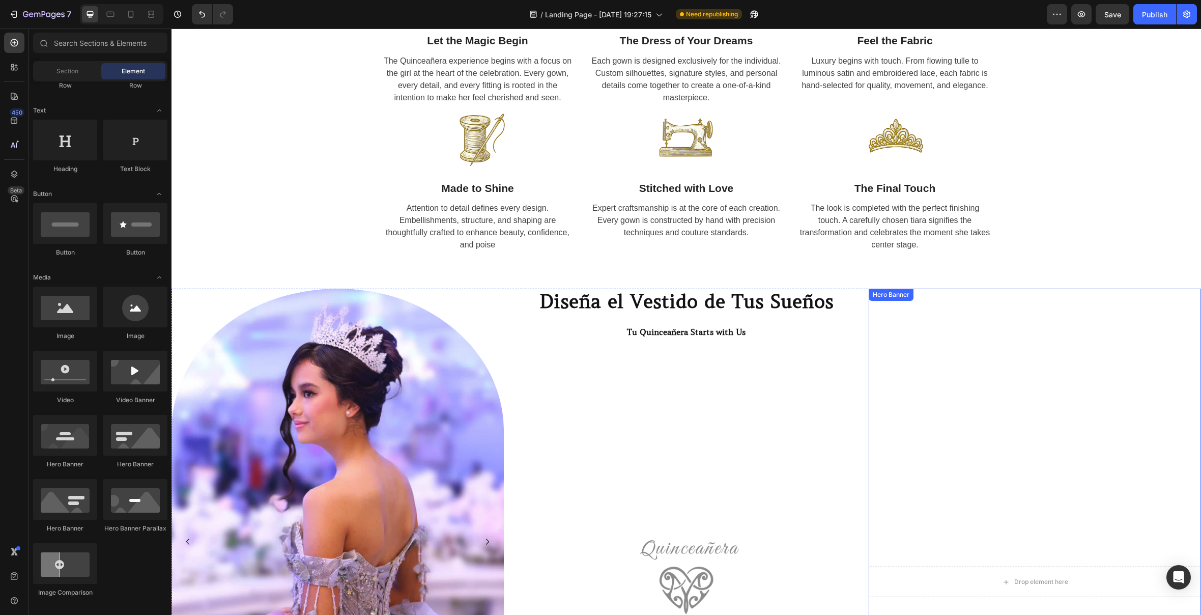
scroll to position [749, 0]
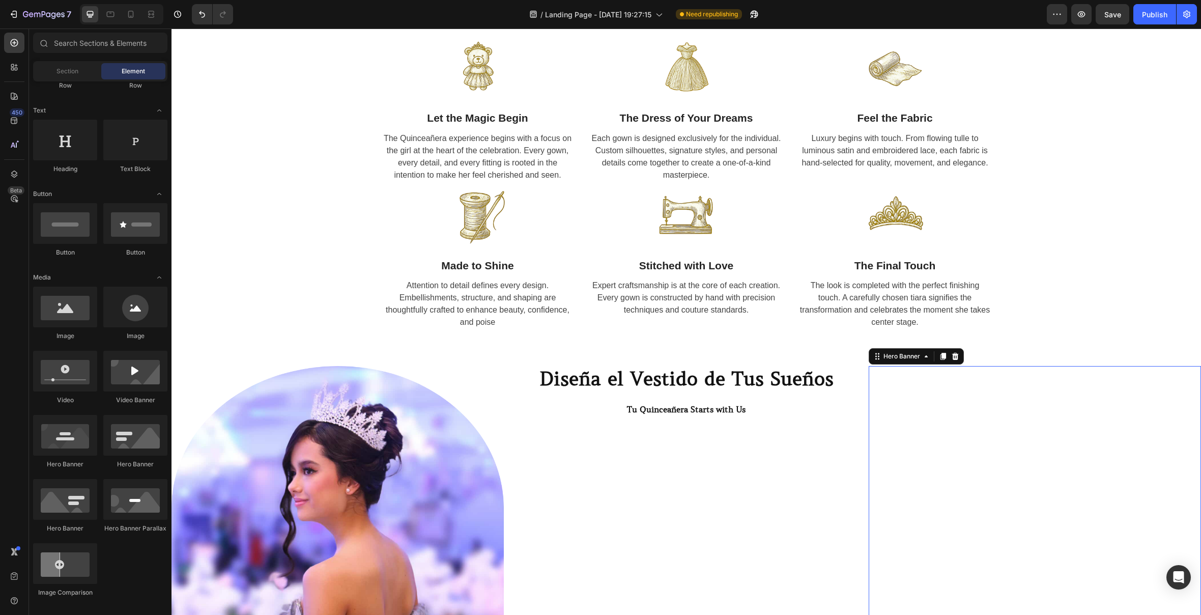
click at [1134, 474] on video "Background Image" at bounding box center [1035, 459] width 332 height 187
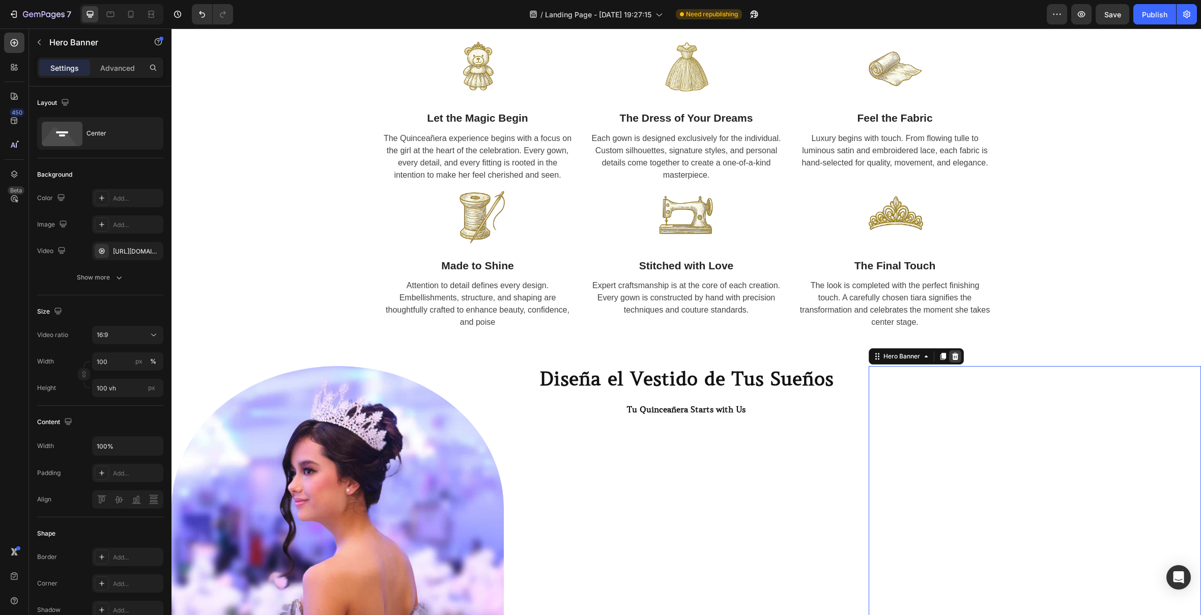
click at [952, 360] on icon at bounding box center [955, 356] width 8 height 8
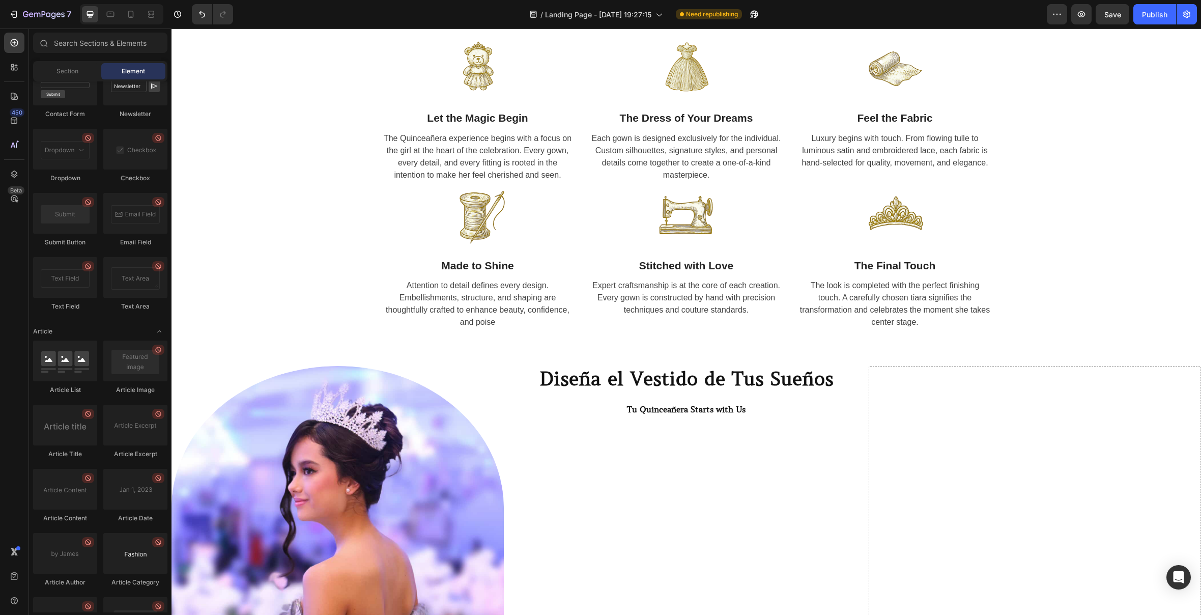
scroll to position [2486, 0]
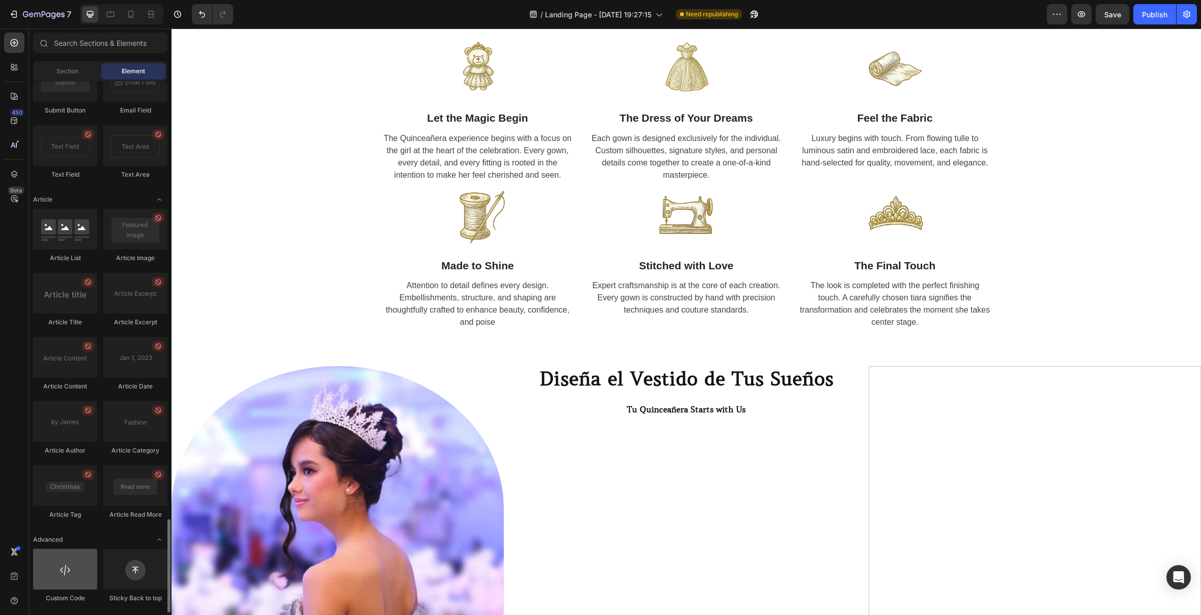
click at [62, 568] on div at bounding box center [65, 569] width 64 height 41
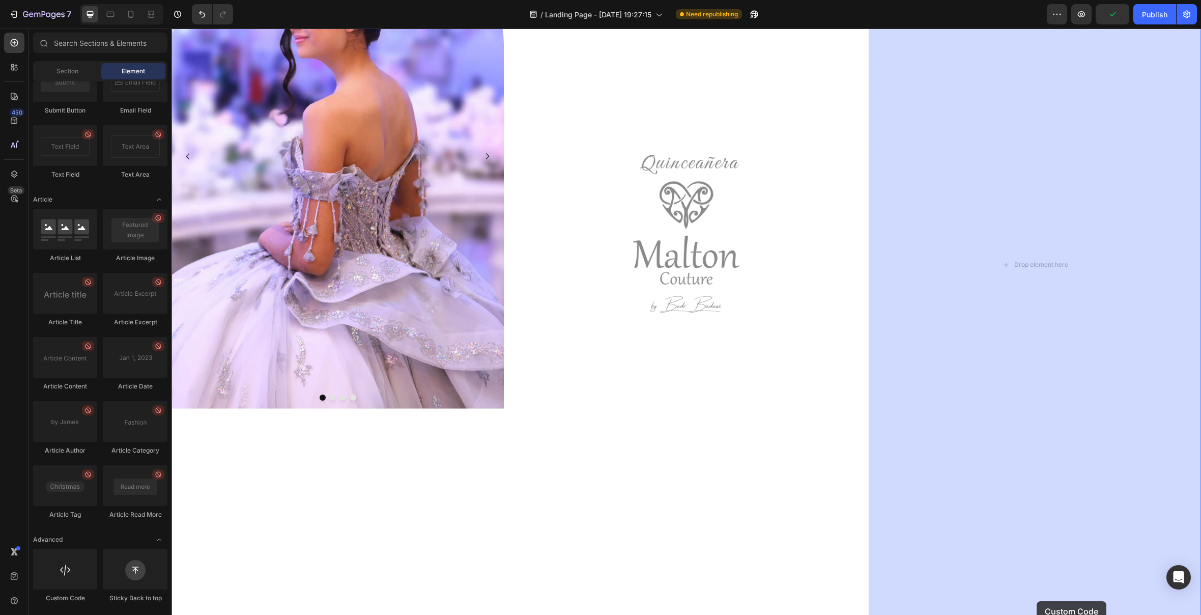
scroll to position [1214, 0]
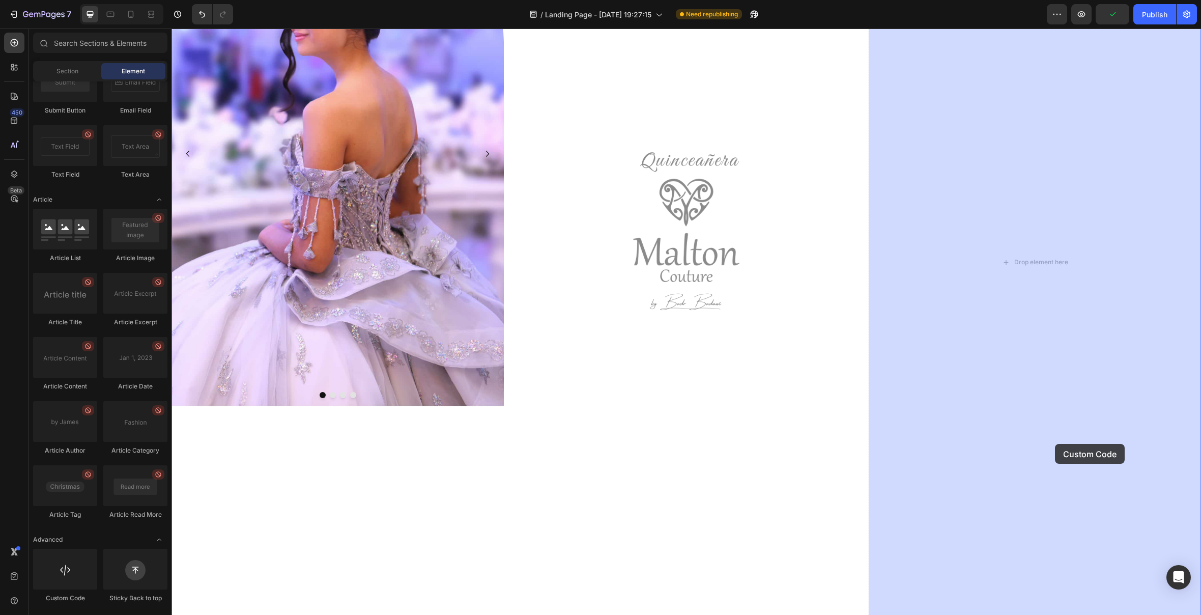
drag, startPoint x: 230, startPoint y: 596, endPoint x: 1055, endPoint y: 444, distance: 839.0
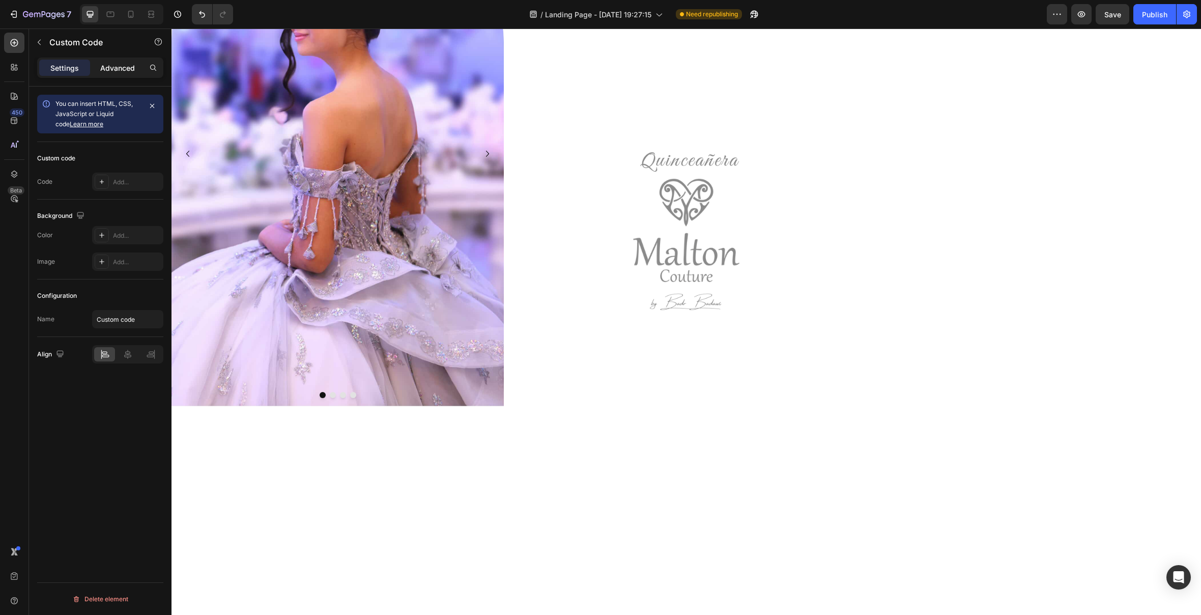
click at [118, 72] on p "Advanced" at bounding box center [117, 68] width 35 height 11
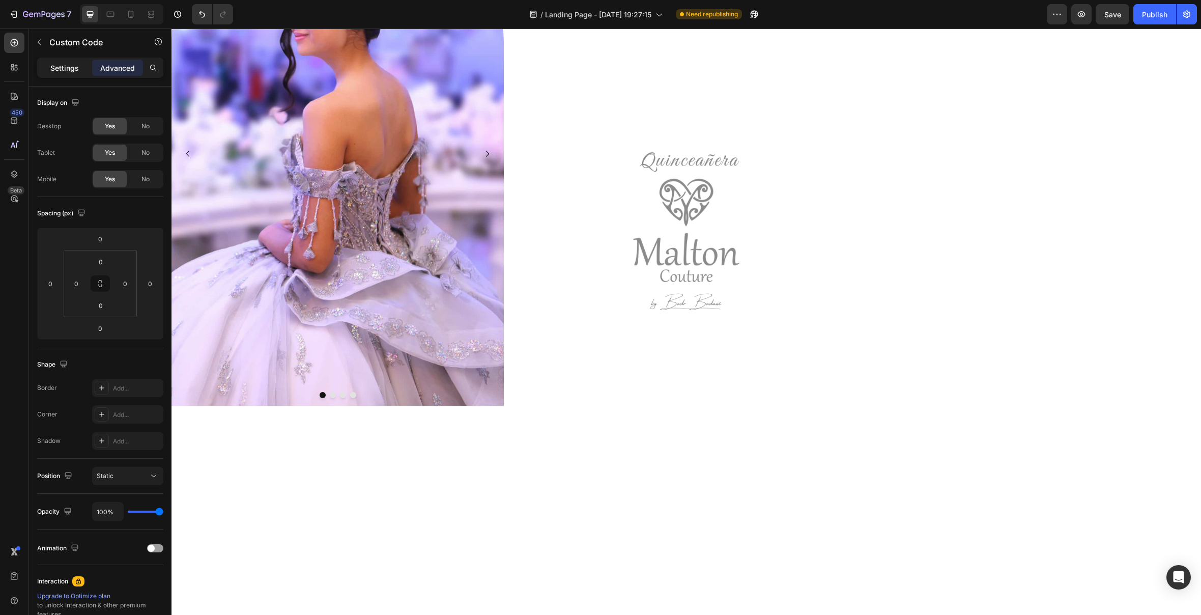
click at [70, 69] on p "Settings" at bounding box center [64, 68] width 28 height 11
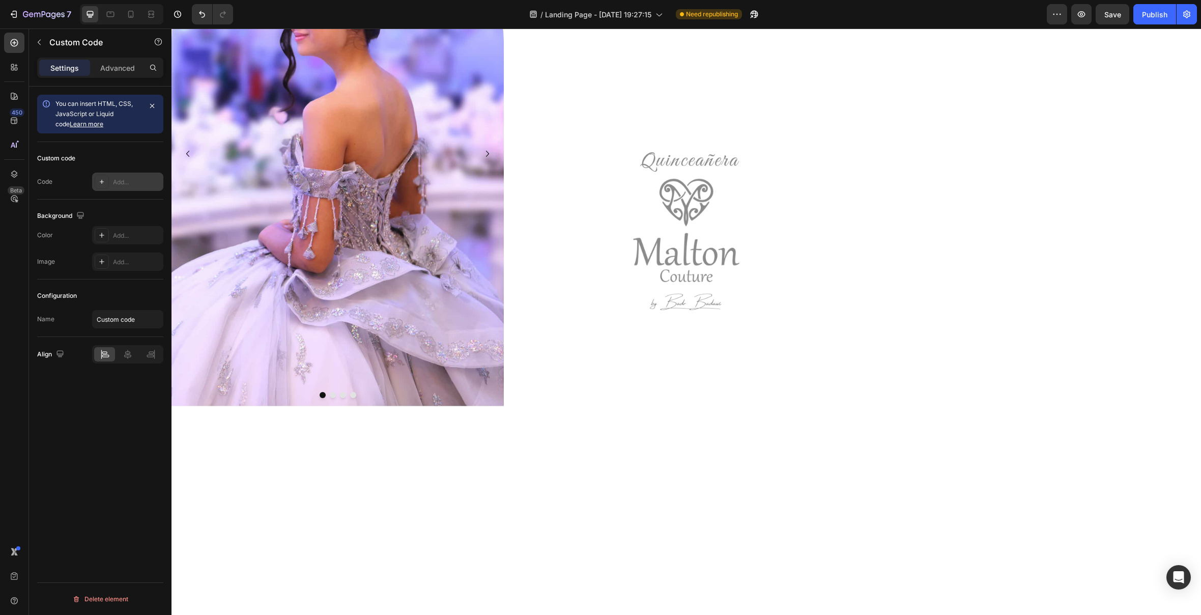
click at [133, 186] on div "Add..." at bounding box center [137, 182] width 48 height 9
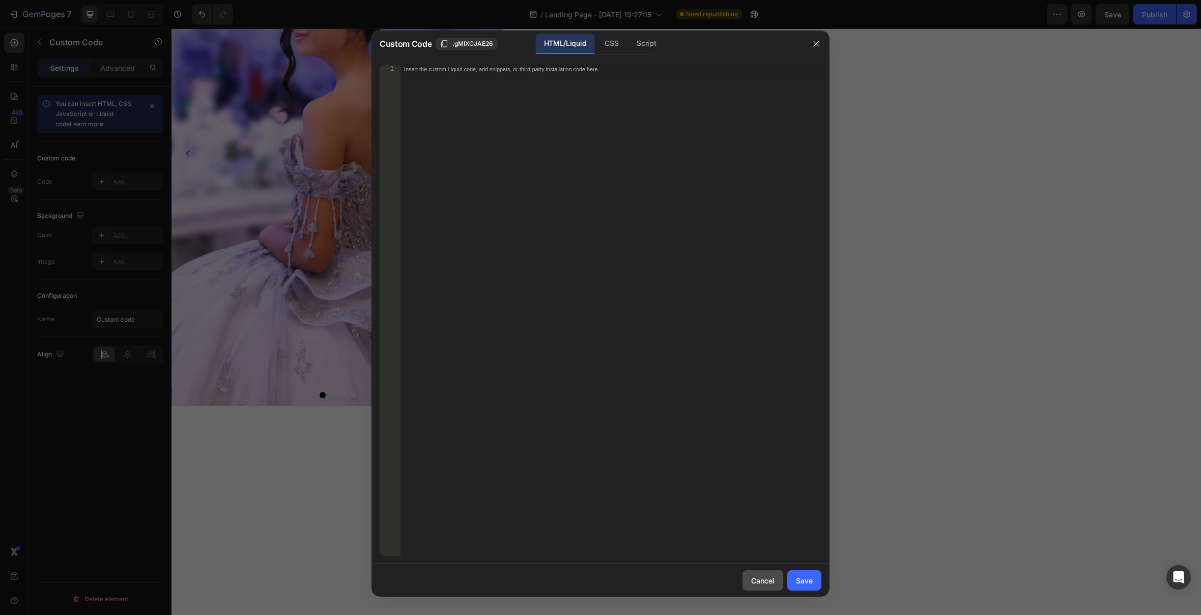
click at [772, 584] on div "Cancel" at bounding box center [762, 580] width 23 height 11
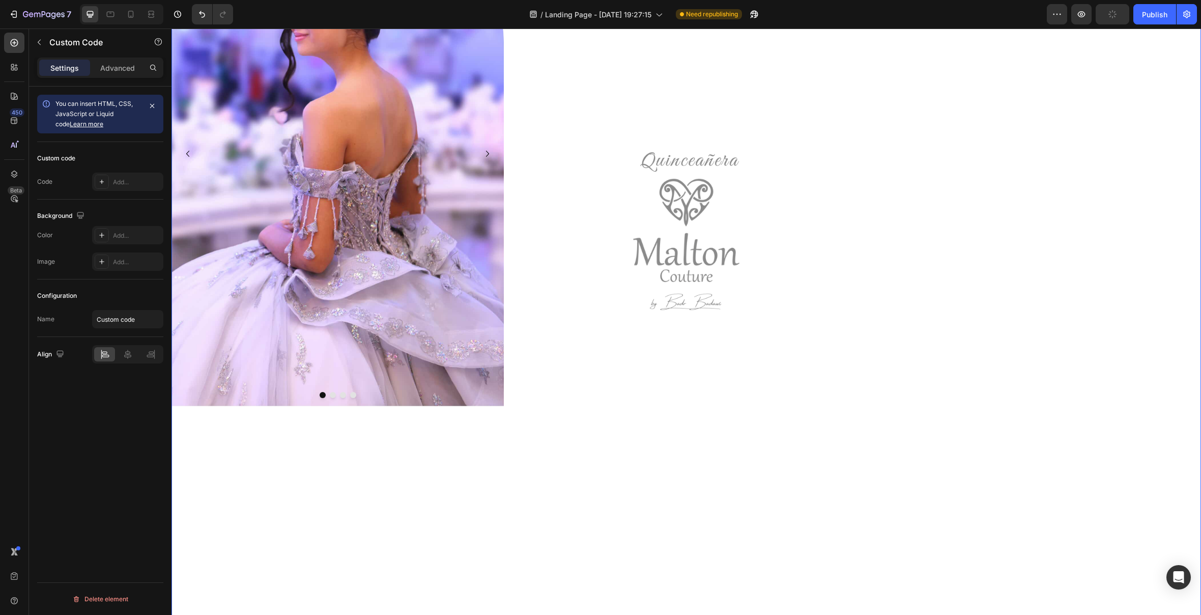
click at [1112, 358] on div "Custom code Custom Code" at bounding box center [1035, 262] width 332 height 723
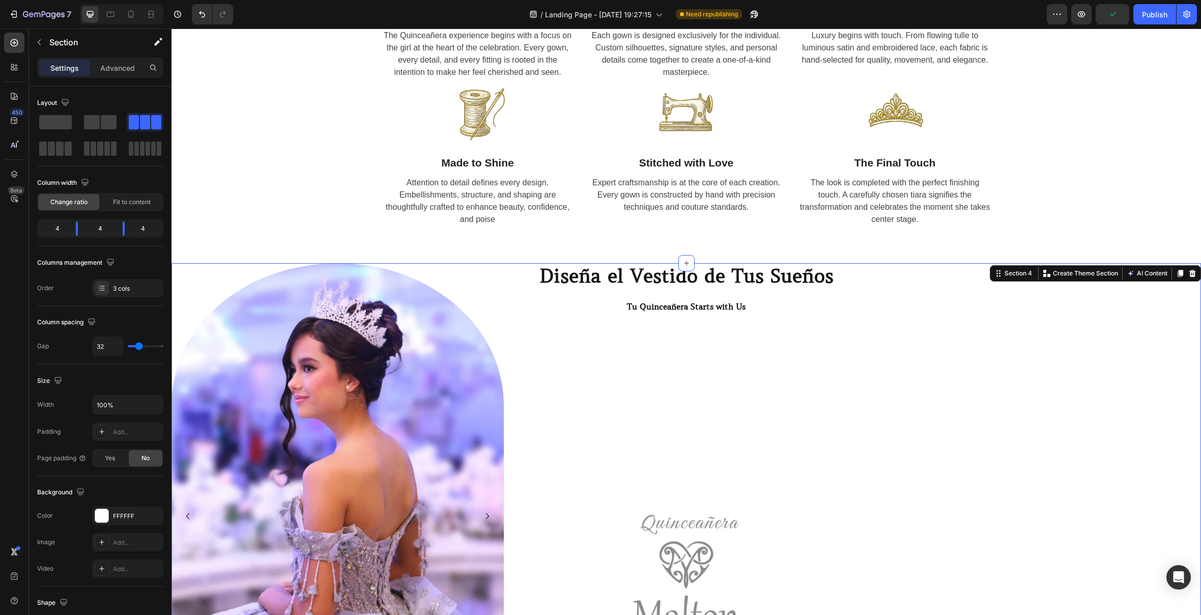
scroll to position [819, 0]
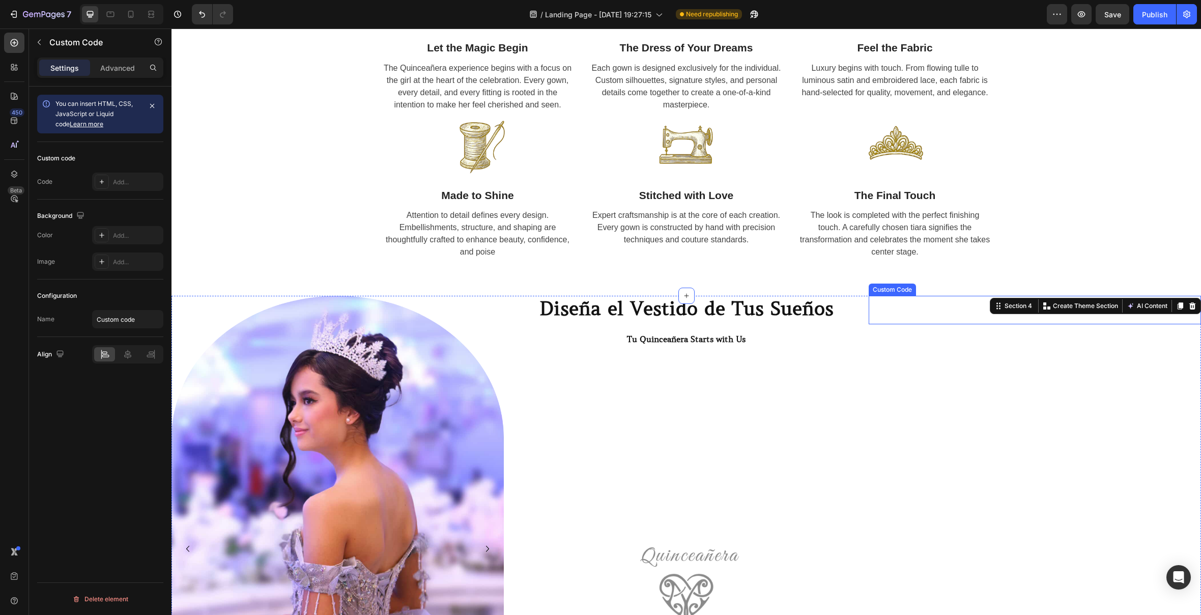
click at [943, 301] on p "Custom code" at bounding box center [1035, 310] width 332 height 28
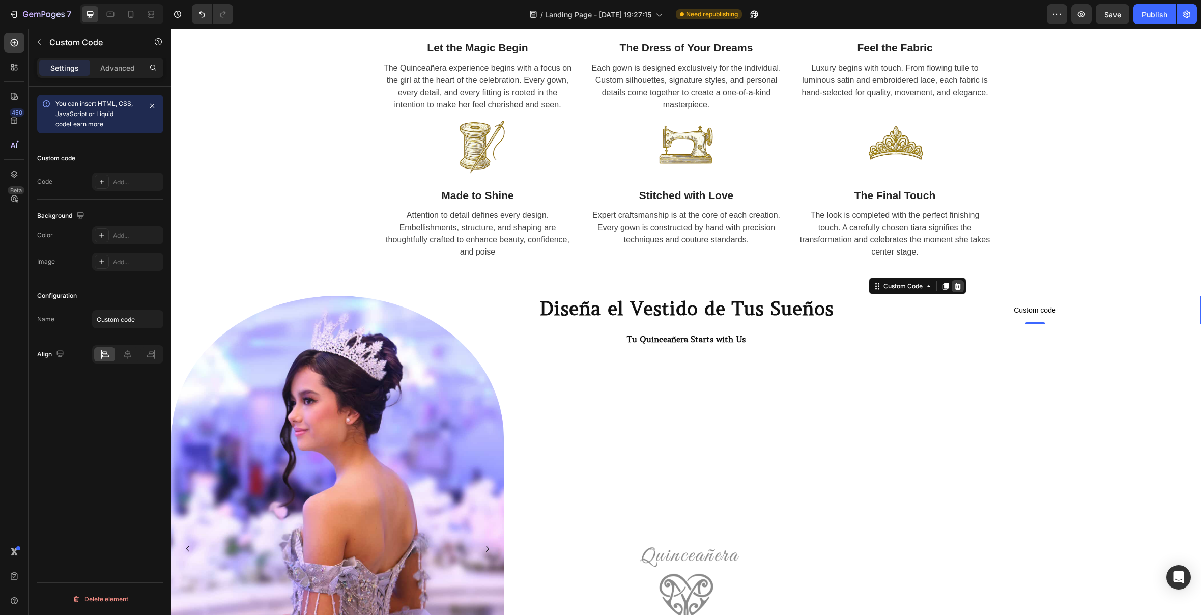
click at [962, 285] on icon at bounding box center [958, 286] width 8 height 8
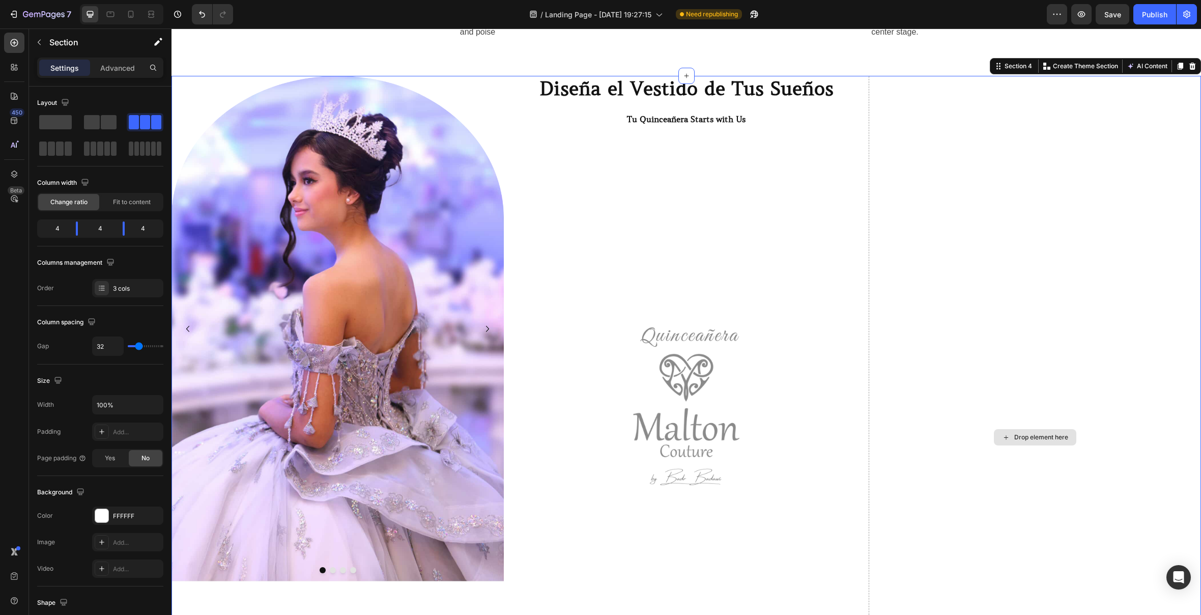
scroll to position [1095, 0]
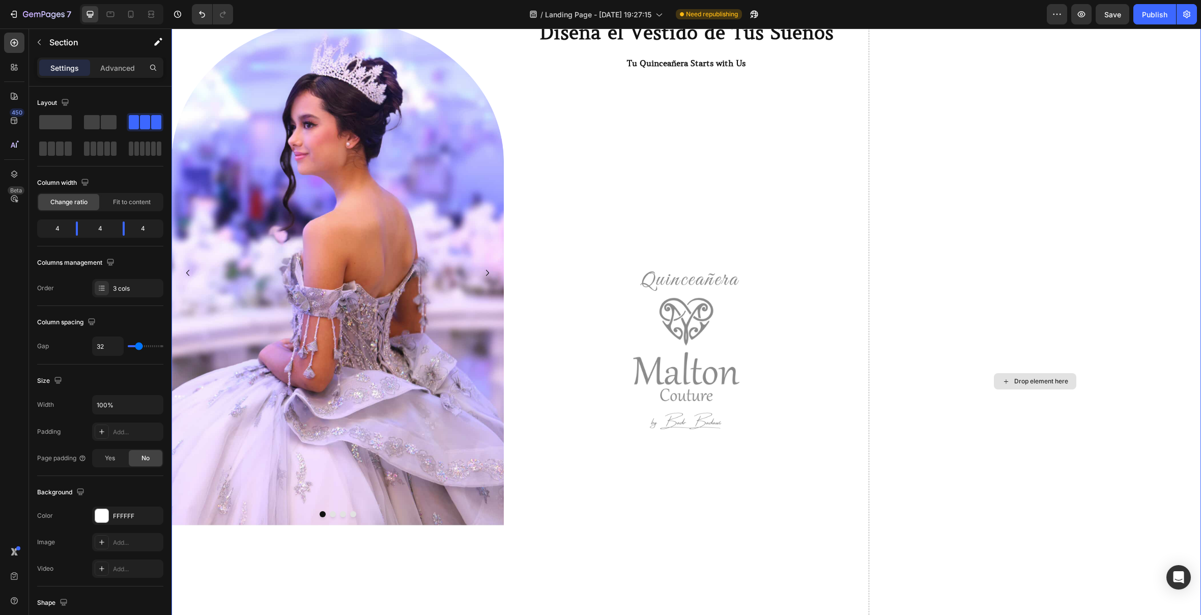
click at [1012, 459] on div "Drop element here" at bounding box center [1035, 381] width 332 height 723
click at [43, 40] on icon "button" at bounding box center [39, 42] width 8 height 8
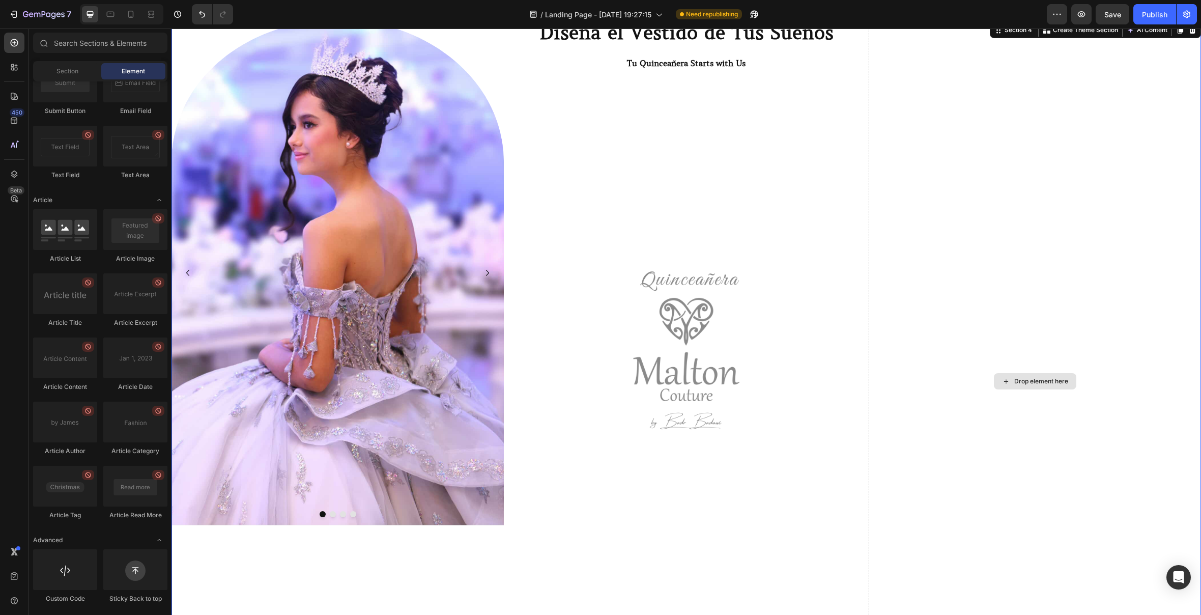
click at [1176, 259] on div "Drop element here" at bounding box center [1035, 381] width 332 height 723
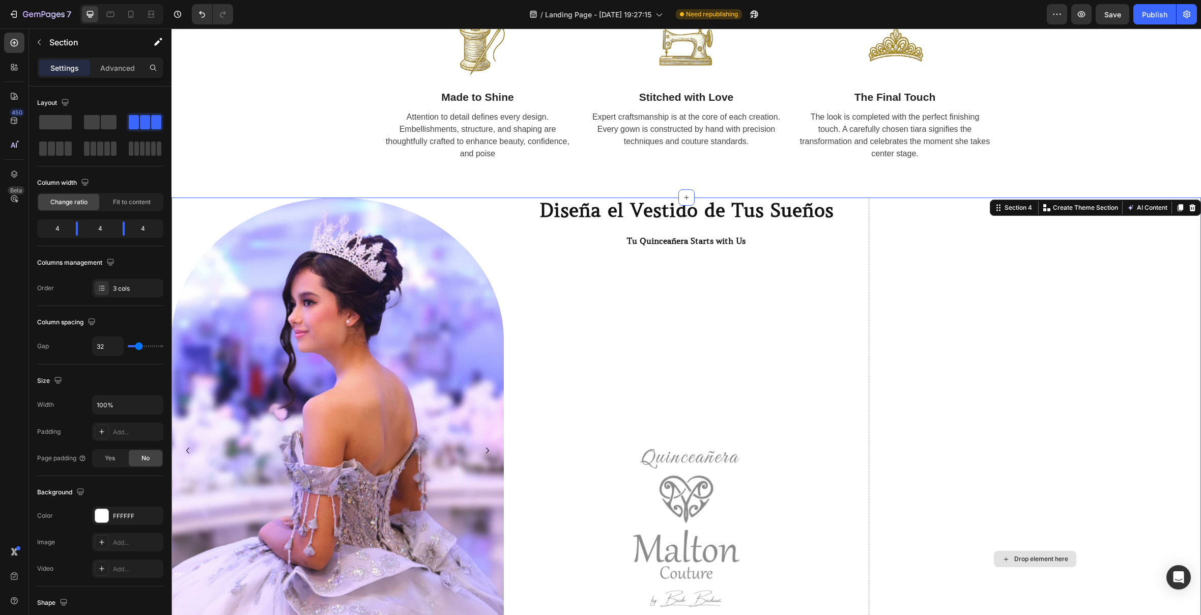
scroll to position [914, 0]
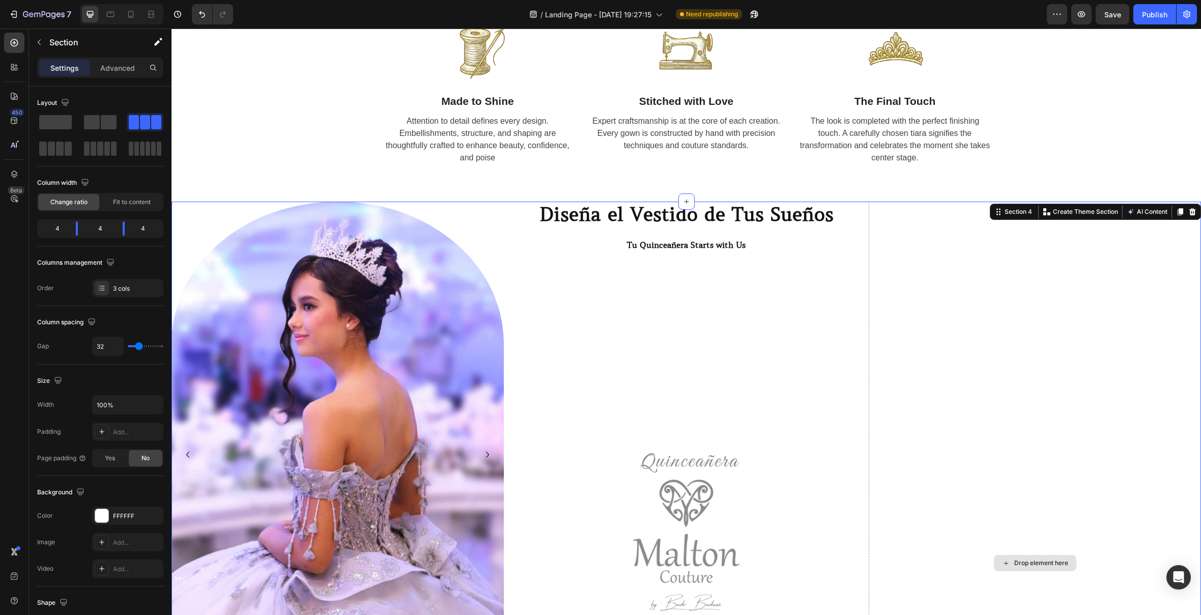
click at [995, 383] on div "Drop element here" at bounding box center [1035, 563] width 332 height 723
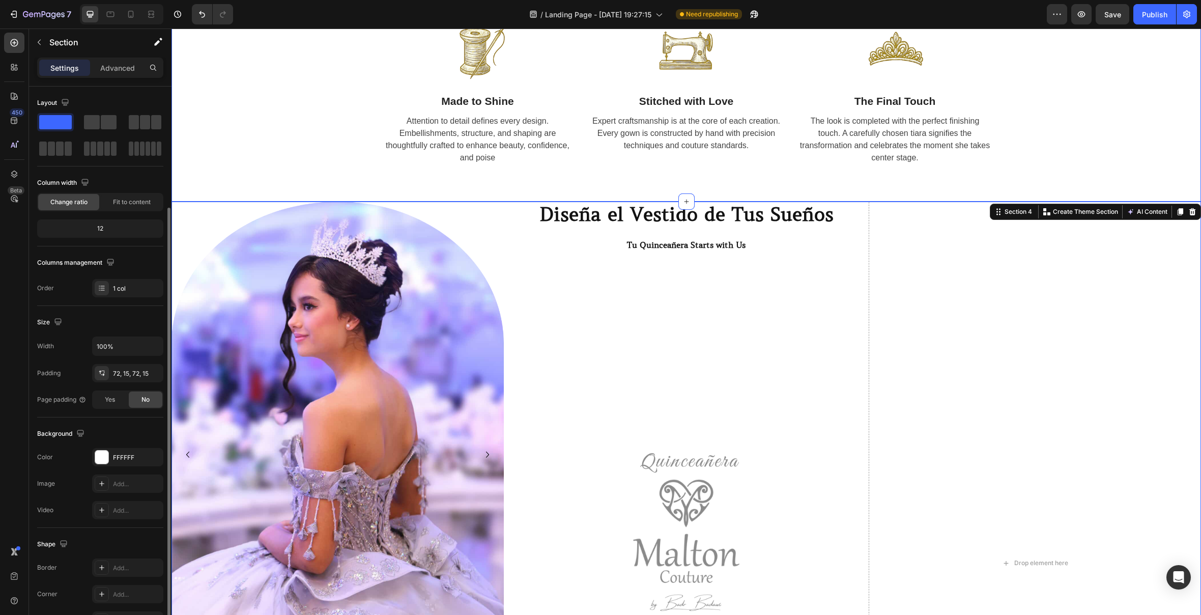
scroll to position [64, 0]
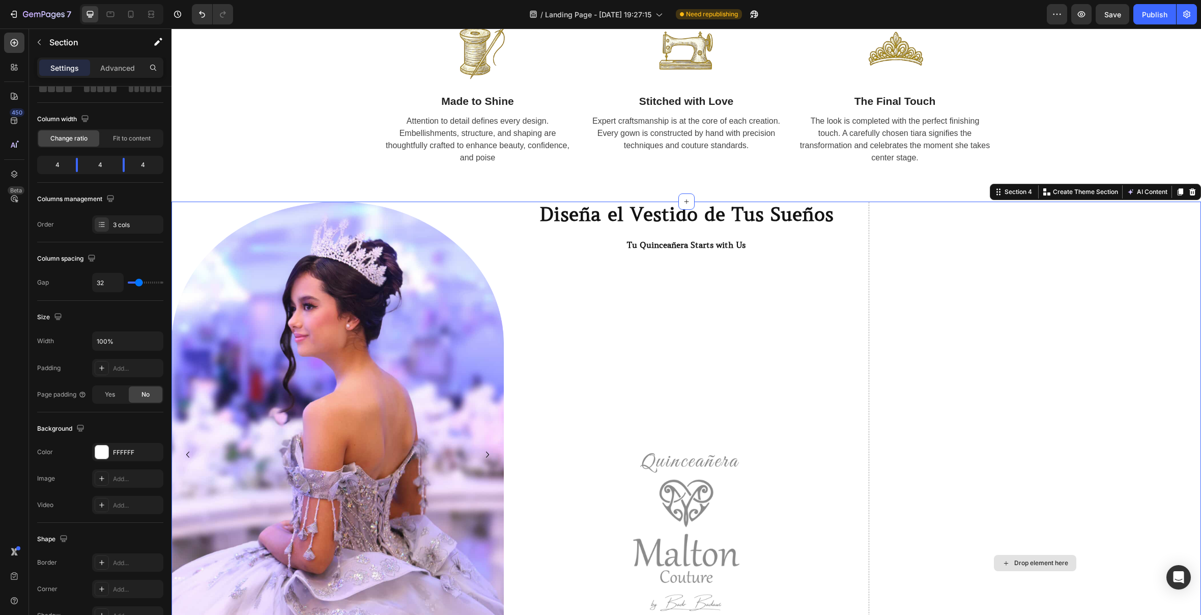
click at [1127, 349] on div "Drop element here" at bounding box center [1035, 563] width 332 height 723
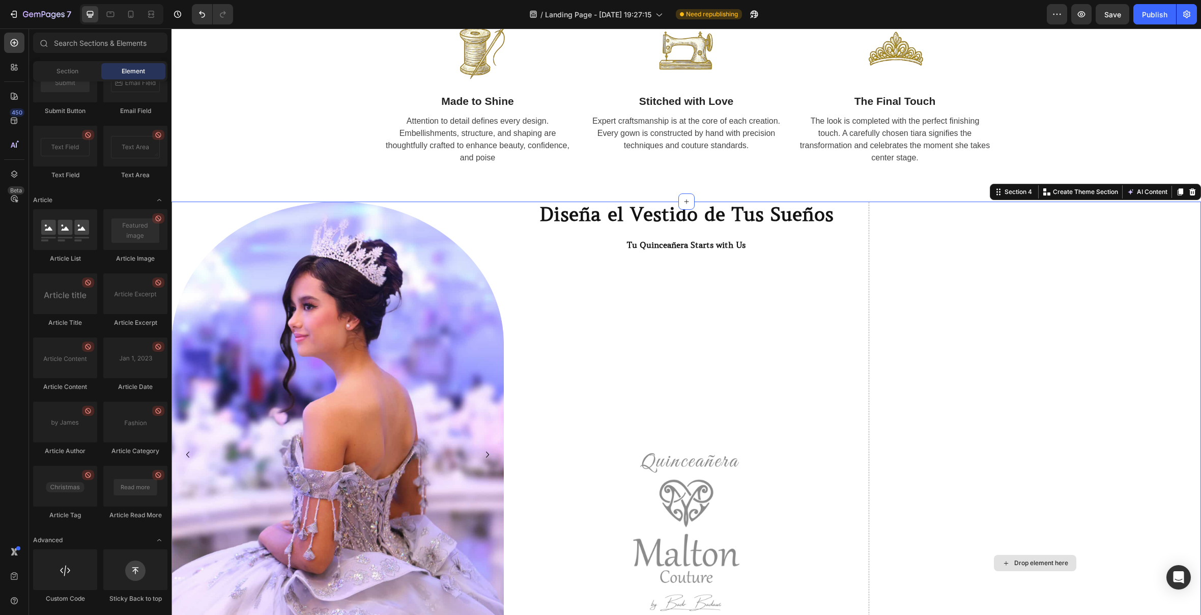
click at [1033, 569] on div "Drop element here" at bounding box center [1035, 563] width 82 height 16
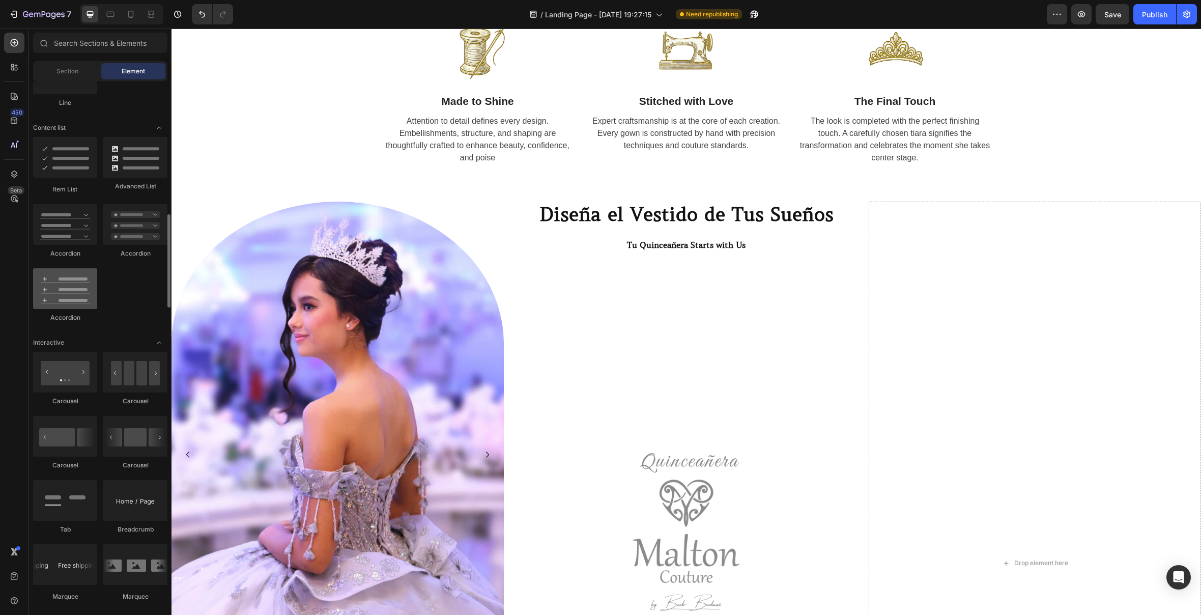
scroll to position [775, 0]
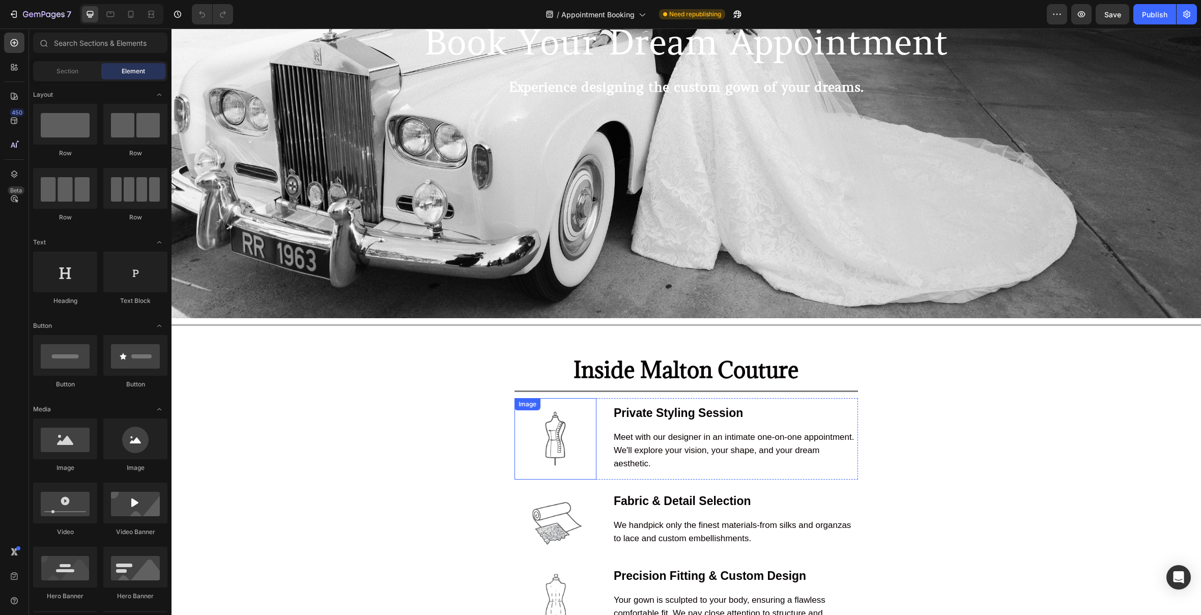
scroll to position [254, 0]
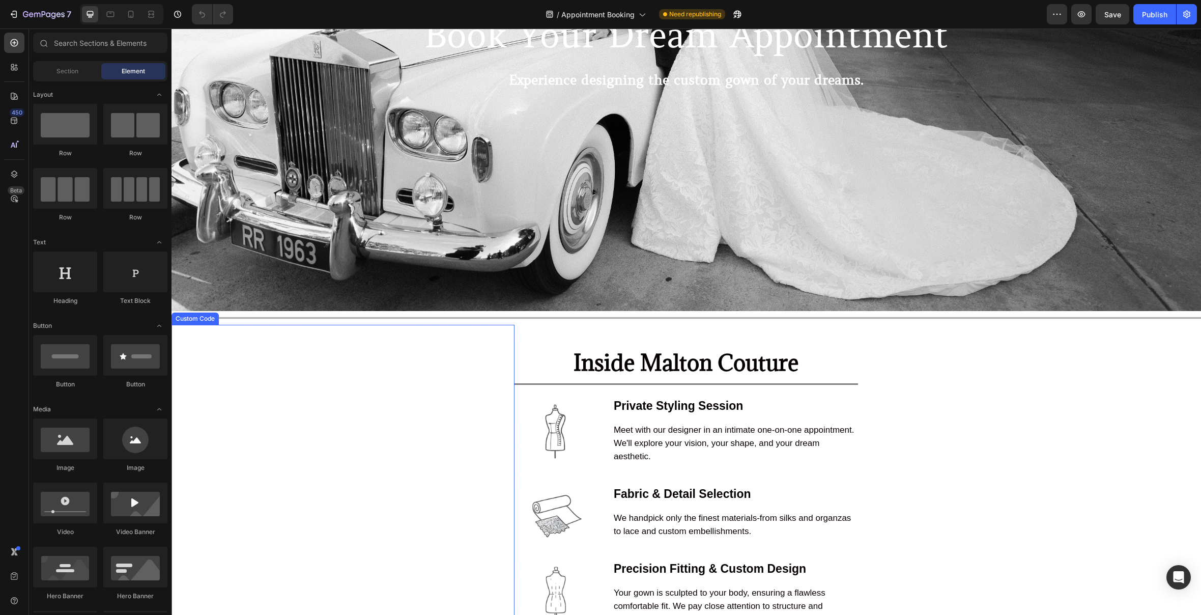
click at [429, 416] on video at bounding box center [342, 596] width 305 height 543
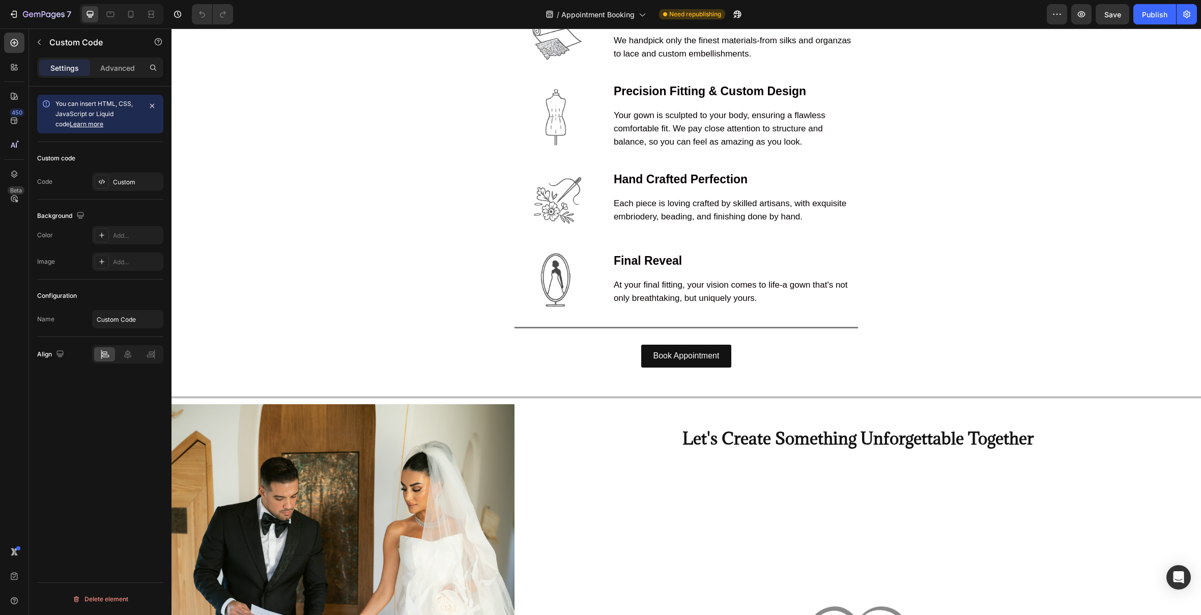
scroll to position [734, 0]
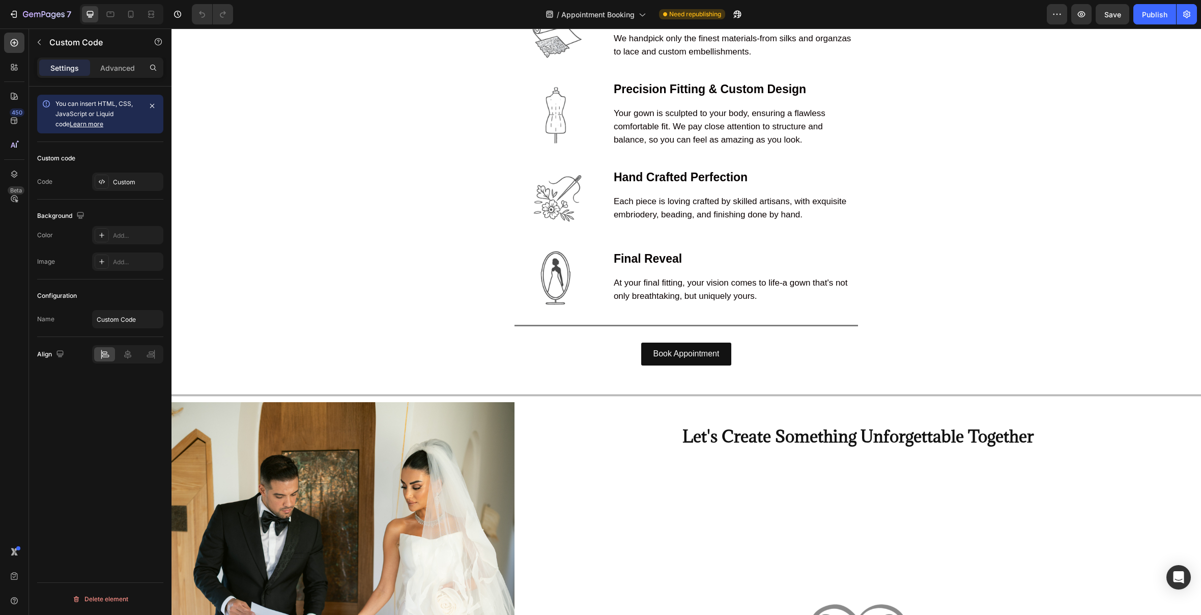
click at [392, 282] on video at bounding box center [342, 116] width 305 height 543
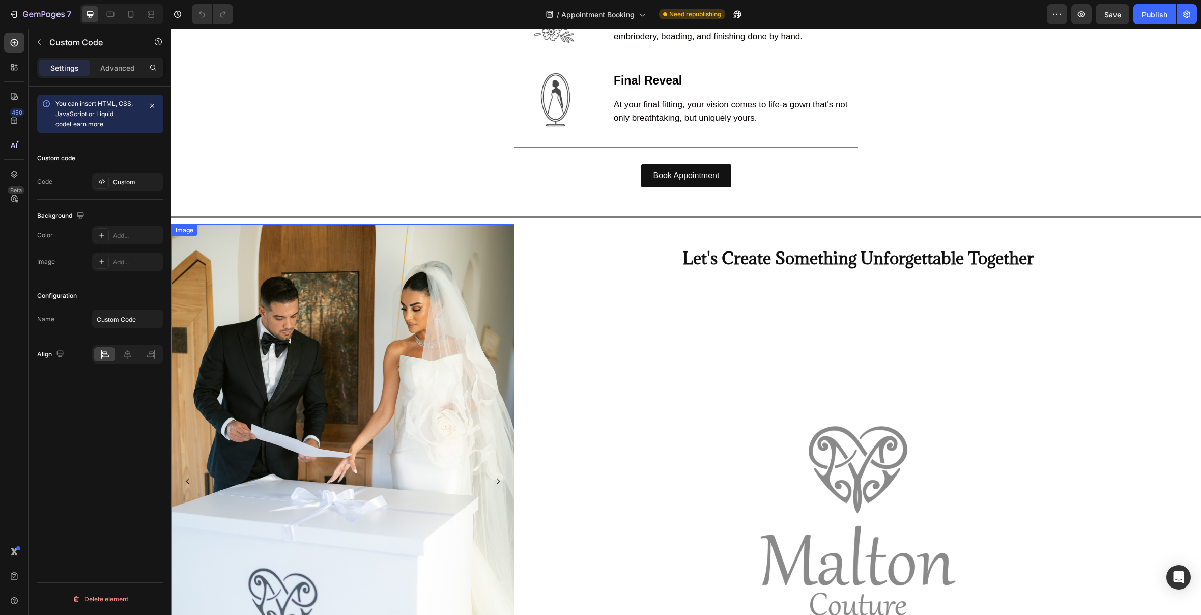
scroll to position [906, 0]
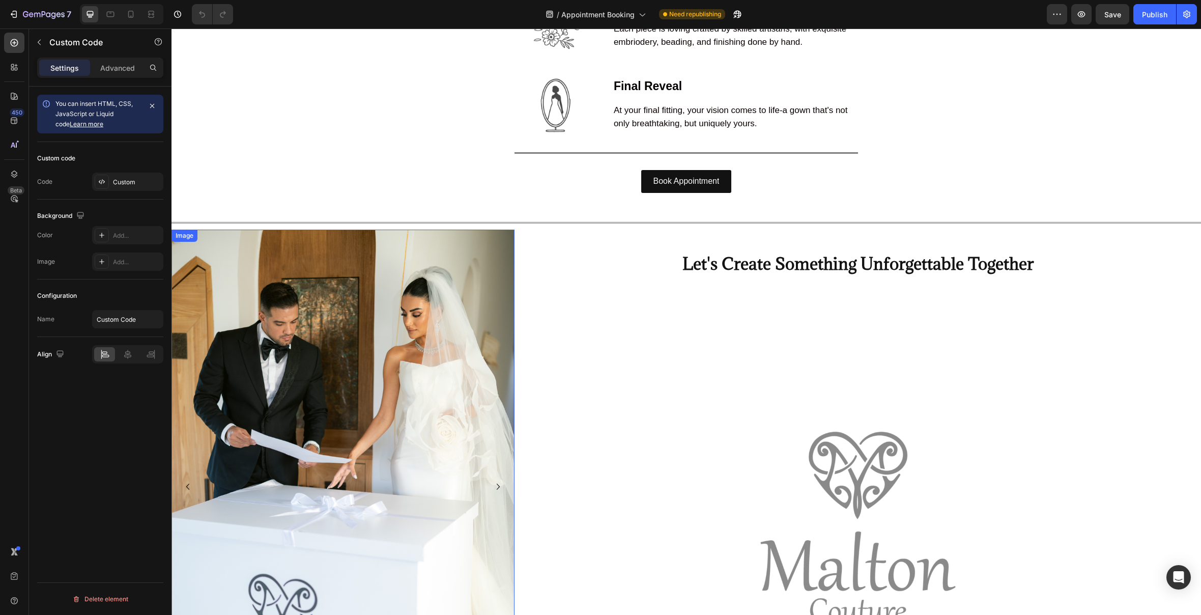
click at [281, 274] on img at bounding box center [343, 487] width 343 height 515
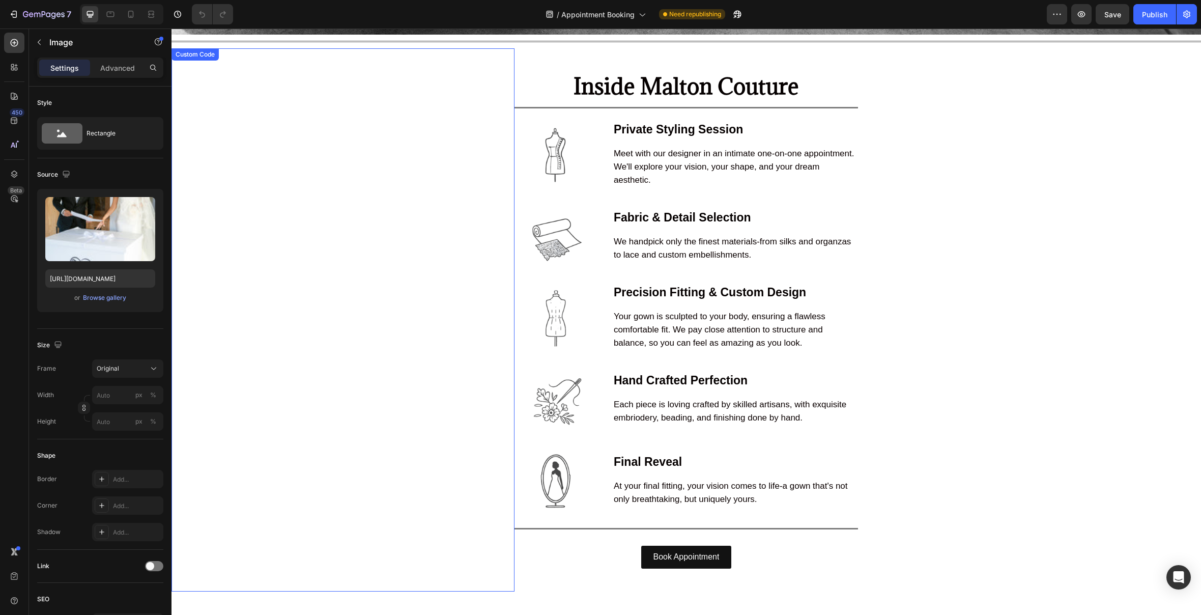
scroll to position [443, 0]
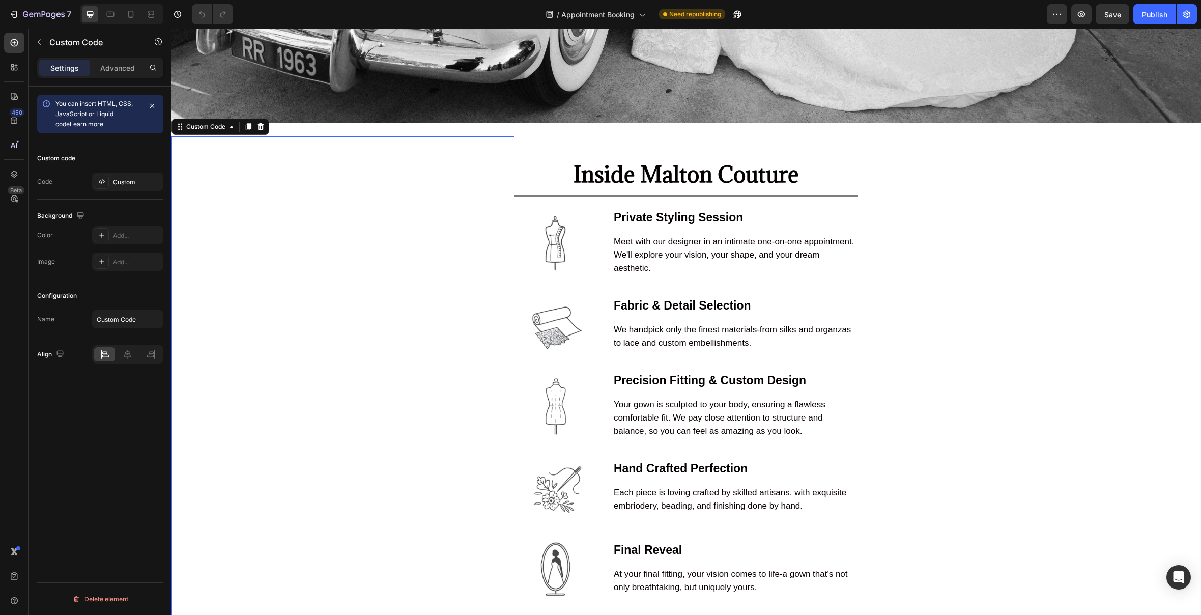
click at [296, 275] on video at bounding box center [342, 407] width 305 height 543
click at [139, 177] on div "Custom" at bounding box center [127, 182] width 71 height 18
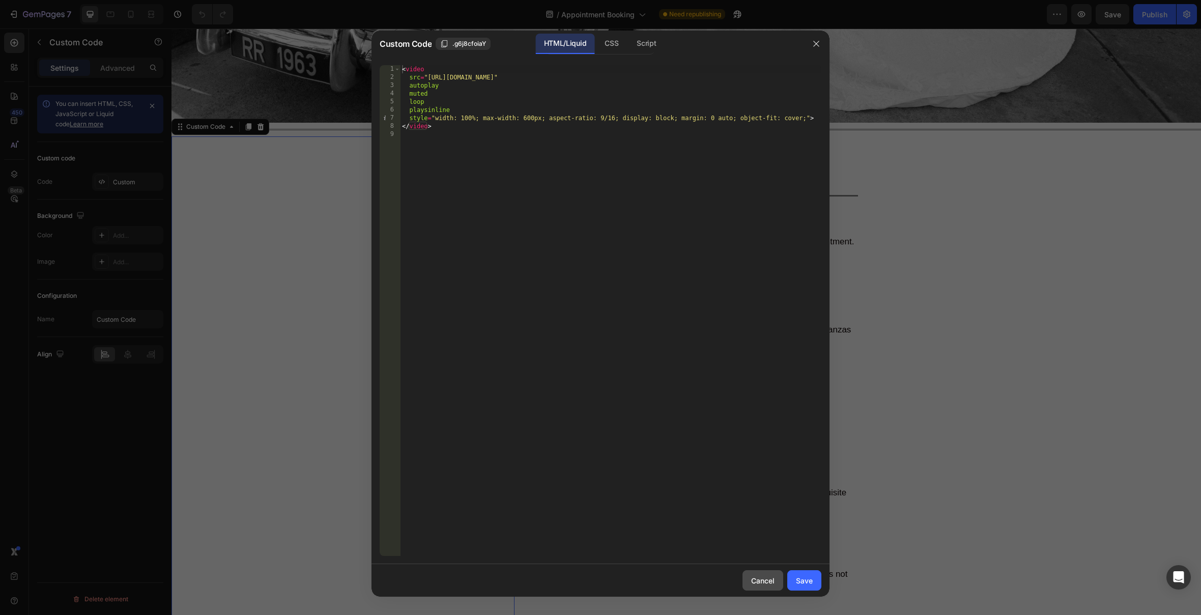
click at [760, 580] on div "Cancel" at bounding box center [762, 580] width 23 height 11
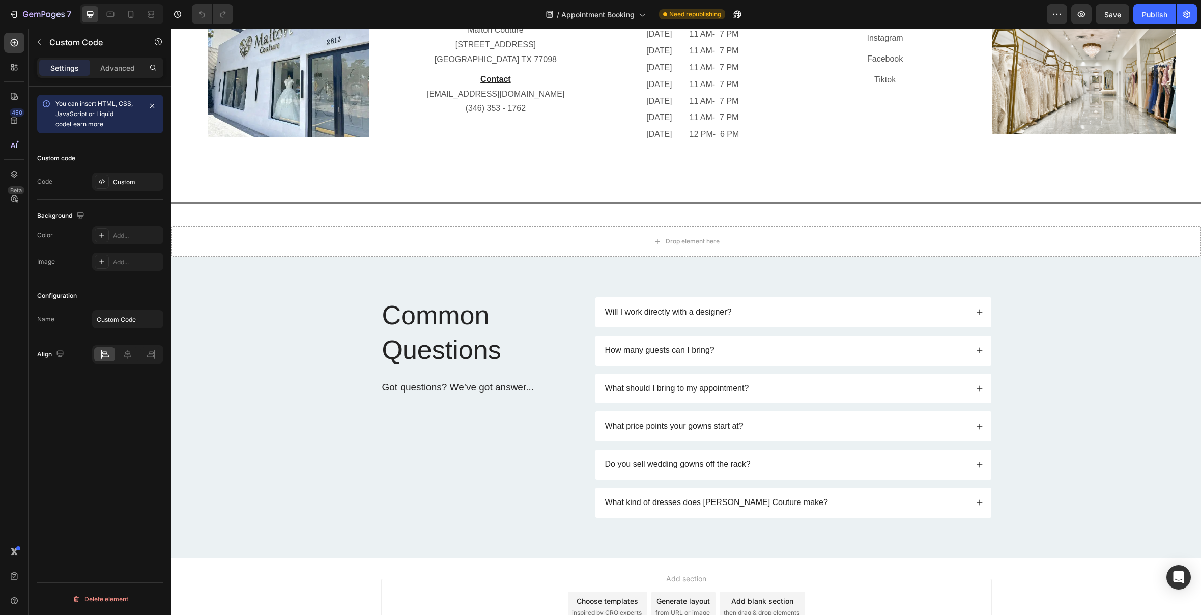
scroll to position [1912, 0]
